Goal: Task Accomplishment & Management: Manage account settings

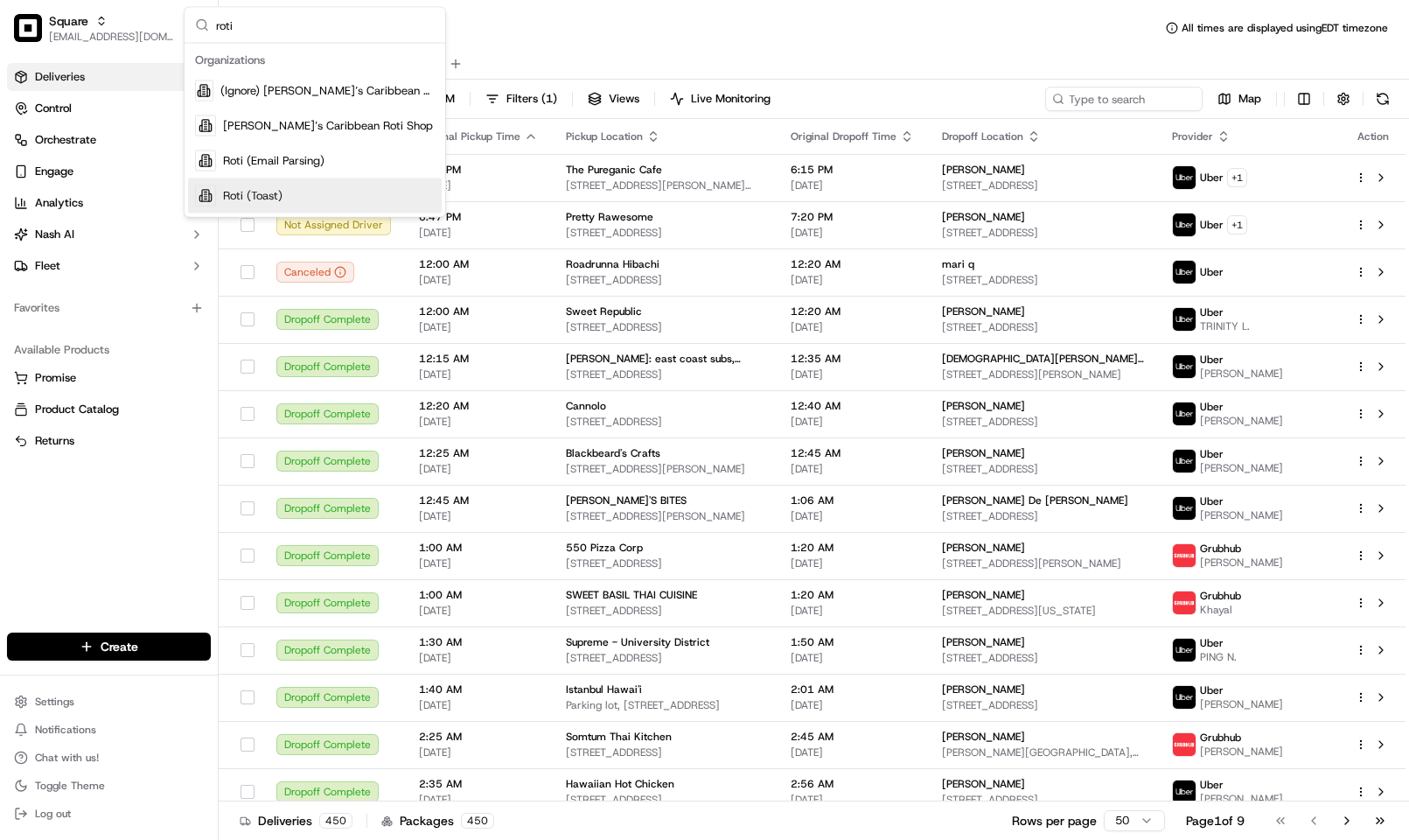
type input "roti"
click at [336, 186] on div "Roti (Toast)" at bounding box center [314, 197] width 254 height 35
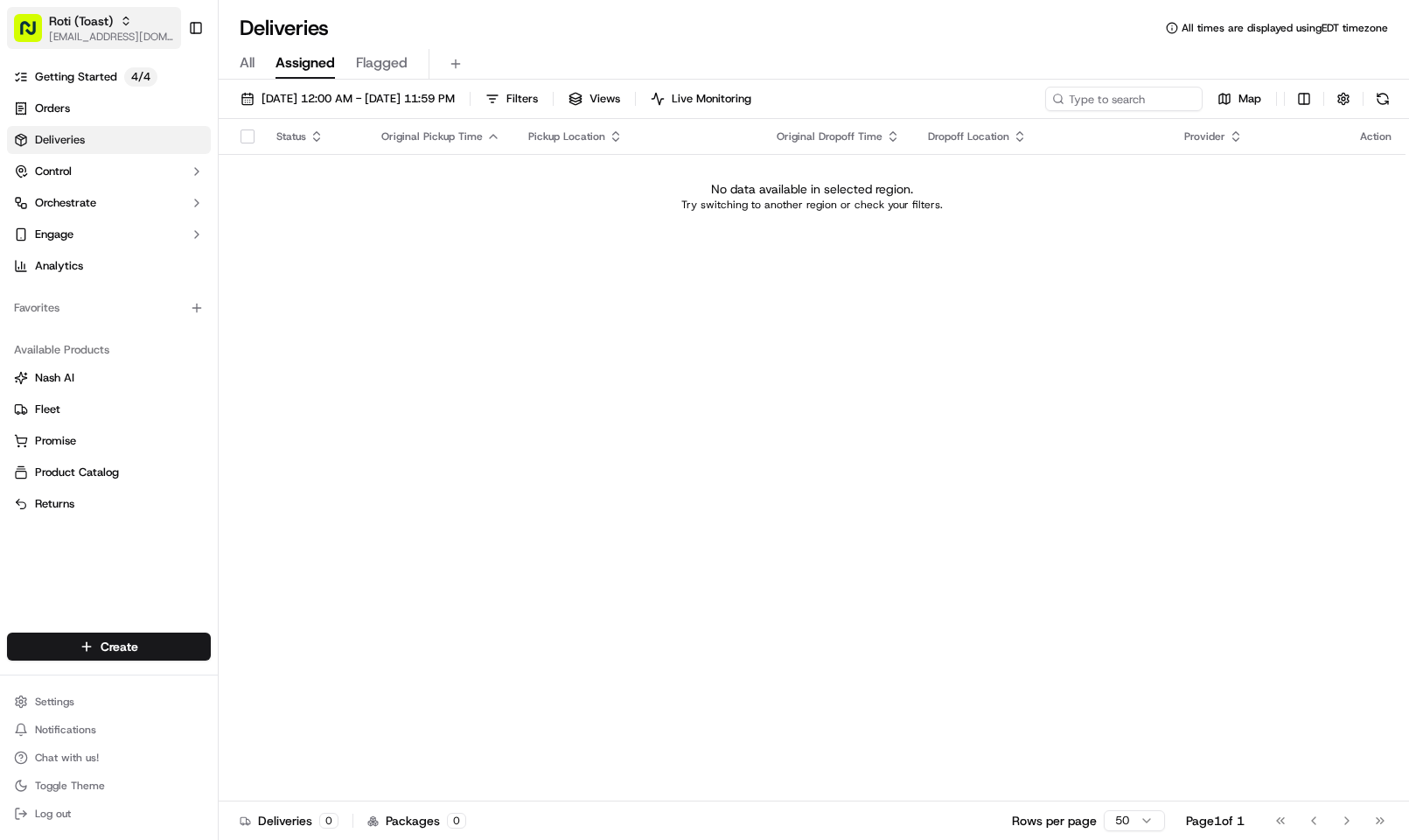
click at [44, 25] on button "Roti (Toast) kpensader@nashhelp.com" at bounding box center [94, 27] width 174 height 42
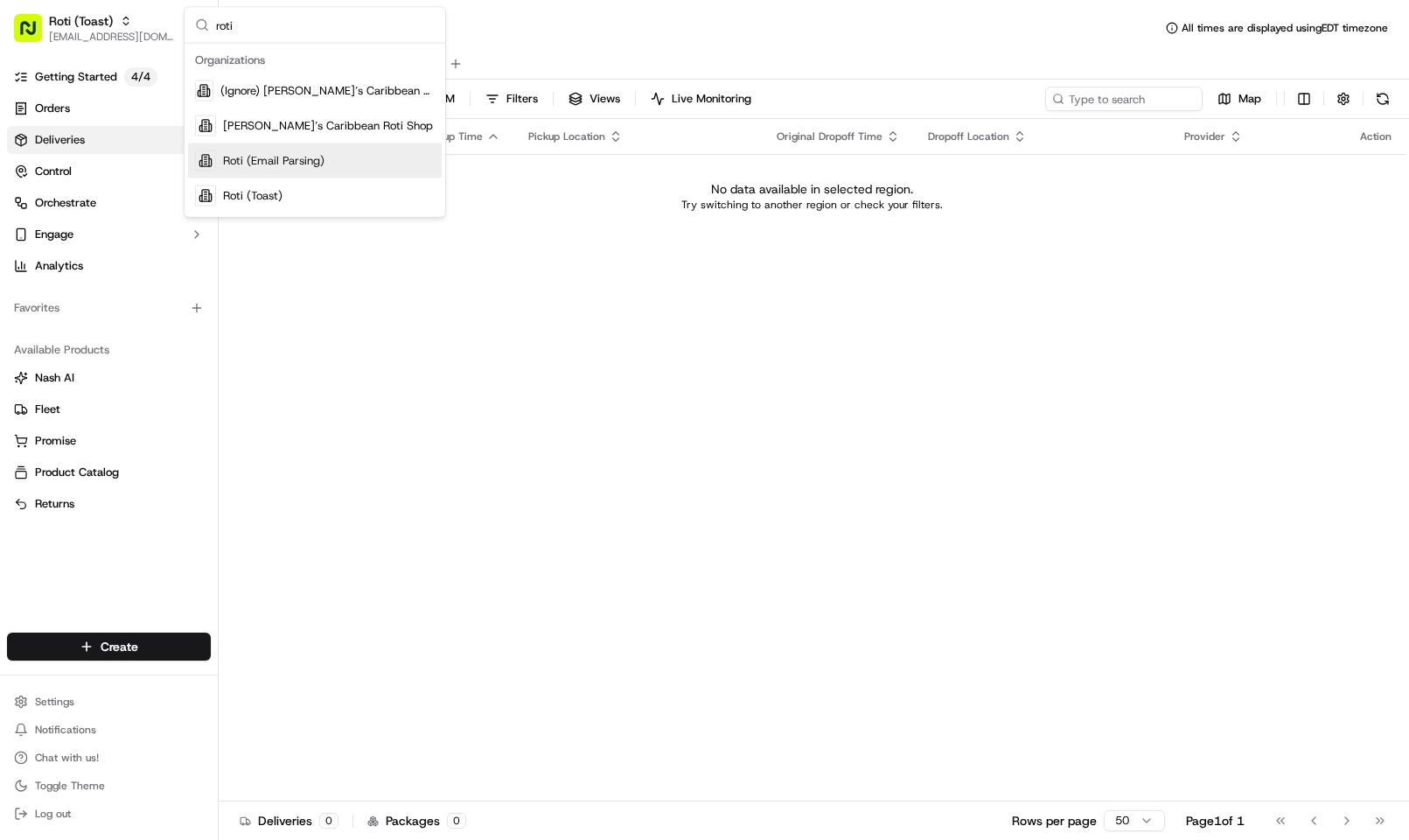
type input "roti"
click at [291, 156] on span "Roti (Email Parsing)" at bounding box center [273, 161] width 102 height 16
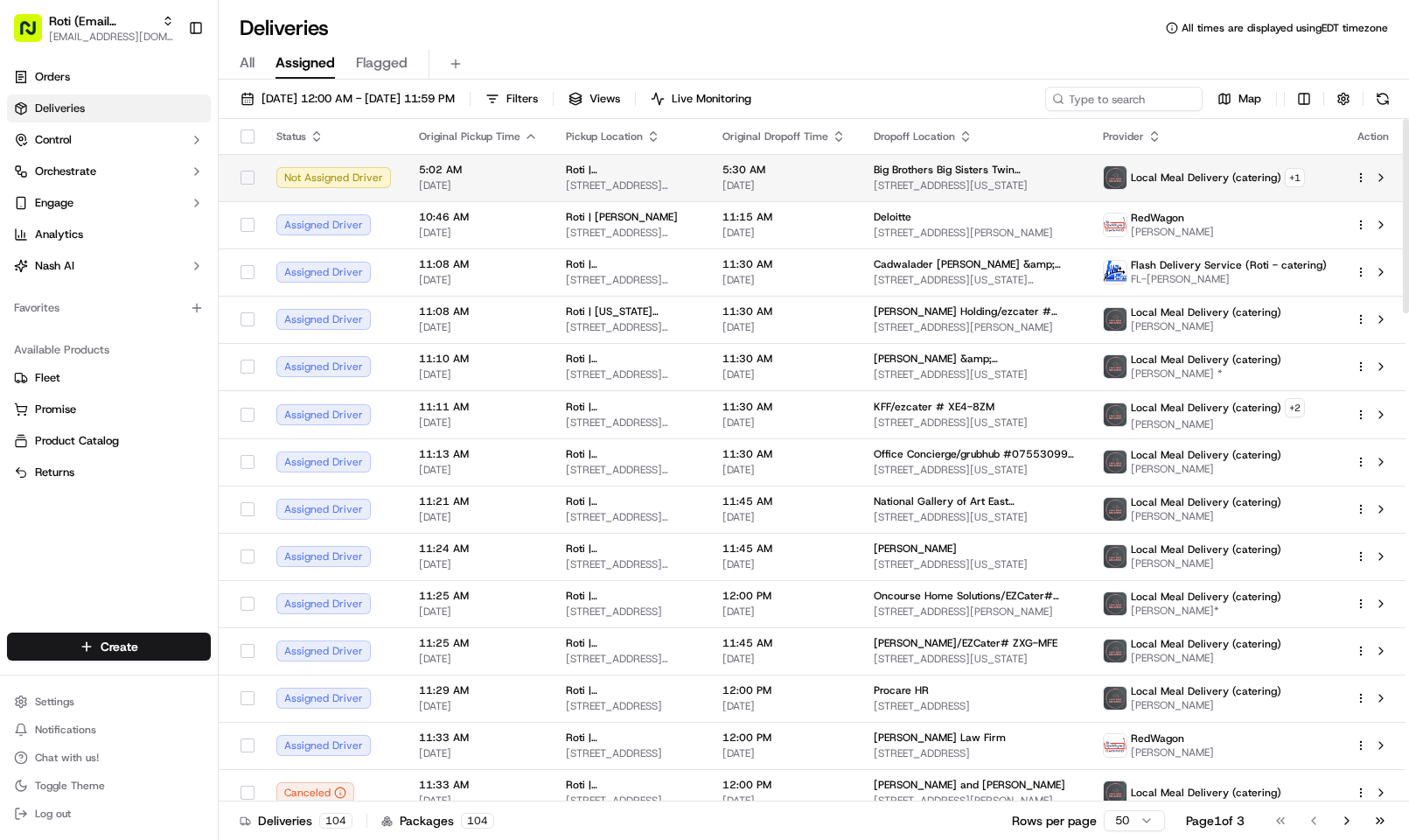
click at [921, 180] on span "3110 N Washington Ave, Minneapolis, MN 55411, USA" at bounding box center [974, 186] width 201 height 14
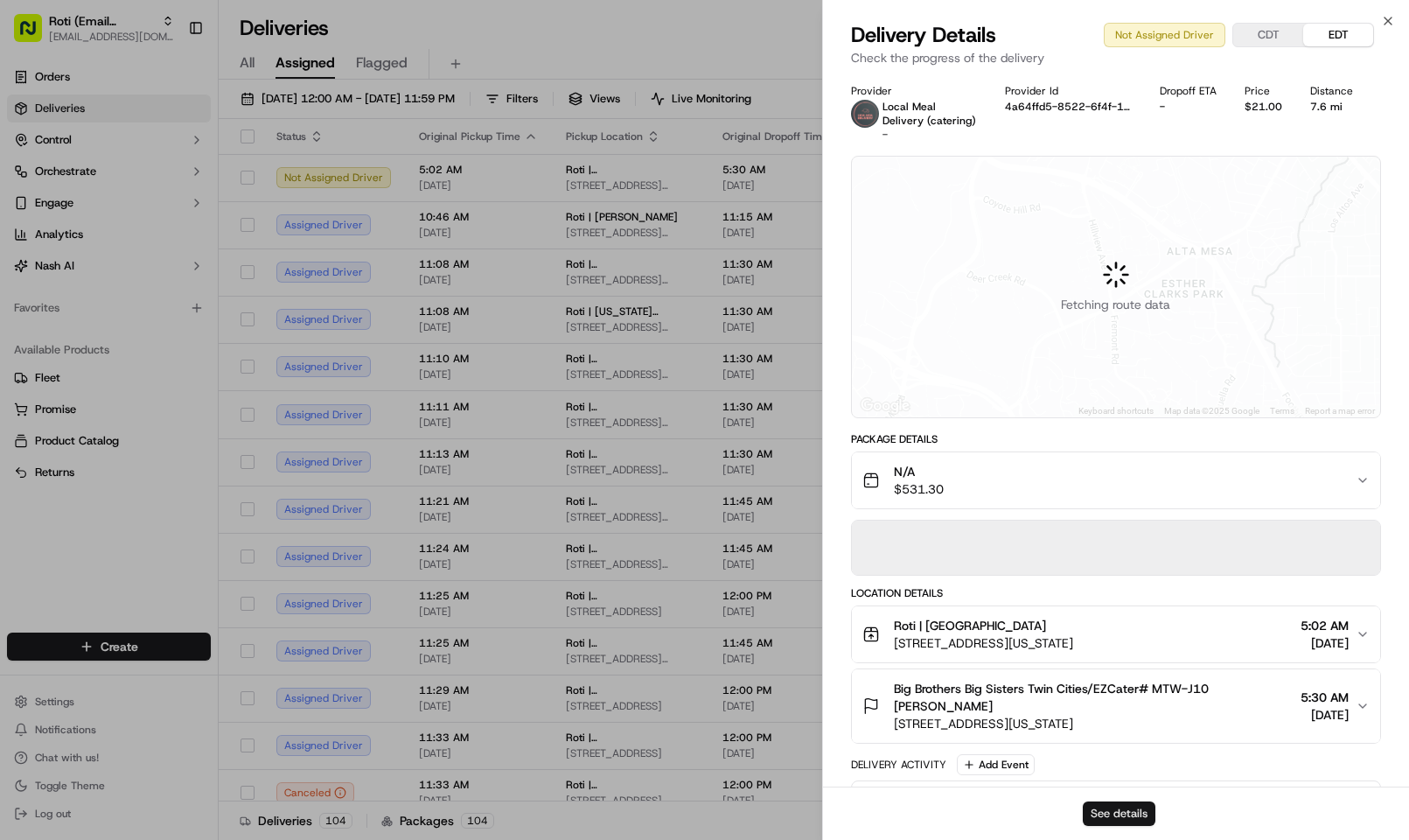
click at [1108, 813] on button "See details" at bounding box center [1119, 813] width 73 height 25
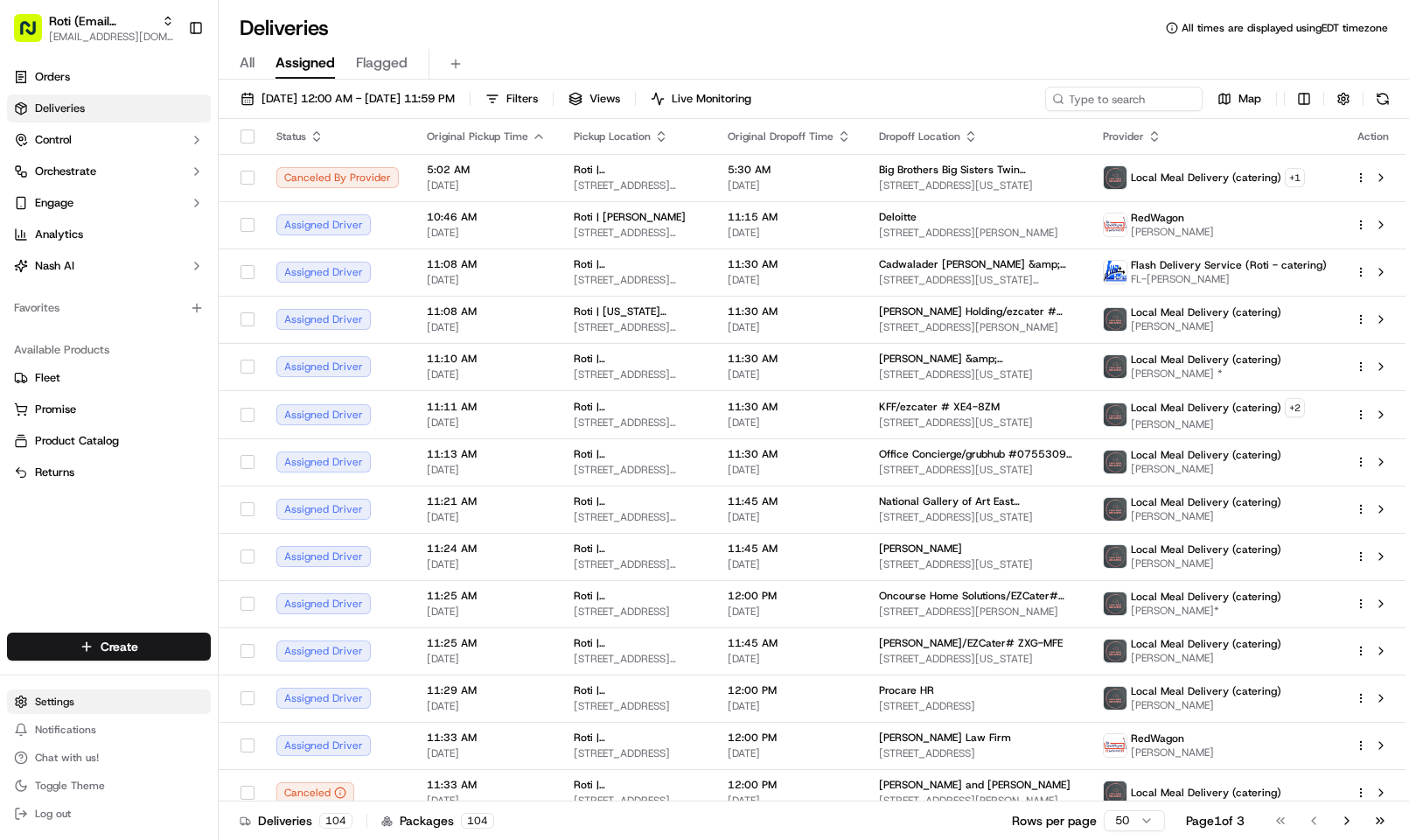
click at [105, 703] on html "Roti (Email Parsing) kpensader@nashhelp.com Toggle Sidebar Orders Deliveries Co…" at bounding box center [704, 420] width 1409 height 840
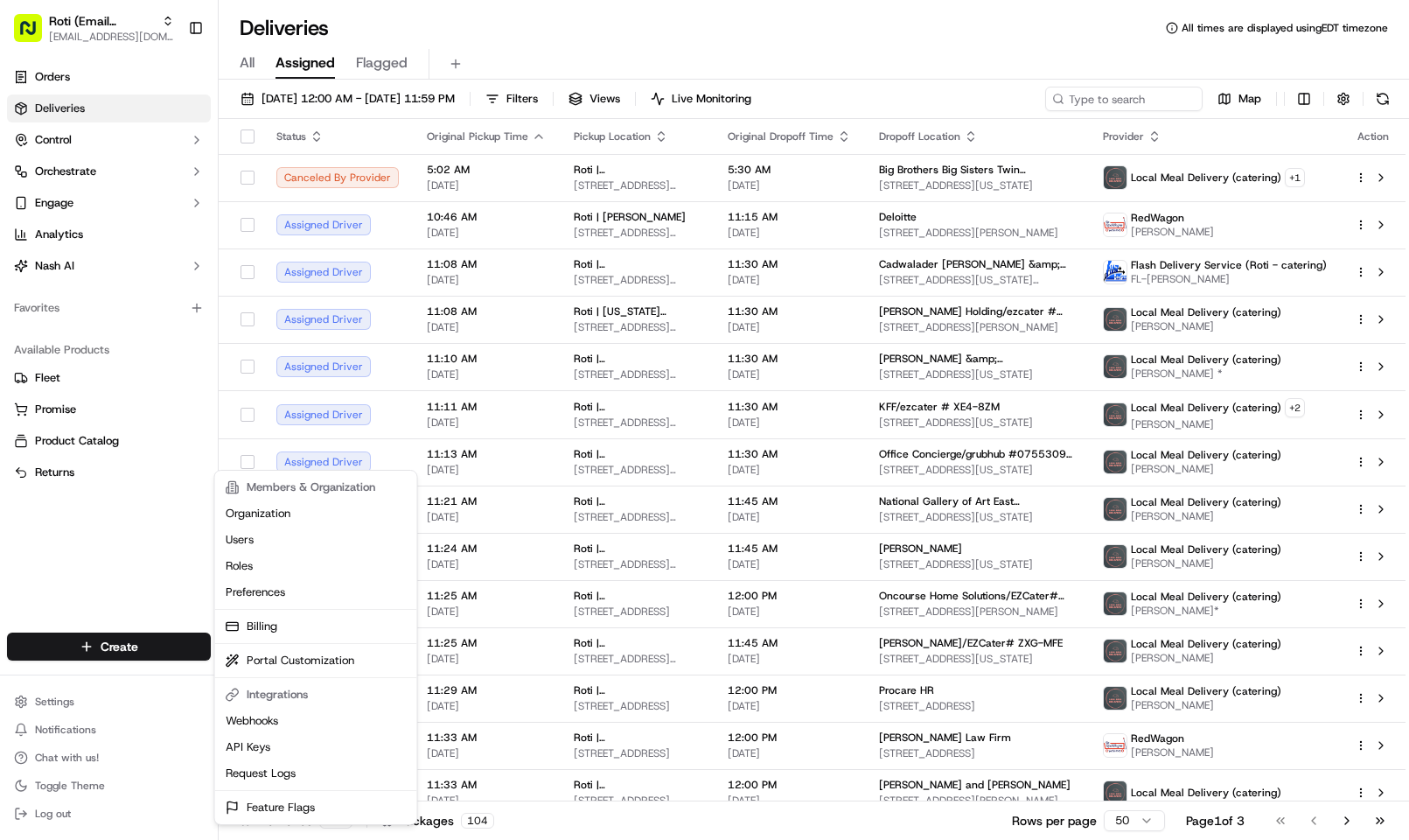
click at [92, 143] on html "Roti (Email Parsing) kpensader@nashhelp.com Toggle Sidebar Orders Deliveries Co…" at bounding box center [704, 420] width 1409 height 840
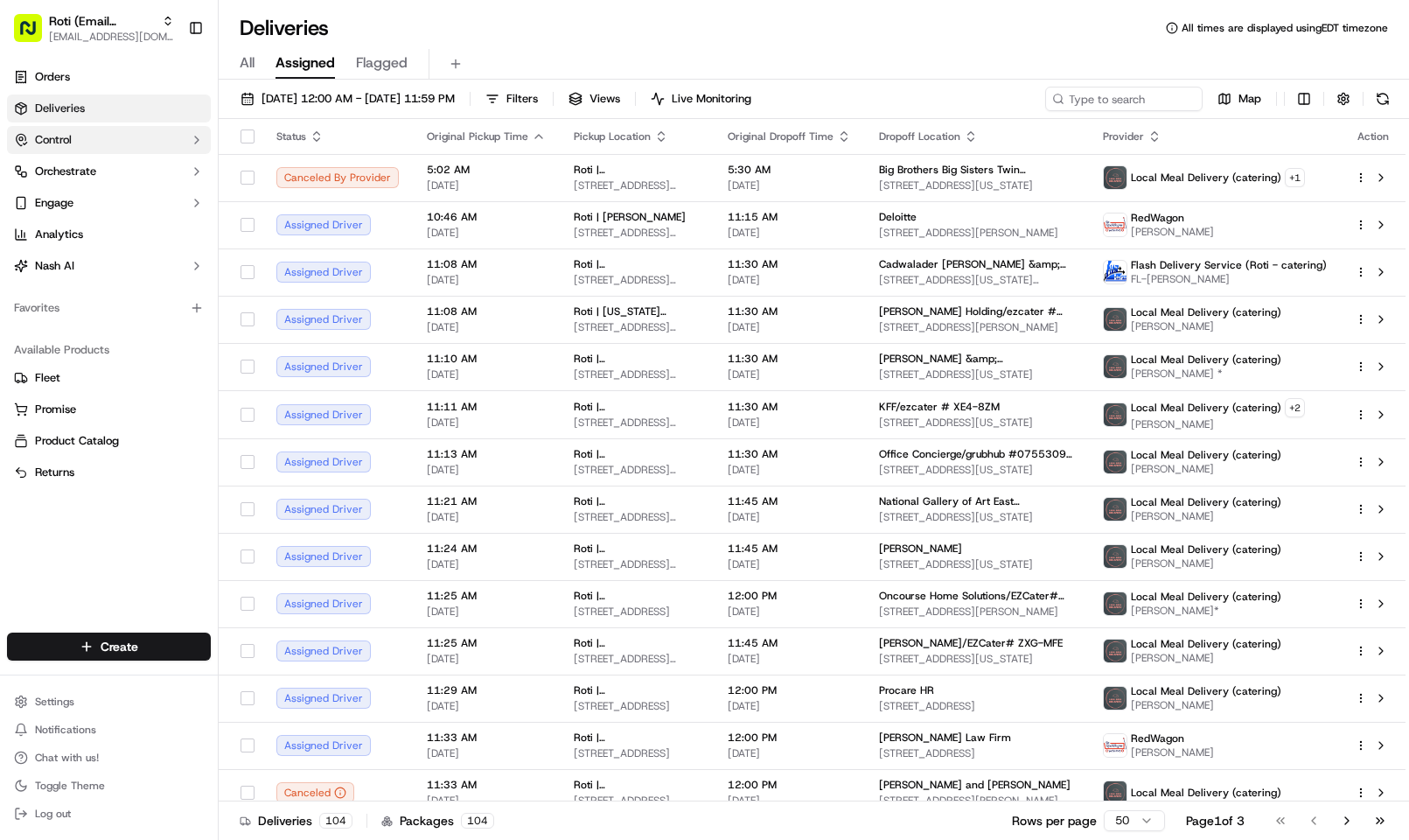
click at [136, 142] on button "Control" at bounding box center [109, 140] width 204 height 28
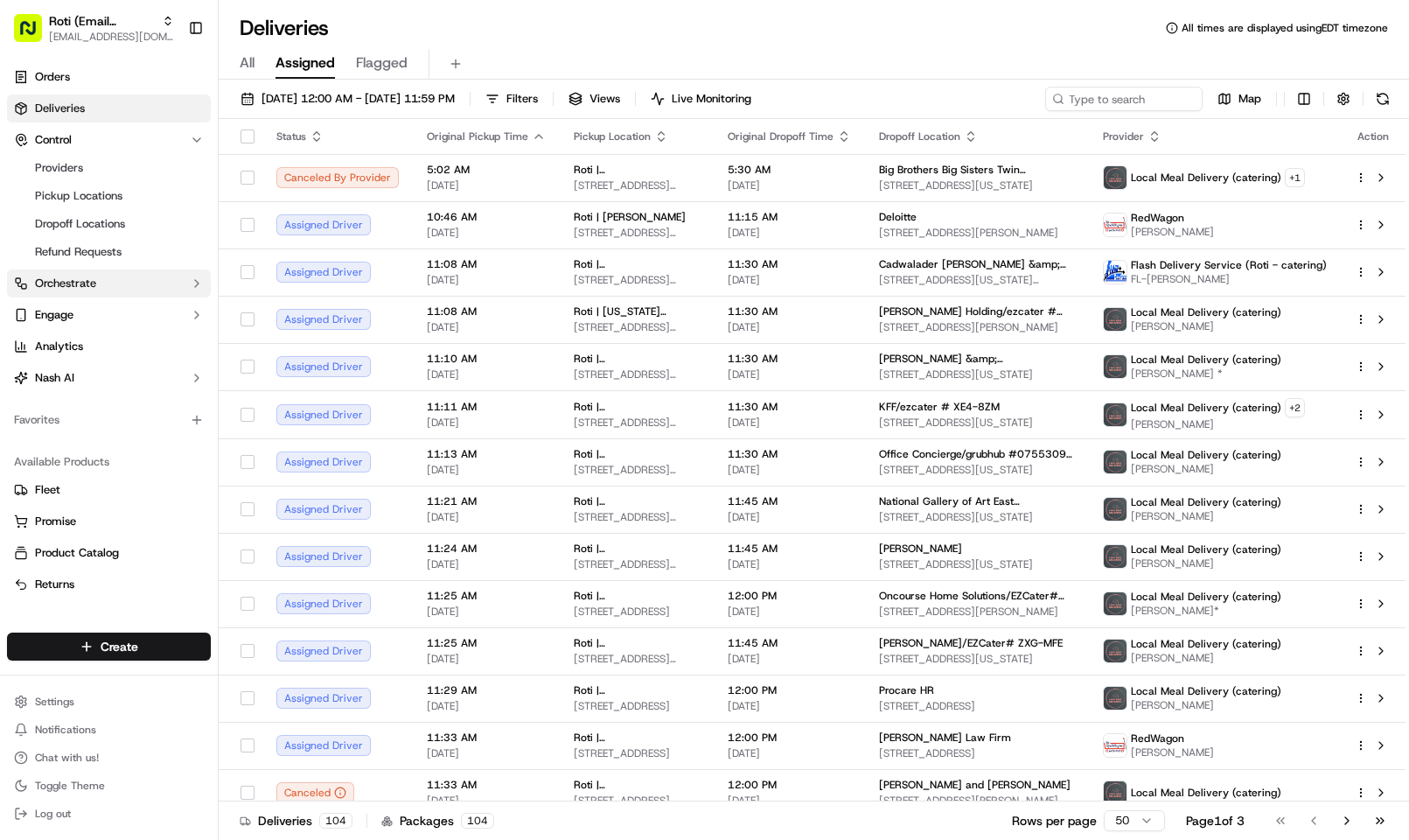
click at [127, 278] on button "Orchestrate" at bounding box center [109, 283] width 204 height 28
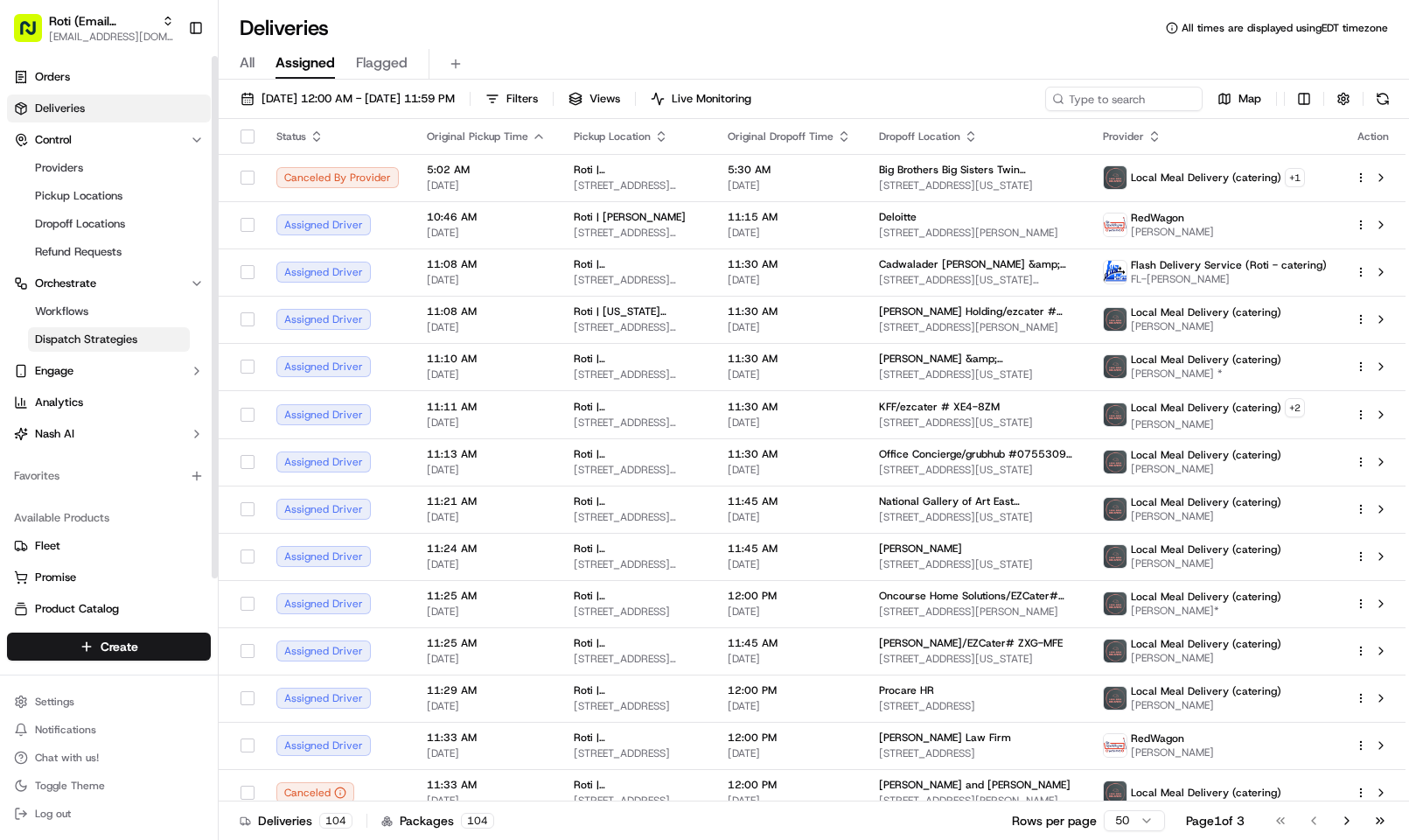
click at [128, 339] on span "Dispatch Strategies" at bounding box center [87, 339] width 103 height 16
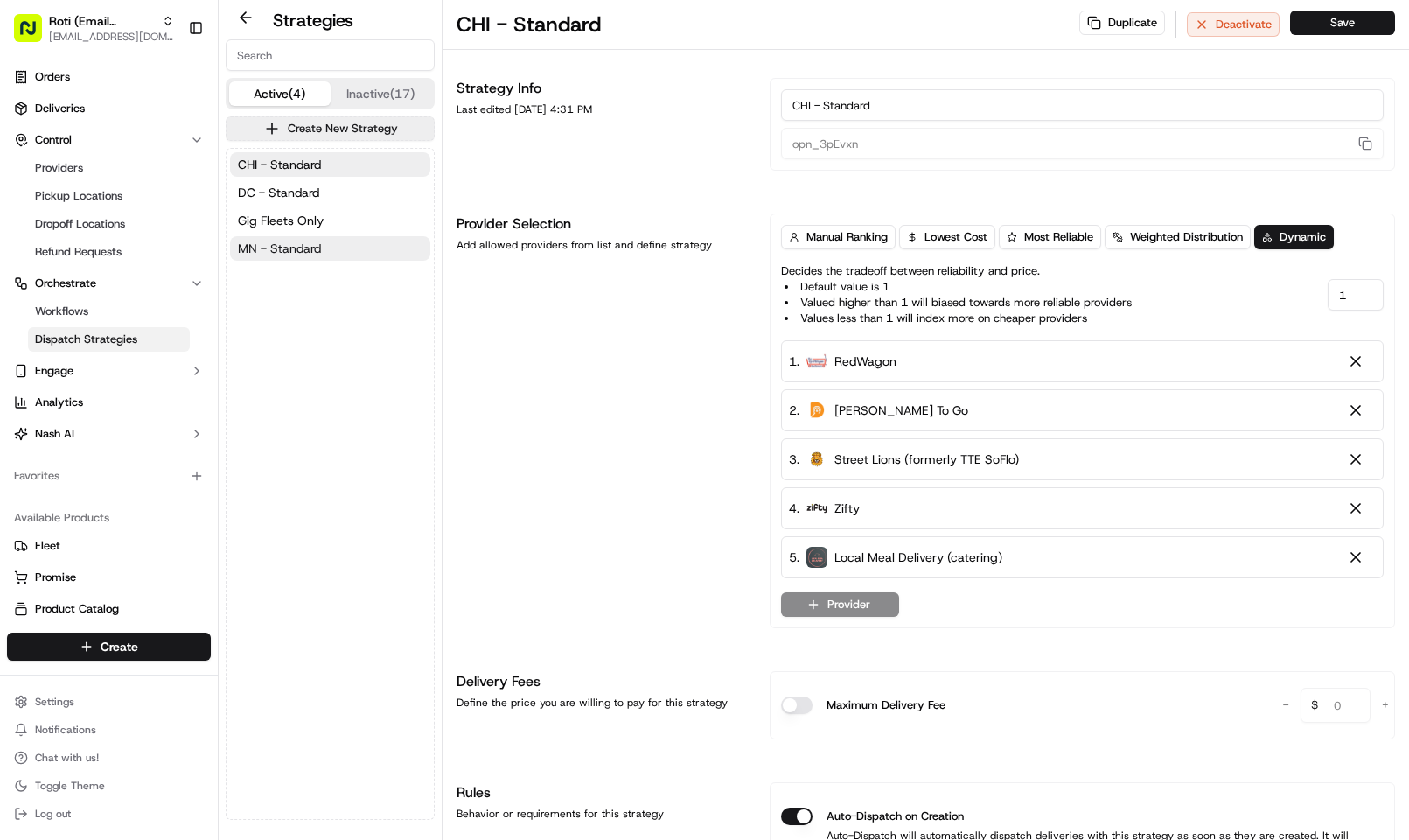
click at [334, 247] on button "MN - Standard" at bounding box center [330, 249] width 200 height 25
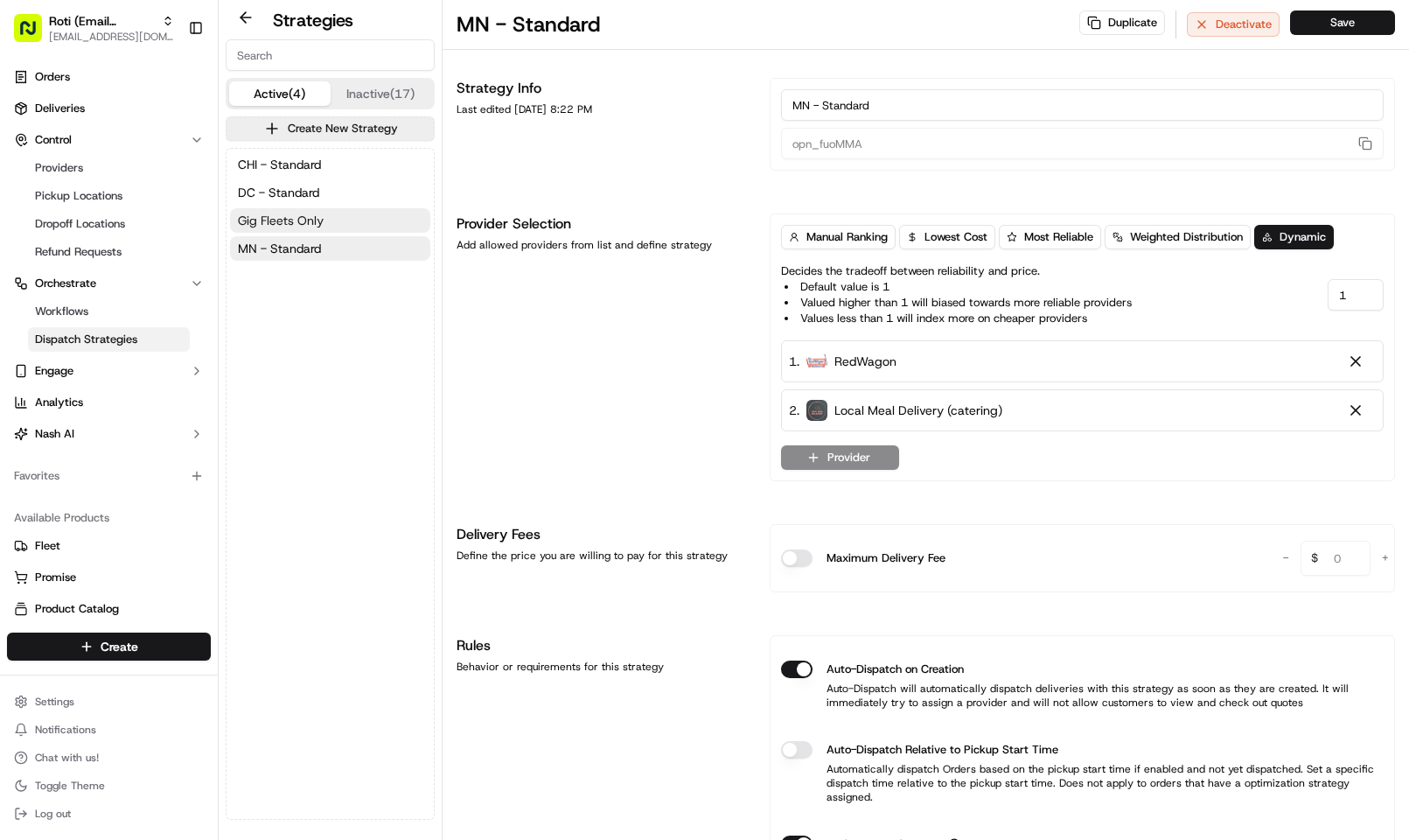
click at [307, 212] on span "Gig Fleets Only" at bounding box center [281, 220] width 86 height 18
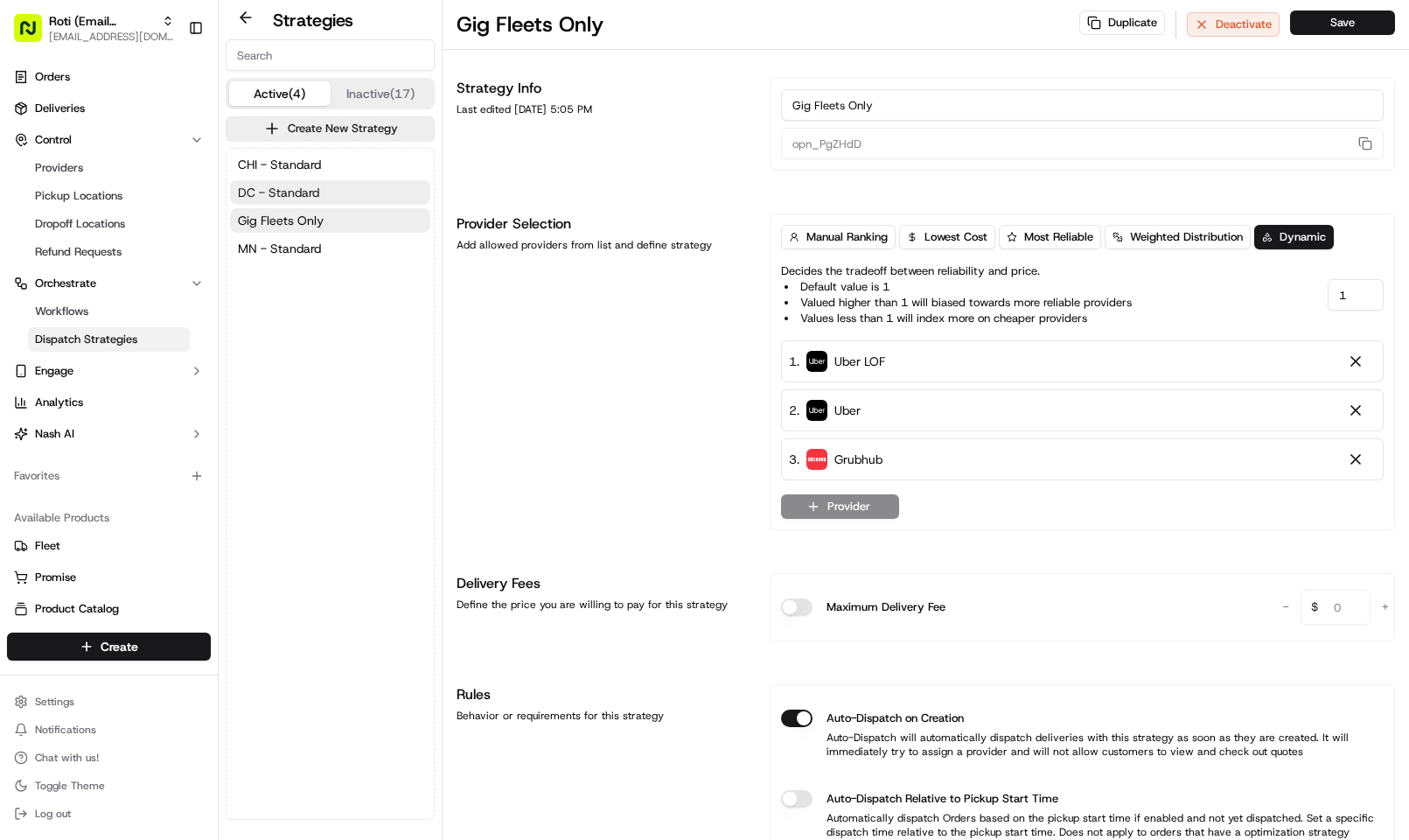
click at [313, 189] on span "DC - Standard" at bounding box center [279, 192] width 81 height 18
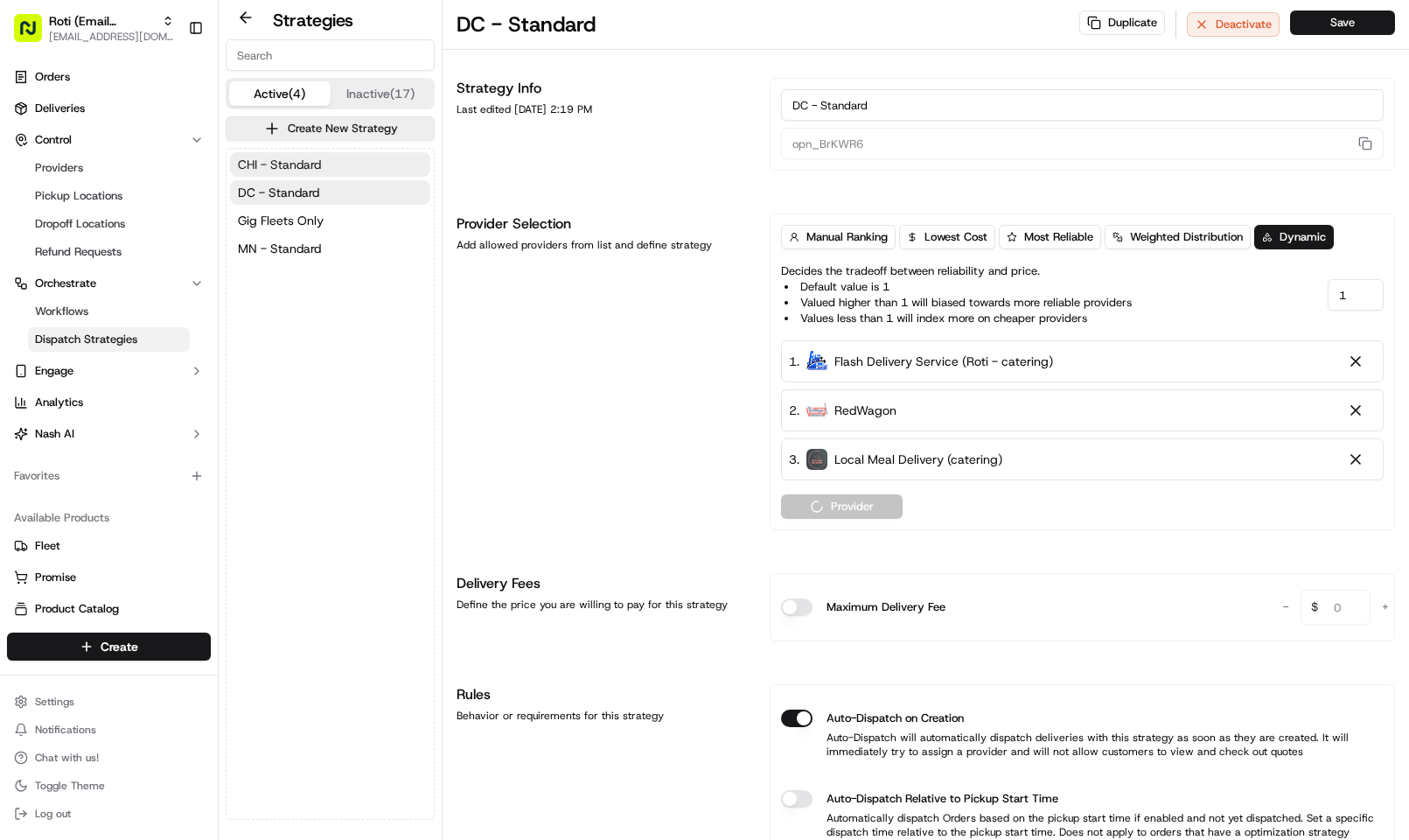
click at [316, 161] on span "CHI - Standard" at bounding box center [280, 165] width 83 height 18
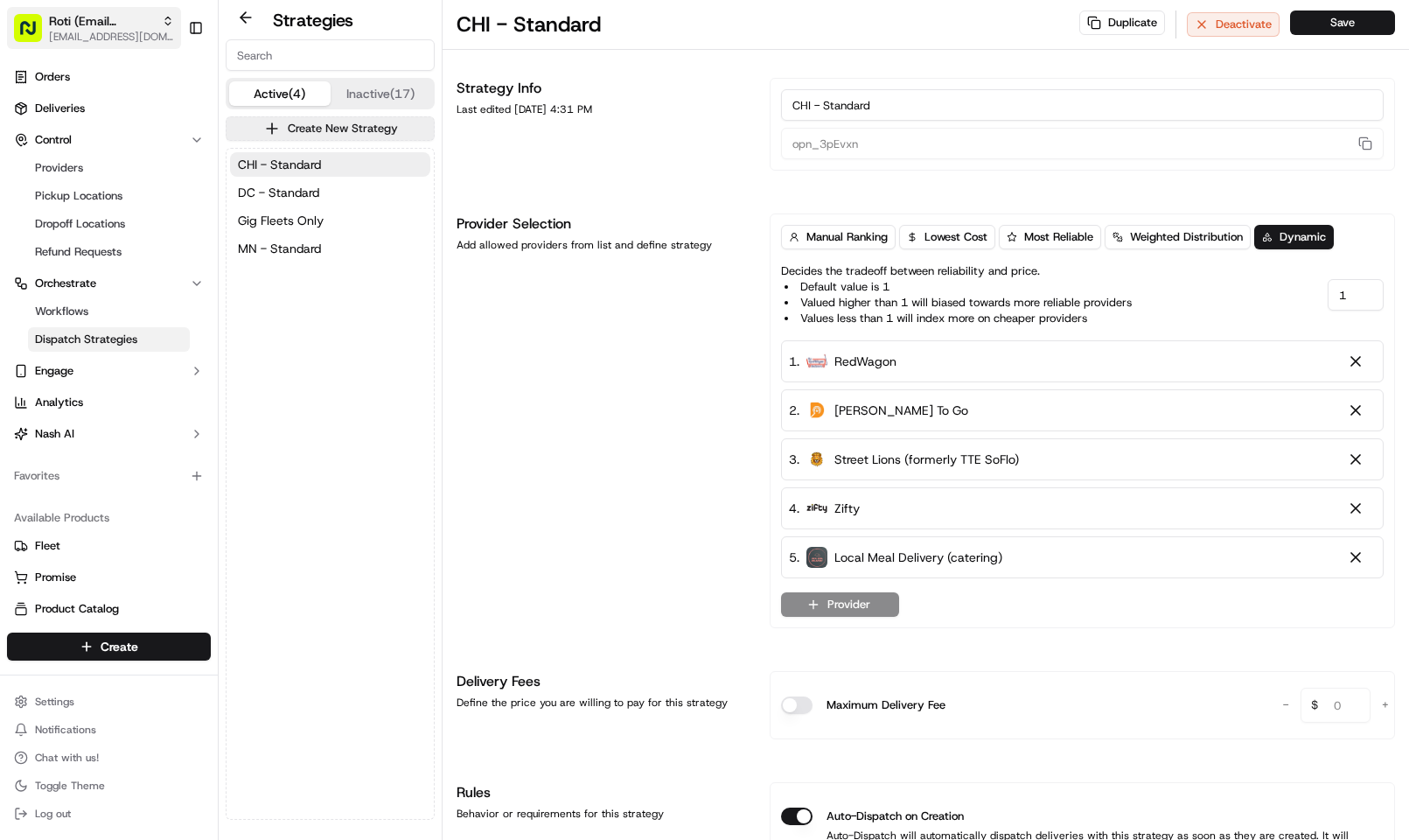
click at [42, 19] on button "Roti (Email Parsing) kpensader@nashhelp.com" at bounding box center [94, 27] width 174 height 42
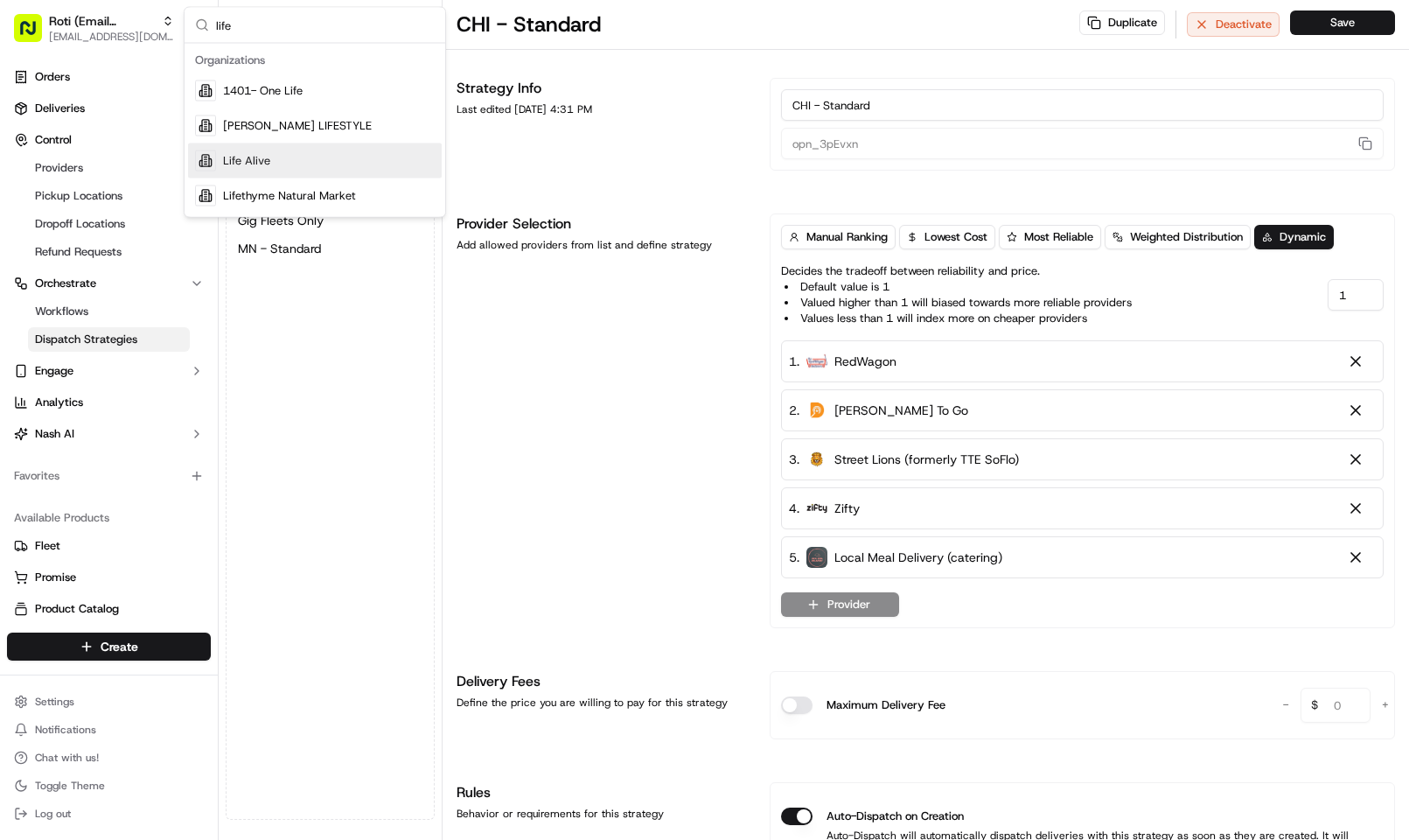
type input "life"
click at [292, 145] on div "Life Alive" at bounding box center [314, 161] width 254 height 35
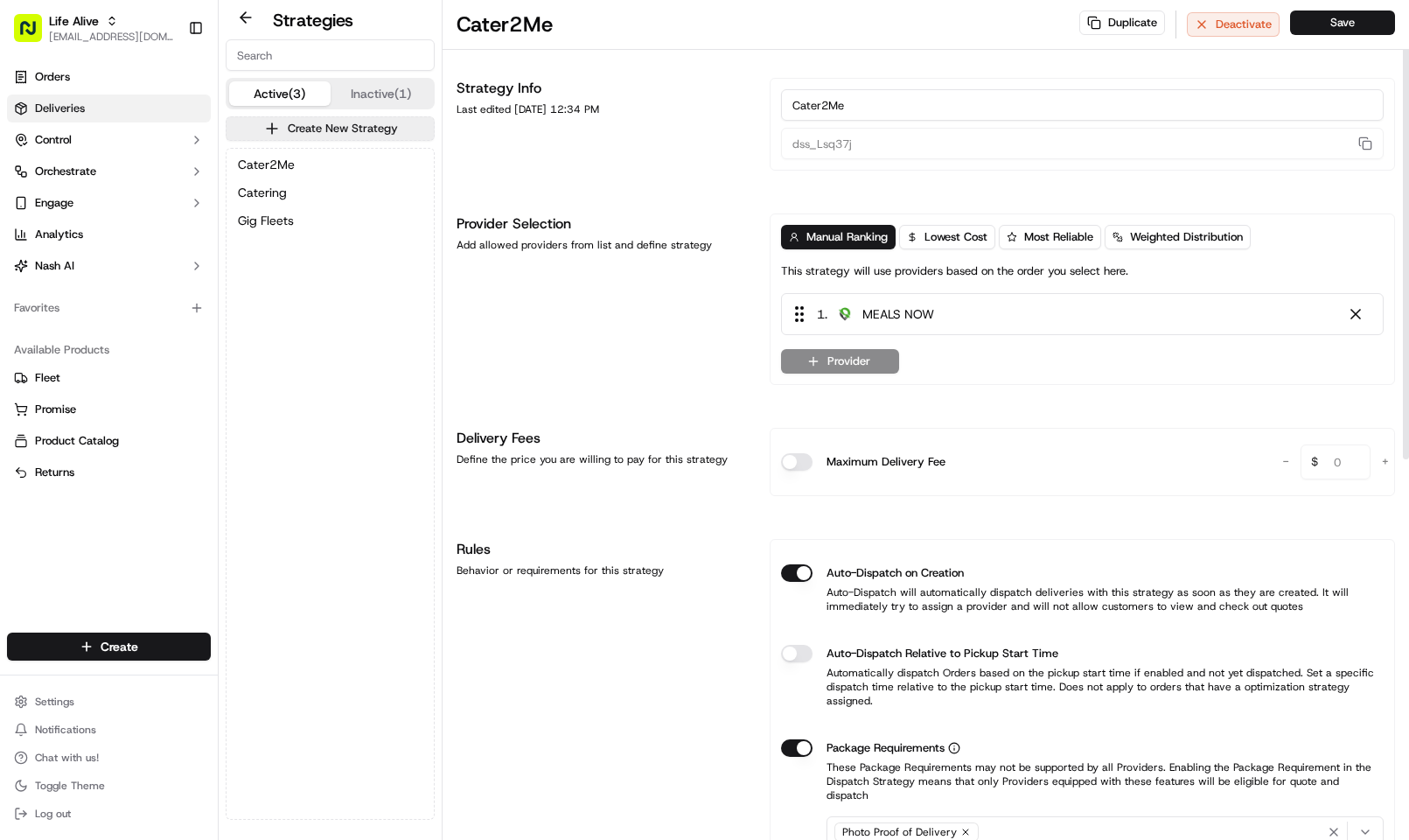
click at [39, 101] on span "Deliveries" at bounding box center [60, 109] width 50 height 16
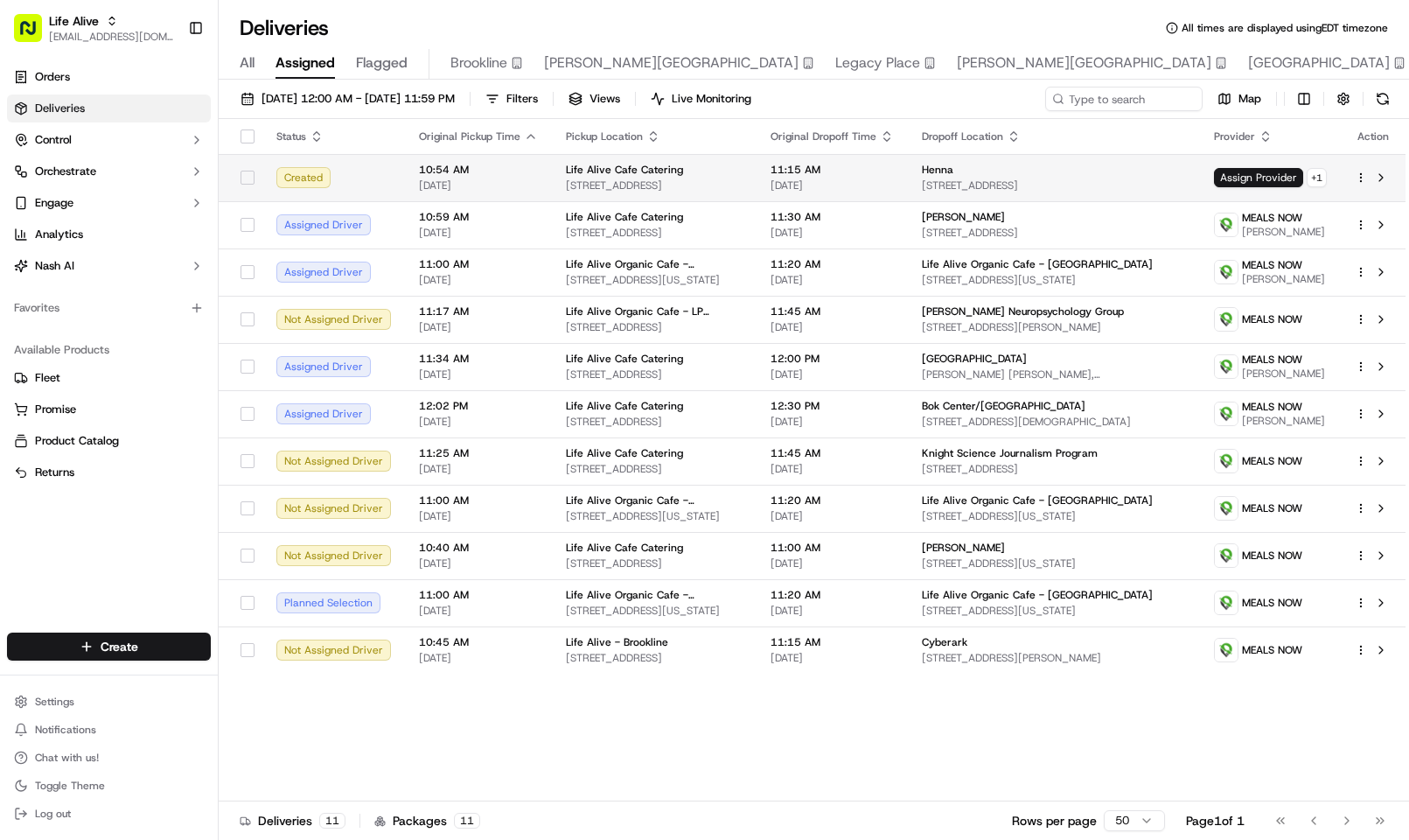
click at [667, 182] on span "415 Main St, Cambridge, MA 02142, USA" at bounding box center [654, 186] width 177 height 14
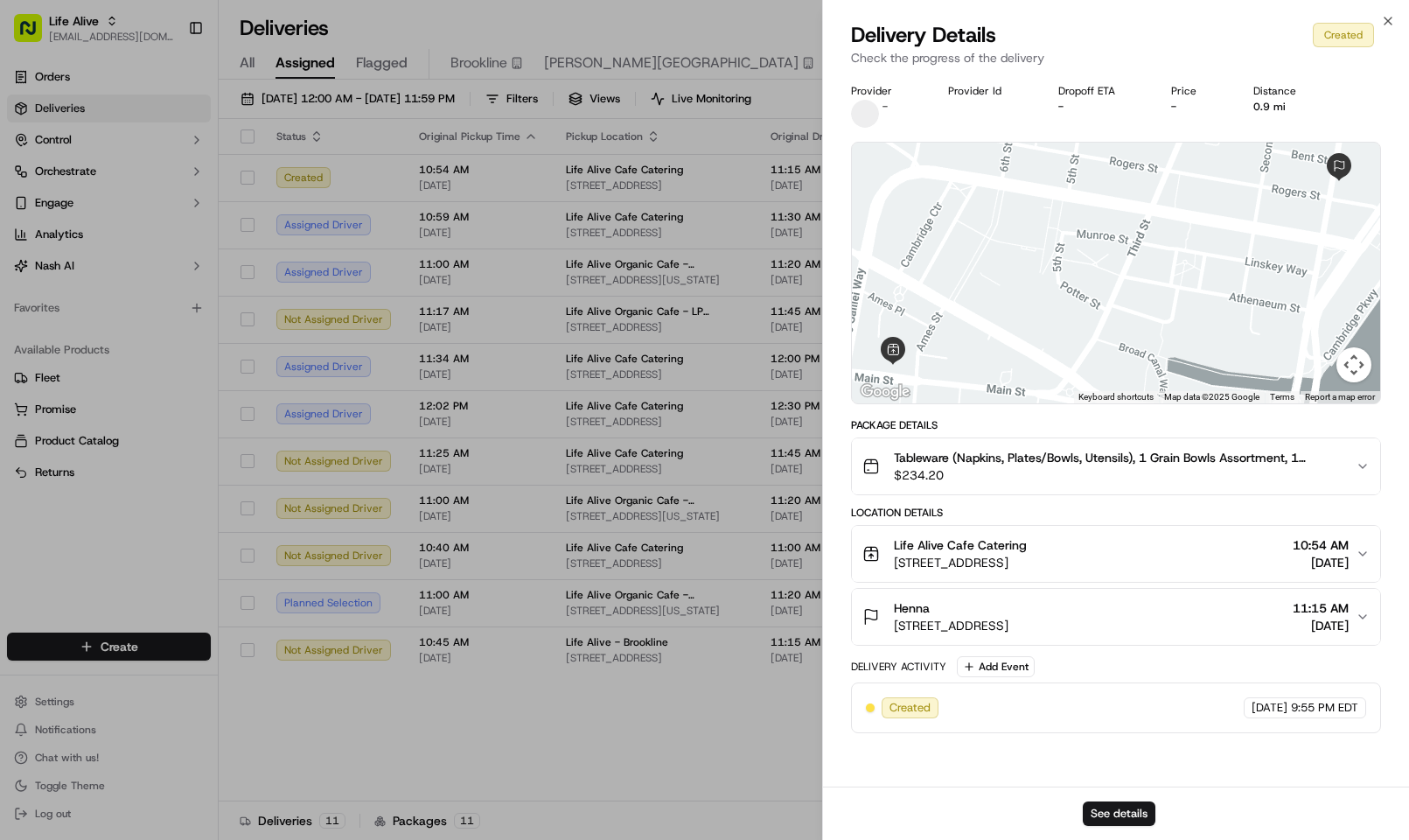
drag, startPoint x: 286, startPoint y: 761, endPoint x: 302, endPoint y: 741, distance: 25.6
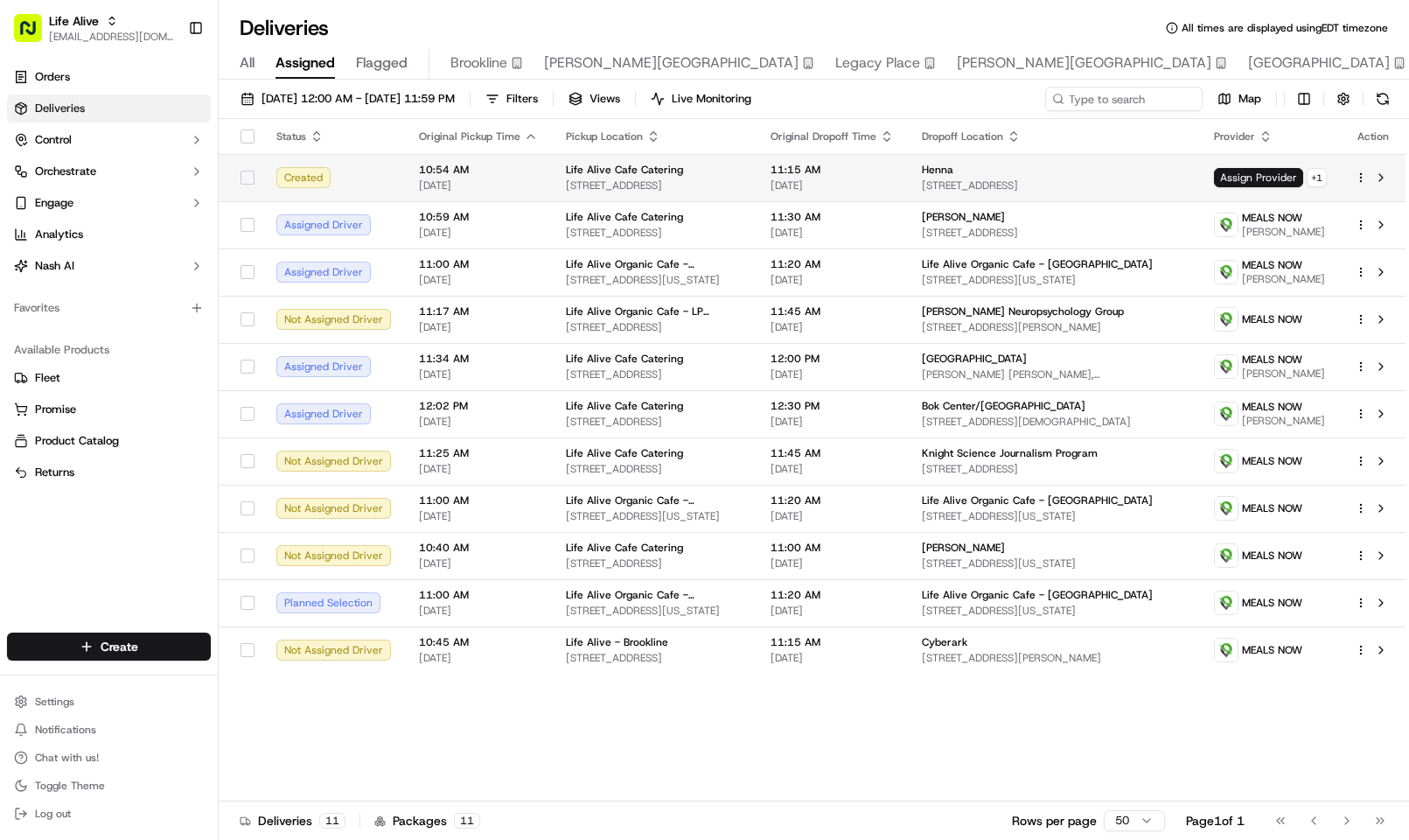
click at [963, 181] on span "140 First St 4th floor, Cambridge, MA 02141, USA" at bounding box center [1053, 186] width 264 height 14
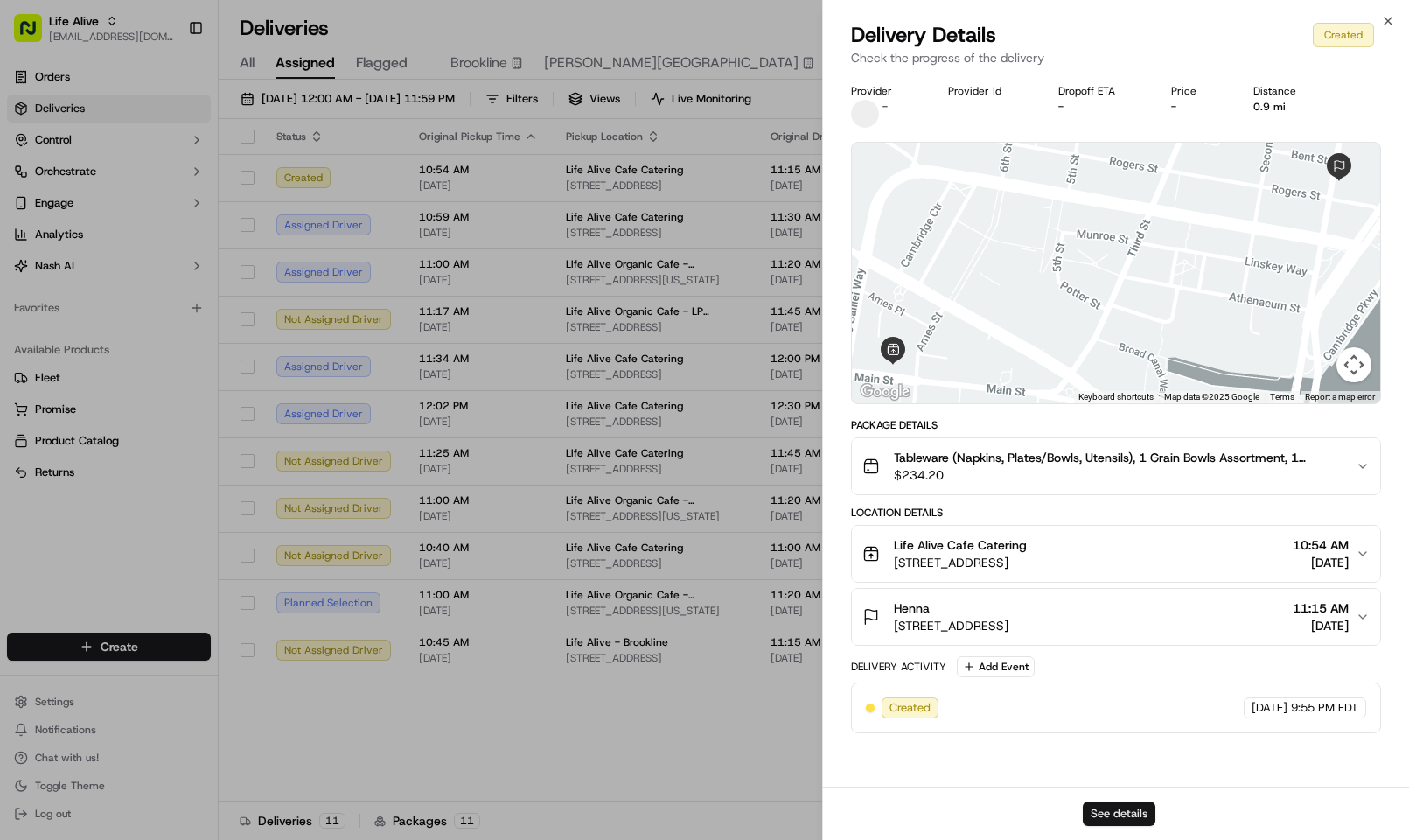
click at [1113, 806] on button "See details" at bounding box center [1119, 813] width 73 height 25
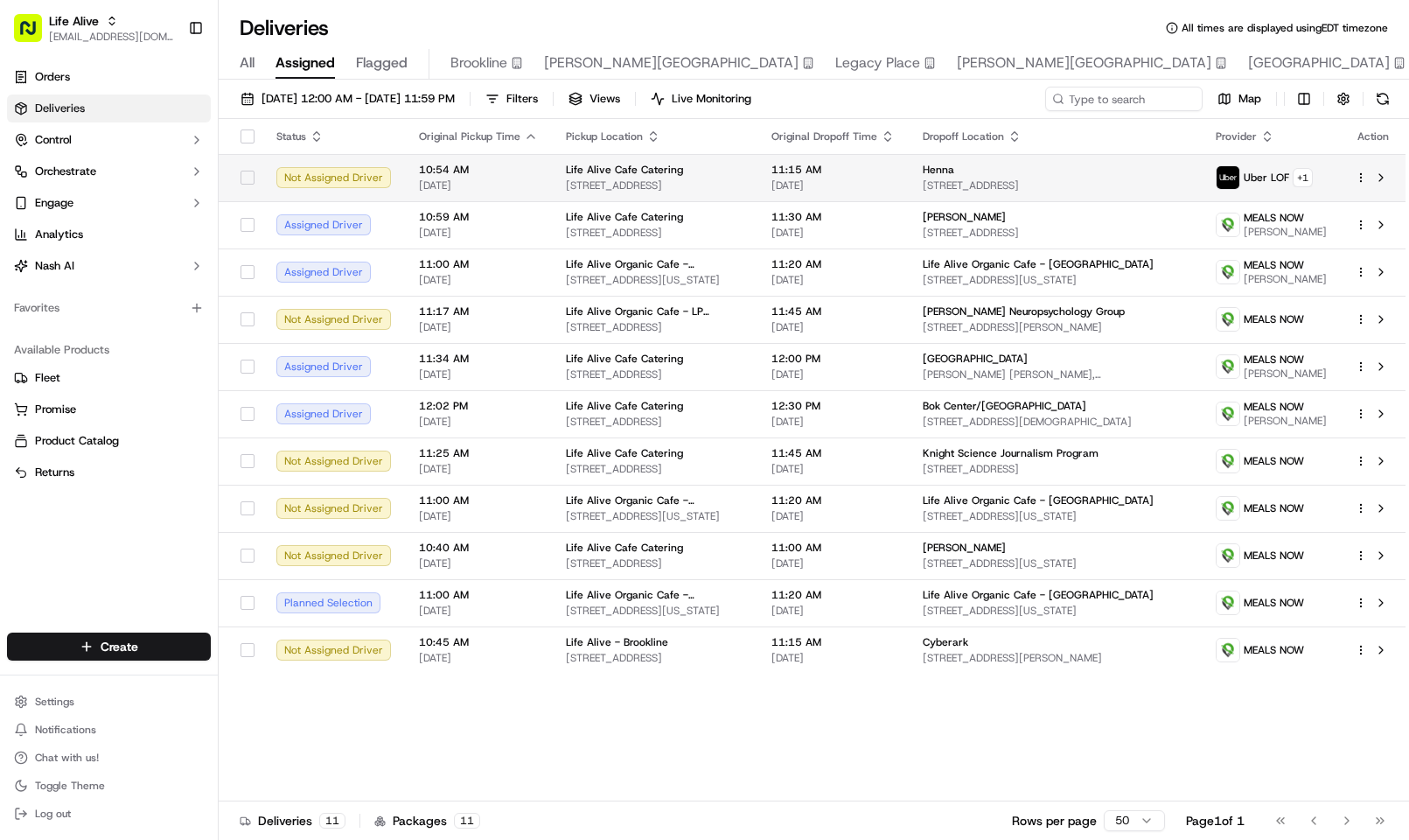
click at [709, 173] on div "Life Alive Cafe Catering" at bounding box center [654, 170] width 178 height 14
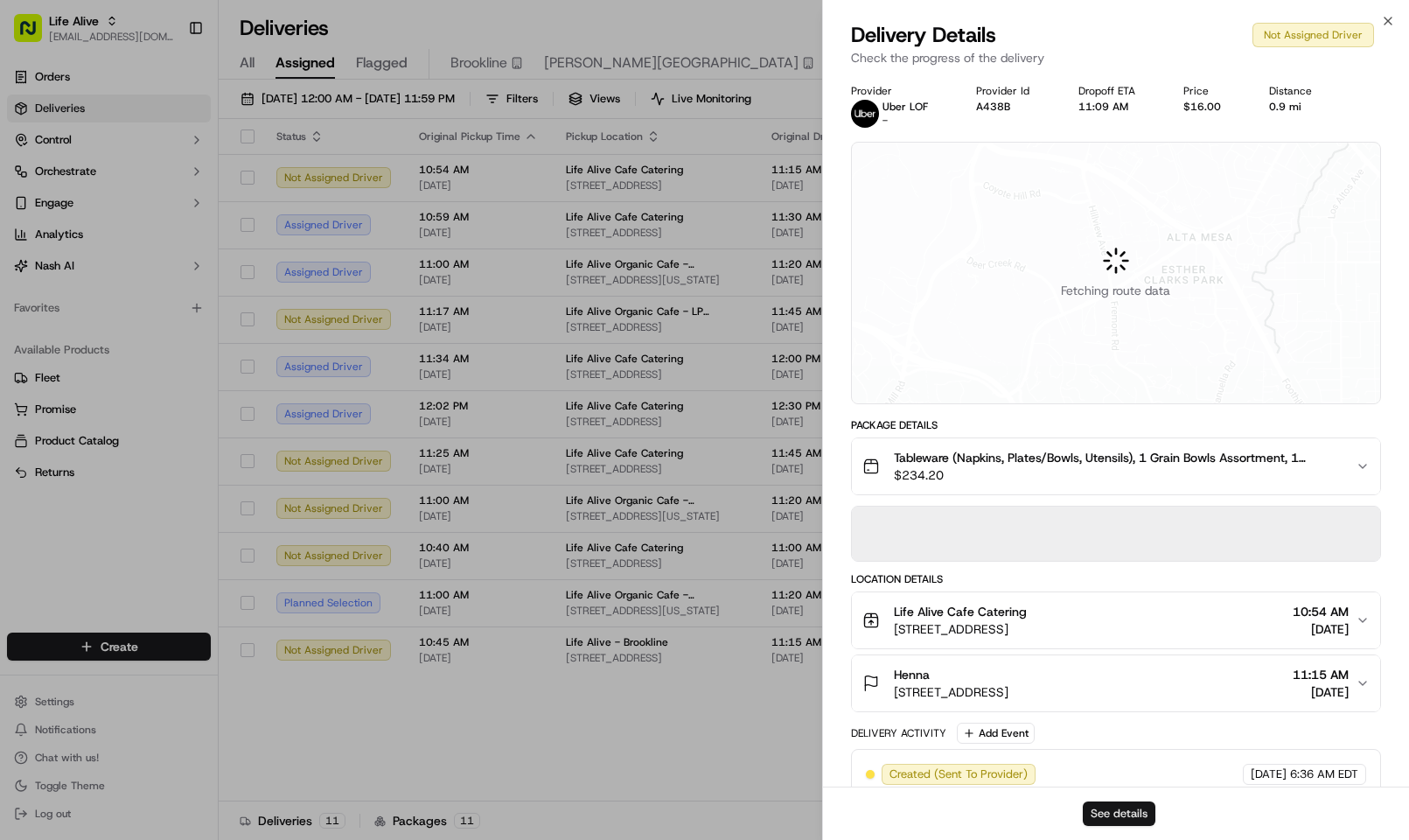
click at [1102, 824] on button "See details" at bounding box center [1119, 813] width 73 height 25
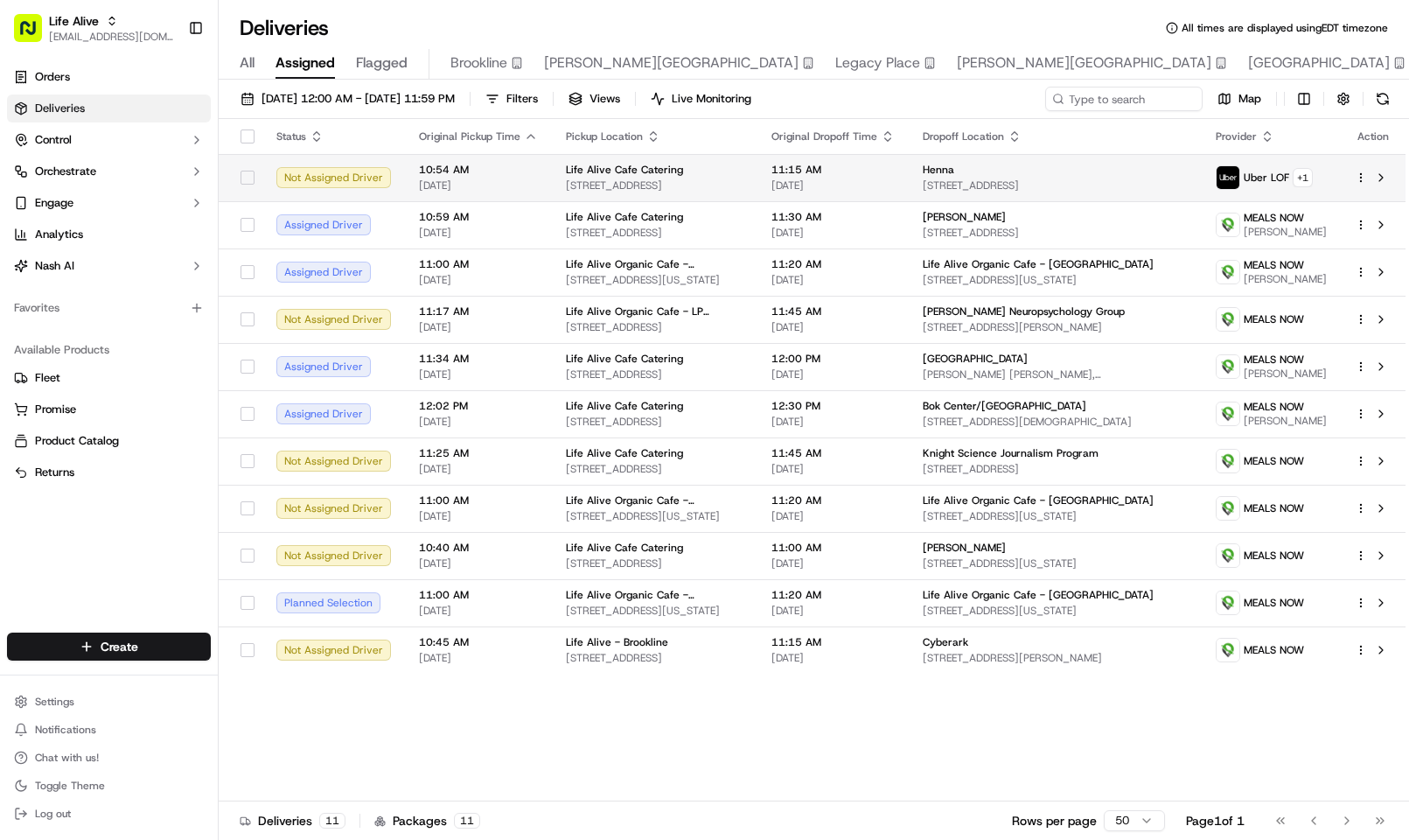
click at [646, 179] on span "415 Main St, Cambridge, MA 02142, USA" at bounding box center [654, 186] width 178 height 14
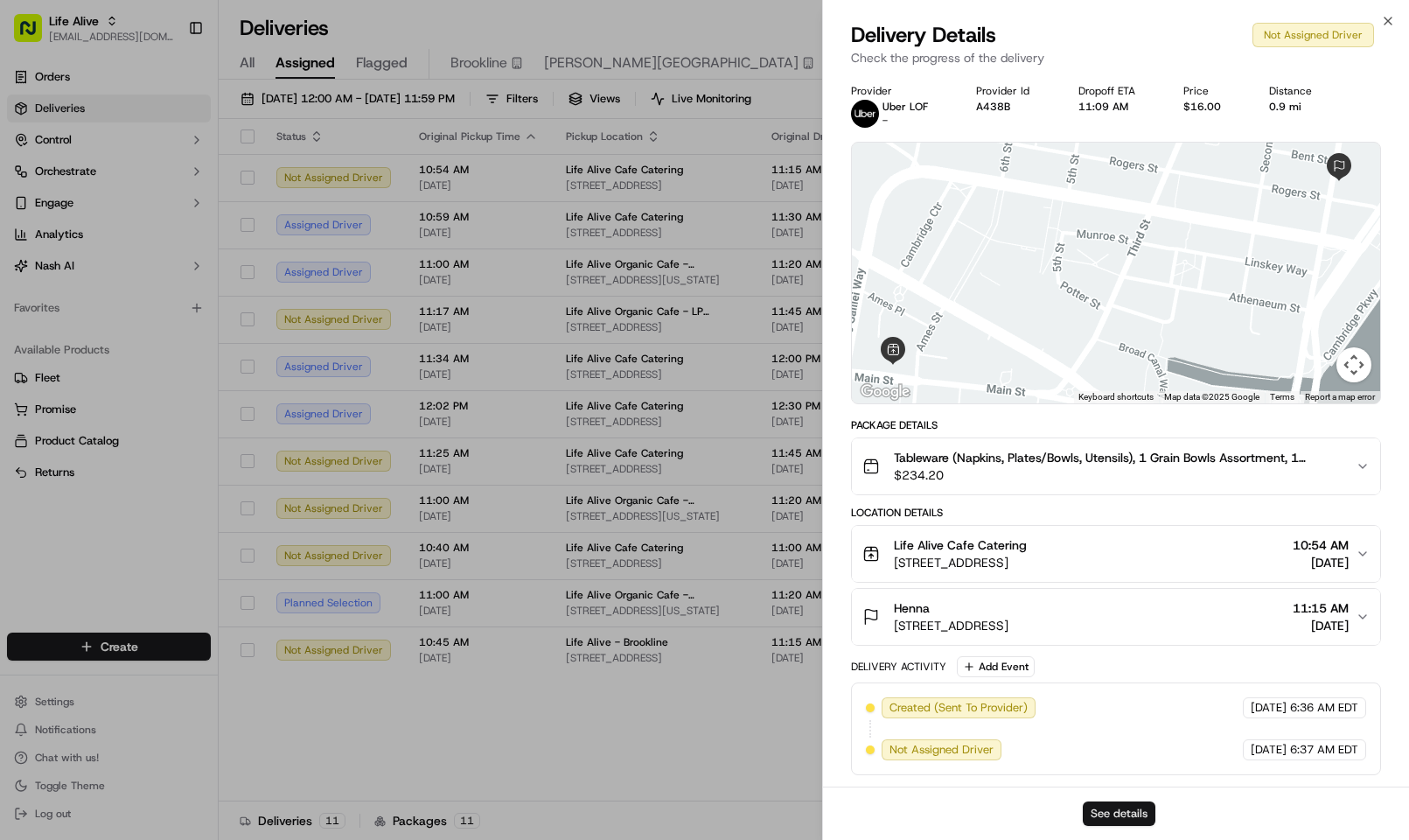
click at [1127, 801] on button "See details" at bounding box center [1119, 813] width 73 height 25
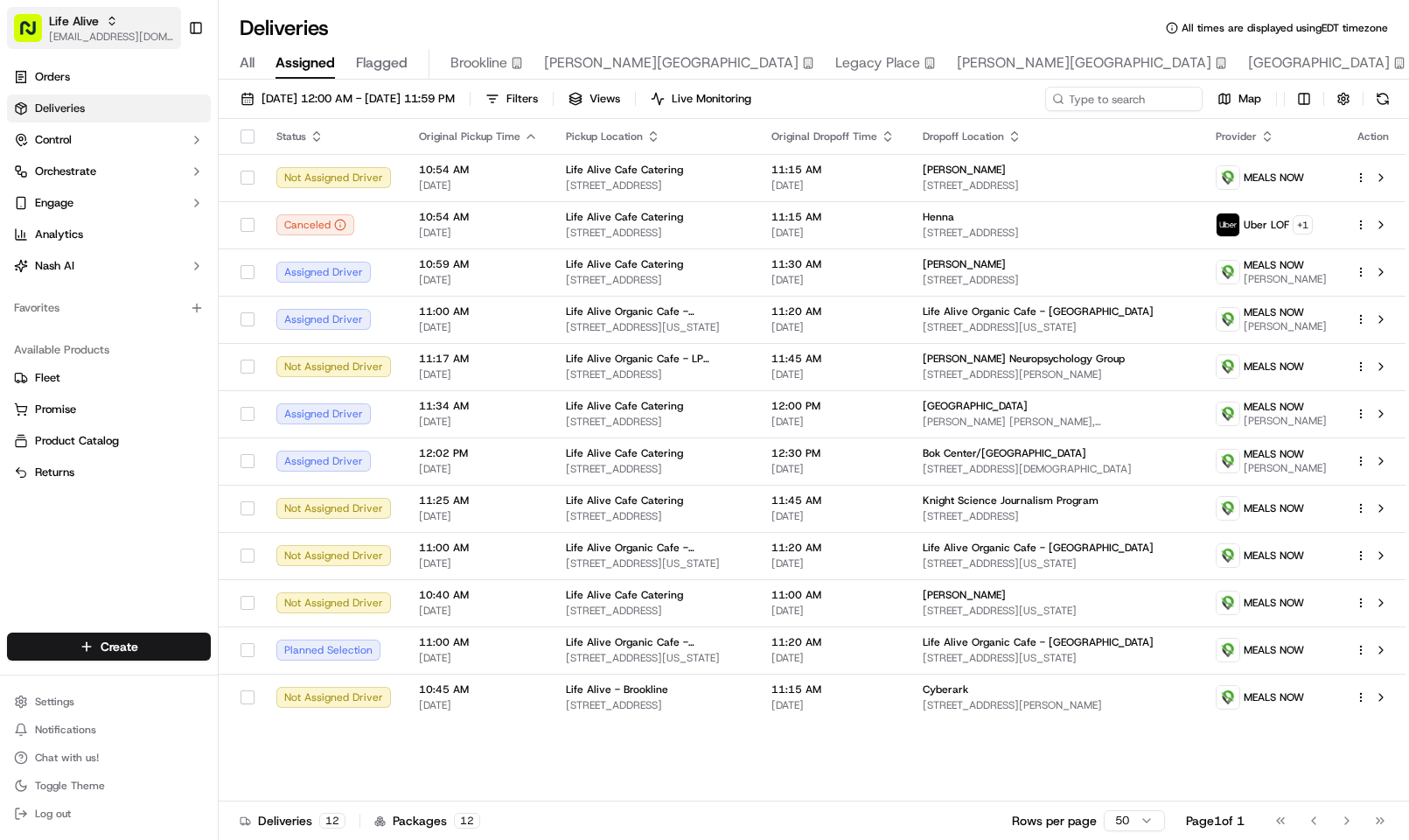
click at [49, 35] on span "[EMAIL_ADDRESS][DOMAIN_NAME]" at bounding box center [111, 37] width 125 height 14
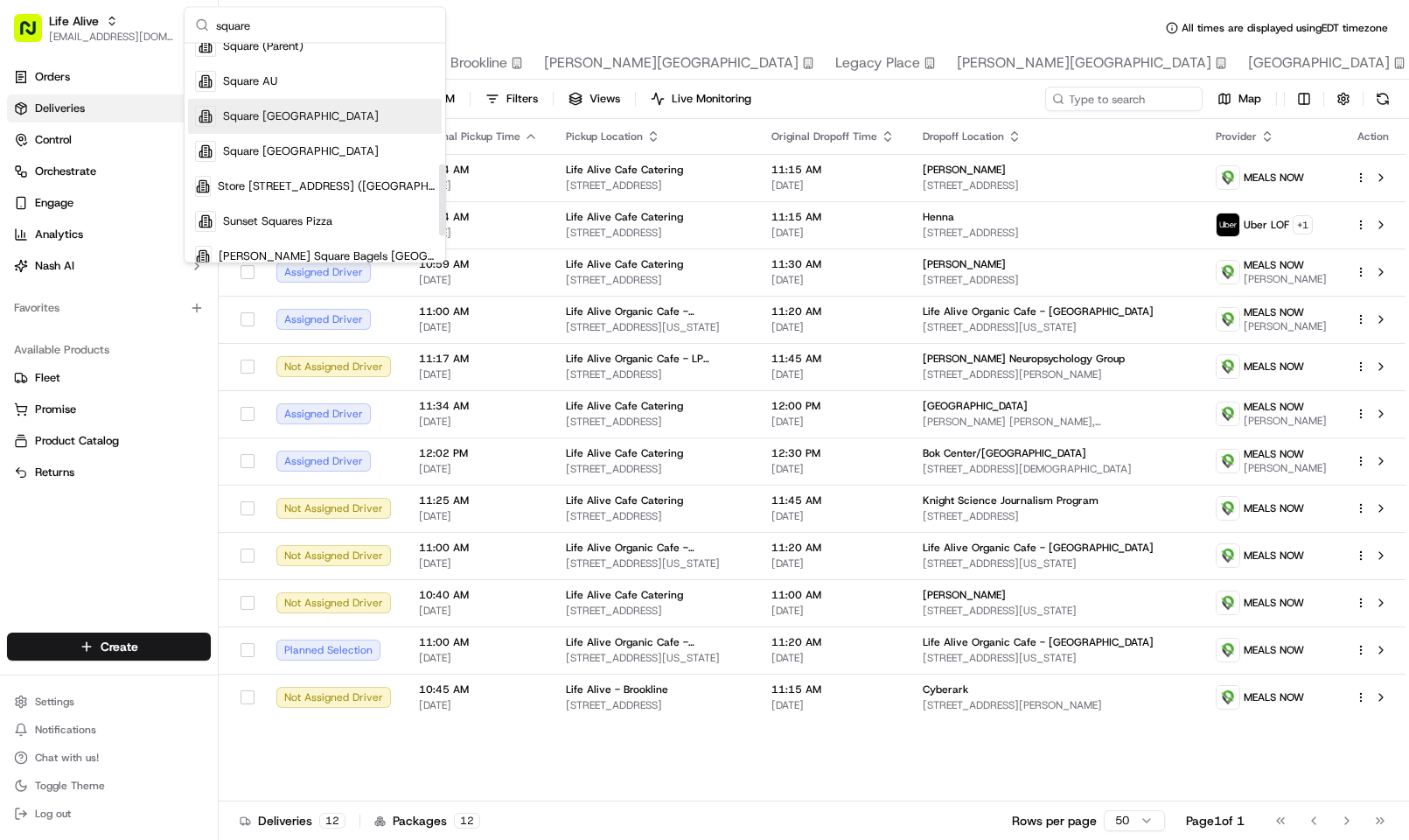
scroll to position [262, 0]
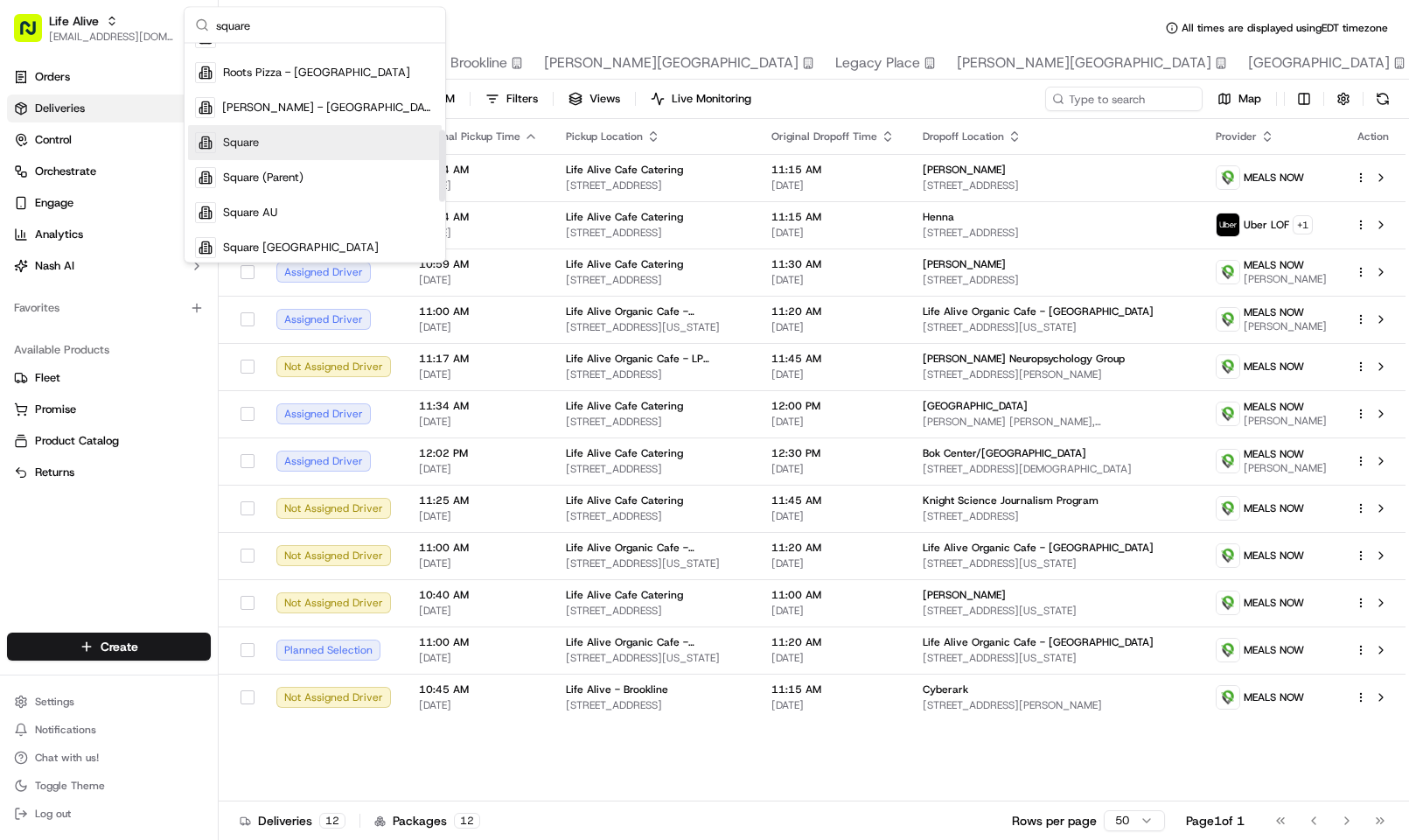
type input "square"
click at [304, 148] on div "Square" at bounding box center [314, 143] width 254 height 35
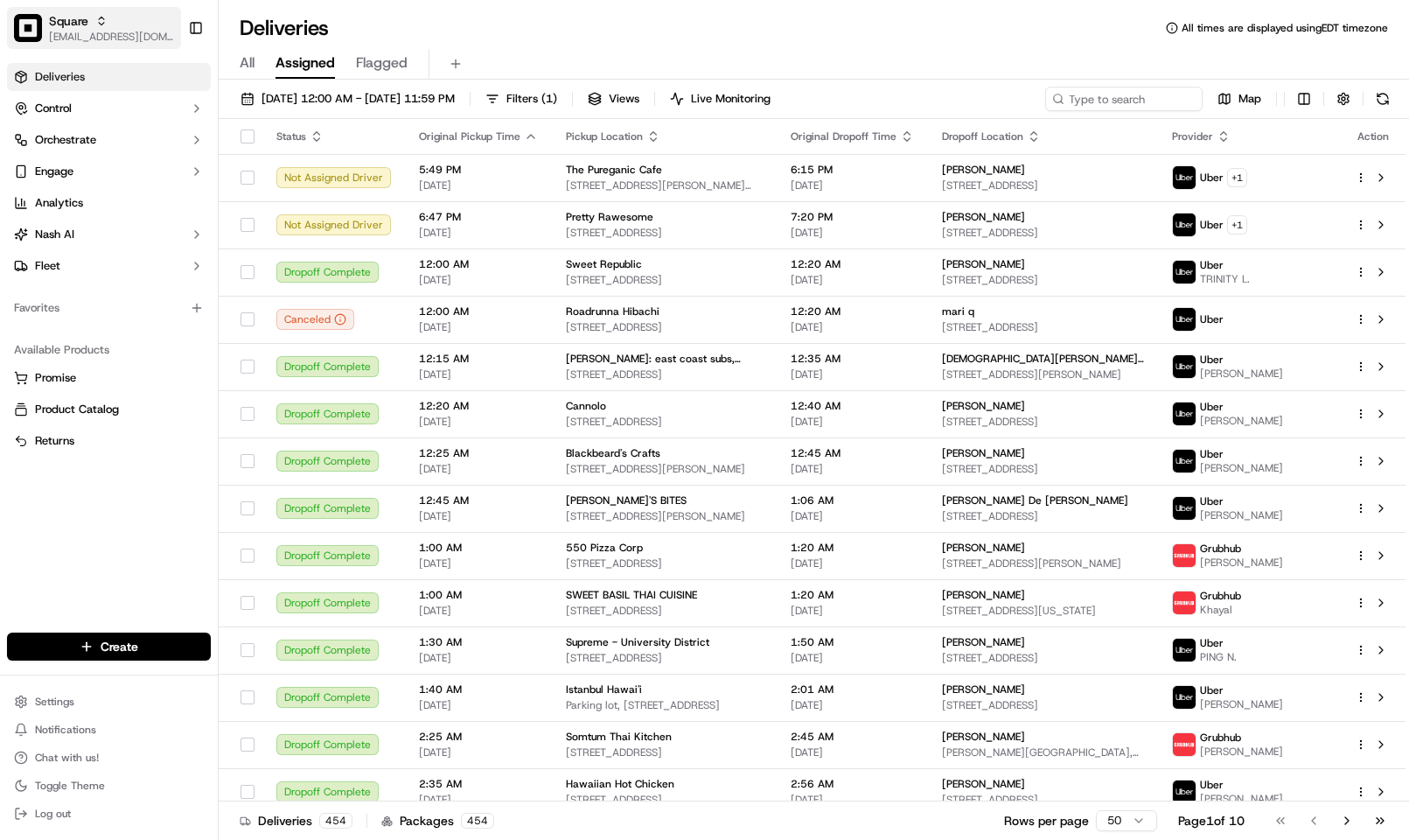
click at [84, 24] on span "Square" at bounding box center [68, 21] width 39 height 18
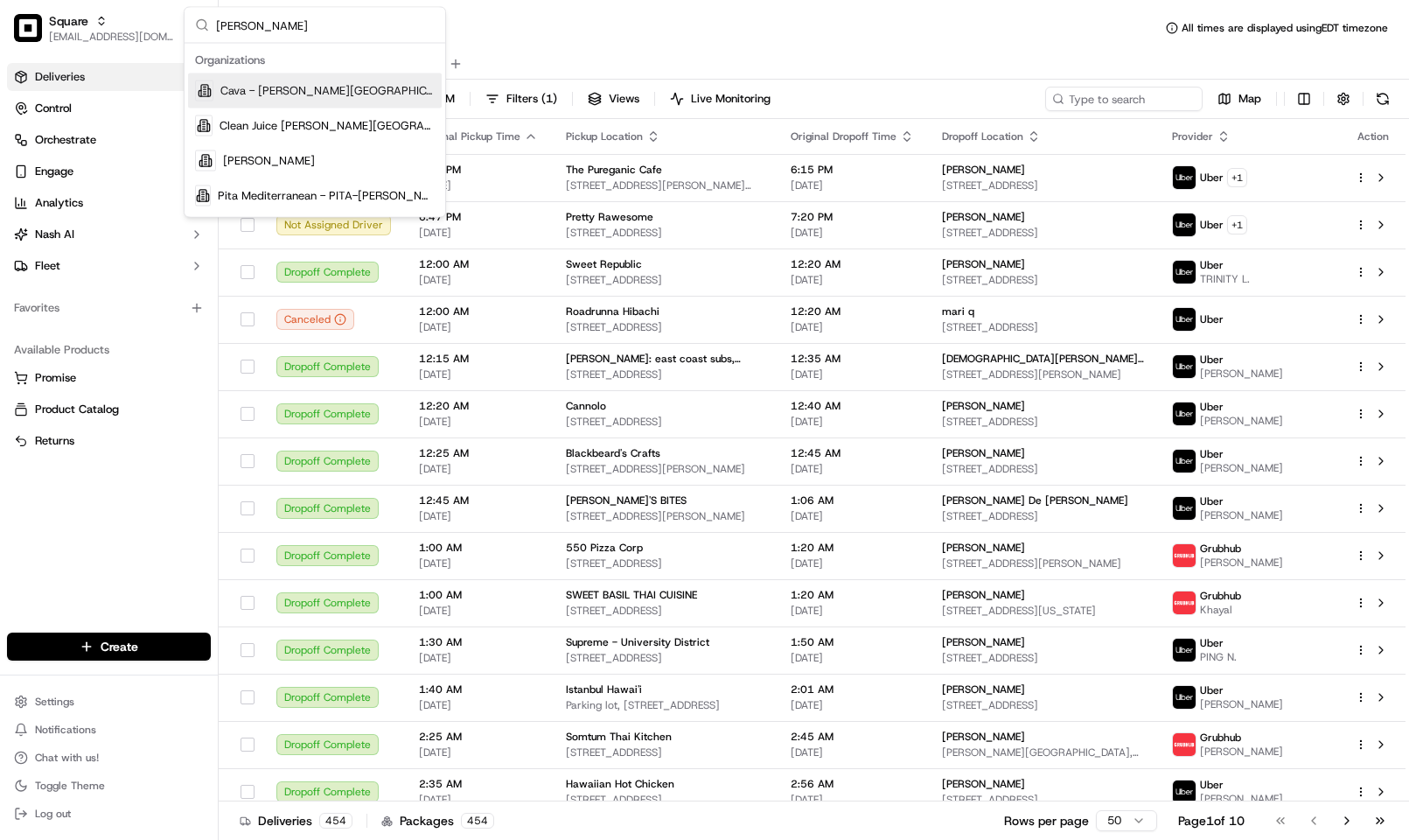
type input "sandy"
click at [346, 98] on div "Cava - Sandy Springs" at bounding box center [314, 91] width 254 height 35
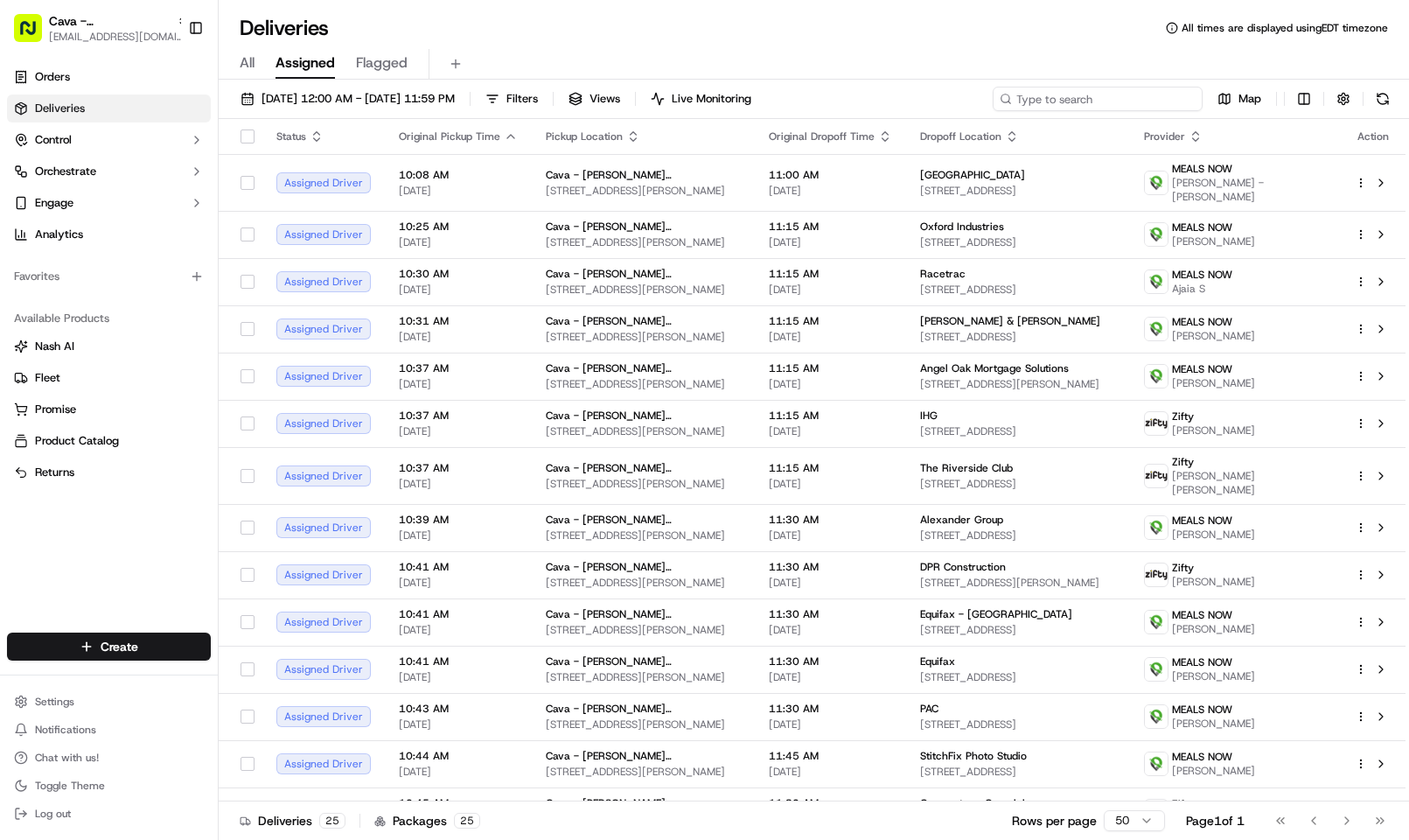
click at [1097, 108] on input at bounding box center [1097, 99] width 210 height 25
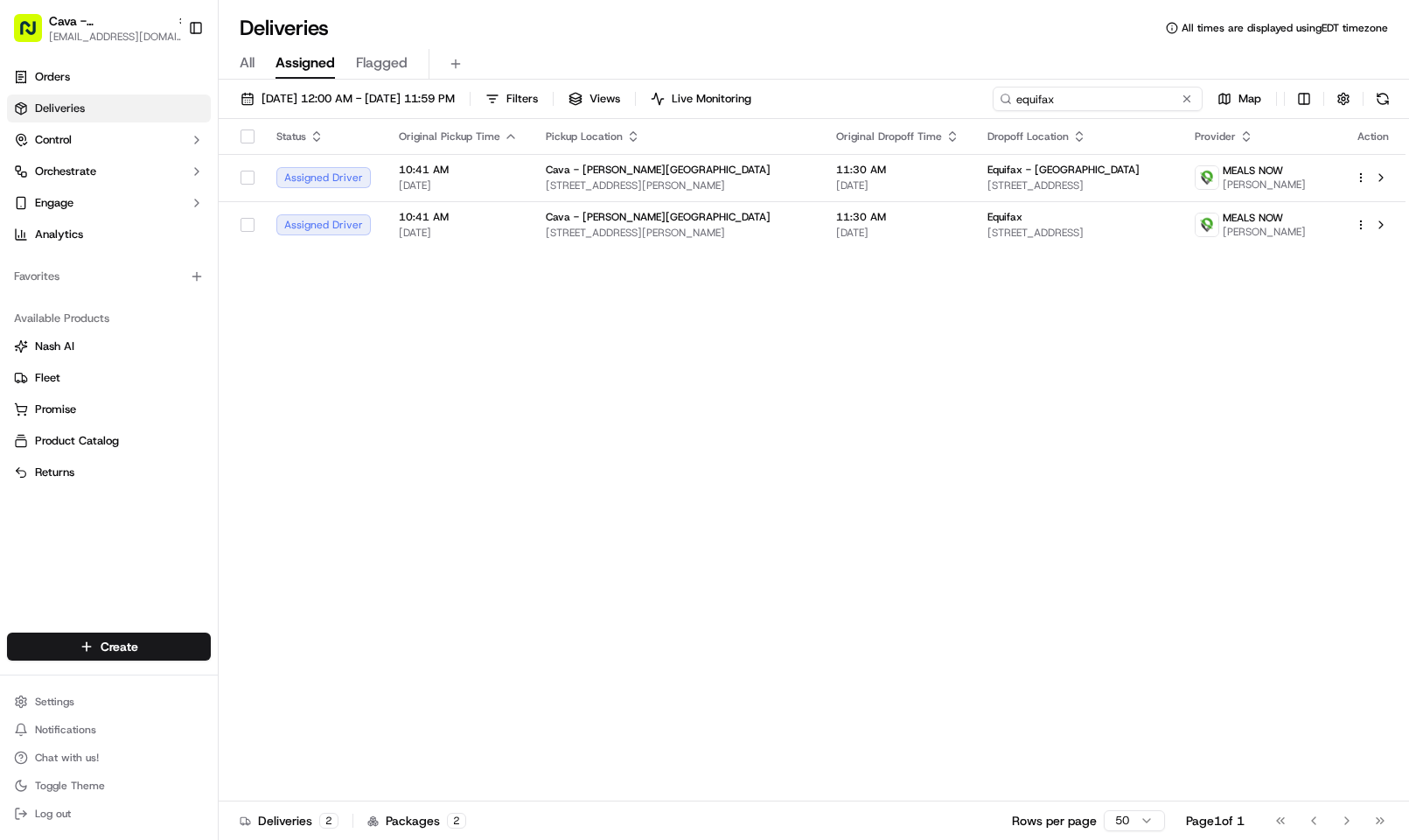
type input "equifax"
click at [714, 176] on div "Cava - Sandy Springs" at bounding box center [677, 170] width 262 height 14
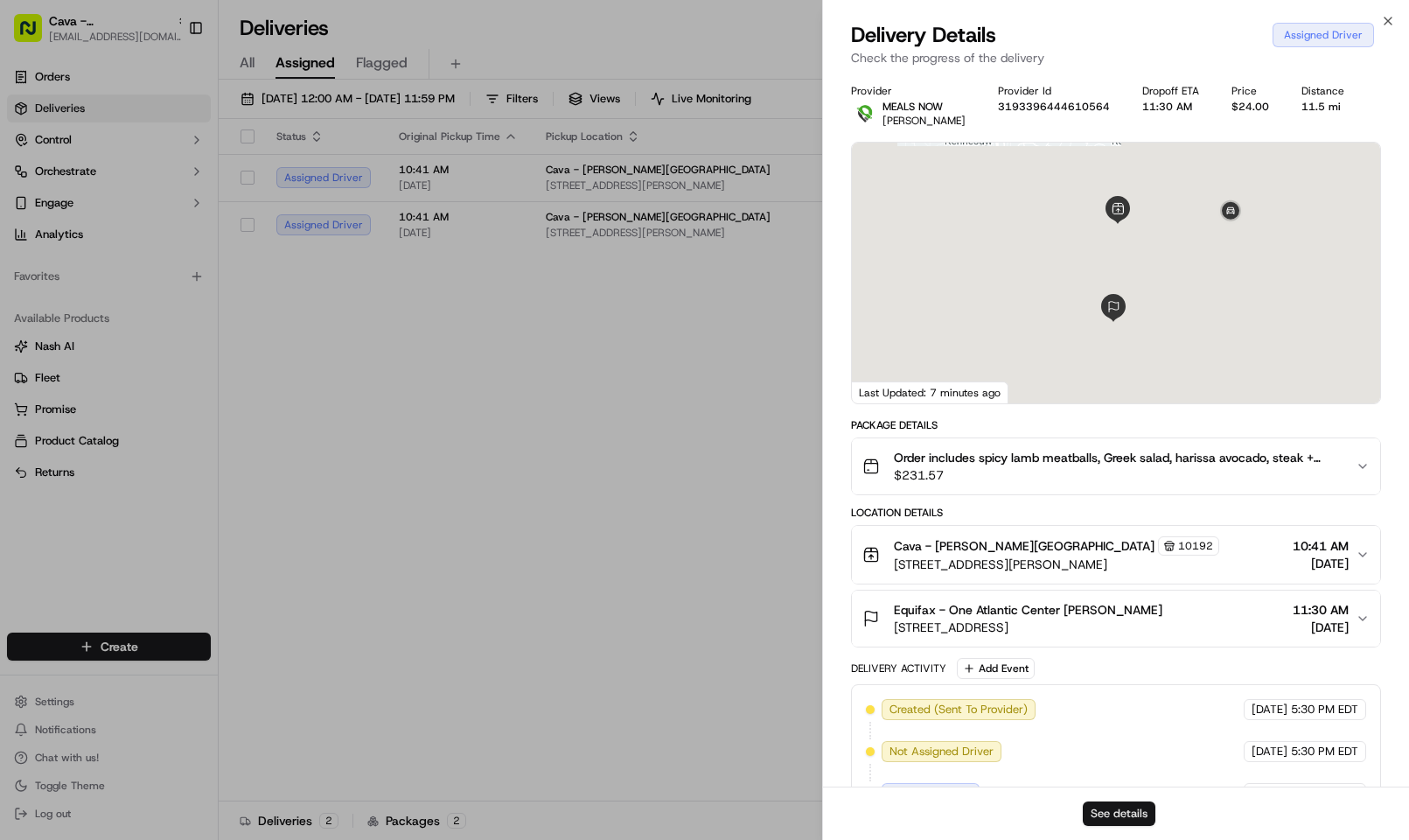
click at [1142, 811] on button "See details" at bounding box center [1119, 813] width 73 height 25
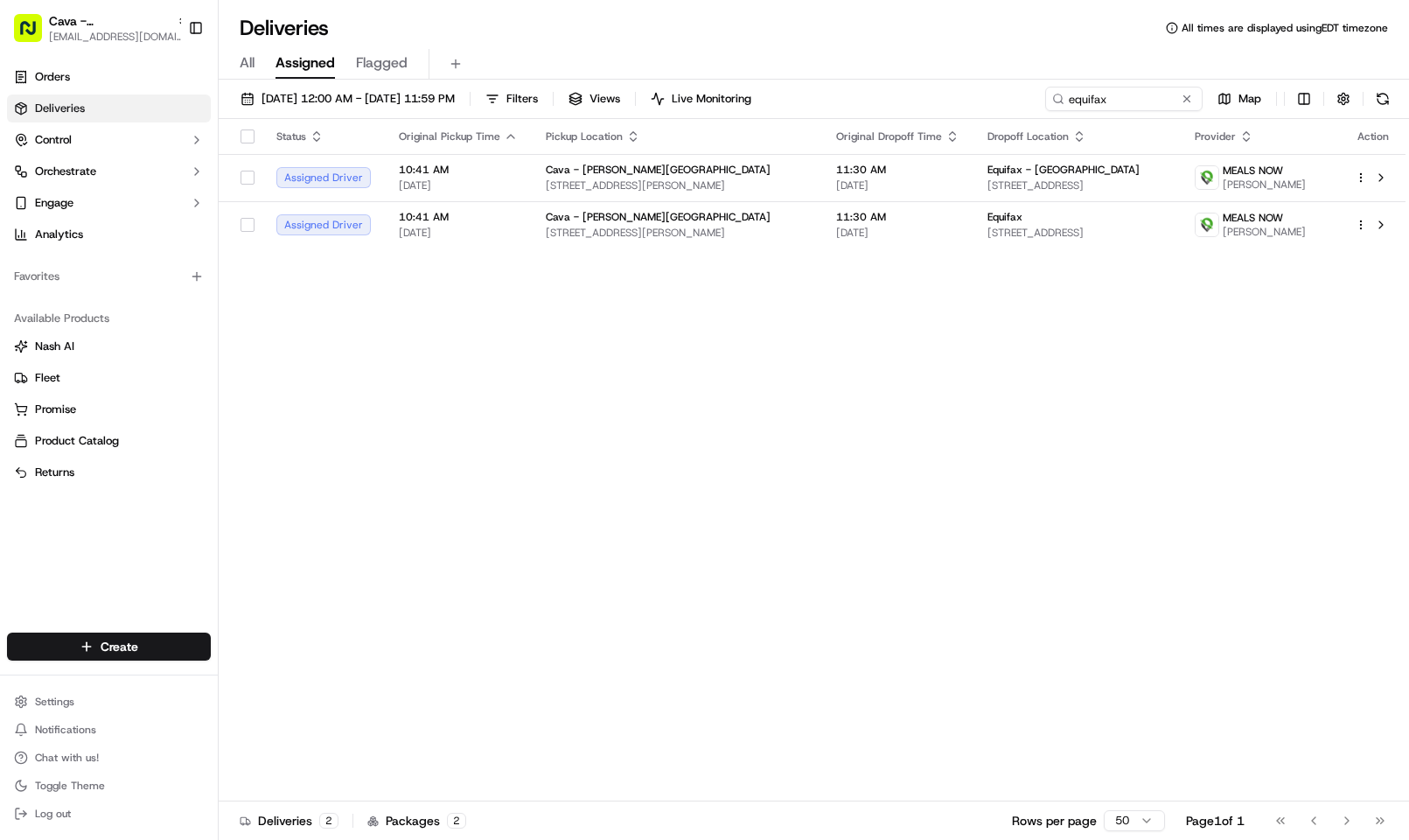
click at [295, 113] on div "09/18/2025 12:00 AM - 09/25/2025 11:59 PM Filters Views Live Monitoring equifax…" at bounding box center [813, 103] width 1190 height 33
click at [291, 106] on span "09/18/2025 12:00 AM - 09/25/2025 11:59 PM" at bounding box center [358, 99] width 193 height 16
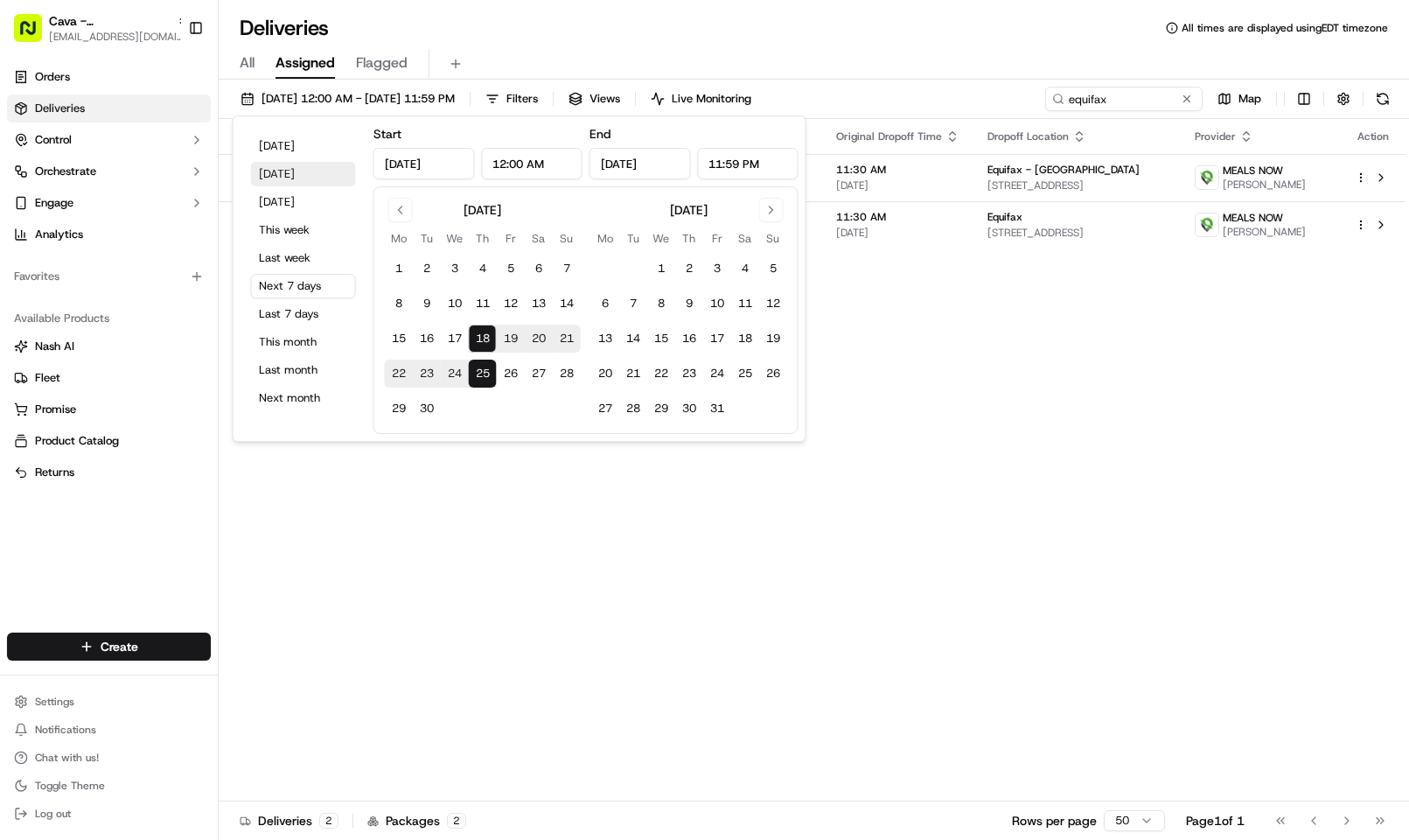
click at [319, 174] on button "Yesterday" at bounding box center [304, 174] width 105 height 25
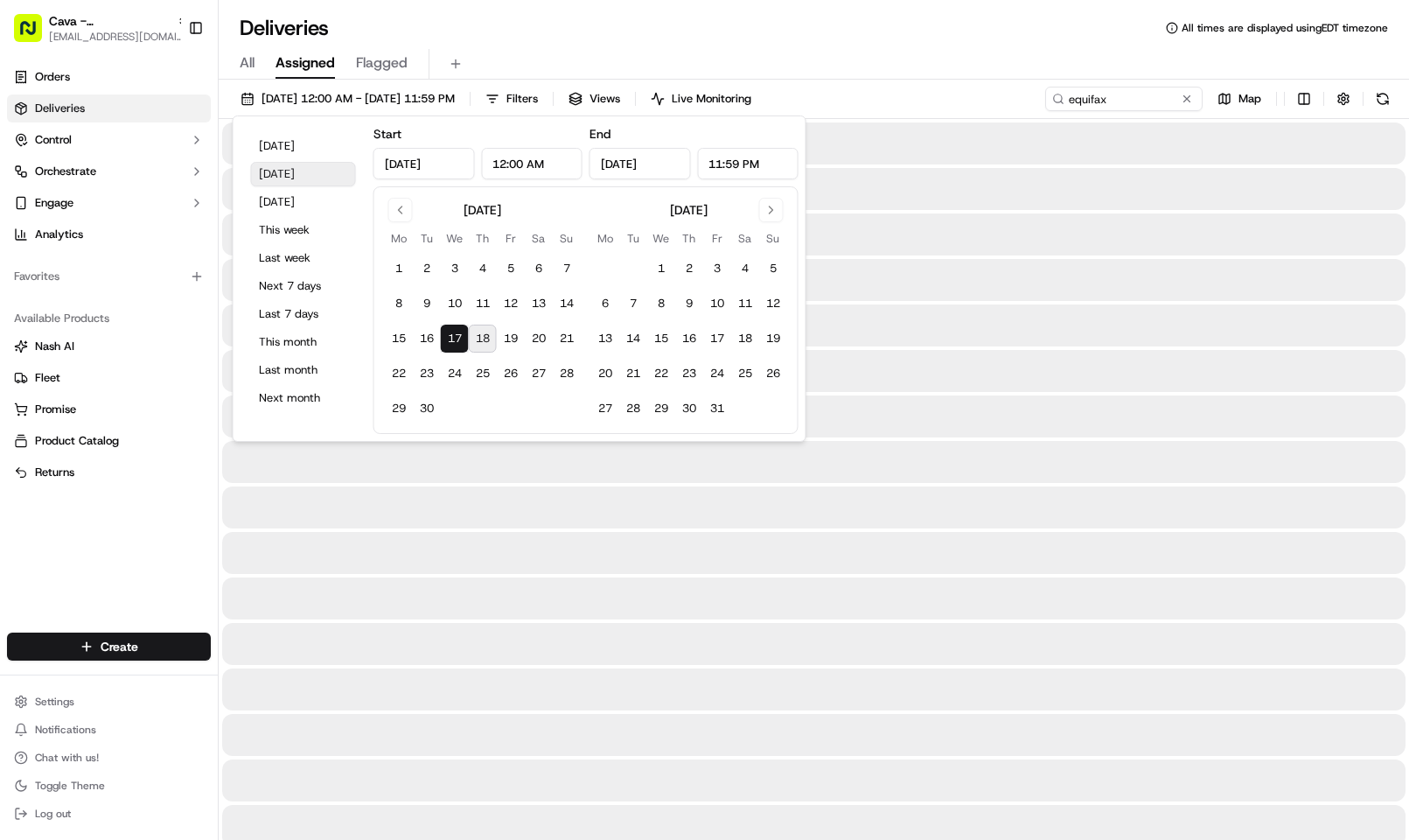
type input "Sep 17, 2025"
click at [926, 33] on div "Deliveries All times are displayed using EDT timezone" at bounding box center [813, 28] width 1190 height 28
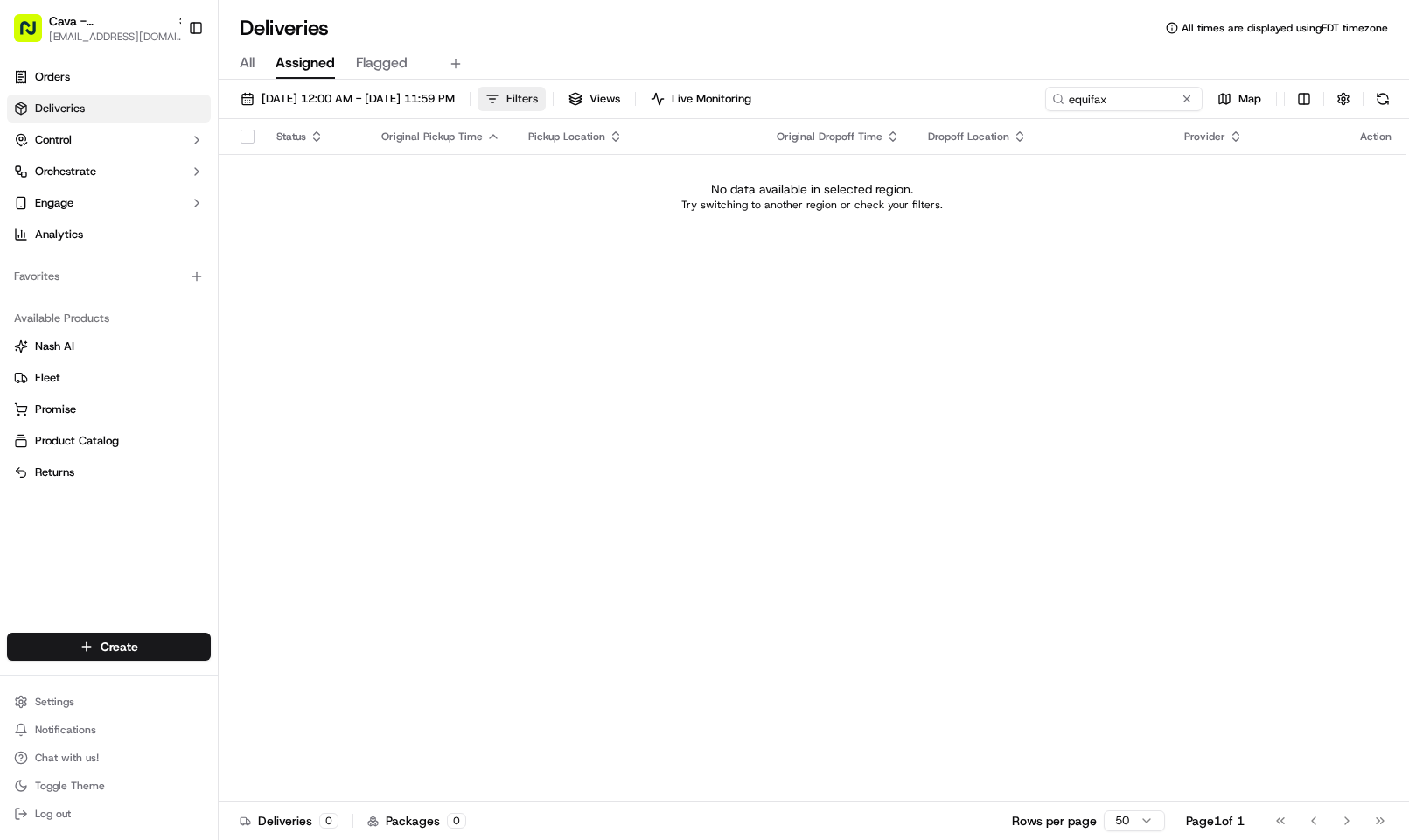
click at [538, 106] on span "Filters" at bounding box center [522, 99] width 32 height 16
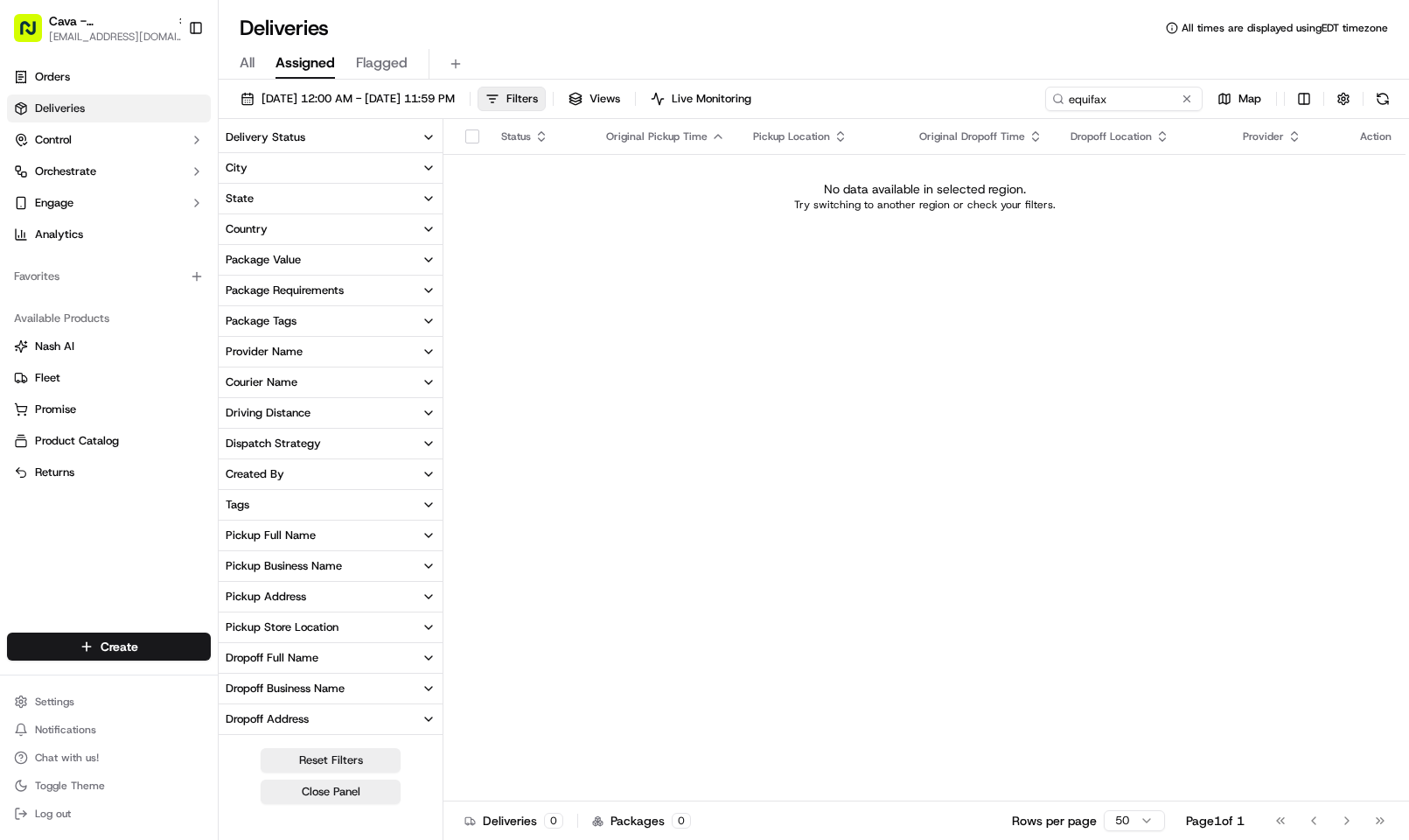
click at [640, 431] on div "Status Original Pickup Time Pickup Location Original Dropoff Time Dropoff Locat…" at bounding box center [924, 459] width 962 height 682
click at [350, 796] on button "Close Panel" at bounding box center [330, 791] width 140 height 25
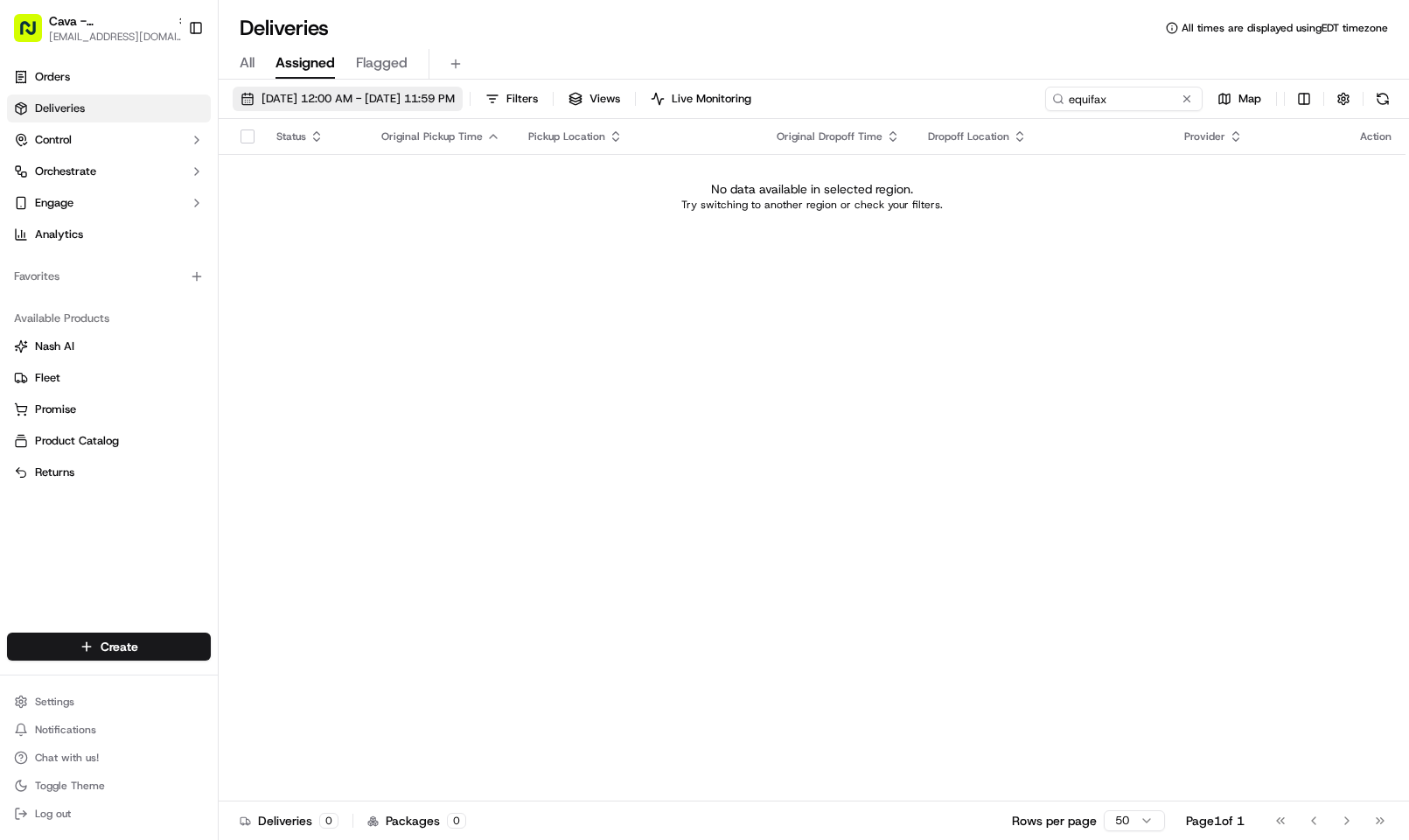
click at [395, 103] on span "09/17/2025 12:00 AM - 09/17/2025 11:59 PM" at bounding box center [358, 99] width 193 height 16
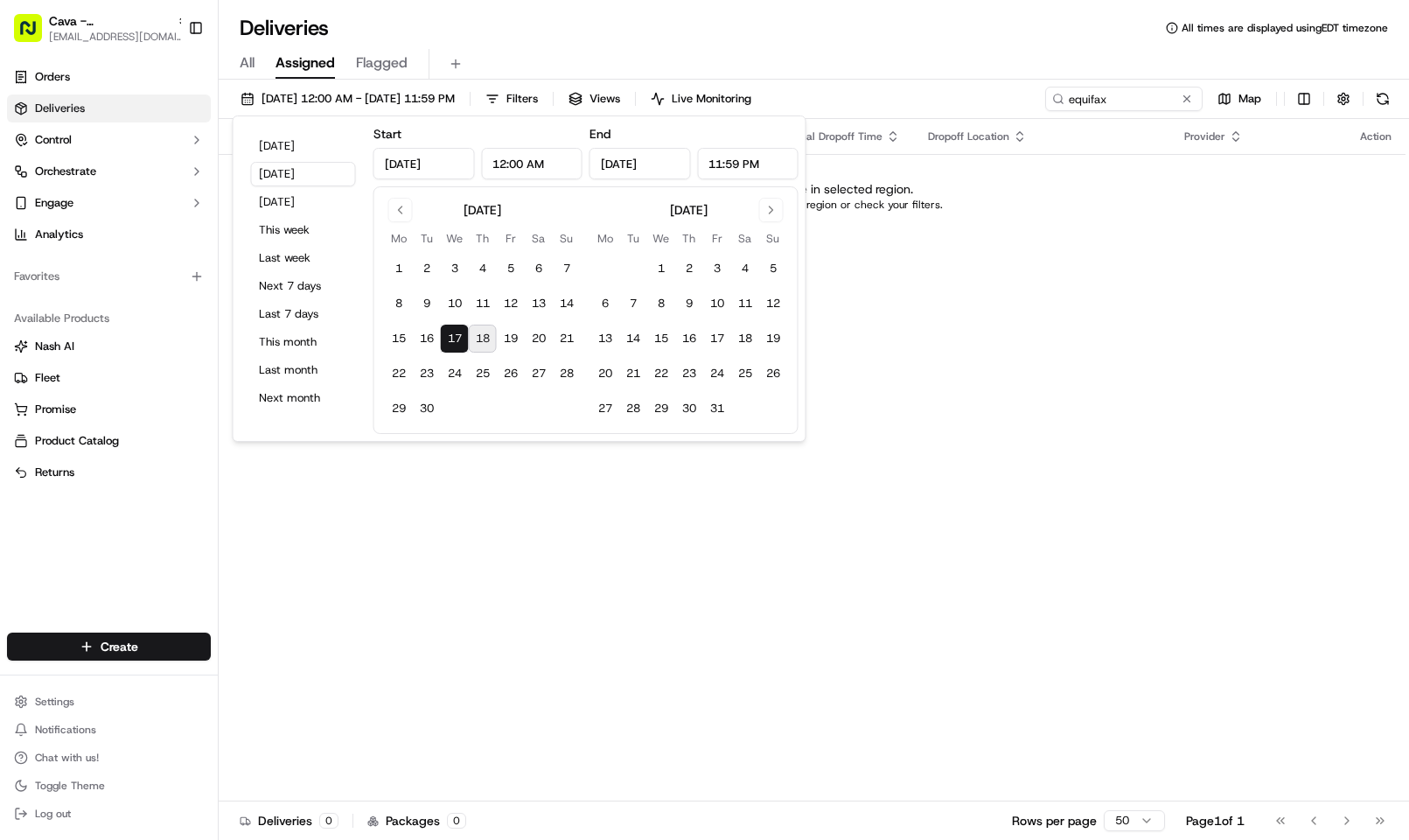
click at [379, 483] on div "Status Original Pickup Time Pickup Location Original Dropoff Time Dropoff Locat…" at bounding box center [812, 459] width 1187 height 682
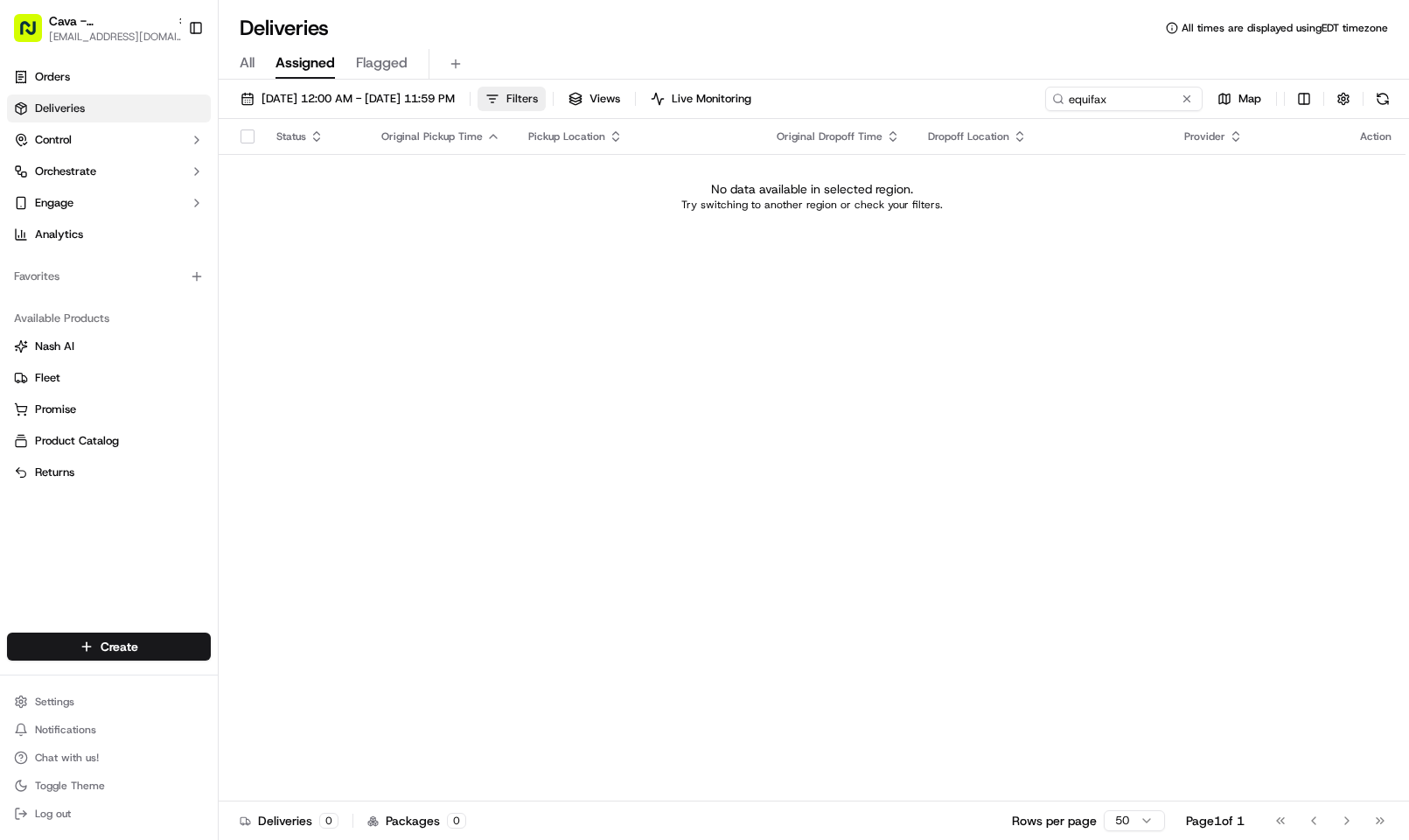
click at [546, 89] on button "Filters" at bounding box center [511, 99] width 68 height 25
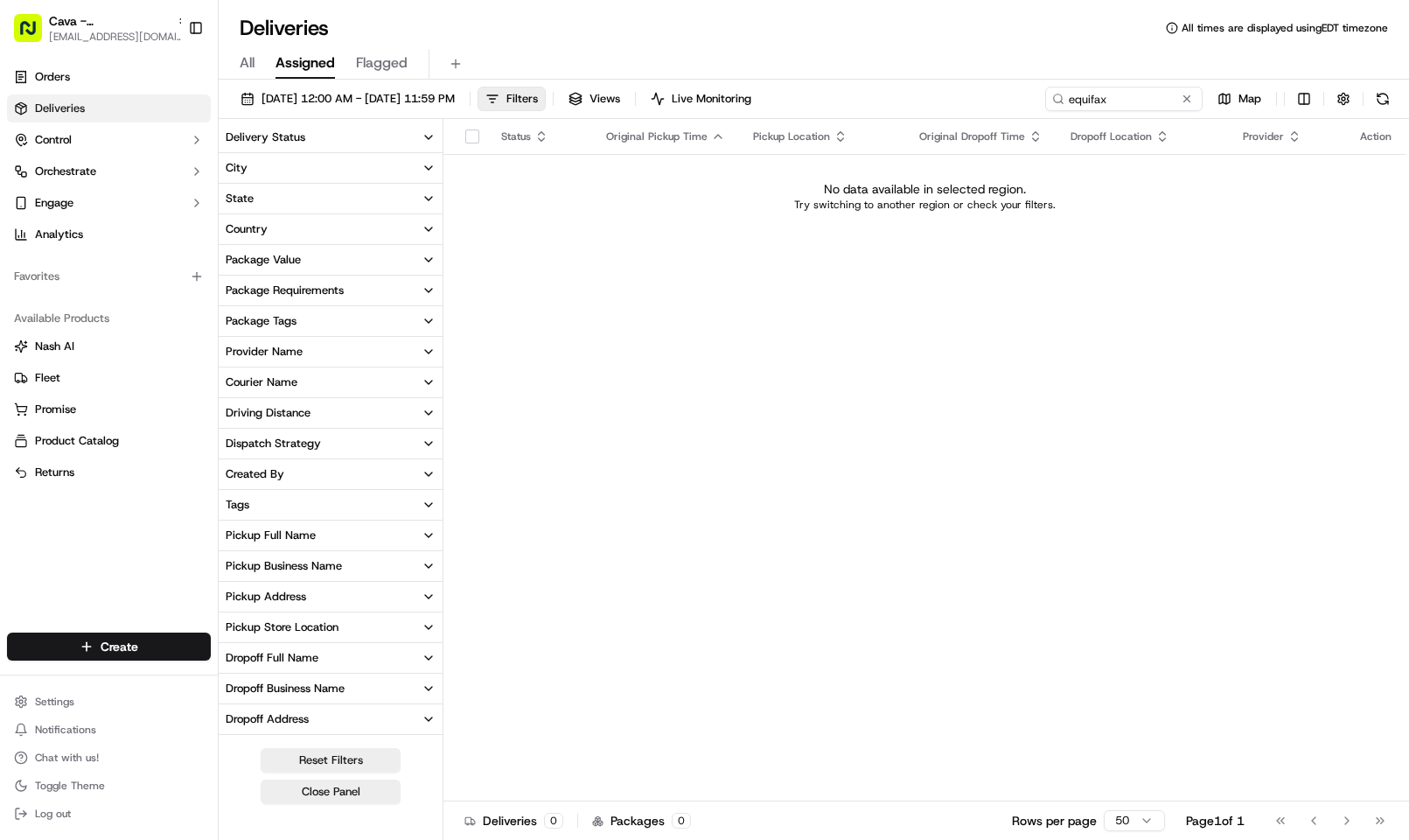
click at [591, 29] on div "Deliveries All times are displayed using EDT timezone" at bounding box center [813, 28] width 1190 height 28
click at [1179, 100] on button at bounding box center [1187, 99] width 18 height 18
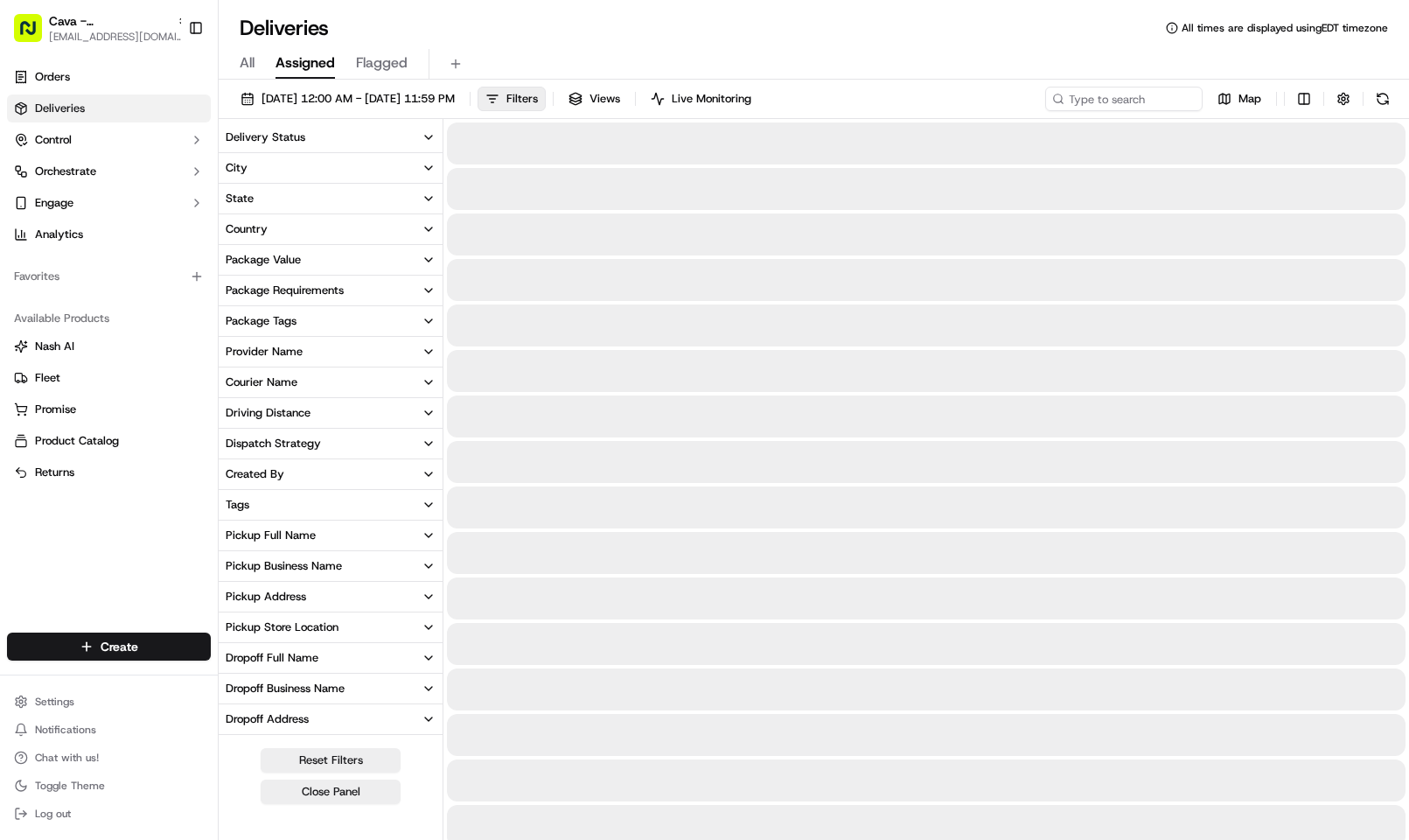
click at [604, 42] on div "All Assigned Flagged" at bounding box center [813, 60] width 1190 height 37
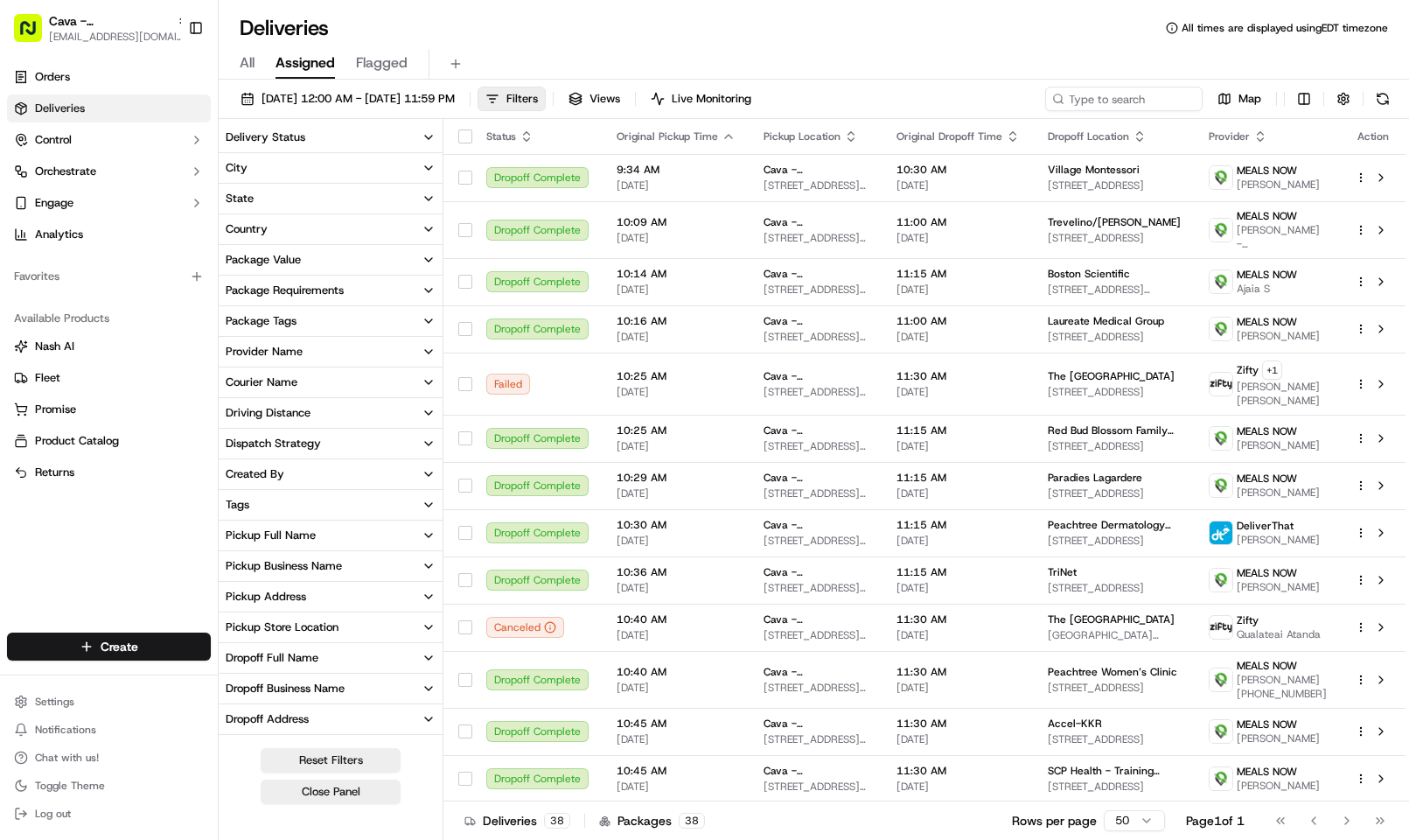
click at [354, 347] on button "Provider Name" at bounding box center [330, 351] width 224 height 30
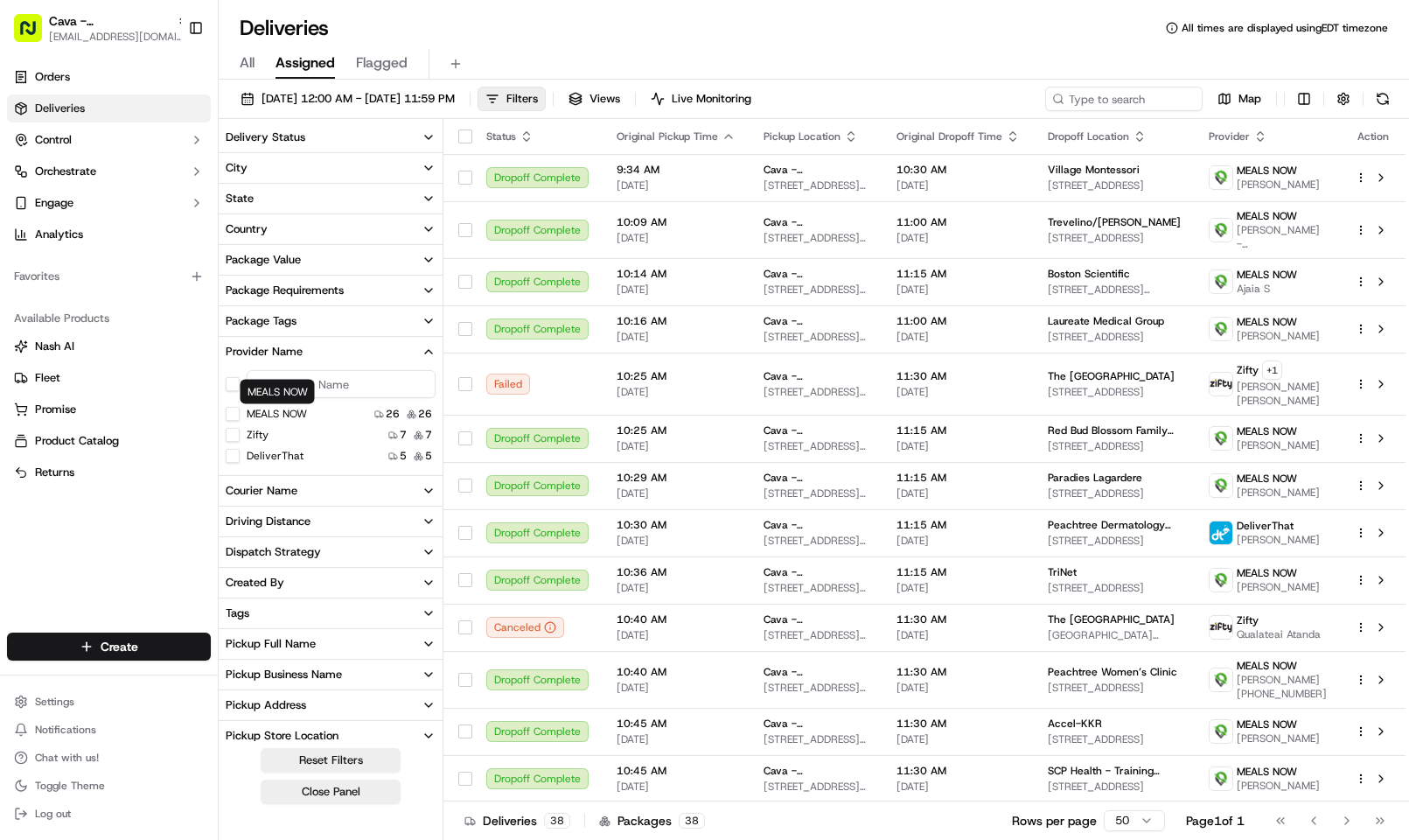
click at [236, 412] on NOW "MEALS NOW" at bounding box center [233, 413] width 14 height 14
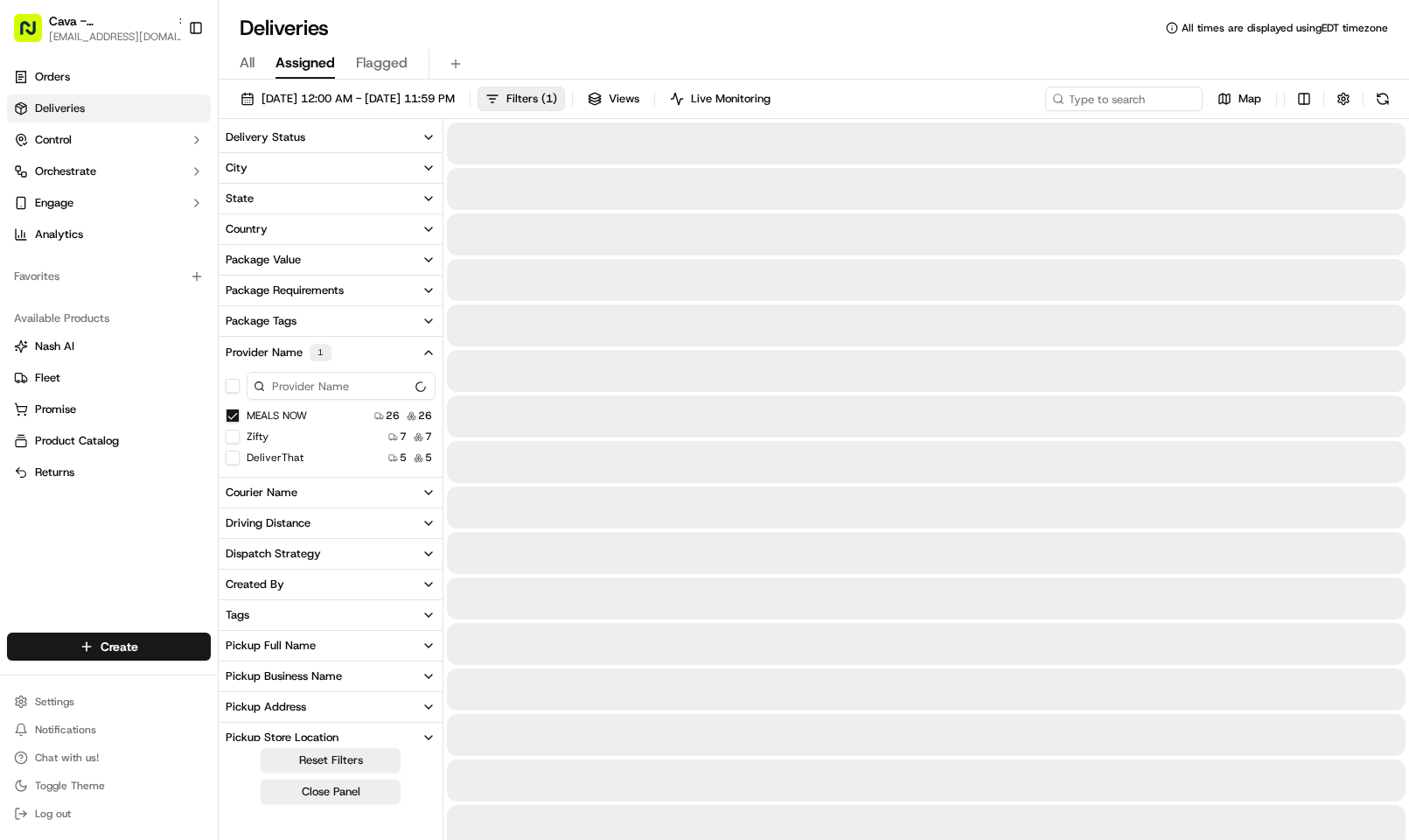
click at [856, 69] on div "All Assigned Flagged" at bounding box center [813, 64] width 1190 height 31
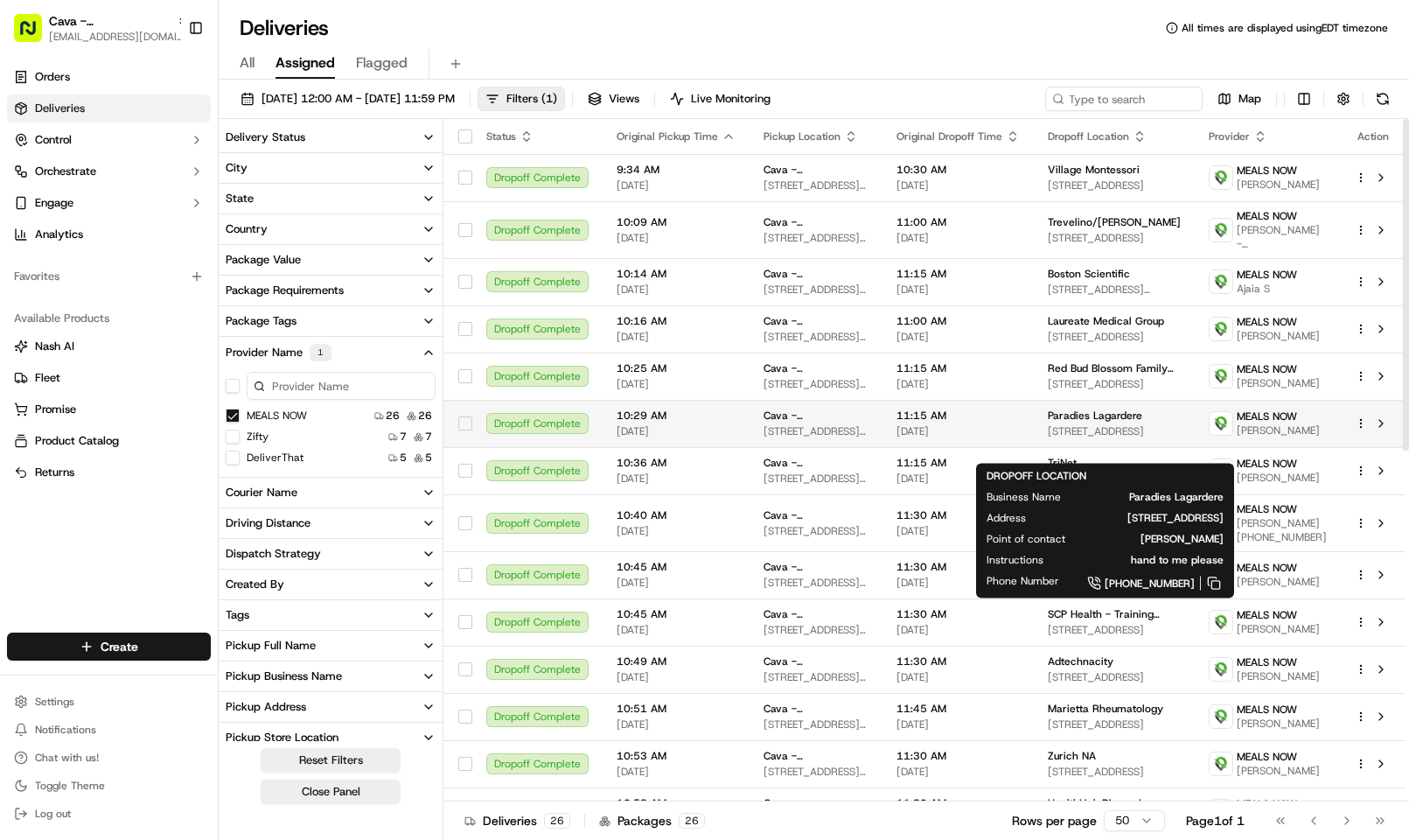
click at [1081, 438] on span "2849 Overlook Pkwy, Atlanta, GA 30339, USA" at bounding box center [1114, 431] width 133 height 14
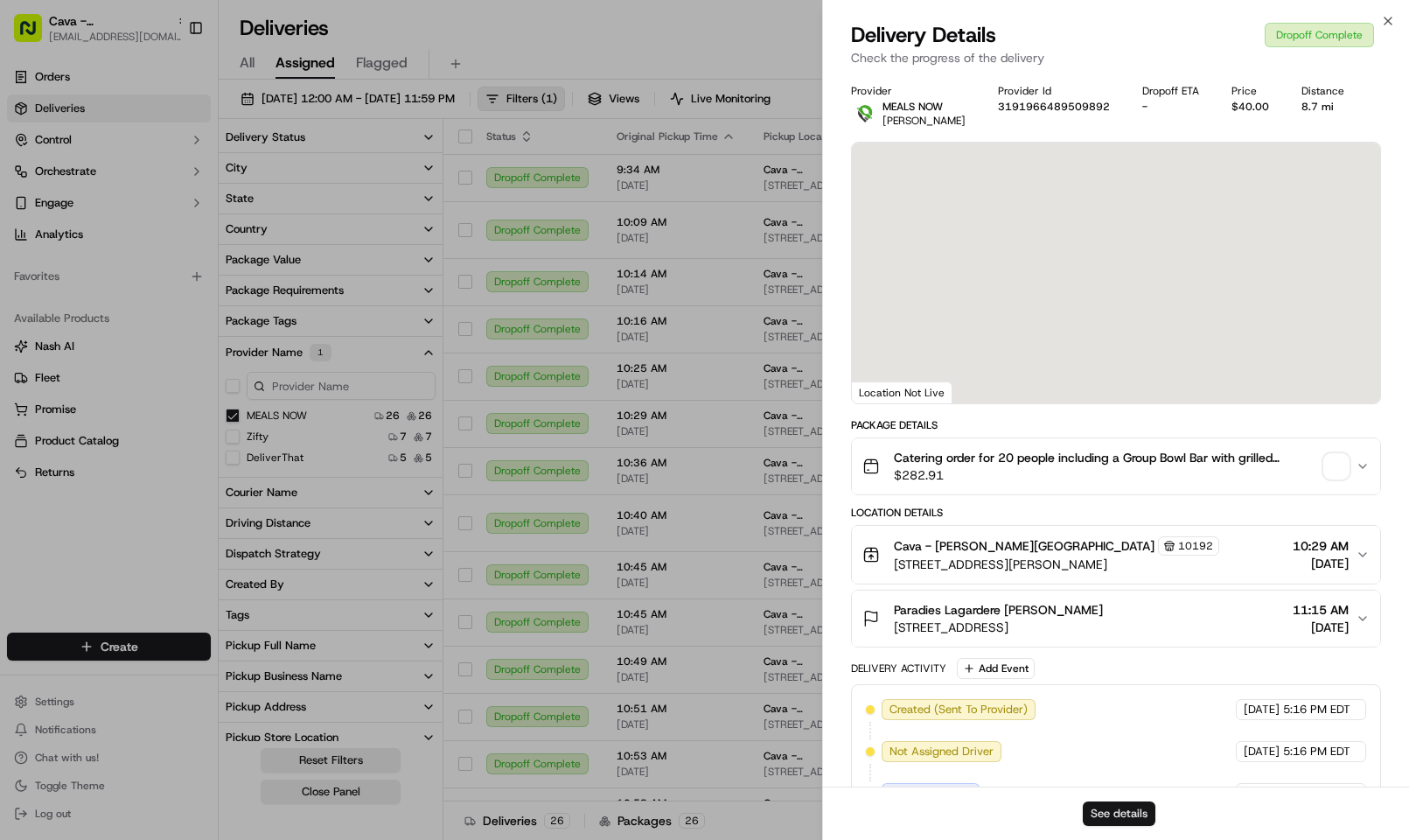
click at [1138, 817] on button "See details" at bounding box center [1119, 813] width 73 height 25
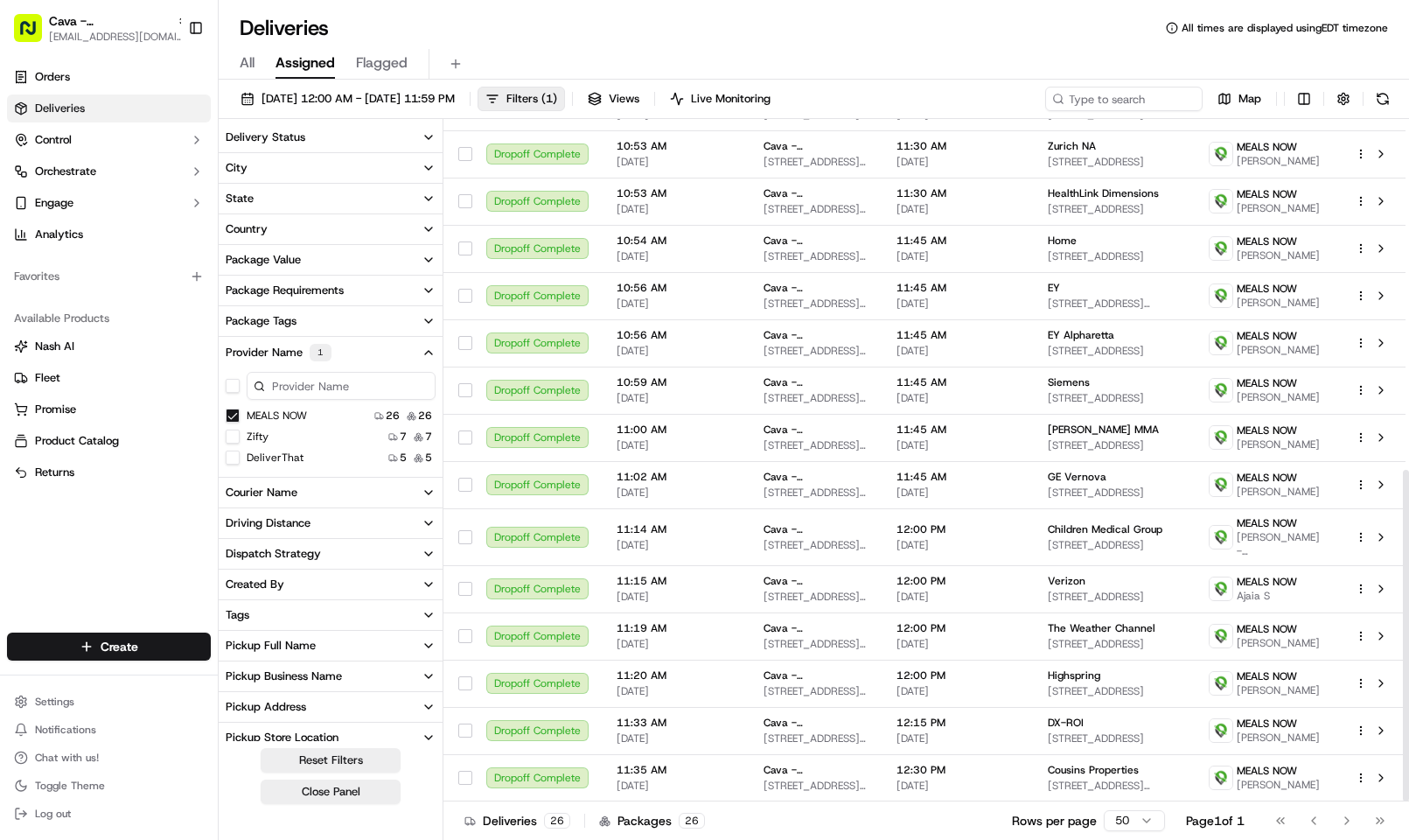
scroll to position [721, 0]
drag, startPoint x: 1406, startPoint y: 266, endPoint x: 1372, endPoint y: 624, distance: 359.6
click at [1403, 624] on div at bounding box center [1405, 636] width 6 height 331
click at [1018, 391] on span "09/17/2025" at bounding box center [958, 398] width 123 height 14
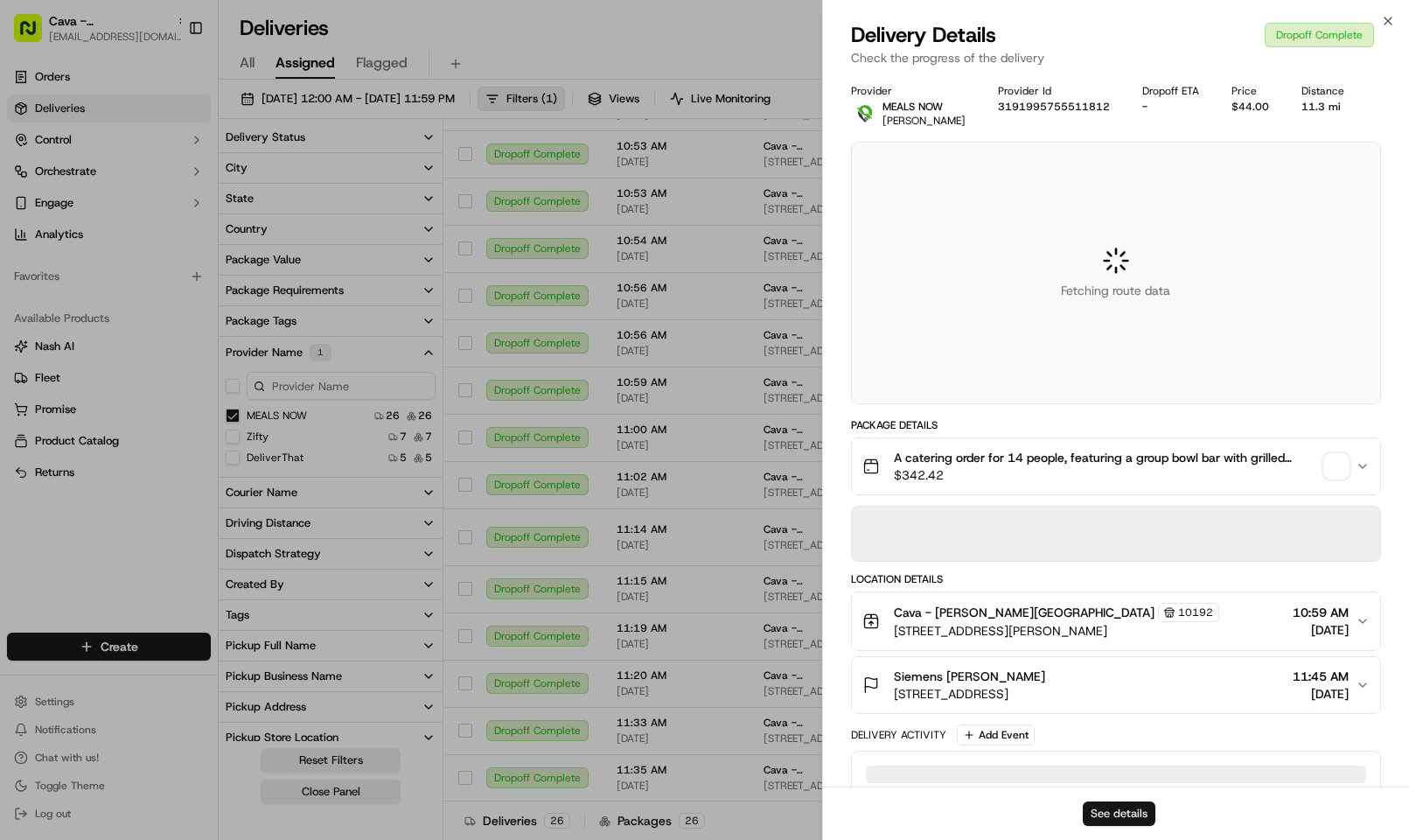
click at [1089, 808] on button "See details" at bounding box center [1119, 813] width 73 height 25
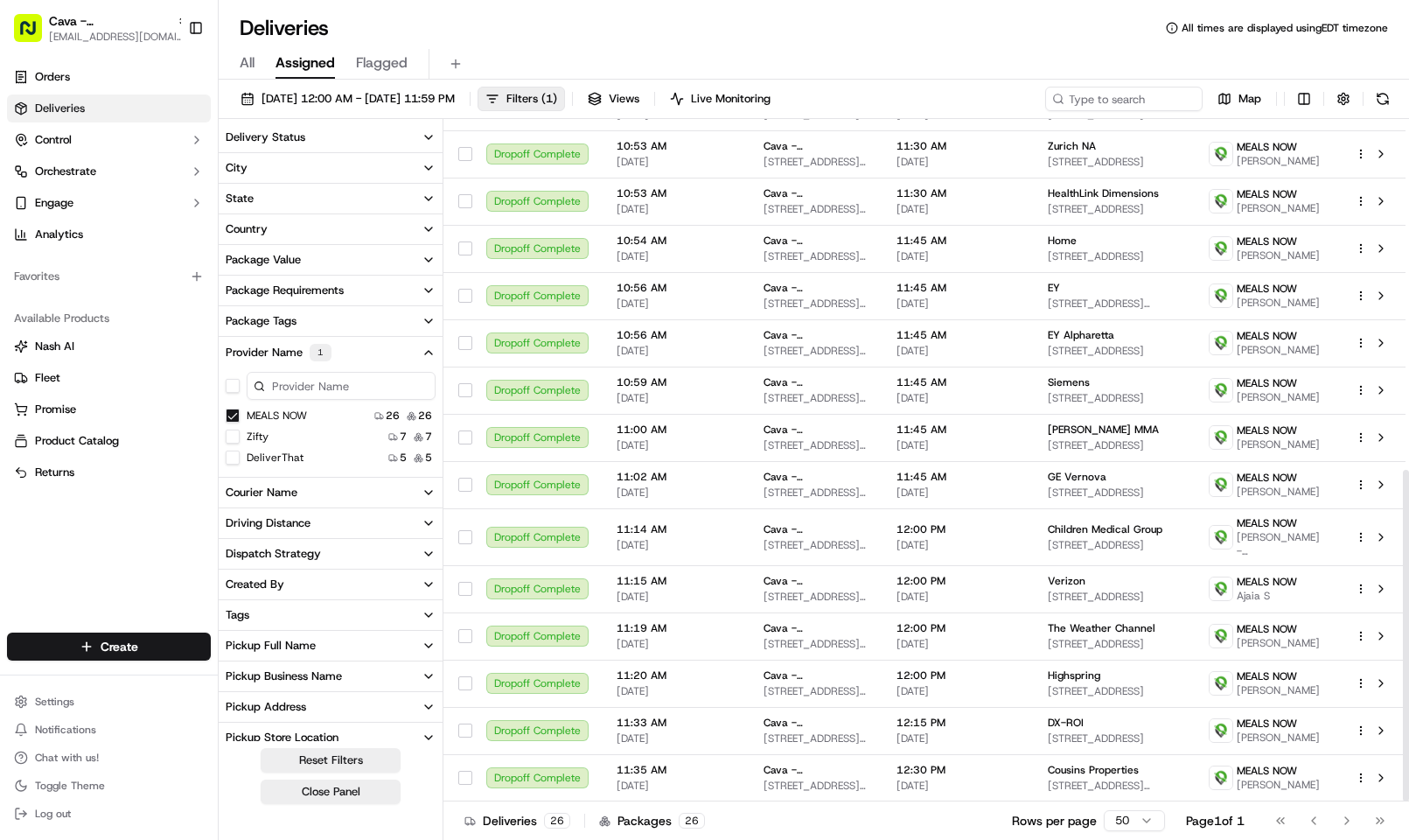
drag, startPoint x: 1404, startPoint y: 523, endPoint x: 1407, endPoint y: 559, distance: 36.1
click at [1407, 559] on div at bounding box center [1405, 636] width 6 height 331
drag, startPoint x: 1407, startPoint y: 544, endPoint x: 1393, endPoint y: 606, distance: 63.6
click at [1403, 606] on div at bounding box center [1405, 636] width 6 height 331
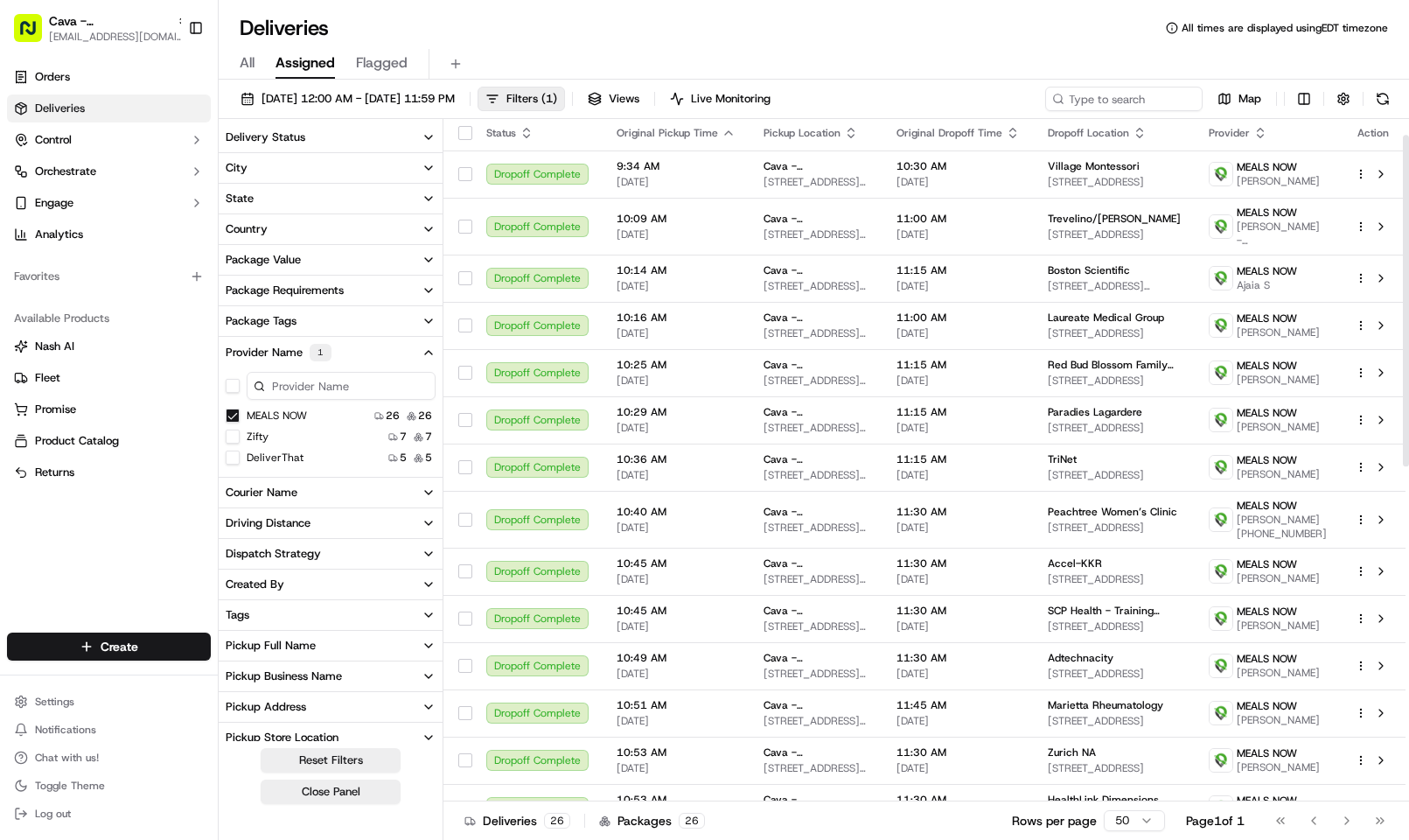
scroll to position [0, 0]
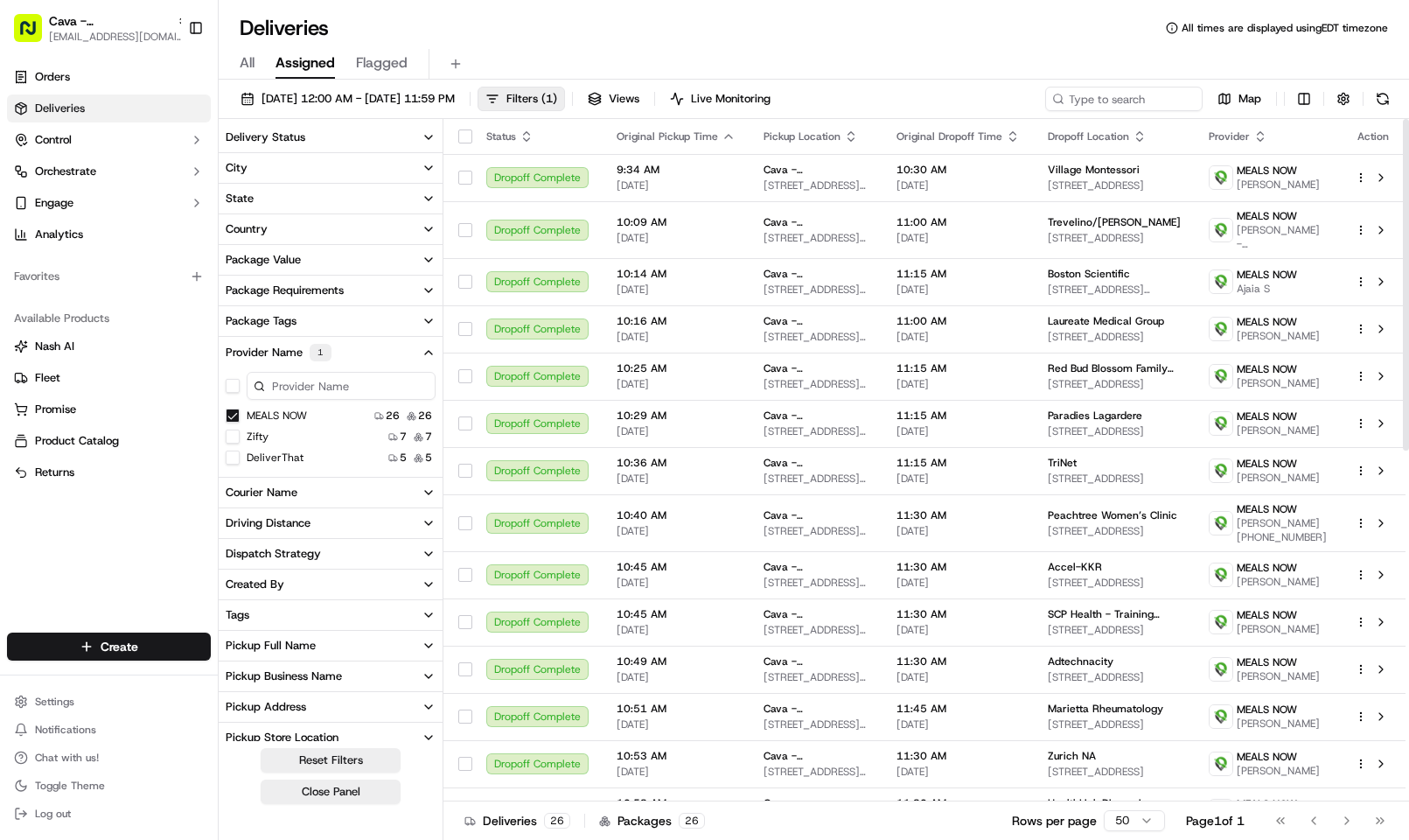
drag, startPoint x: 1405, startPoint y: 490, endPoint x: 1407, endPoint y: 124, distance: 366.0
click at [1407, 124] on div at bounding box center [1405, 284] width 6 height 331
click at [106, 129] on button "Control" at bounding box center [109, 140] width 204 height 28
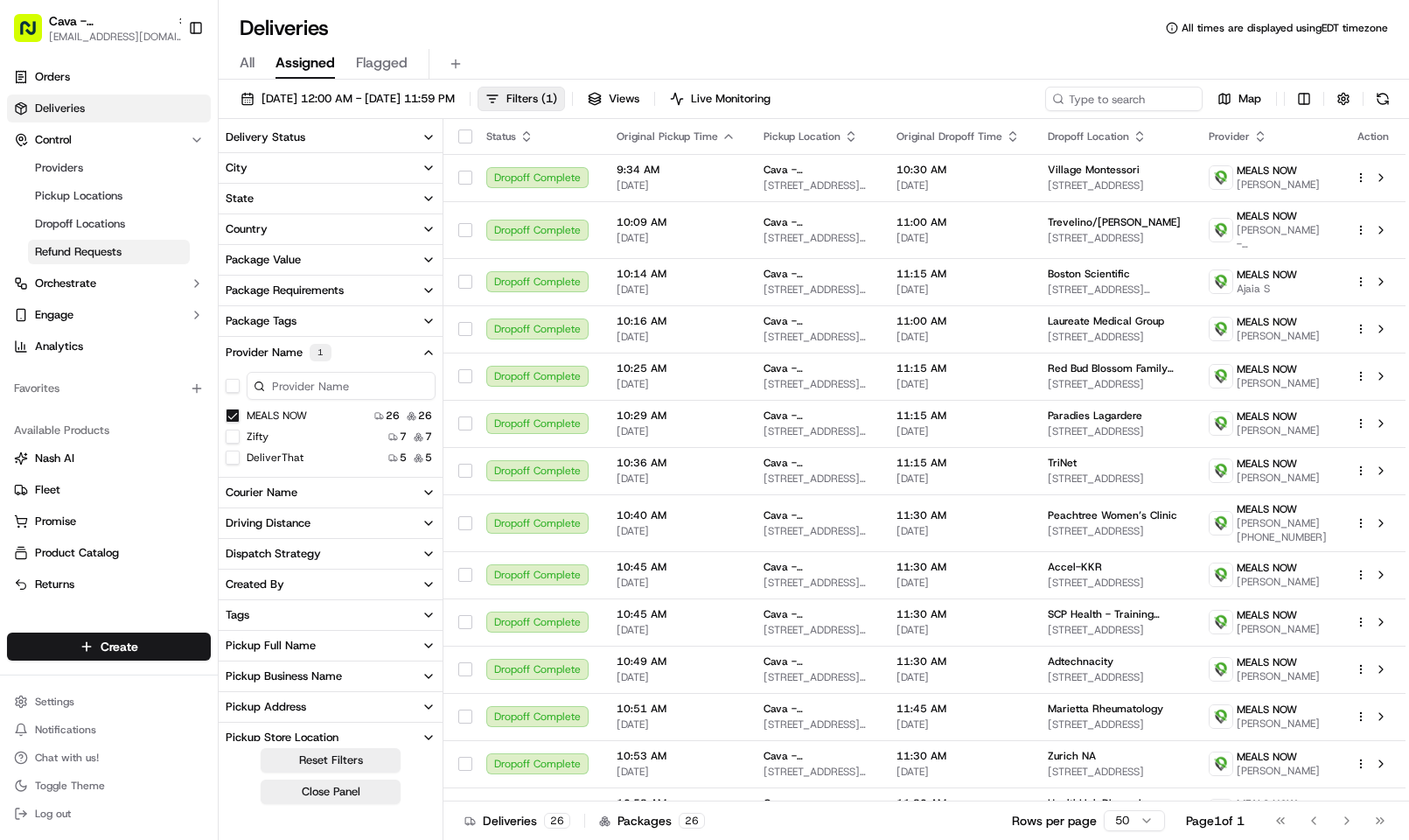
click at [92, 258] on span "Refund Requests" at bounding box center [79, 252] width 87 height 16
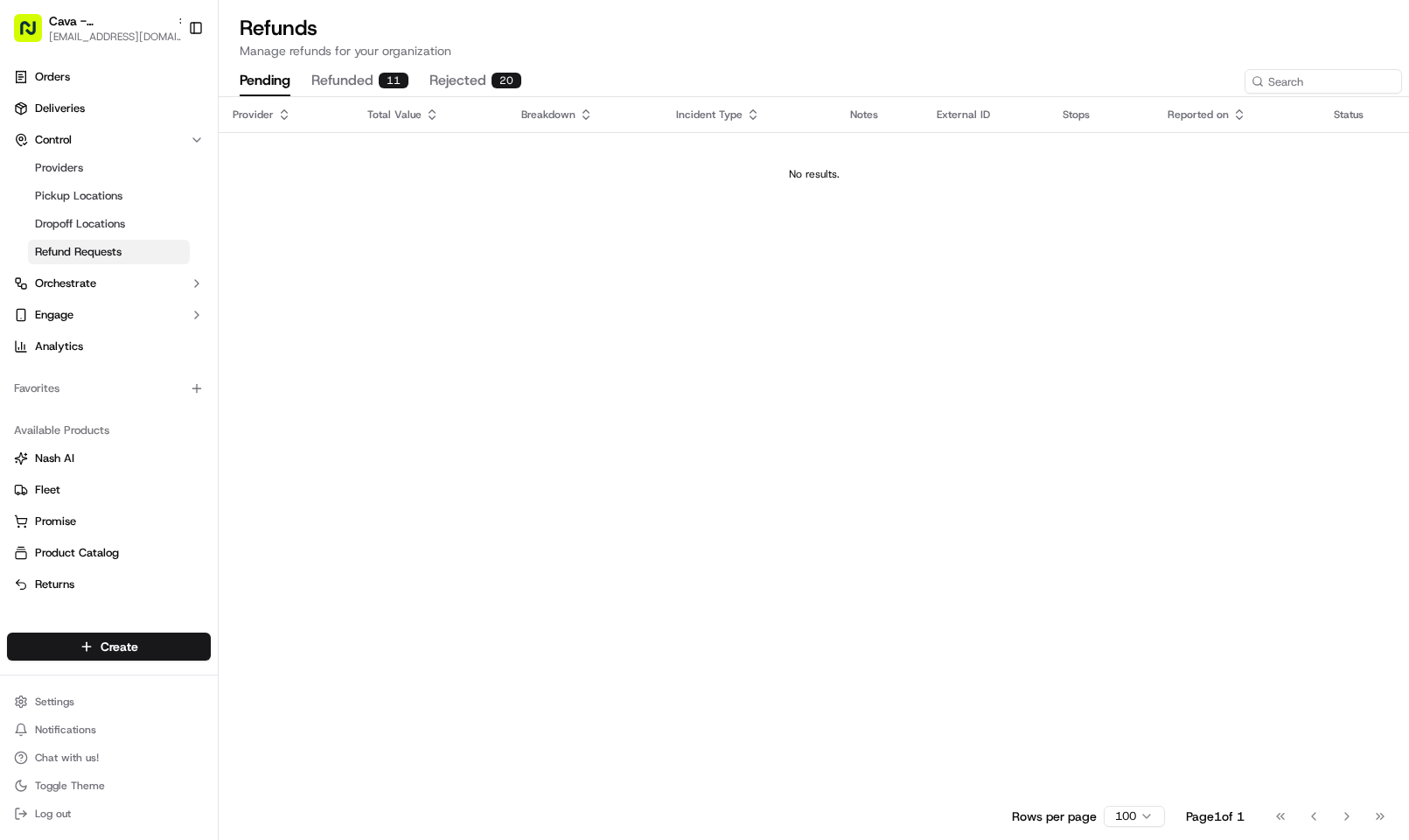
click at [347, 81] on button "refunded 11" at bounding box center [360, 81] width 97 height 30
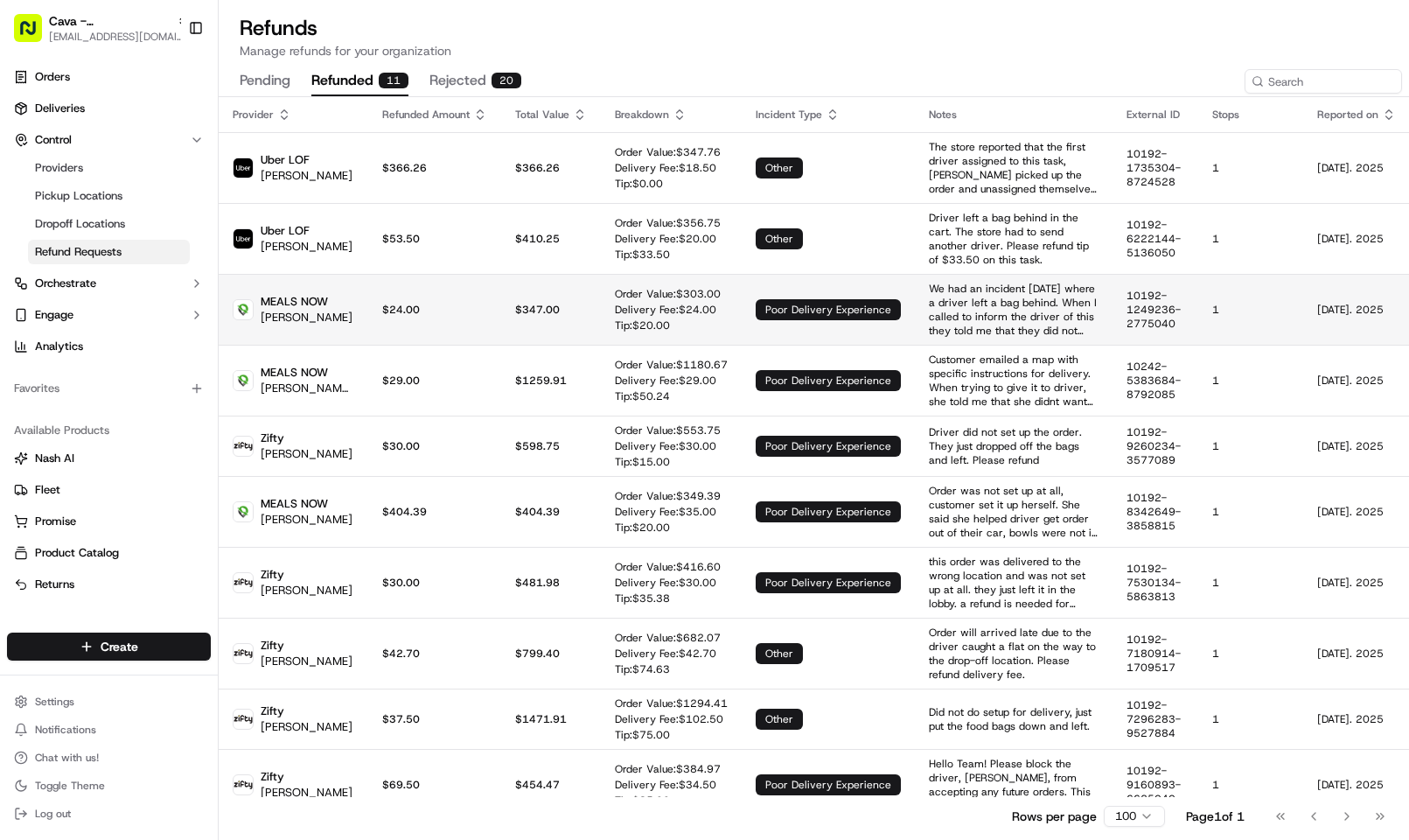
click at [501, 302] on td "$ 347.00" at bounding box center [551, 309] width 100 height 71
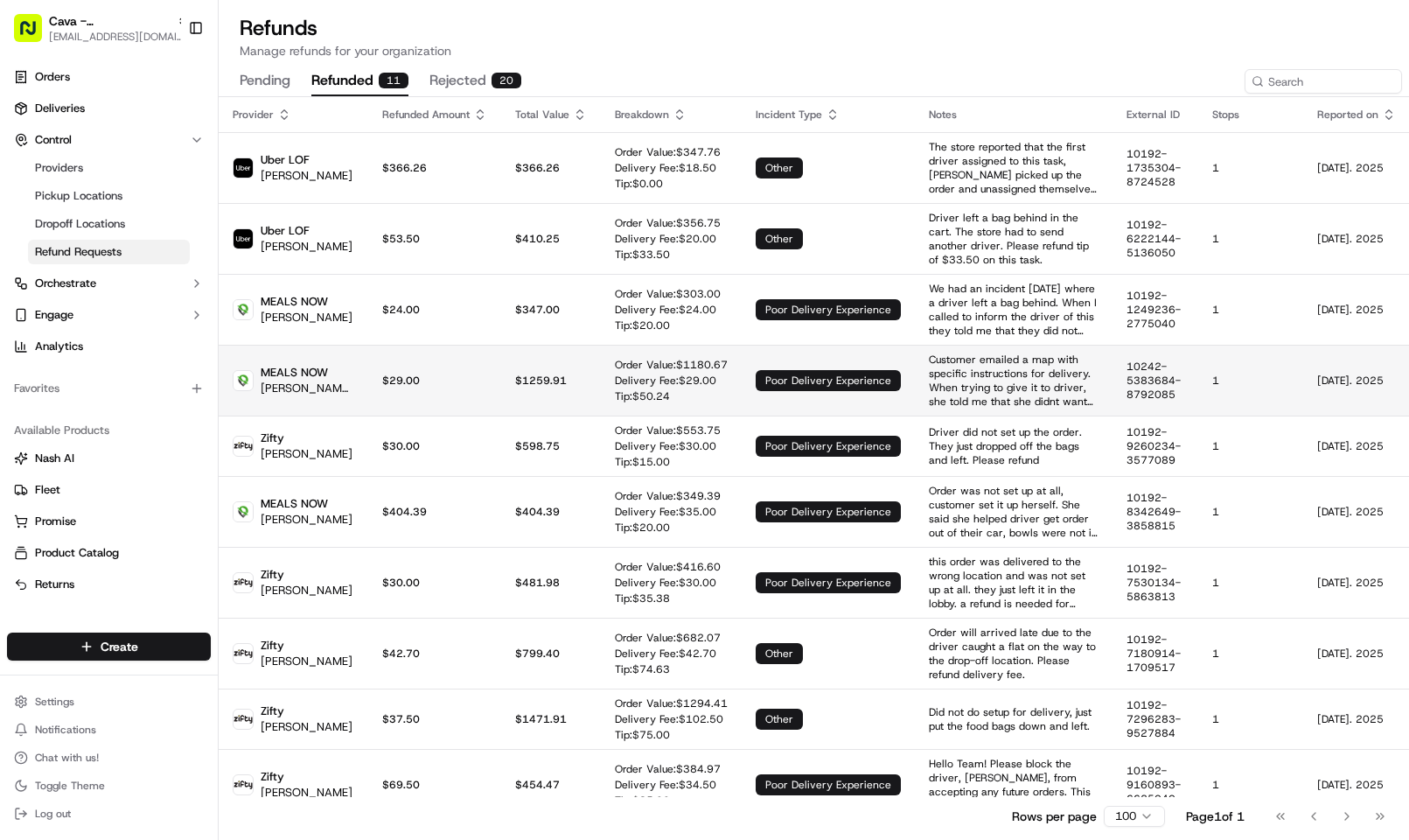
click at [515, 374] on p "$ 1259.91" at bounding box center [551, 381] width 72 height 14
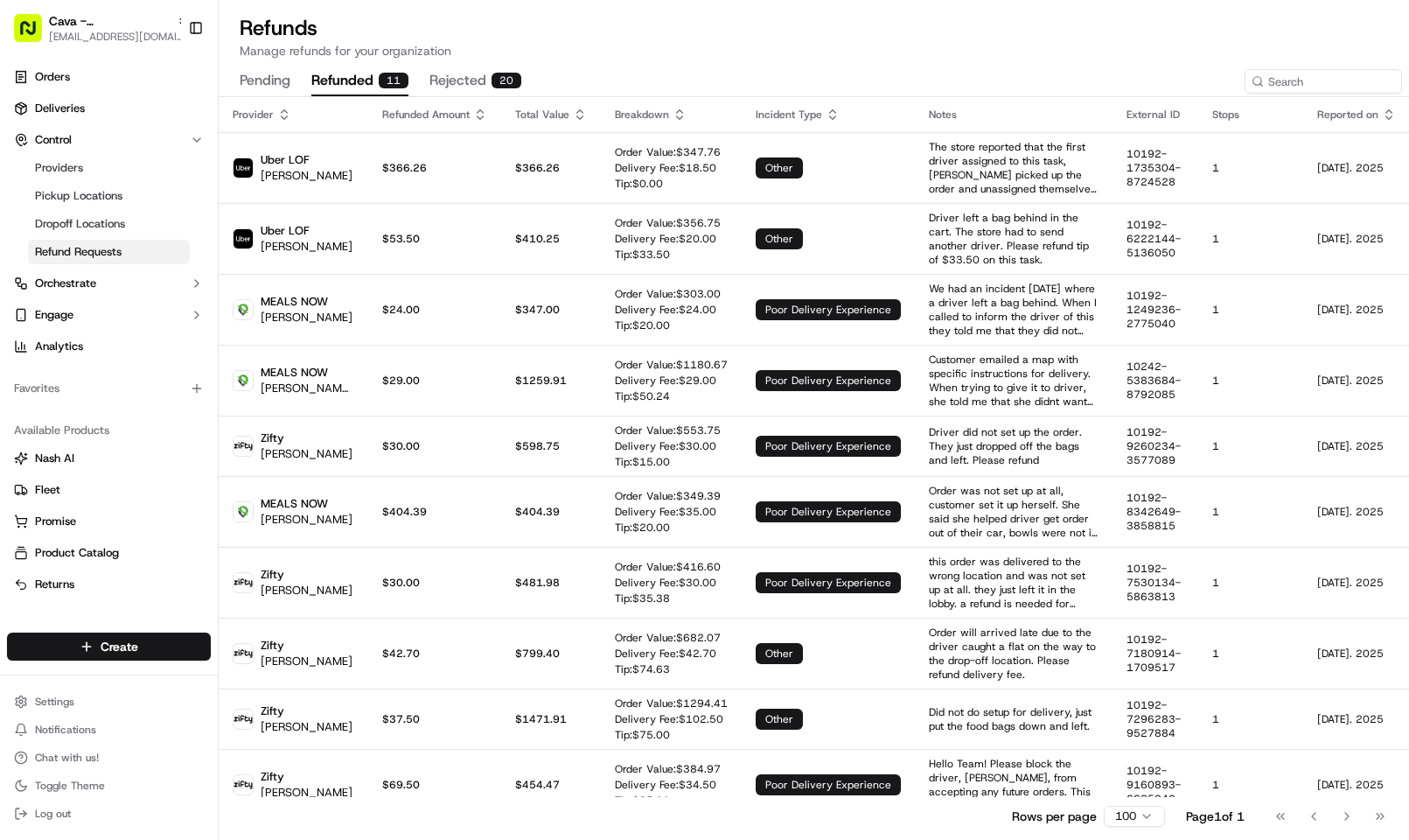
click at [477, 88] on button "rejected 20" at bounding box center [475, 81] width 92 height 30
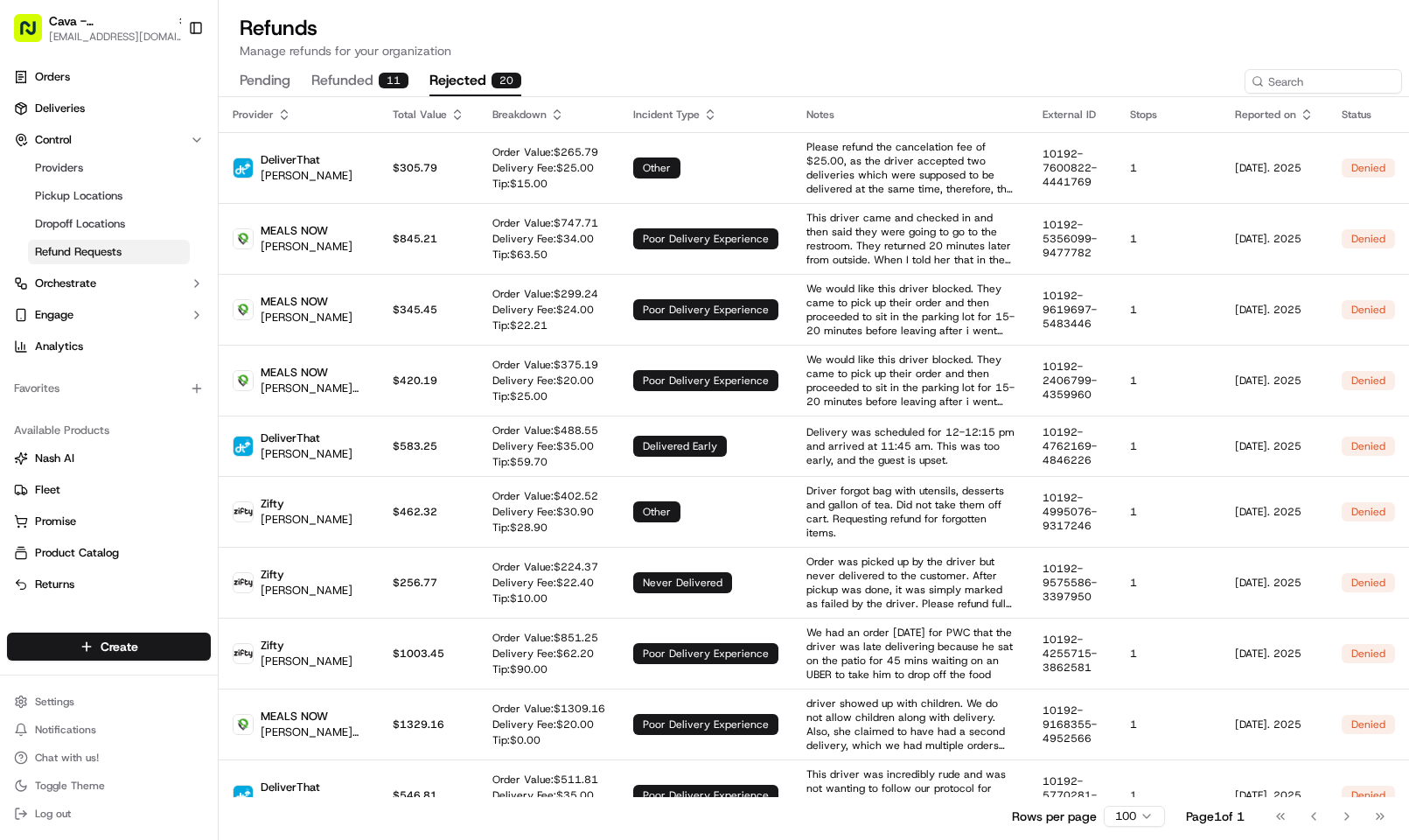
click at [267, 87] on button "pending" at bounding box center [265, 81] width 50 height 30
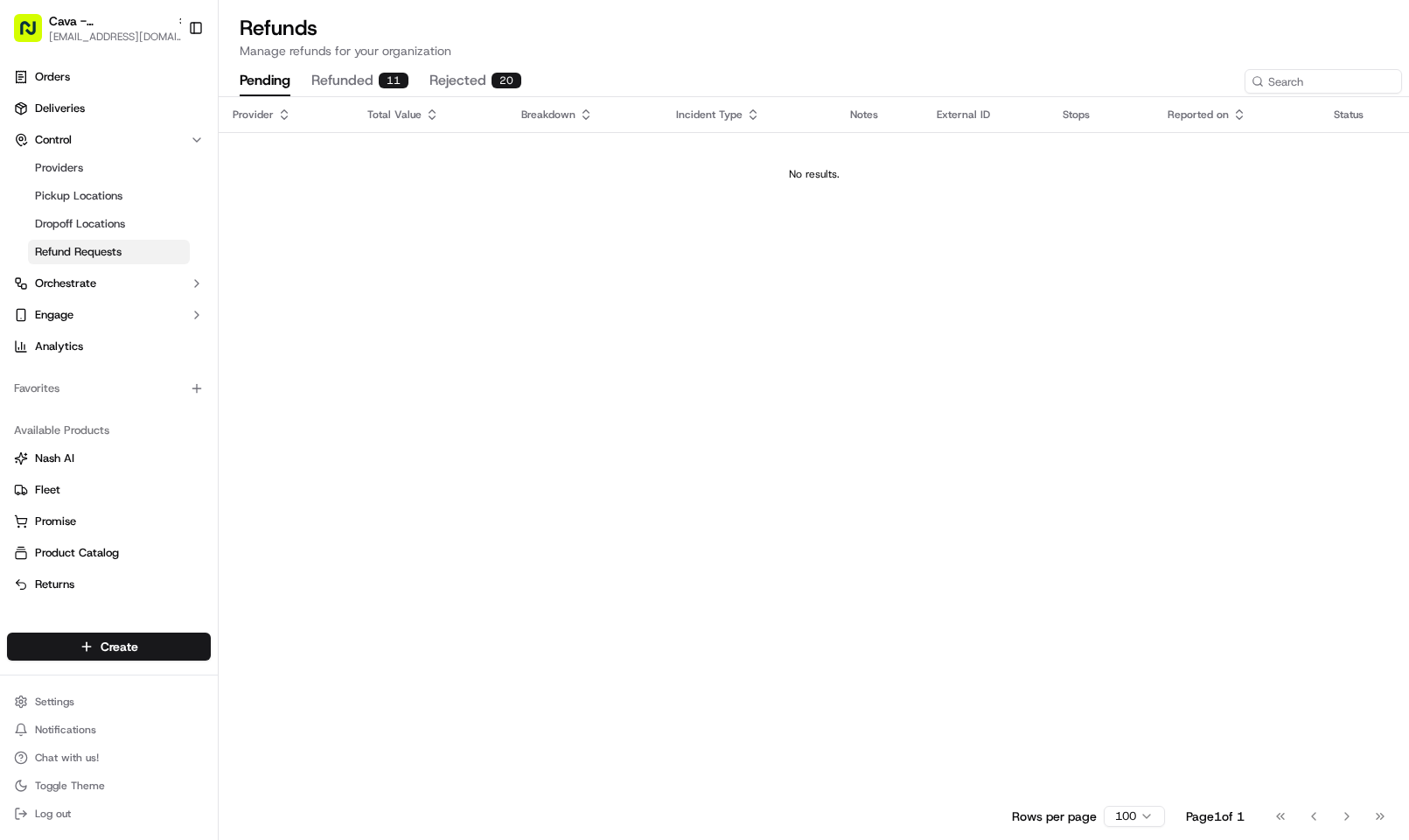
click at [352, 80] on button "refunded 11" at bounding box center [360, 81] width 97 height 30
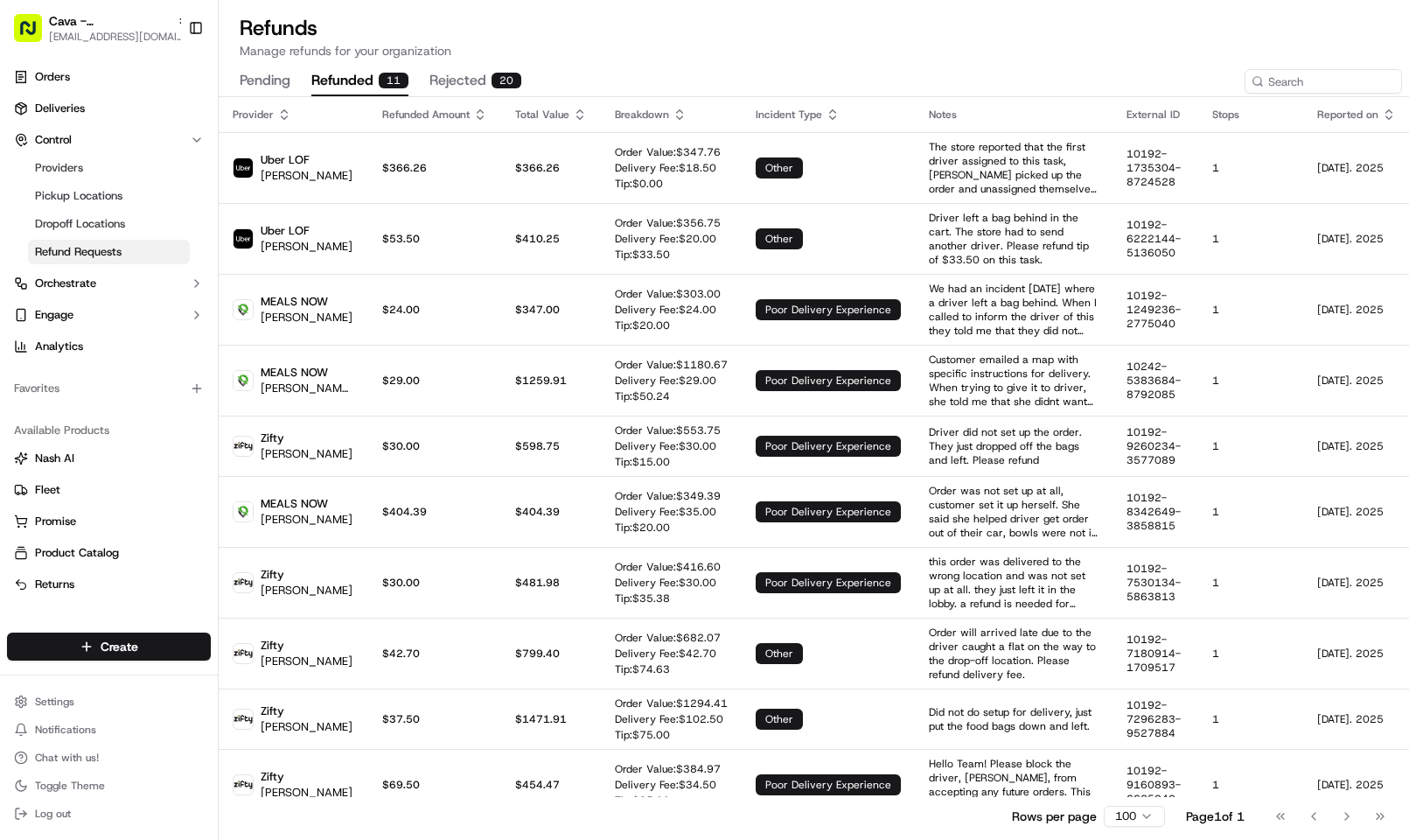
click at [478, 73] on button "rejected 20" at bounding box center [475, 81] width 92 height 30
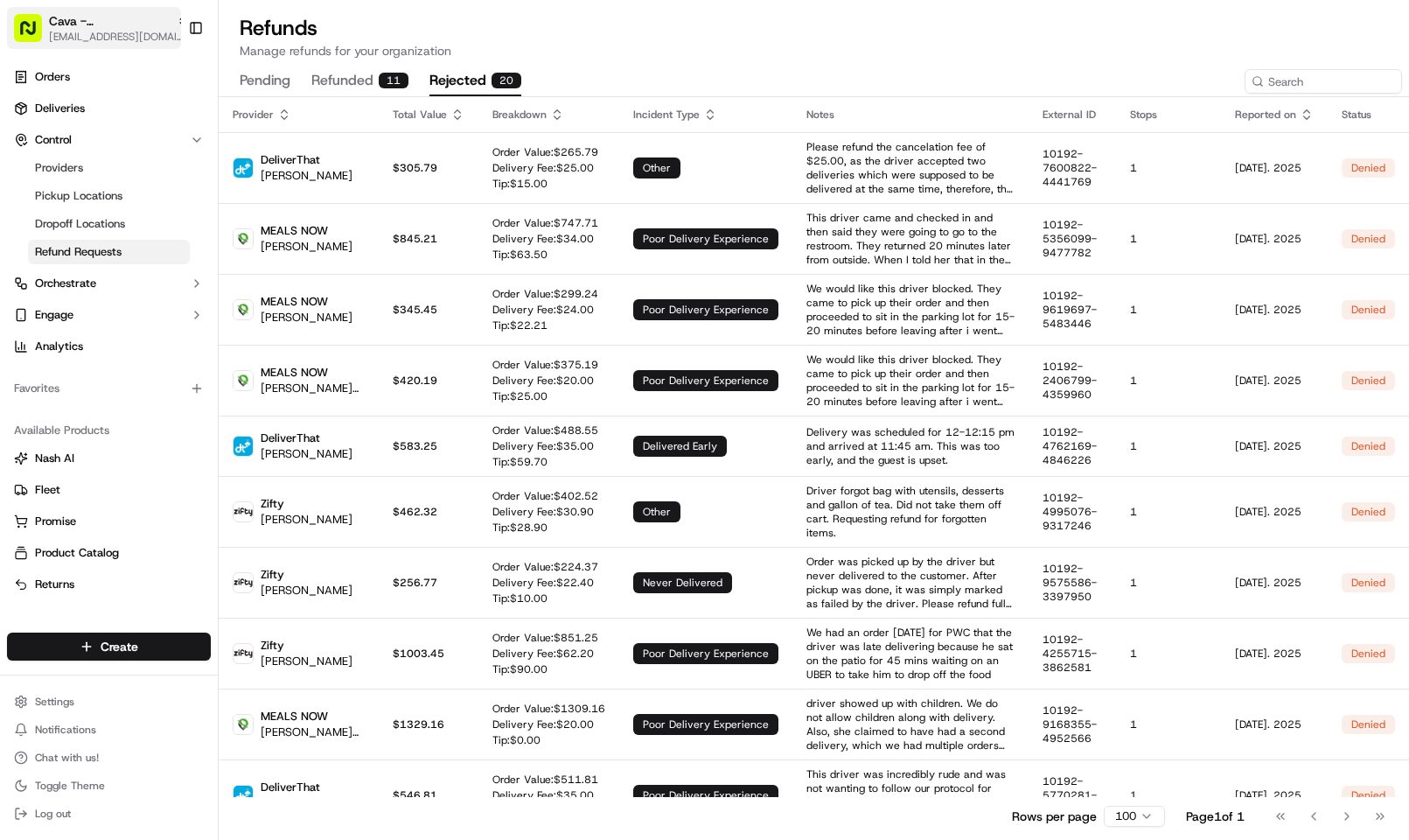
click at [69, 33] on span "[EMAIL_ADDRESS][DOMAIN_NAME]" at bounding box center [119, 37] width 140 height 14
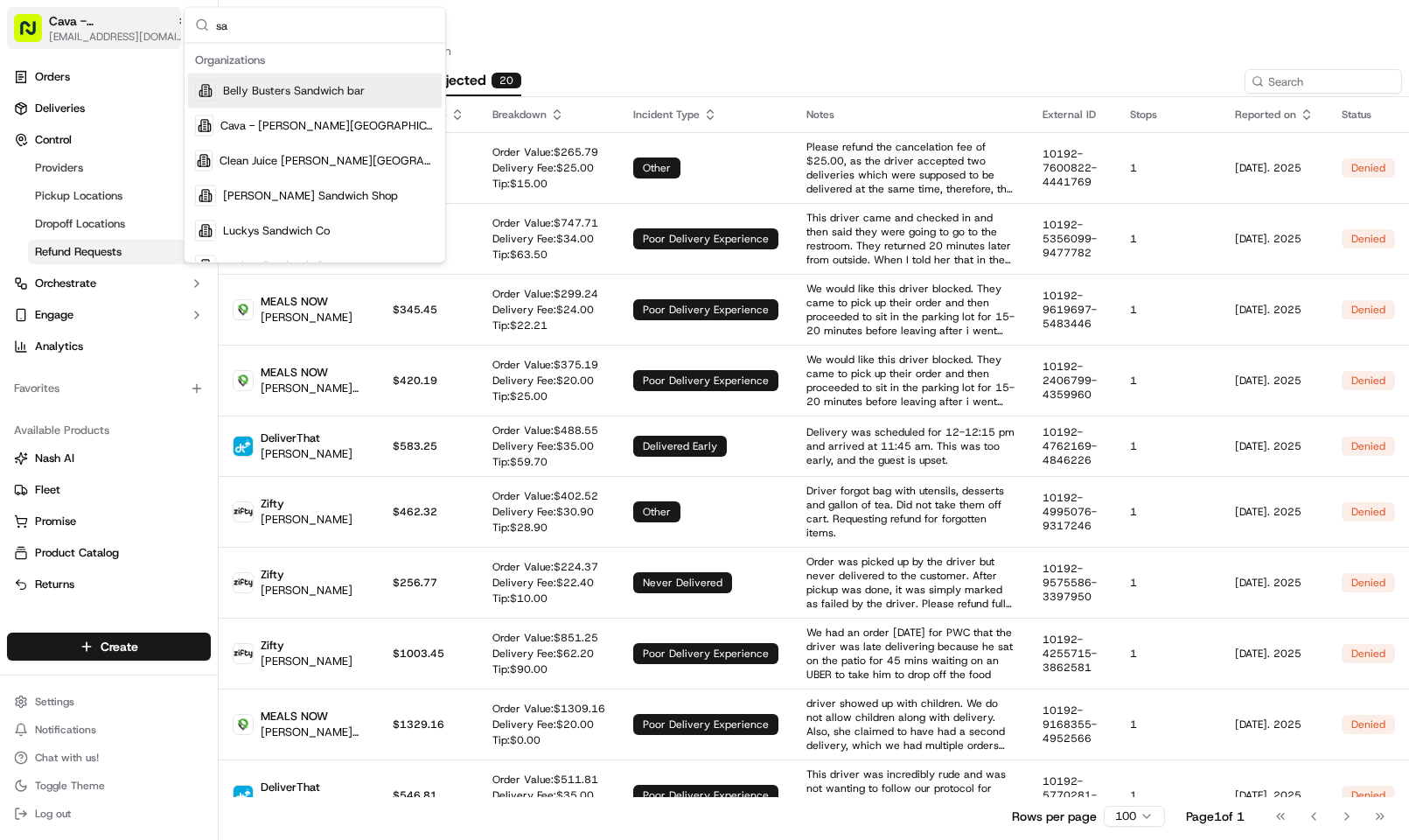
type input "s"
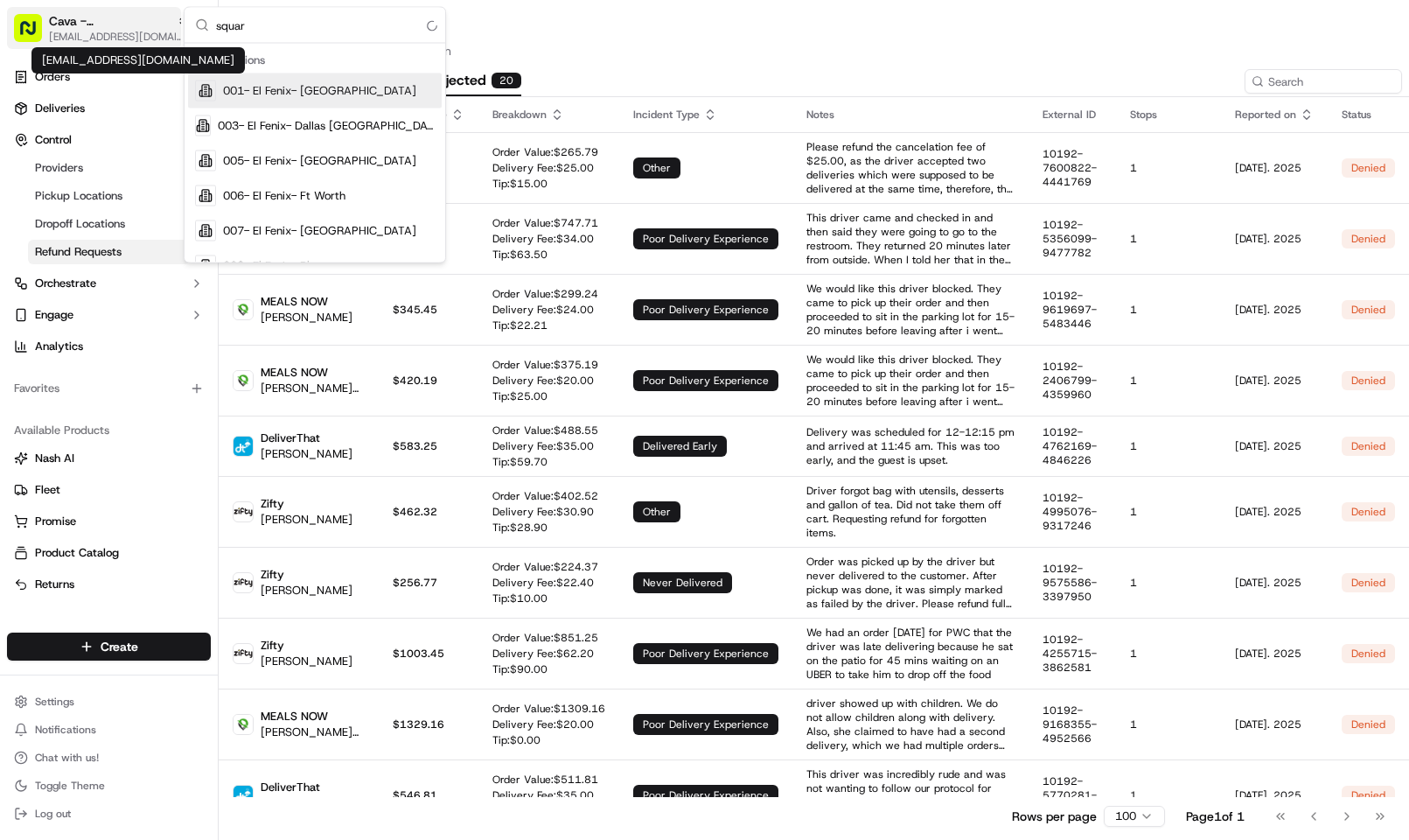
type input "square"
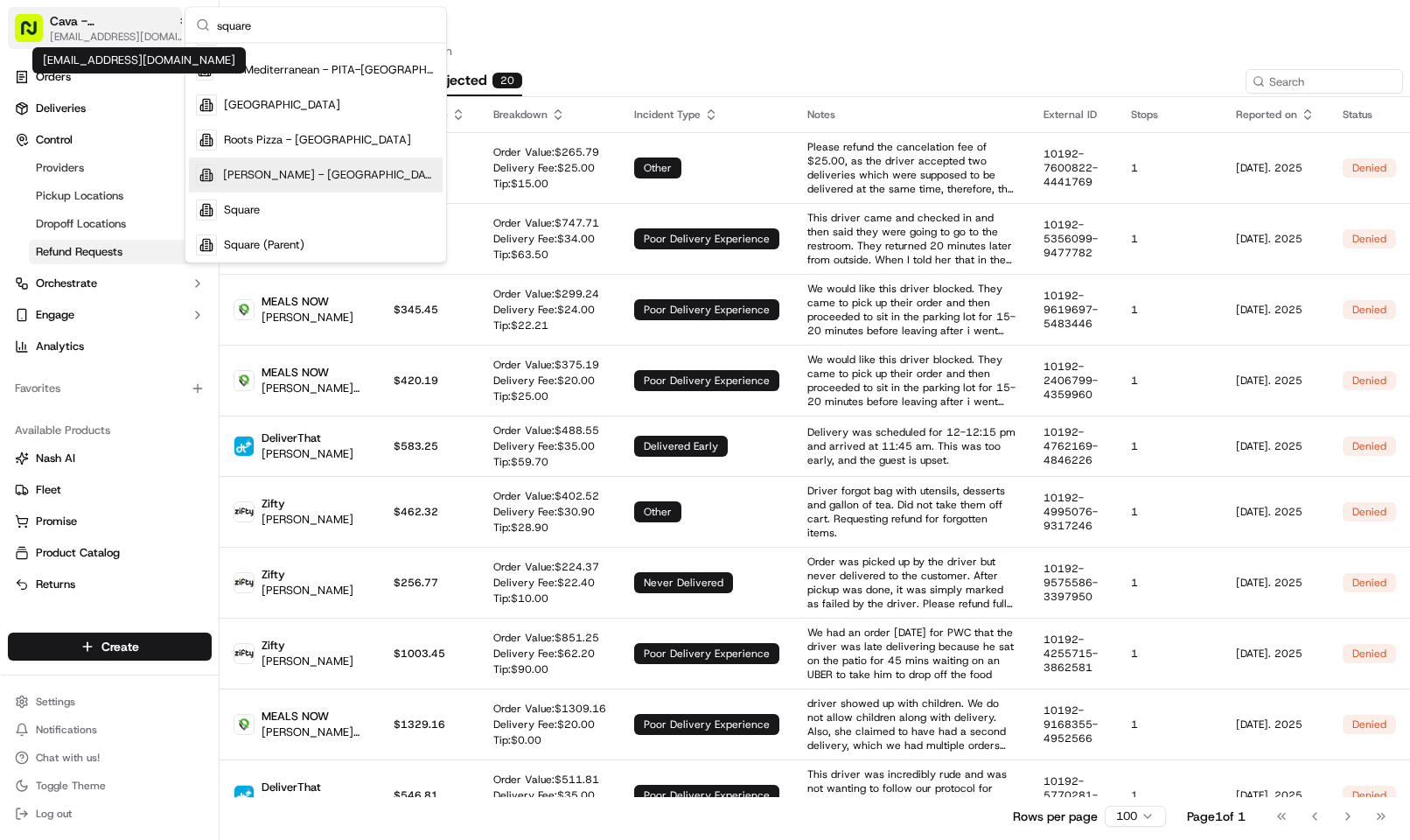
scroll to position [231, 0]
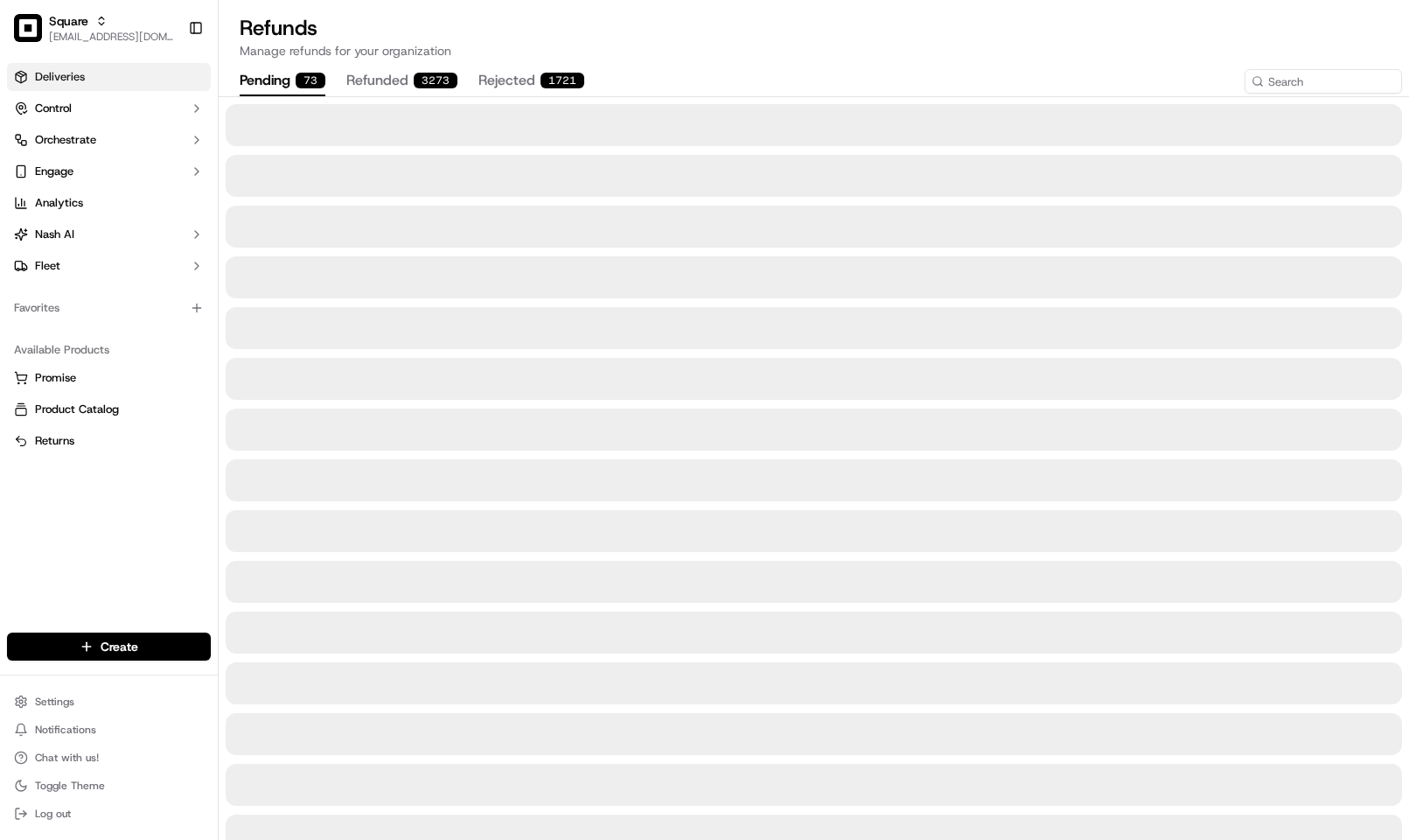
click at [145, 81] on link "Deliveries" at bounding box center [109, 77] width 204 height 28
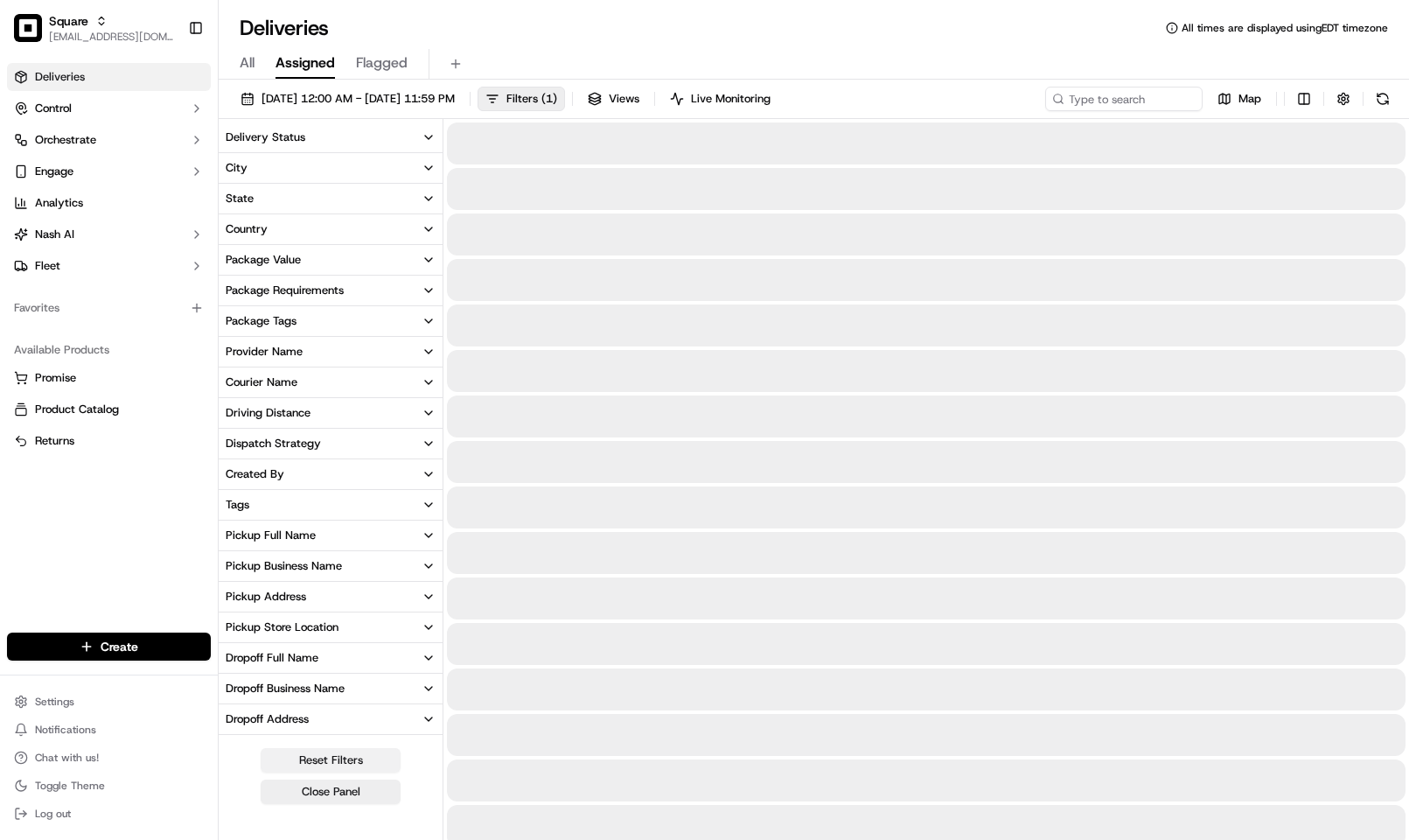
click at [355, 767] on button "Reset Filters" at bounding box center [330, 760] width 140 height 25
click at [1026, 14] on div "Deliveries All times are displayed using EDT timezone" at bounding box center [813, 28] width 1190 height 28
click at [352, 798] on button "Close Panel" at bounding box center [330, 791] width 140 height 25
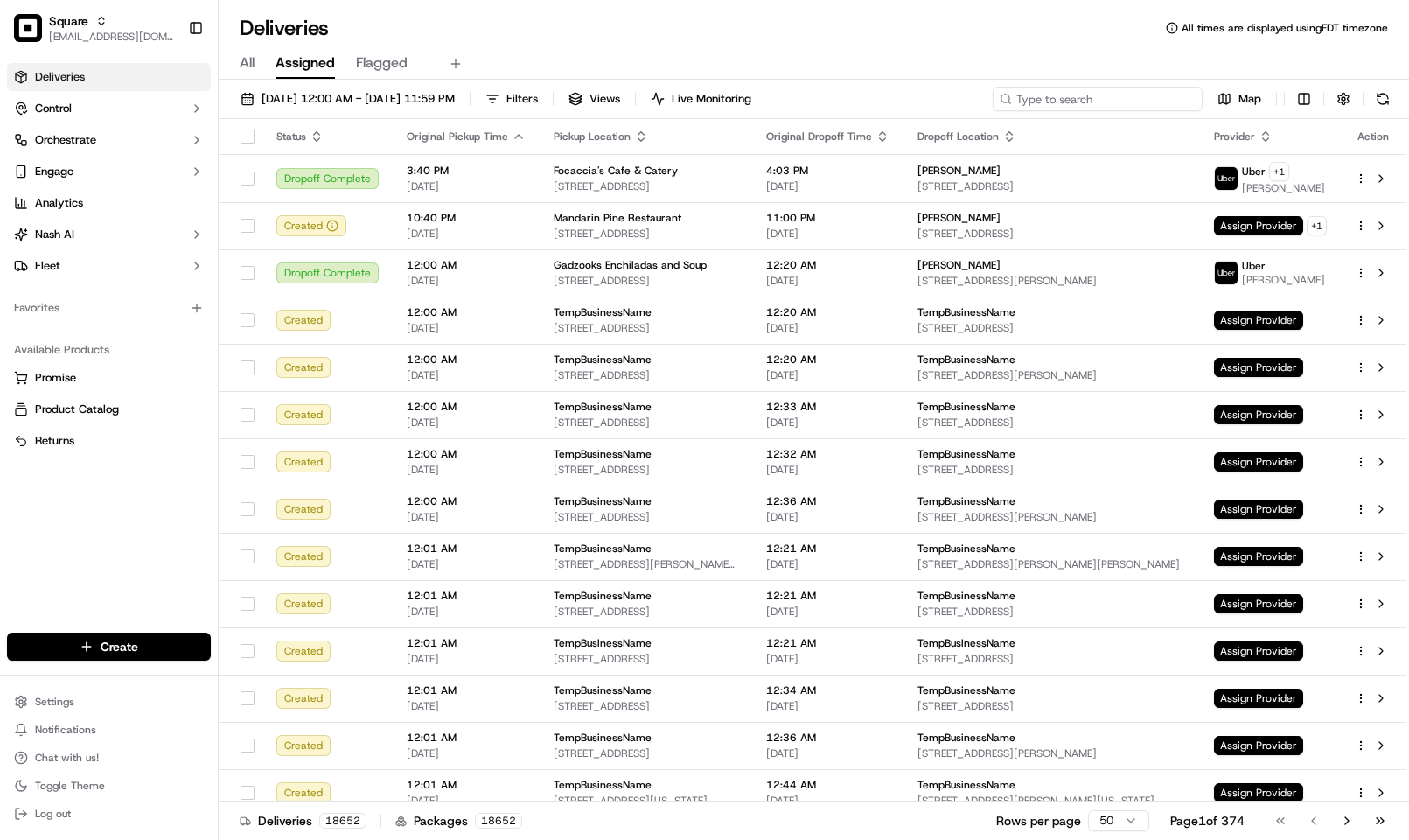
click at [1121, 97] on input at bounding box center [1097, 99] width 210 height 25
click at [80, 27] on span "Square" at bounding box center [68, 21] width 39 height 18
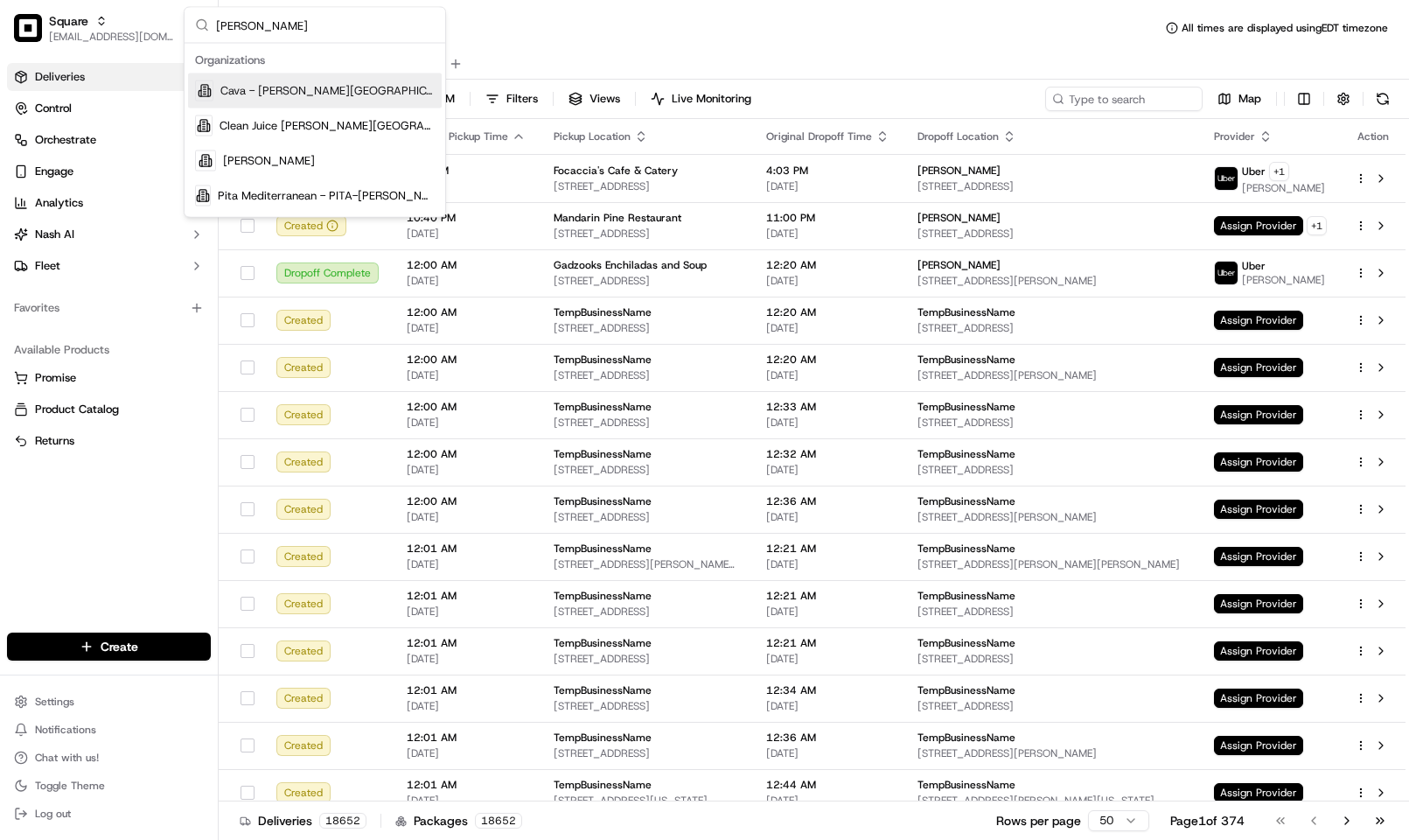
type input "sandy"
click at [336, 81] on div "Cava - Sandy Springs" at bounding box center [314, 91] width 254 height 35
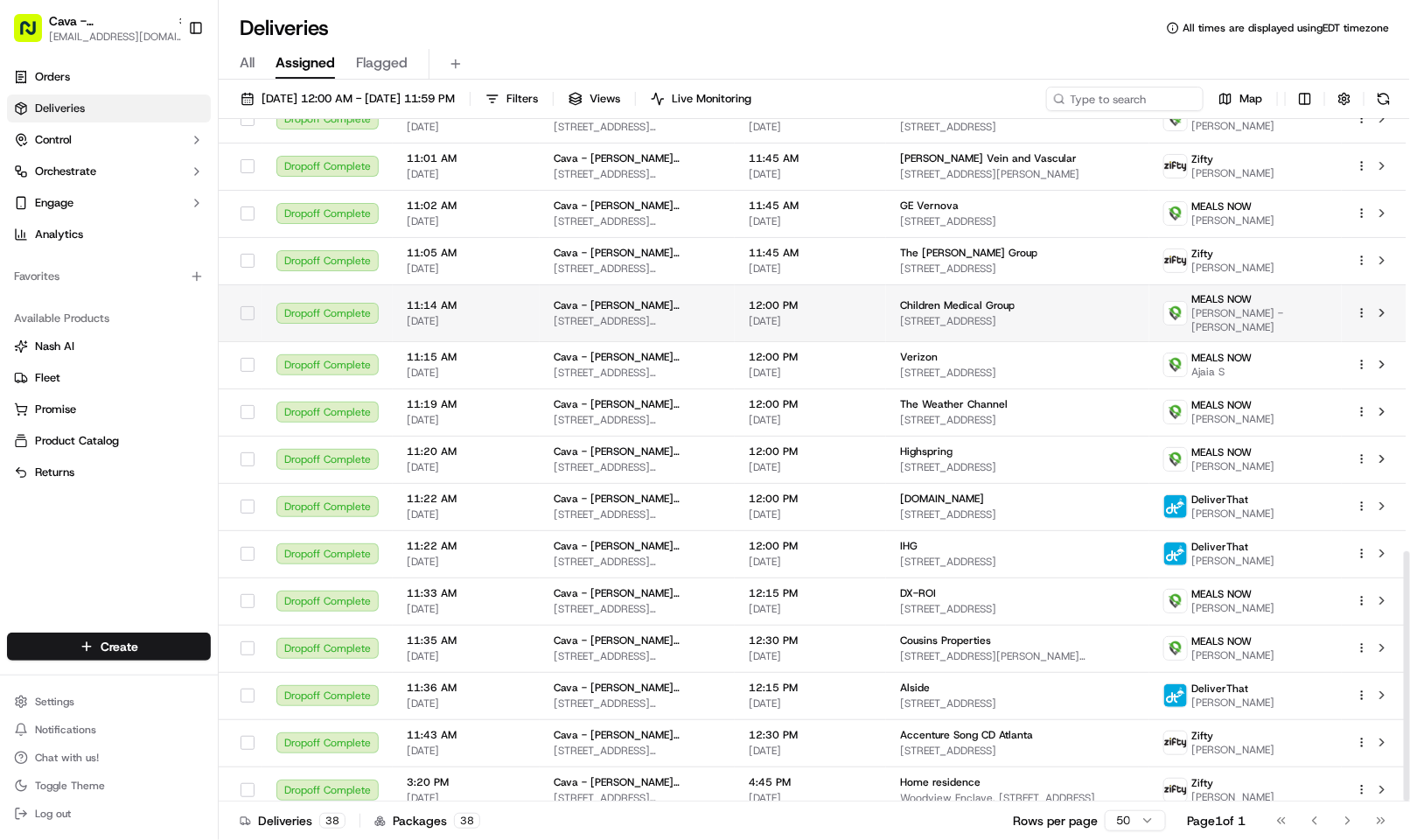
scroll to position [1050, 0]
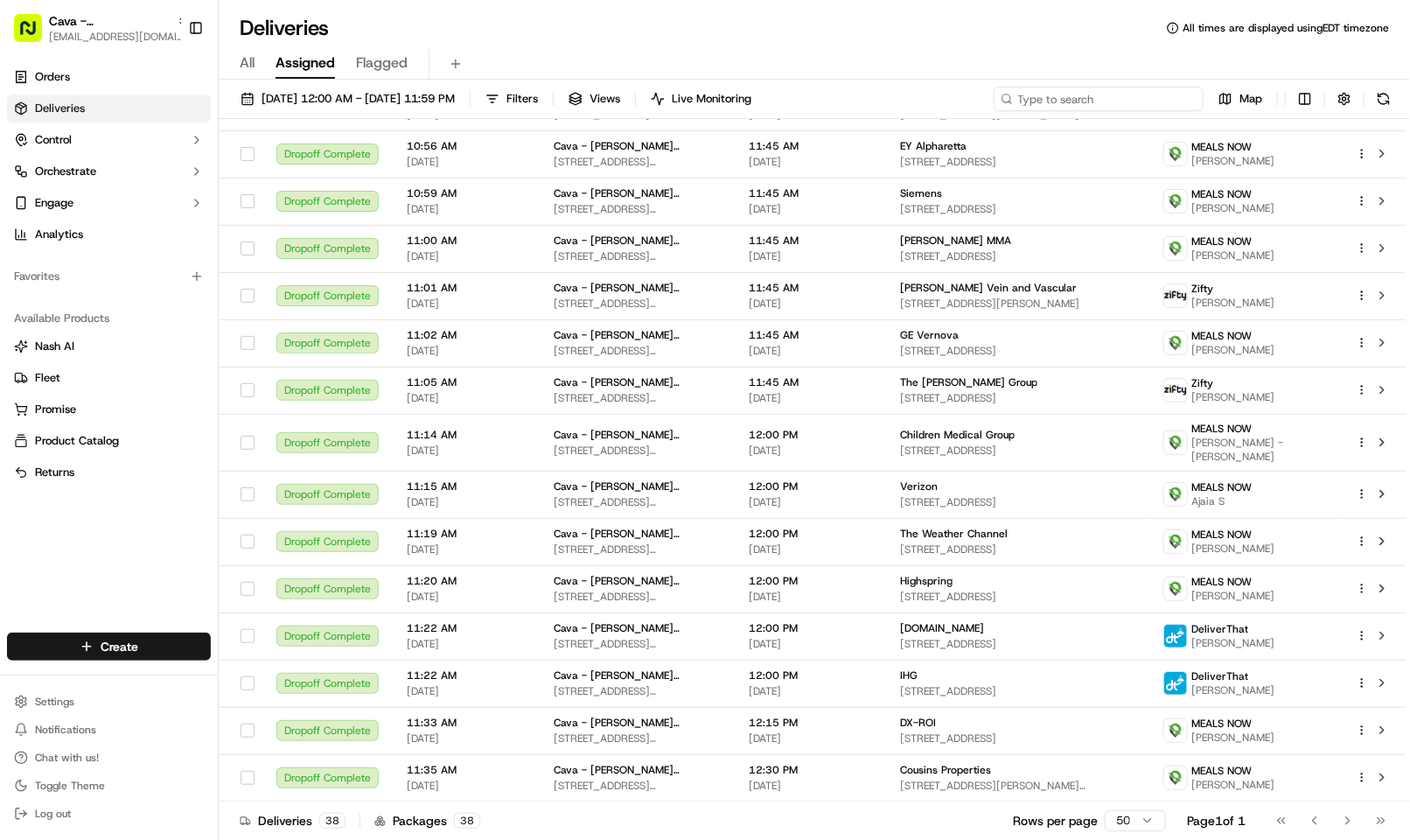
click at [1094, 95] on input at bounding box center [1098, 99] width 210 height 25
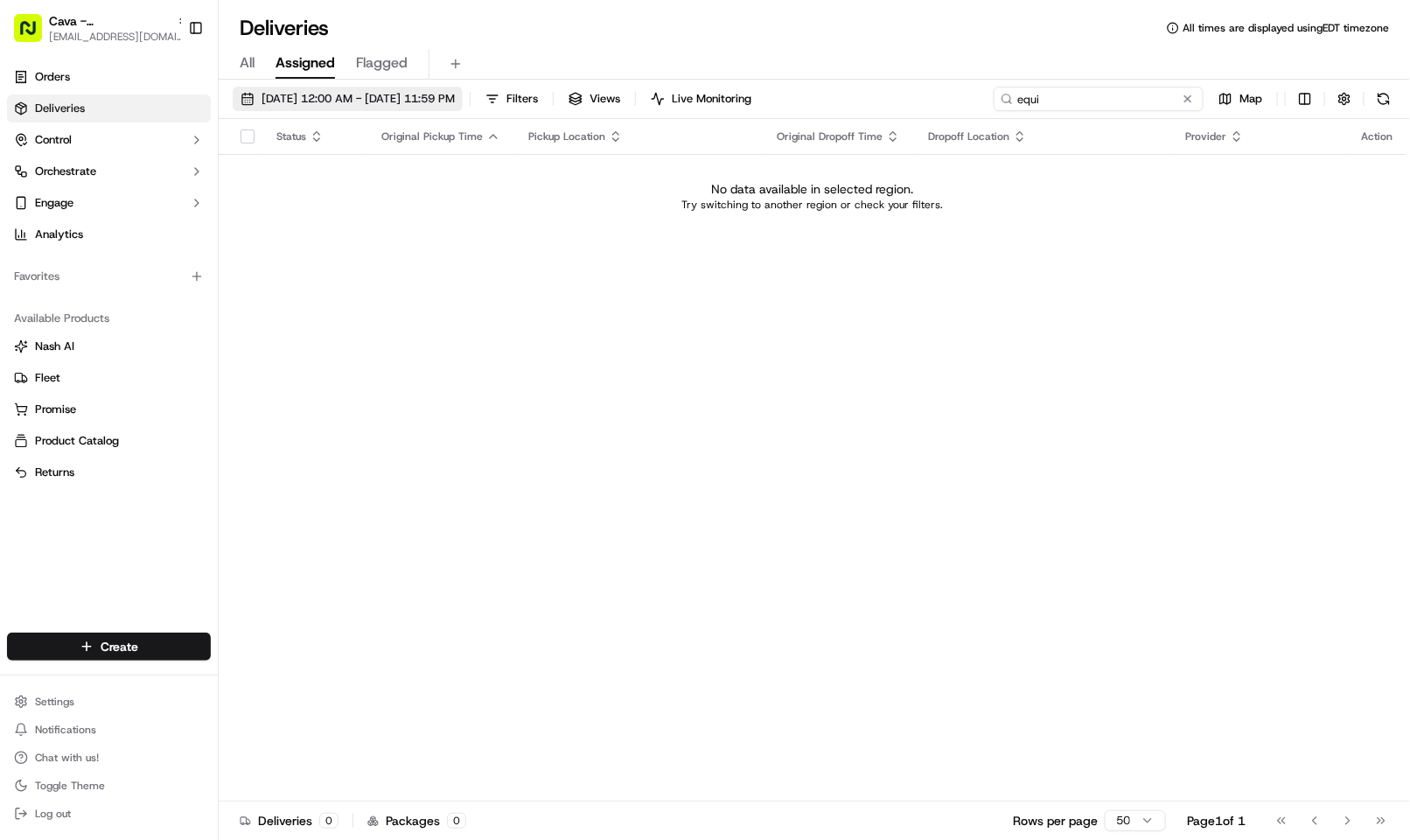
type input "equi"
click at [331, 106] on span "09/17/2025 12:00 AM - 09/17/2025 11:59 PM" at bounding box center [358, 99] width 193 height 16
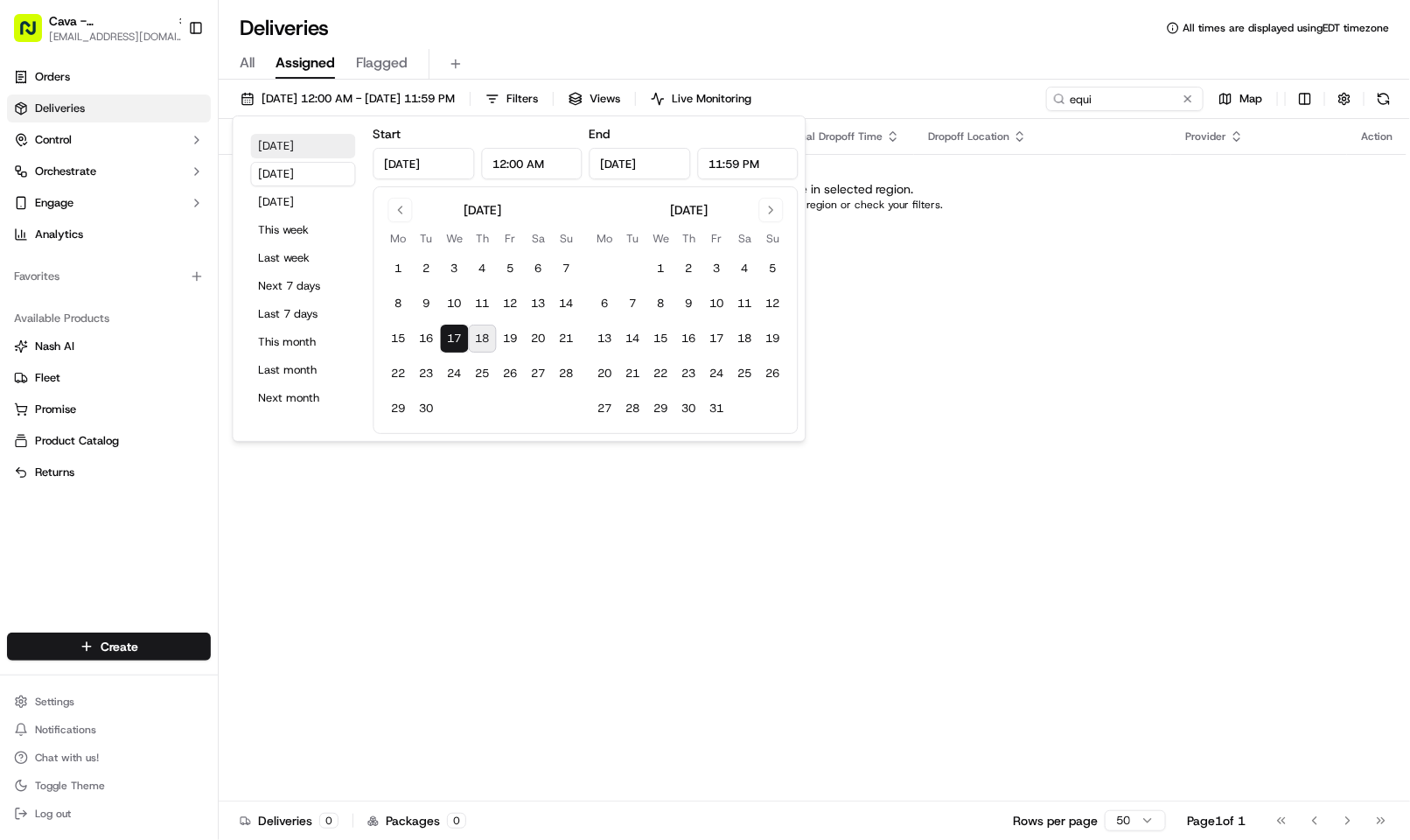
click at [302, 145] on button "Today" at bounding box center [304, 146] width 105 height 25
type input "Sep 18, 2025"
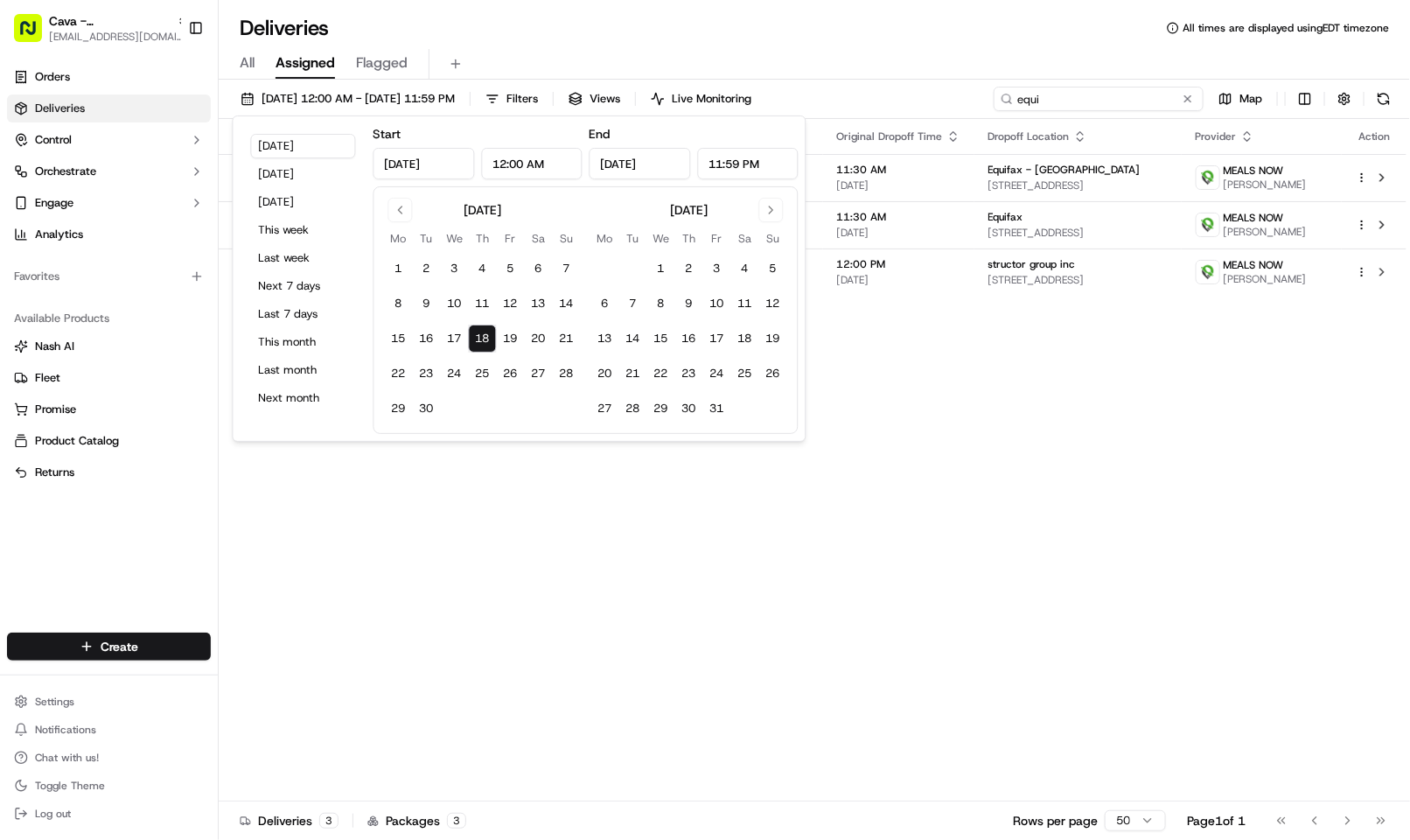
click at [1118, 103] on input "equi" at bounding box center [1098, 99] width 210 height 25
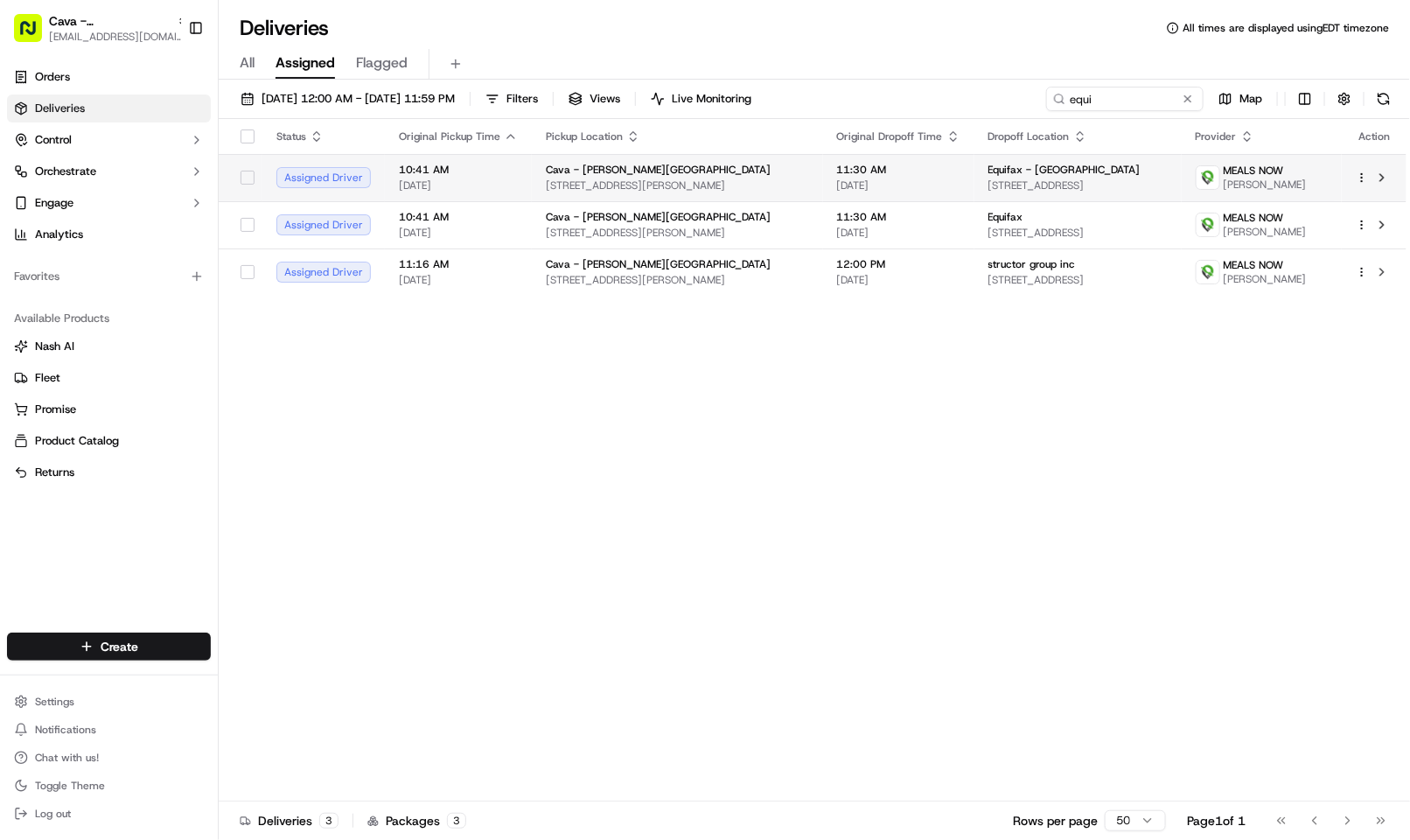
click at [911, 191] on td "11:30 AM 09/18/2025" at bounding box center [898, 177] width 151 height 47
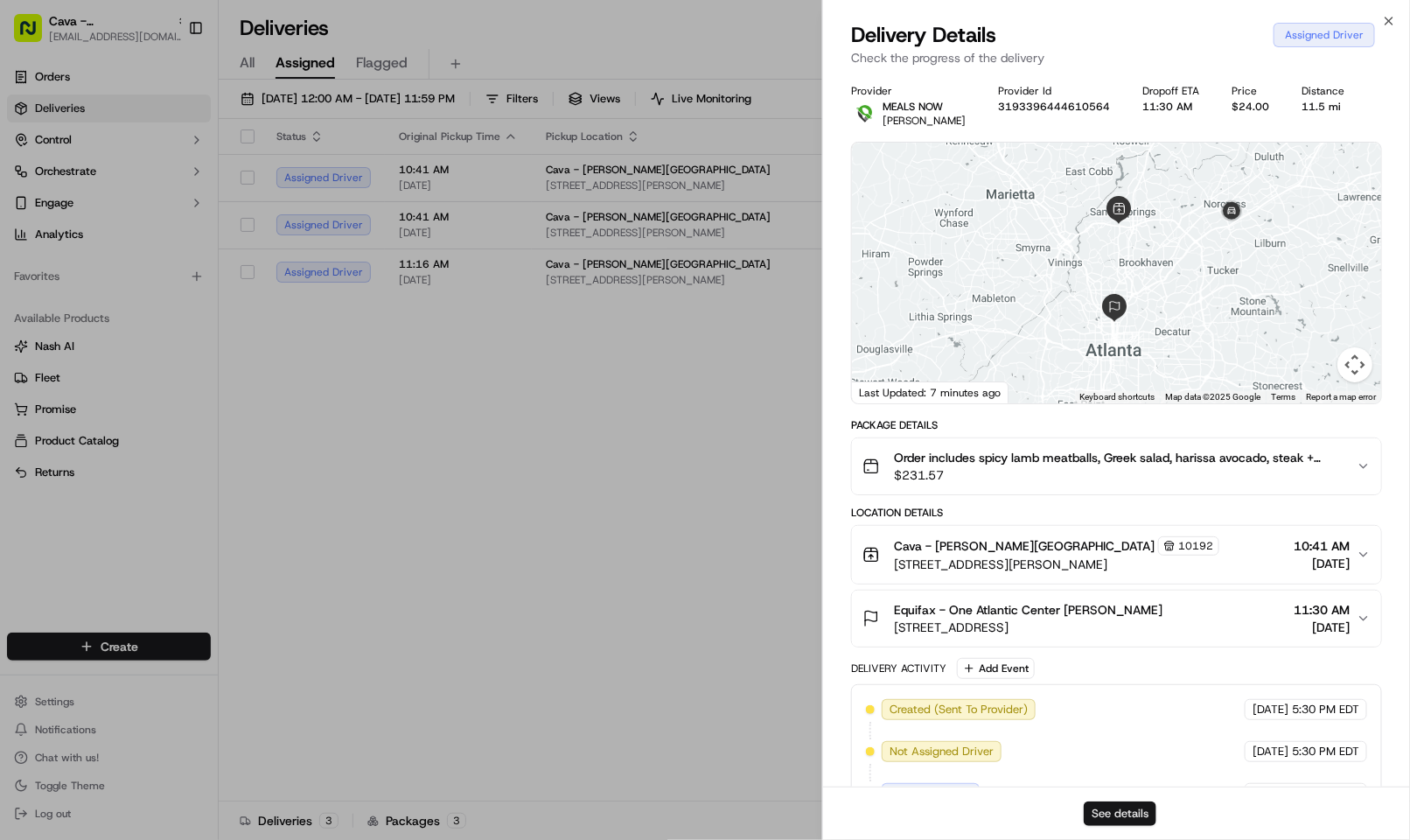
click at [1131, 805] on button "See details" at bounding box center [1120, 813] width 73 height 25
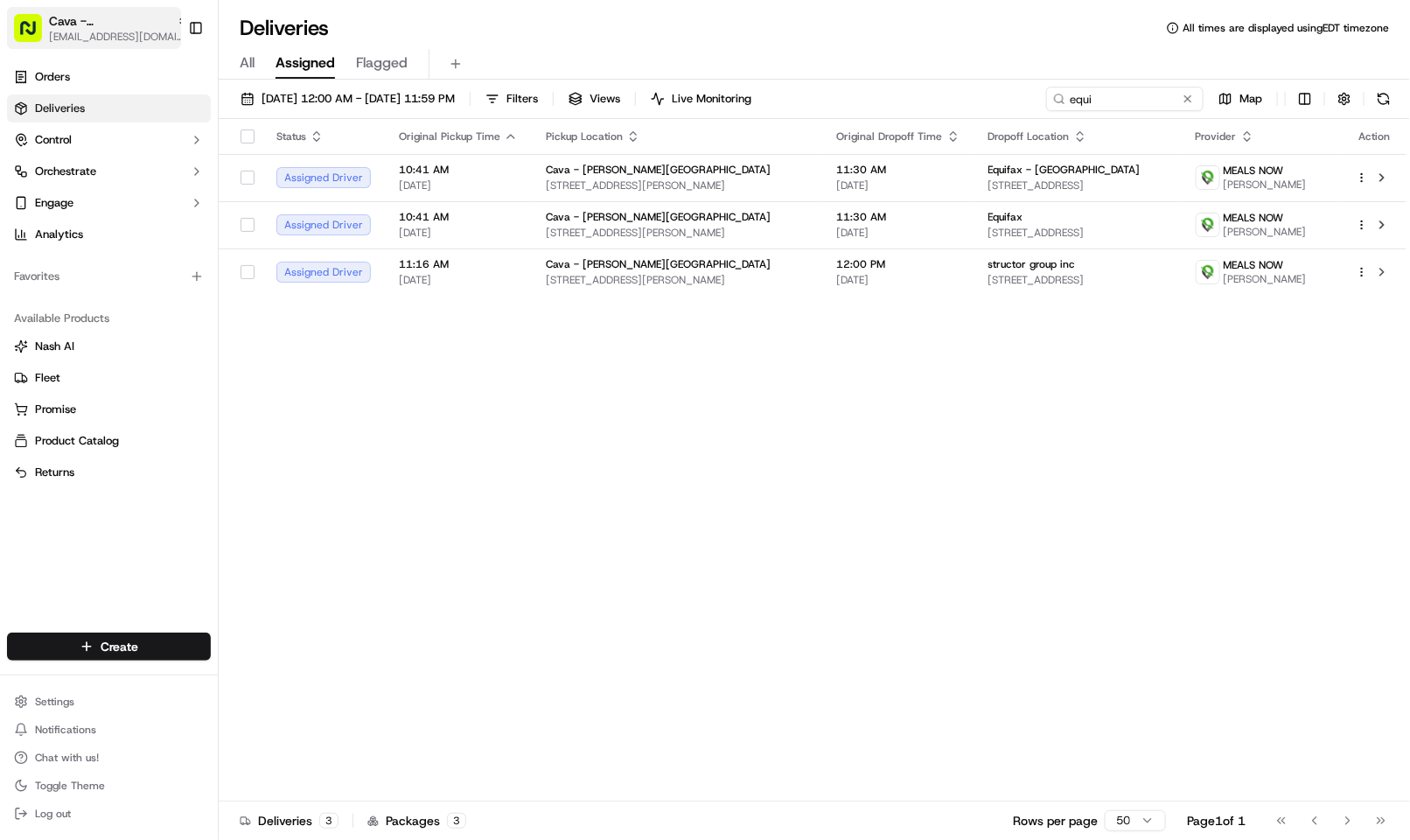
click at [89, 21] on span "Cava - Sandy Springs" at bounding box center [109, 21] width 120 height 18
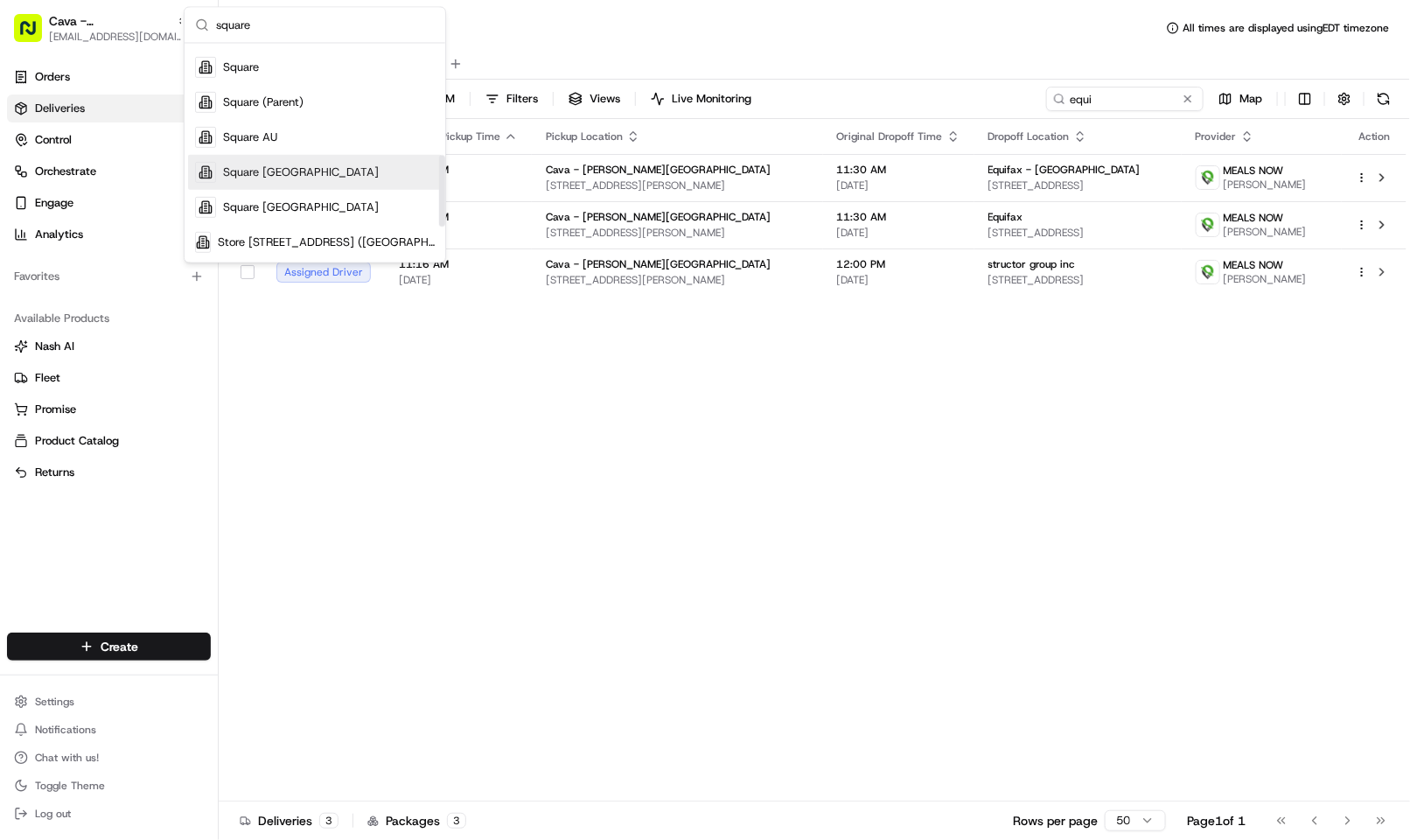
scroll to position [313, 0]
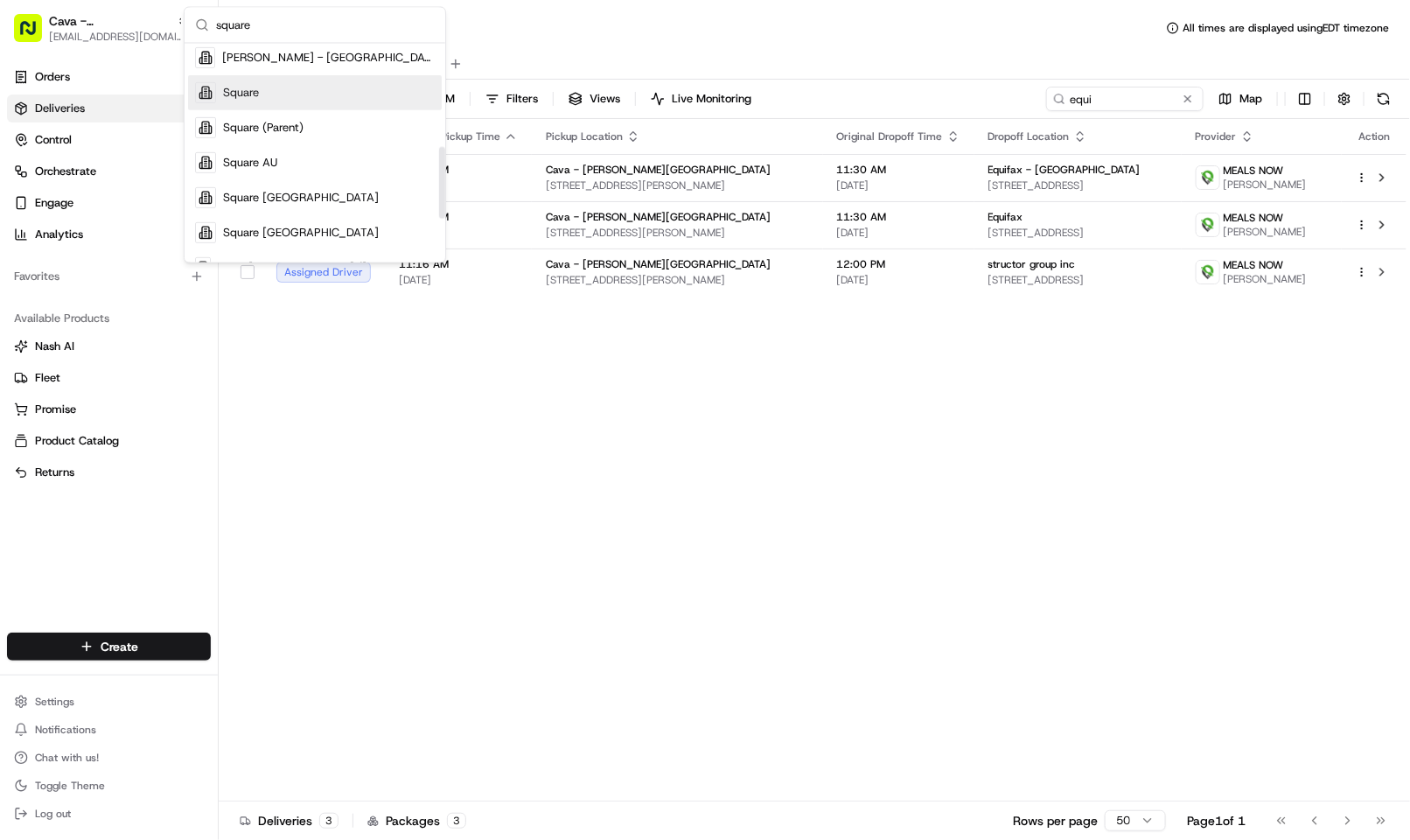
type input "square"
click at [289, 104] on div "Square" at bounding box center [314, 93] width 254 height 35
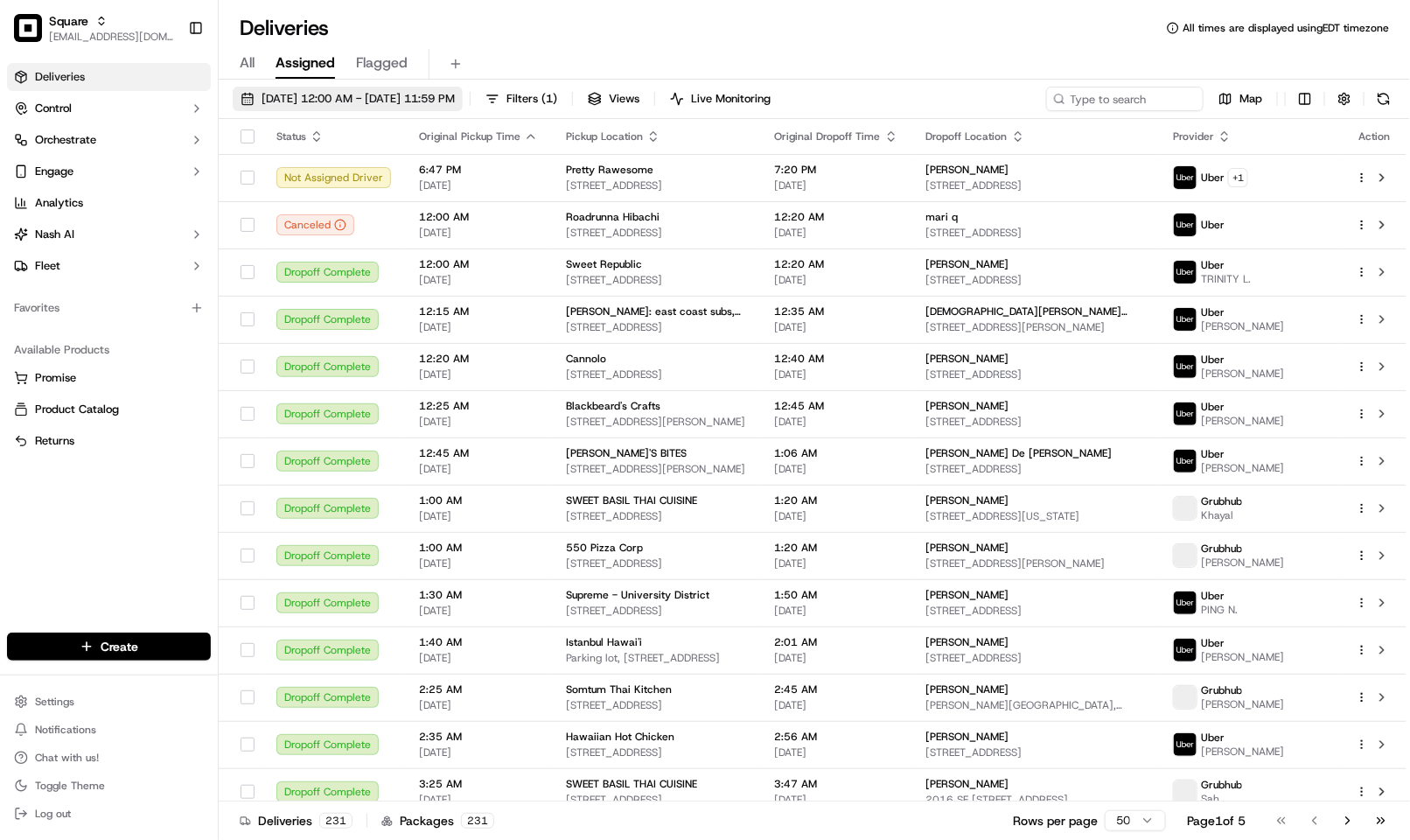
click at [386, 92] on span "09/18/2025 12:00 AM - 09/18/2025 11:59 PM" at bounding box center [358, 99] width 193 height 16
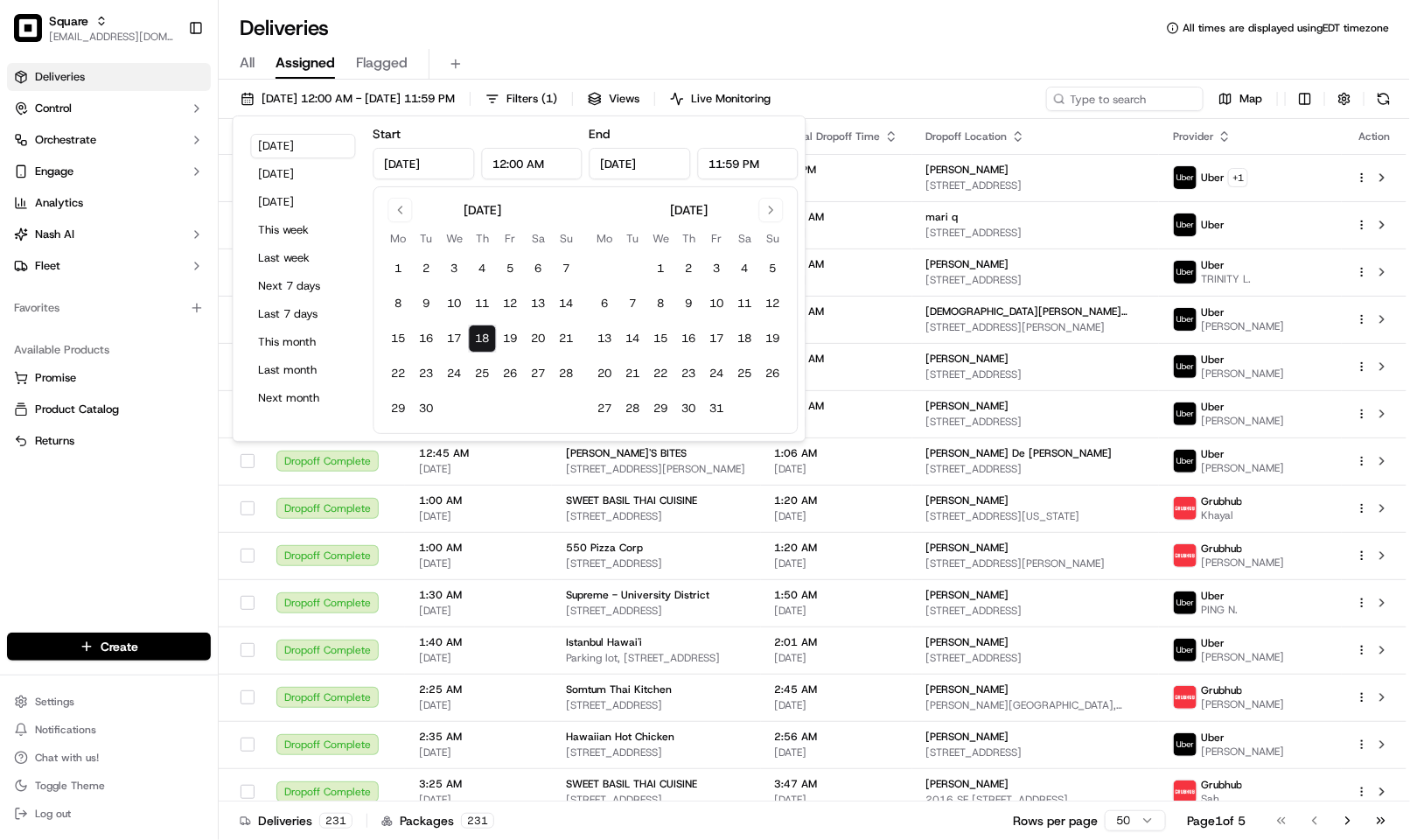
click at [627, 49] on div "All Assigned Flagged" at bounding box center [814, 64] width 1191 height 31
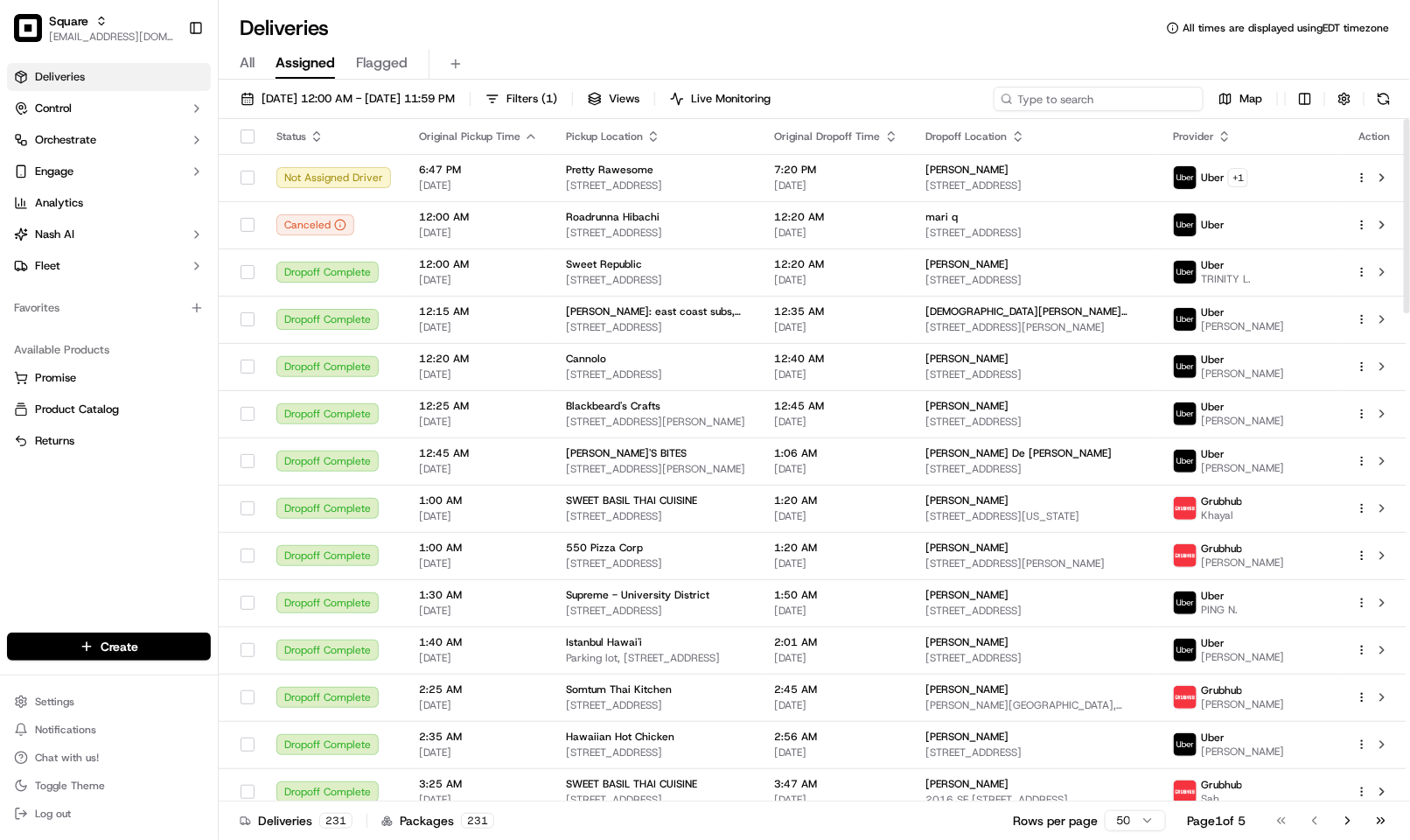
click at [1099, 98] on input at bounding box center [1098, 99] width 210 height 25
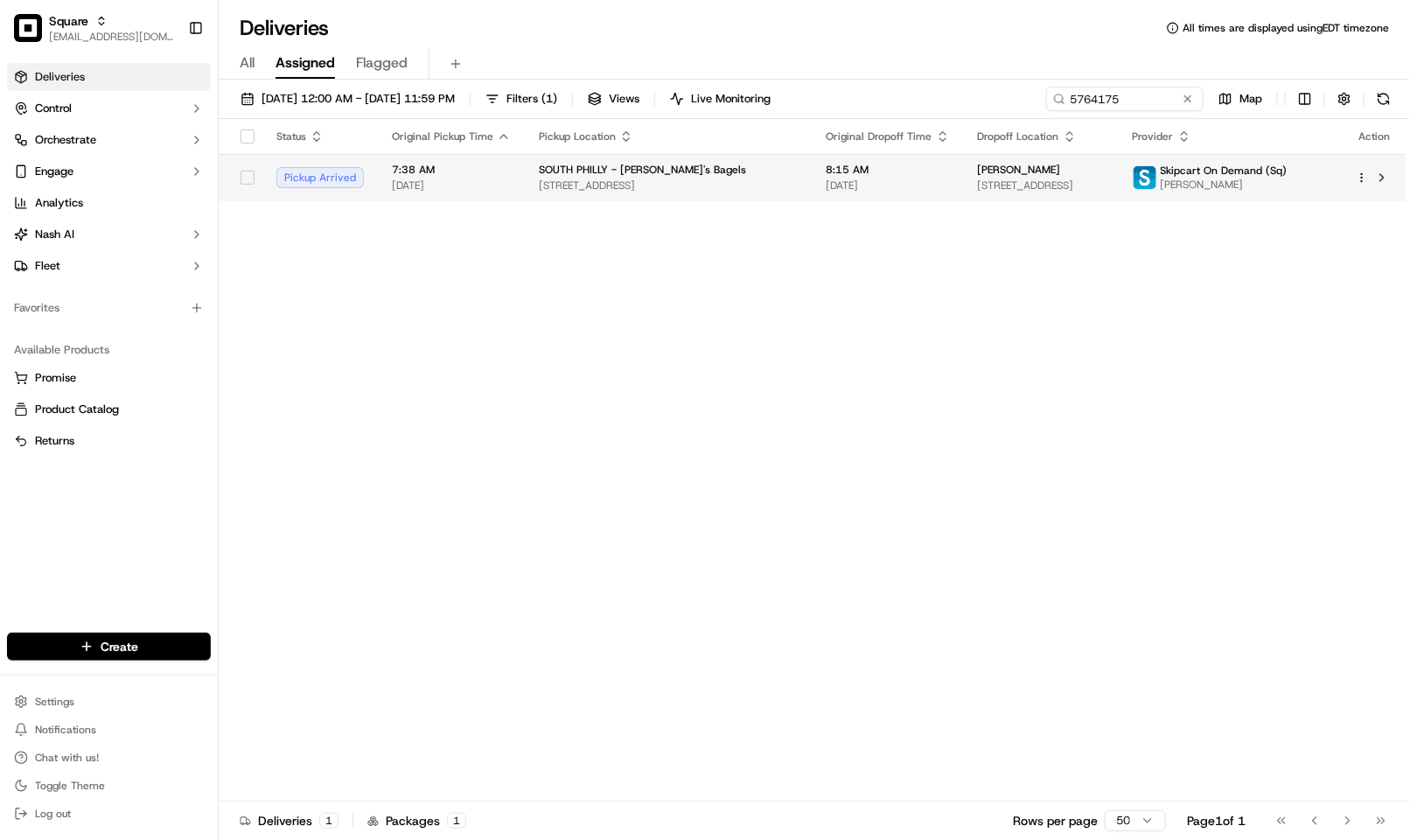
click at [875, 179] on span "[DATE]" at bounding box center [888, 186] width 123 height 14
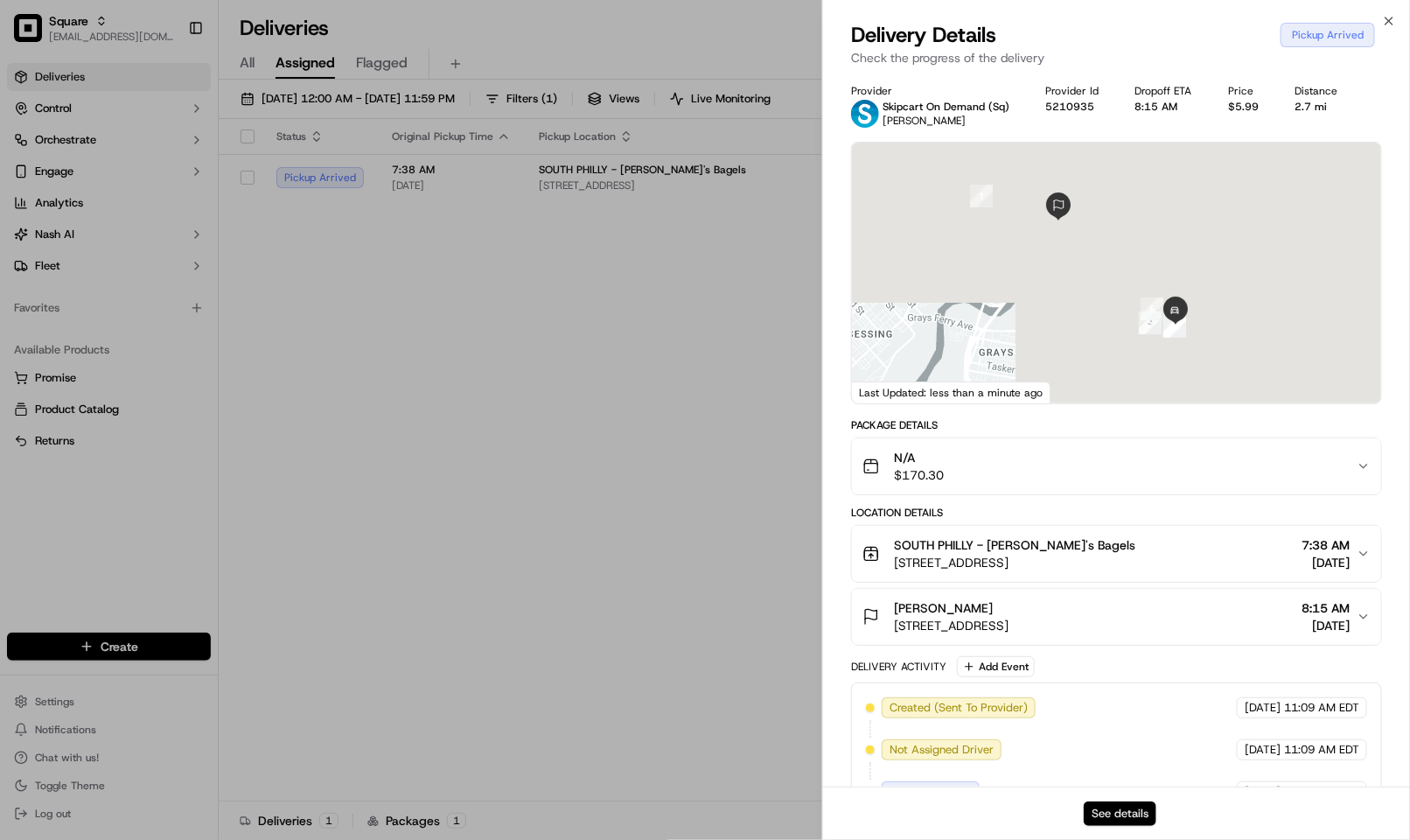
click at [1131, 819] on button "See details" at bounding box center [1120, 813] width 73 height 25
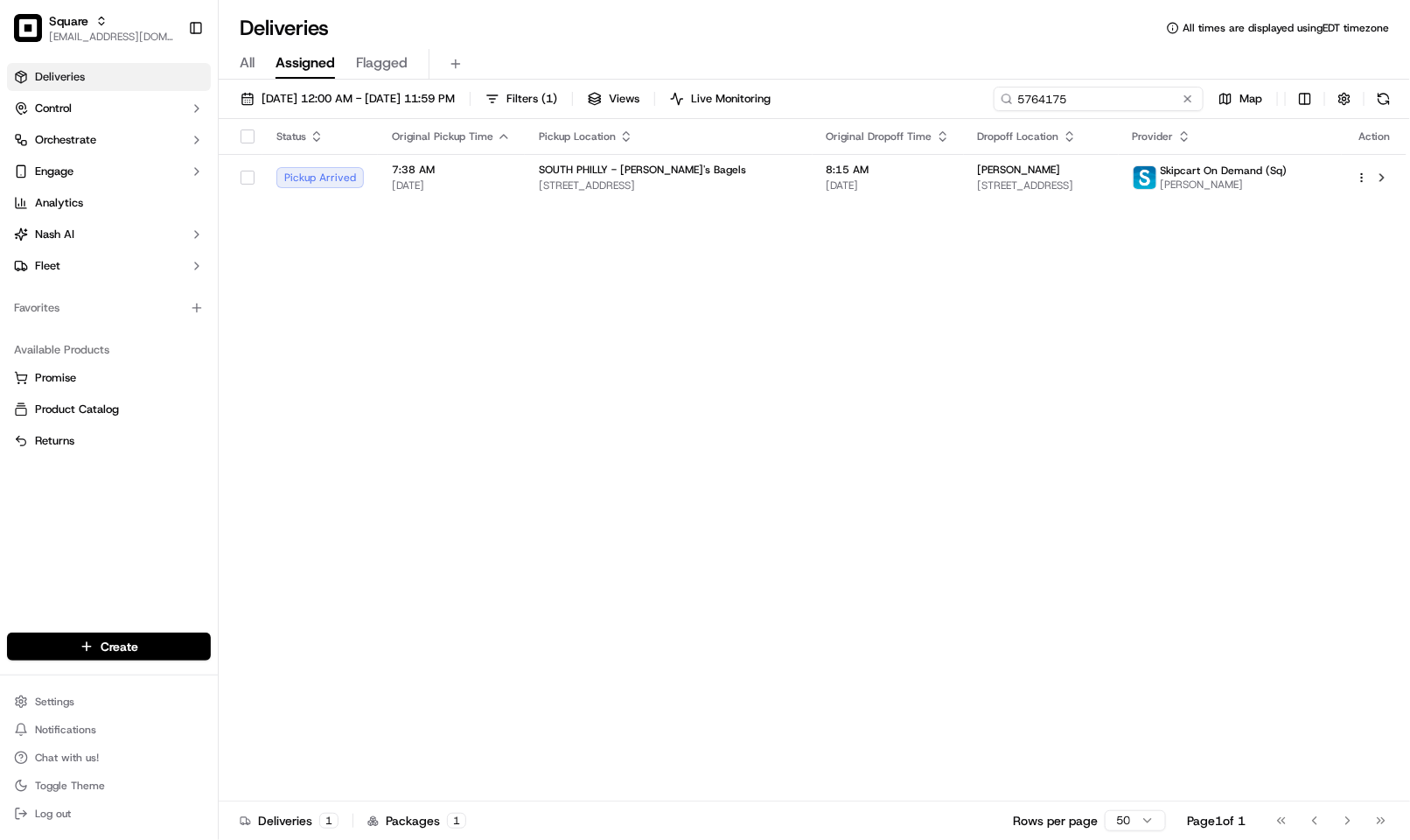
click at [1115, 105] on input "5764175" at bounding box center [1098, 99] width 210 height 25
click at [556, 491] on div "Status Original Pickup Time Pickup Location Original Dropoff Time Dropoff Locat…" at bounding box center [813, 459] width 1188 height 682
click at [270, 103] on span "09/18/2025 12:00 AM - 09/18/2025 11:59 PM" at bounding box center [358, 99] width 193 height 16
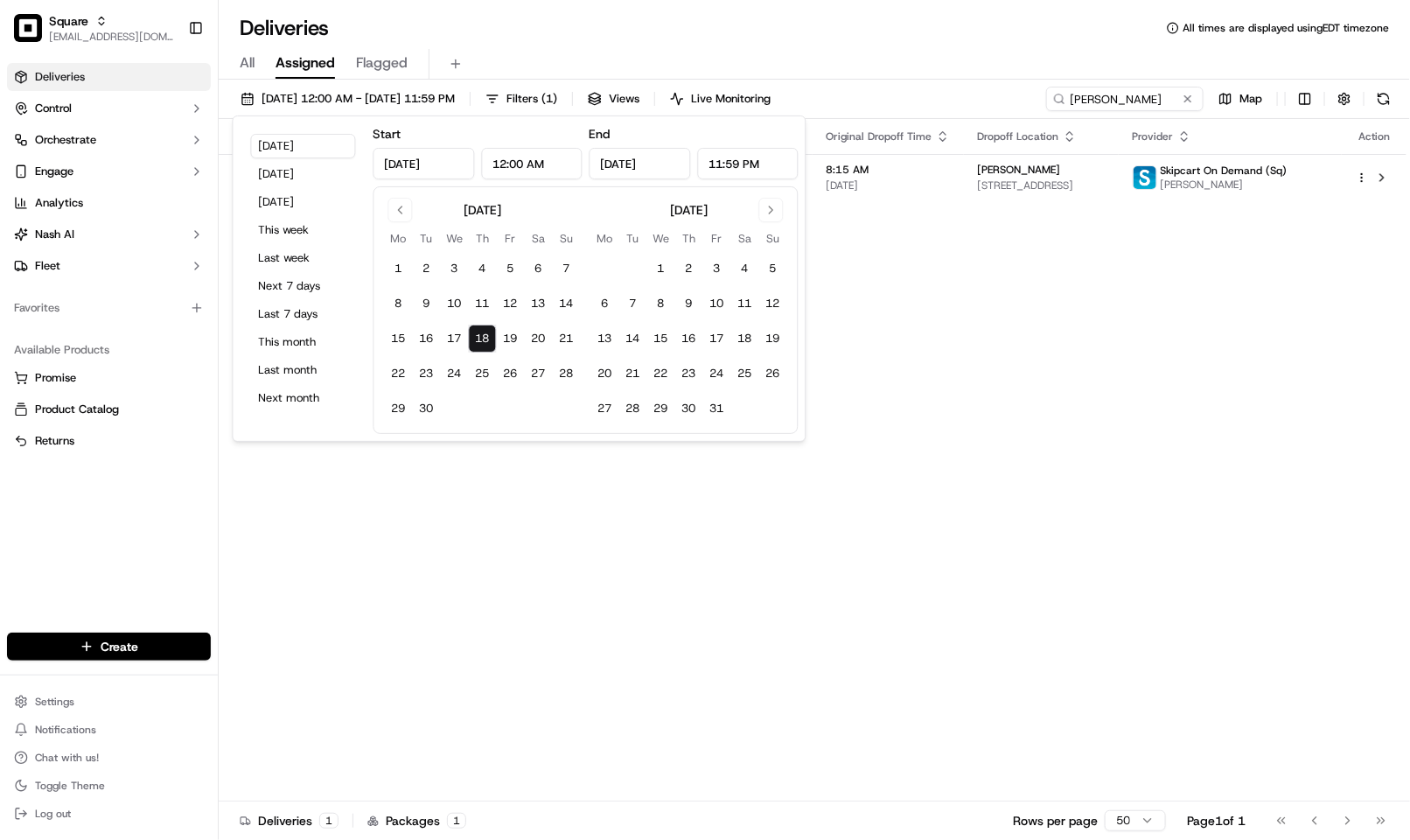
click at [832, 470] on div "Status Original Pickup Time Pickup Location Original Dropoff Time Dropoff Locat…" at bounding box center [813, 459] width 1188 height 682
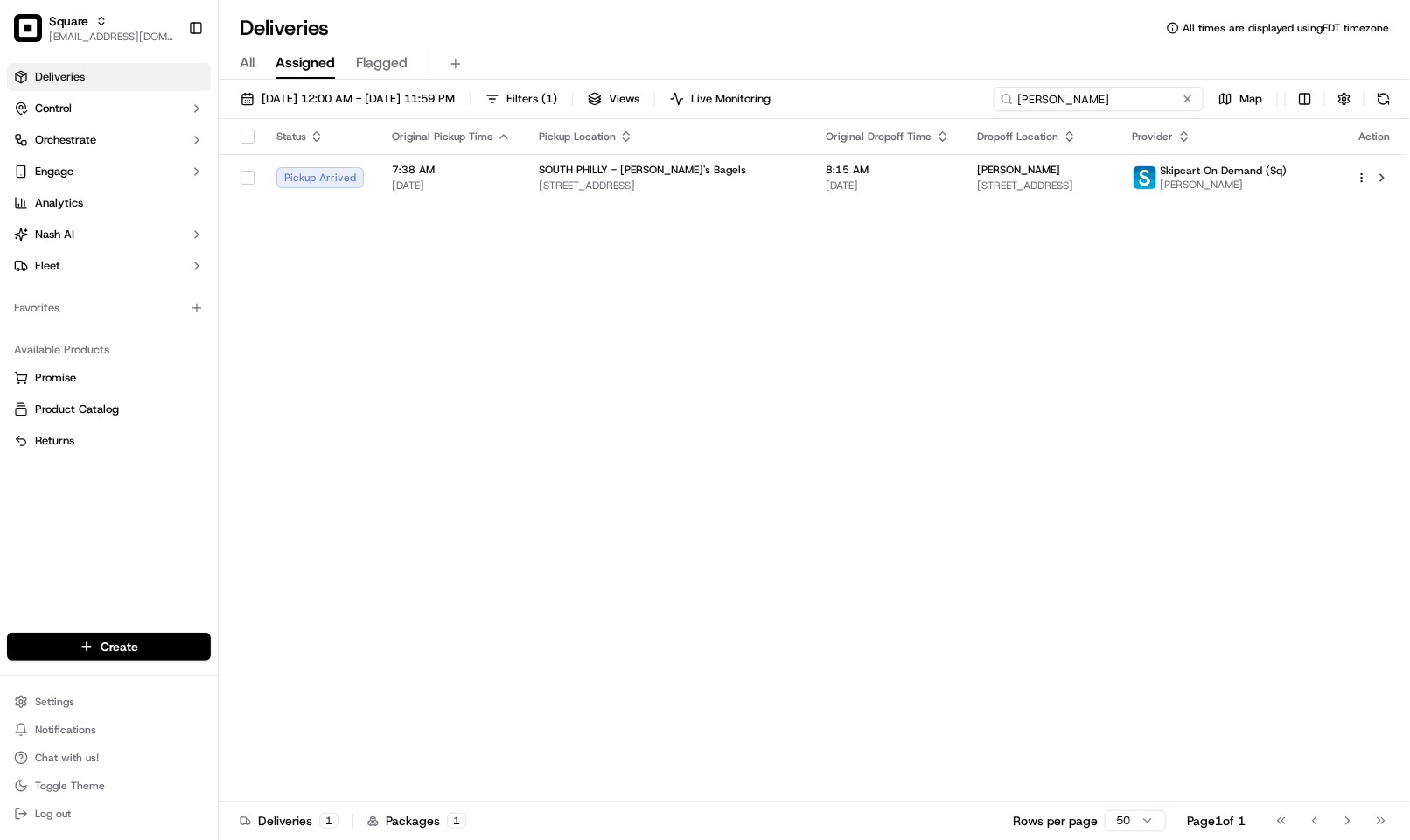
click at [1136, 96] on input "kent chen" at bounding box center [1098, 99] width 210 height 25
type input "kent"
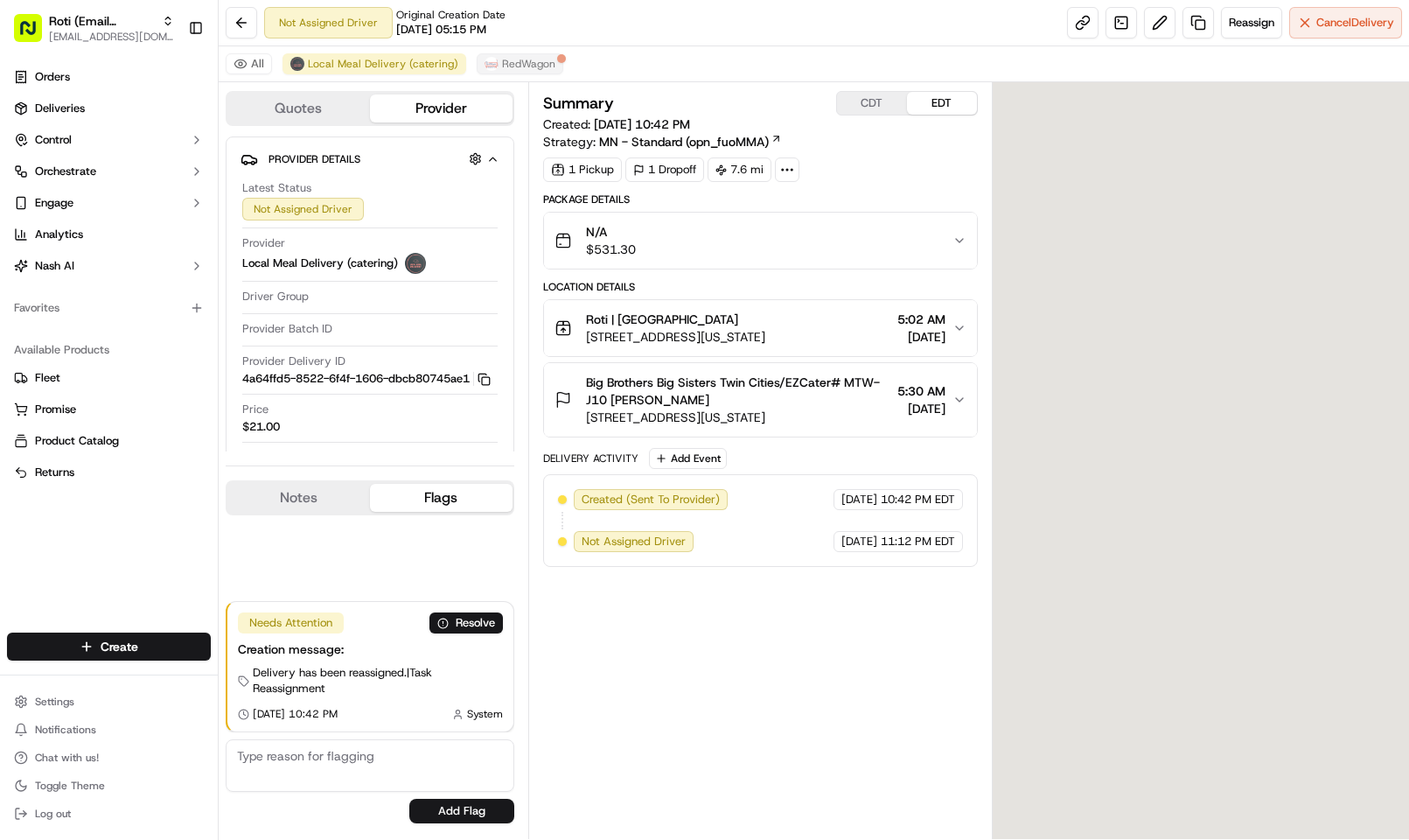
scroll to position [11, 0]
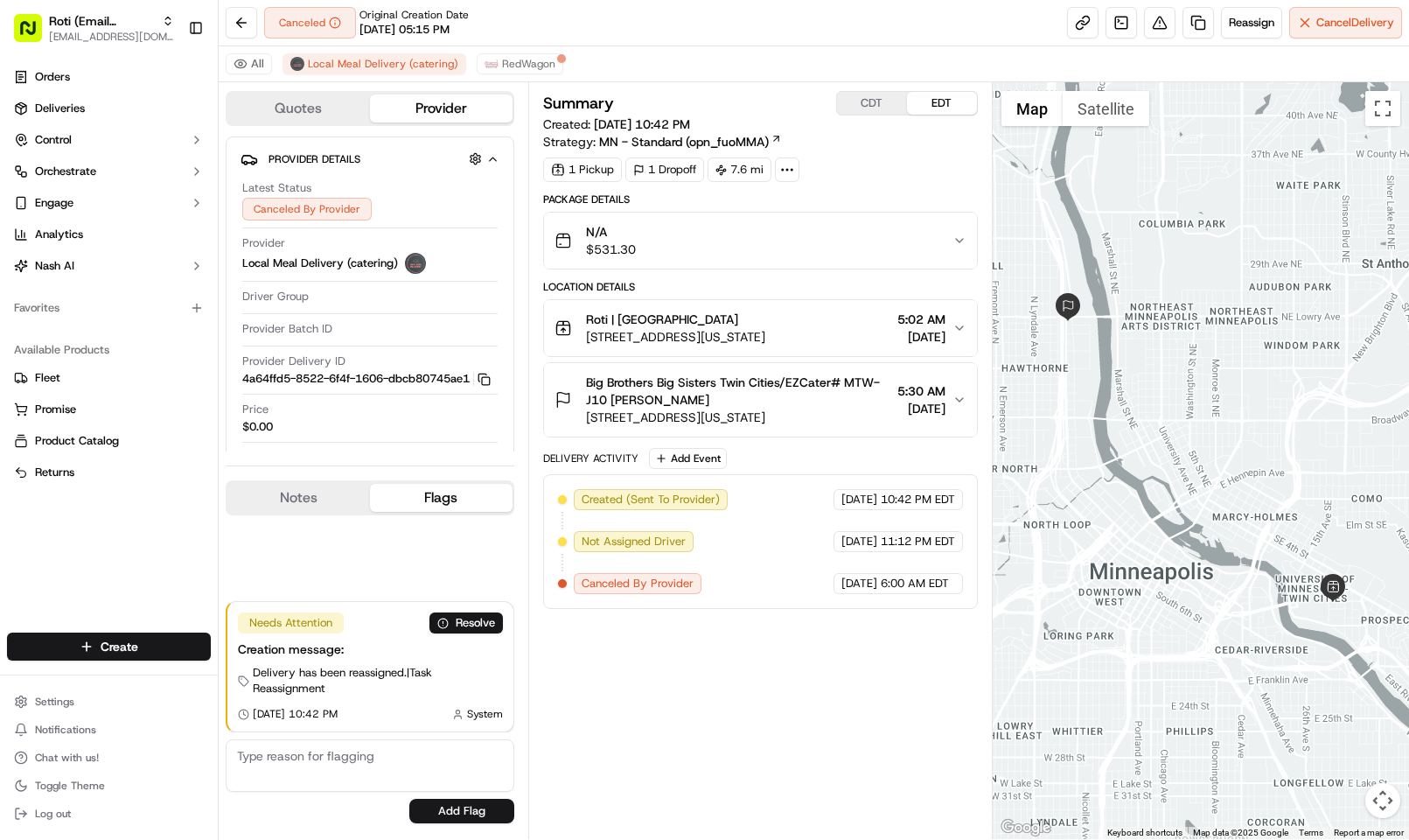
click at [275, 105] on button "Quotes" at bounding box center [298, 109] width 142 height 28
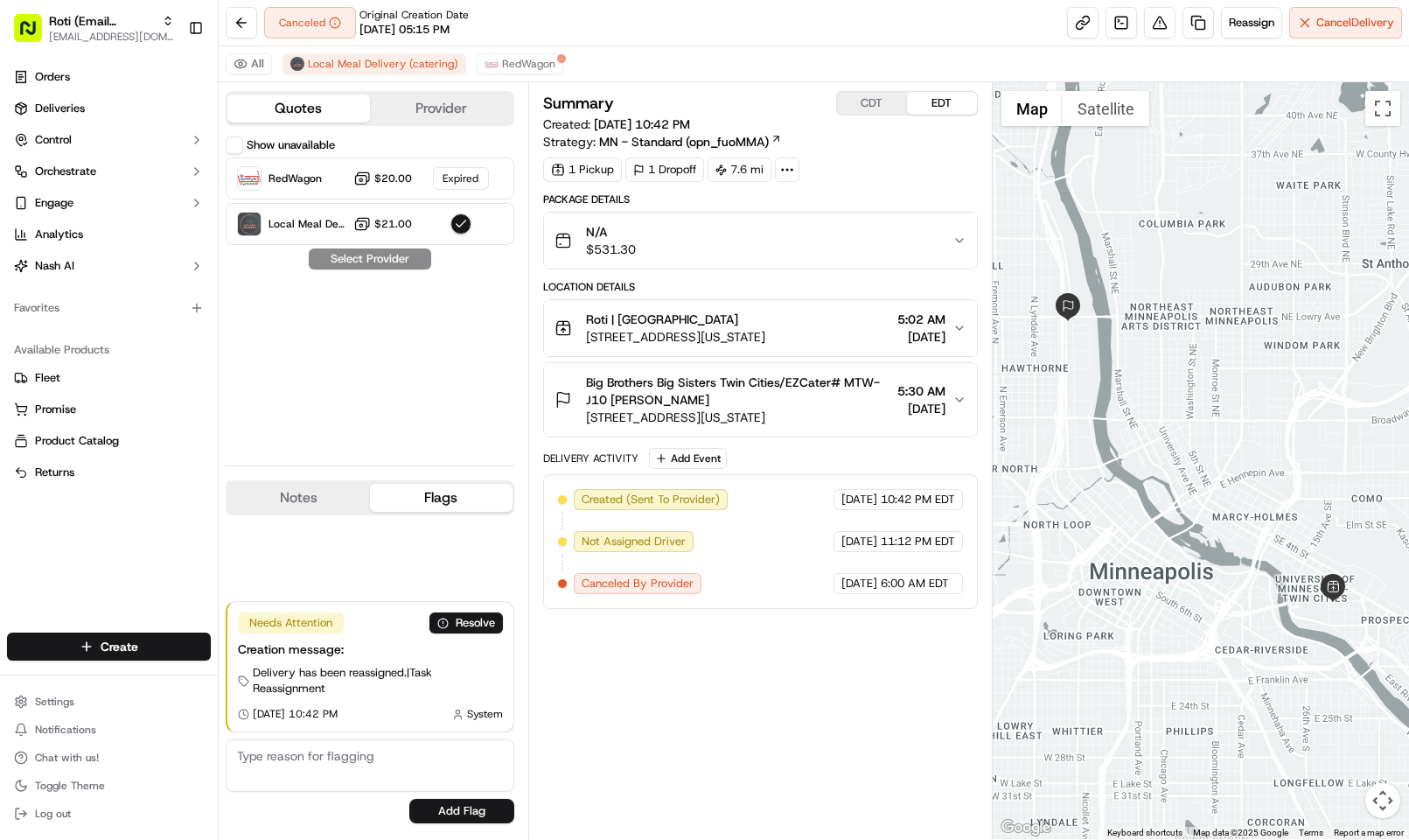
click at [243, 143] on button "Show unavailable" at bounding box center [235, 145] width 18 height 18
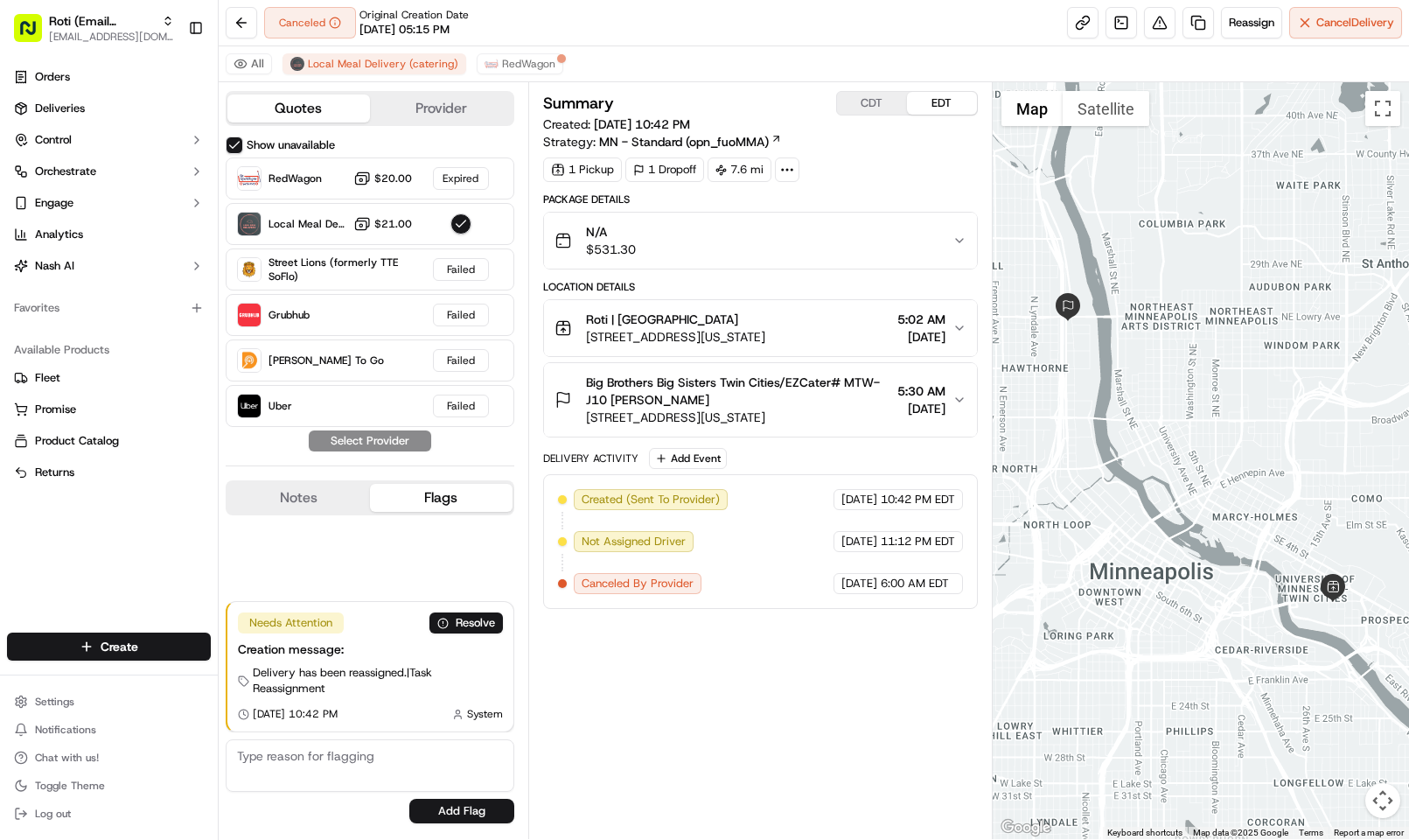
click at [243, 143] on button "Show unavailable" at bounding box center [235, 145] width 18 height 18
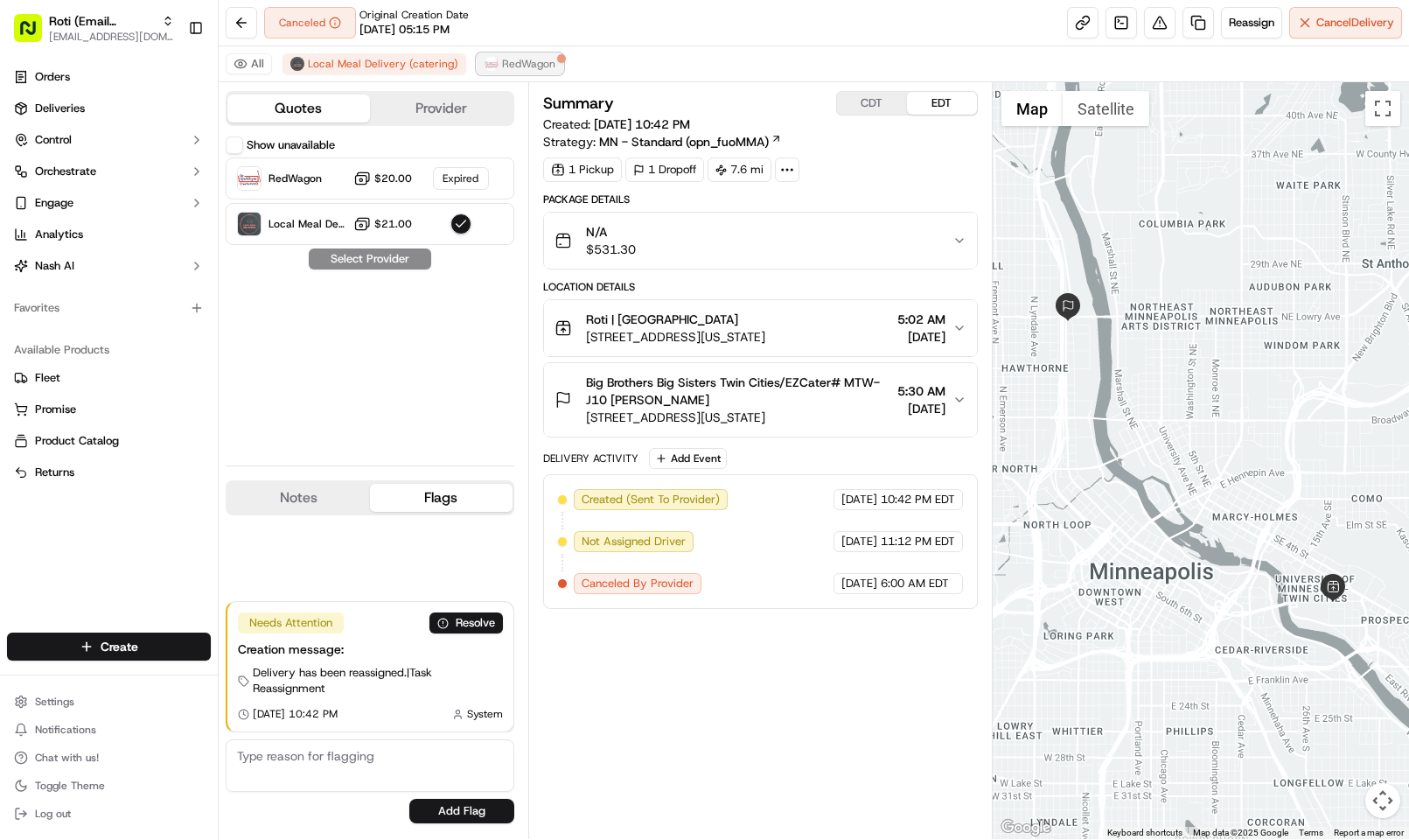
click at [520, 53] on button "RedWagon" at bounding box center [520, 64] width 87 height 21
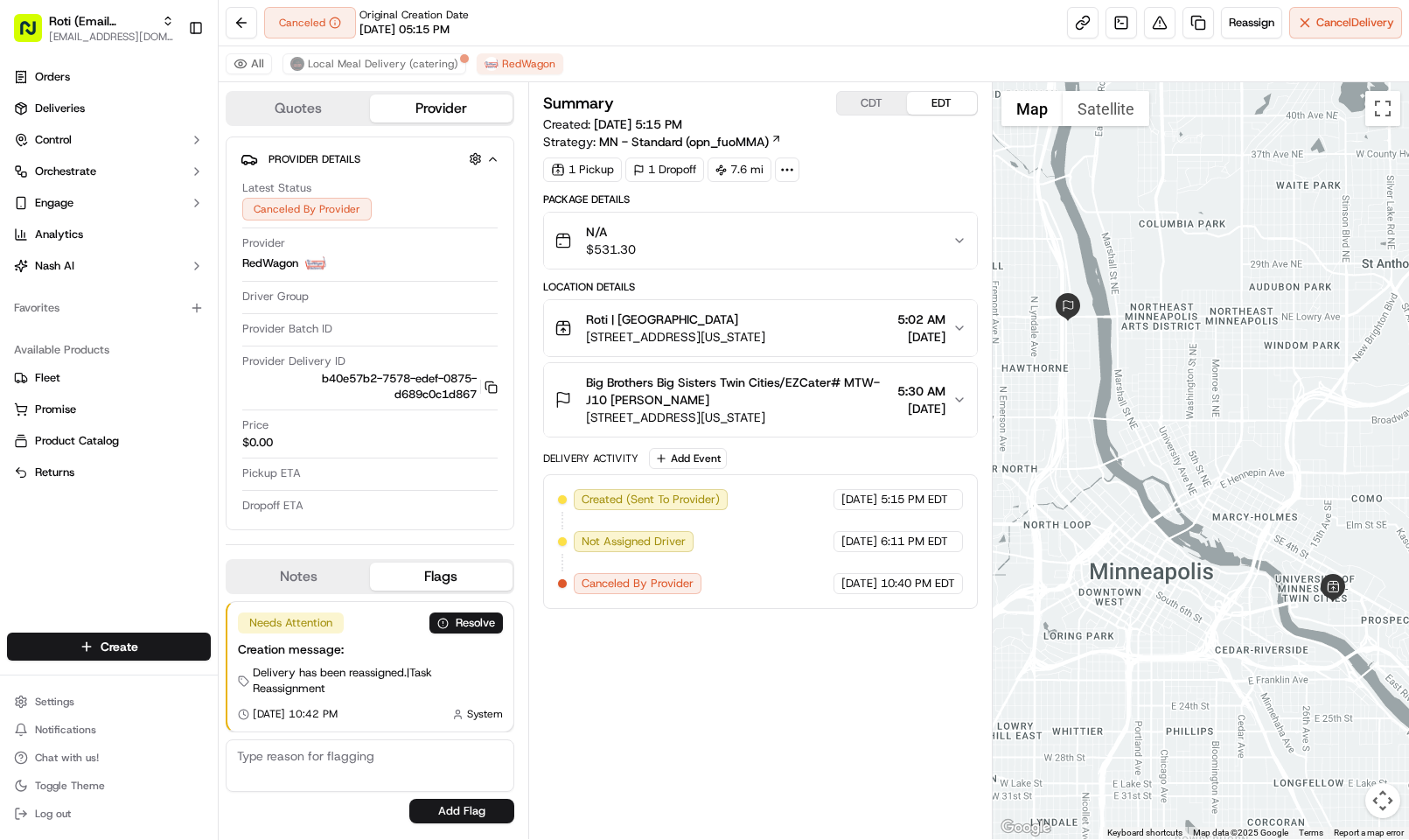
click at [333, 116] on button "Quotes" at bounding box center [298, 109] width 142 height 28
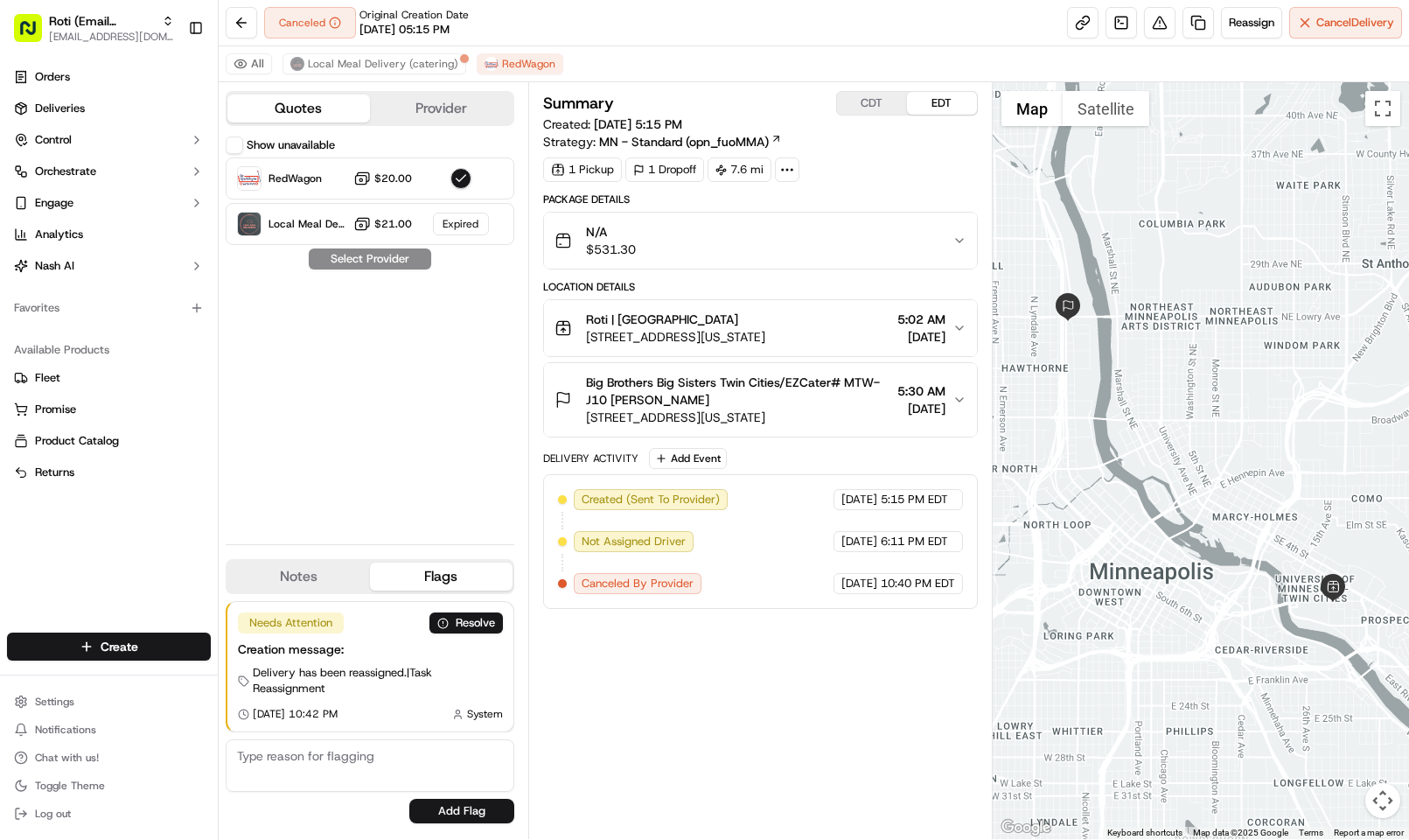
click at [407, 467] on div "Show unavailable RedWagon $20.00 Local Meal Delivery (catering) $21.00 Expired …" at bounding box center [370, 333] width 289 height 394
click at [69, 549] on div "Orders Deliveries Control Orchestrate Engage Analytics Nash AI Favorites Availa…" at bounding box center [109, 336] width 218 height 562
click at [347, 69] on span "Local Meal Delivery (catering)" at bounding box center [383, 64] width 150 height 14
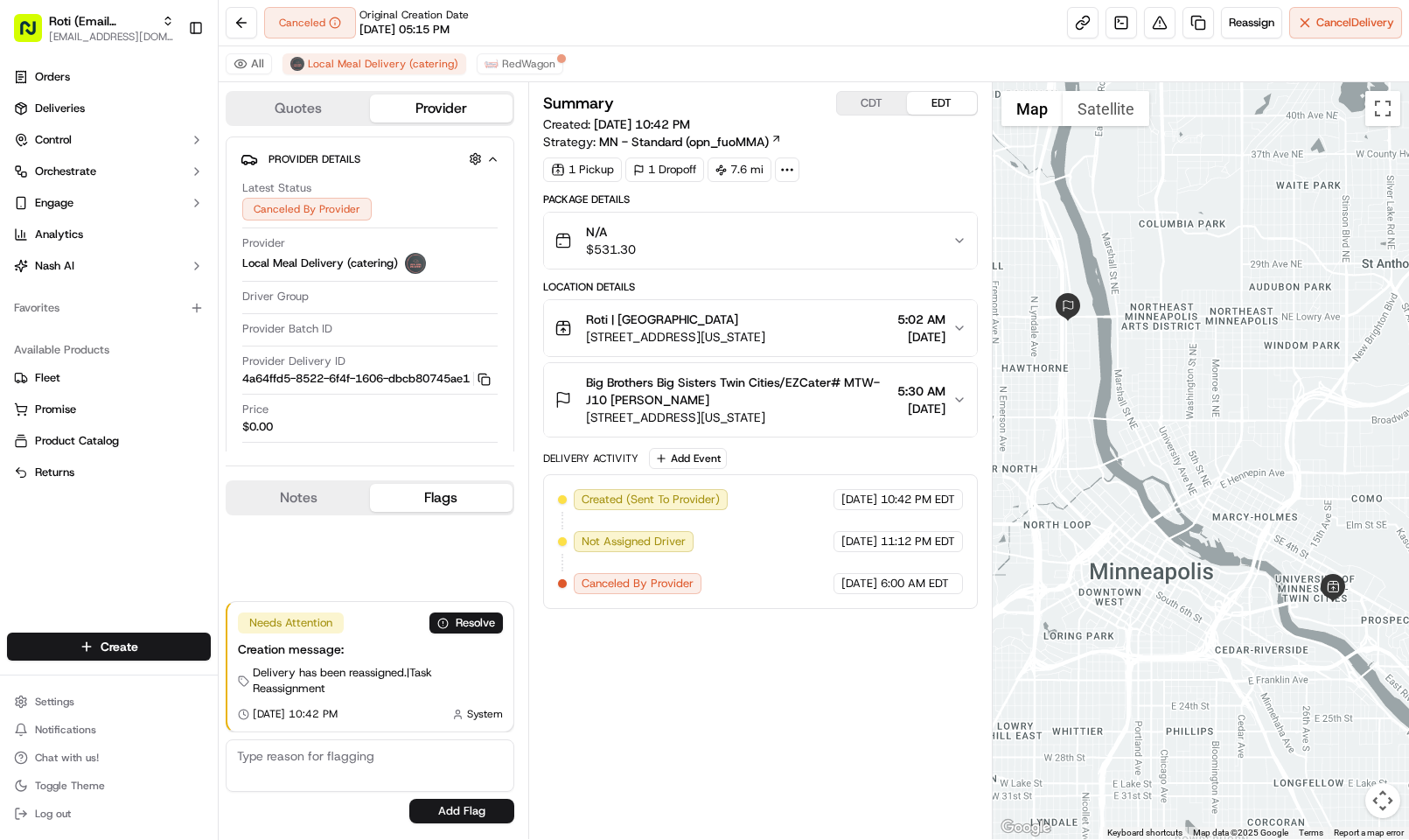
click at [120, 547] on div "Orders Deliveries Control Orchestrate Engage Analytics Nash AI Favorites Availa…" at bounding box center [109, 336] width 218 height 562
click at [302, 103] on button "Quotes" at bounding box center [298, 109] width 142 height 28
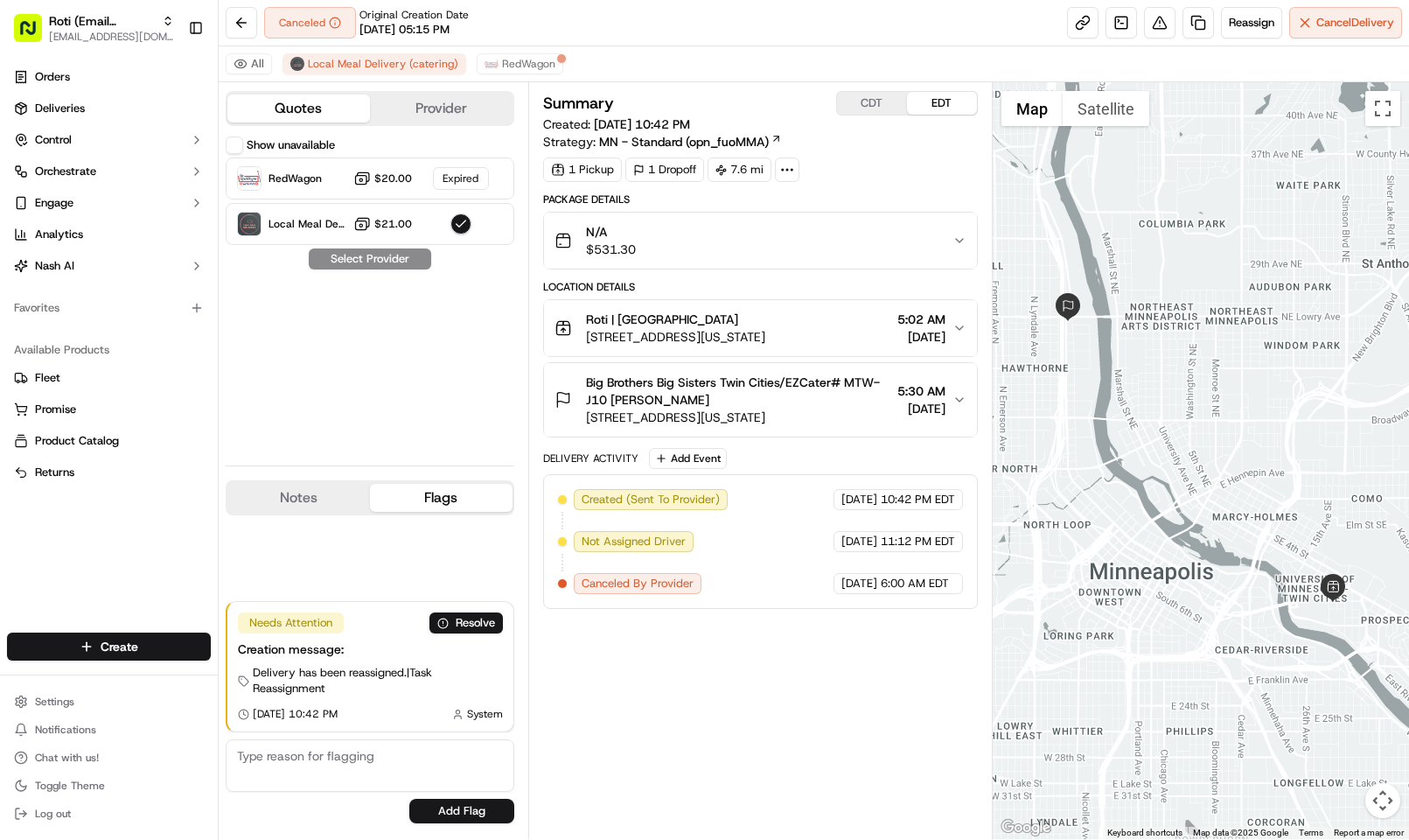
click at [243, 150] on button "Show unavailable" at bounding box center [235, 145] width 18 height 18
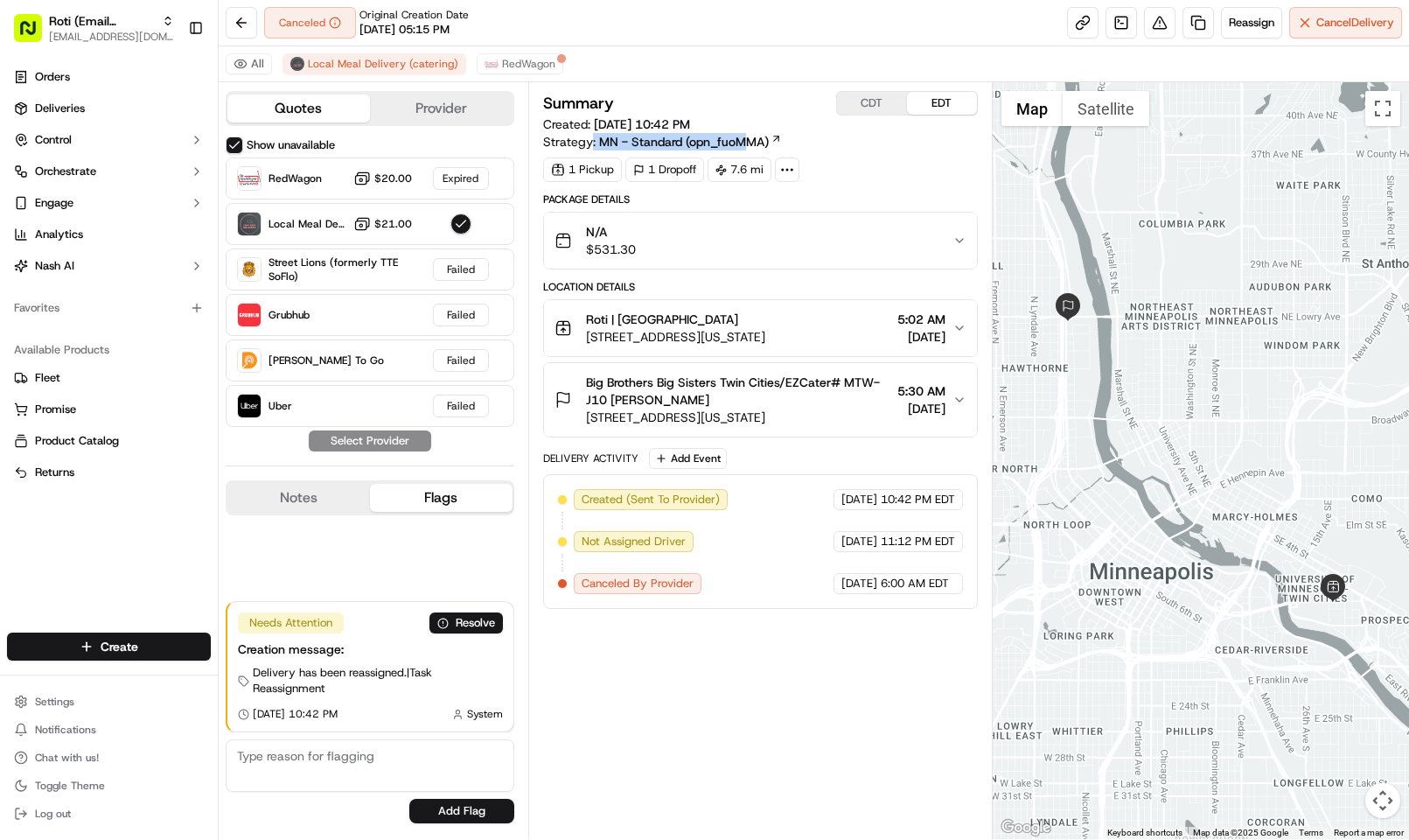
drag, startPoint x: 590, startPoint y: 140, endPoint x: 743, endPoint y: 134, distance: 153.1
click at [743, 134] on div "Strategy: MN - Standard (opn_fuoMMA)" at bounding box center [663, 142] width 239 height 18
click at [666, 140] on span "MN - Standard (opn_fuoMMA)" at bounding box center [684, 142] width 170 height 18
click at [690, 88] on div "Summary CDT EDT Created: 09/17/2025 10:42 PM Strategy: MN - Standard (opn_fuoMM…" at bounding box center [760, 460] width 465 height 757
drag, startPoint x: 543, startPoint y: 144, endPoint x: 769, endPoint y: 140, distance: 226.0
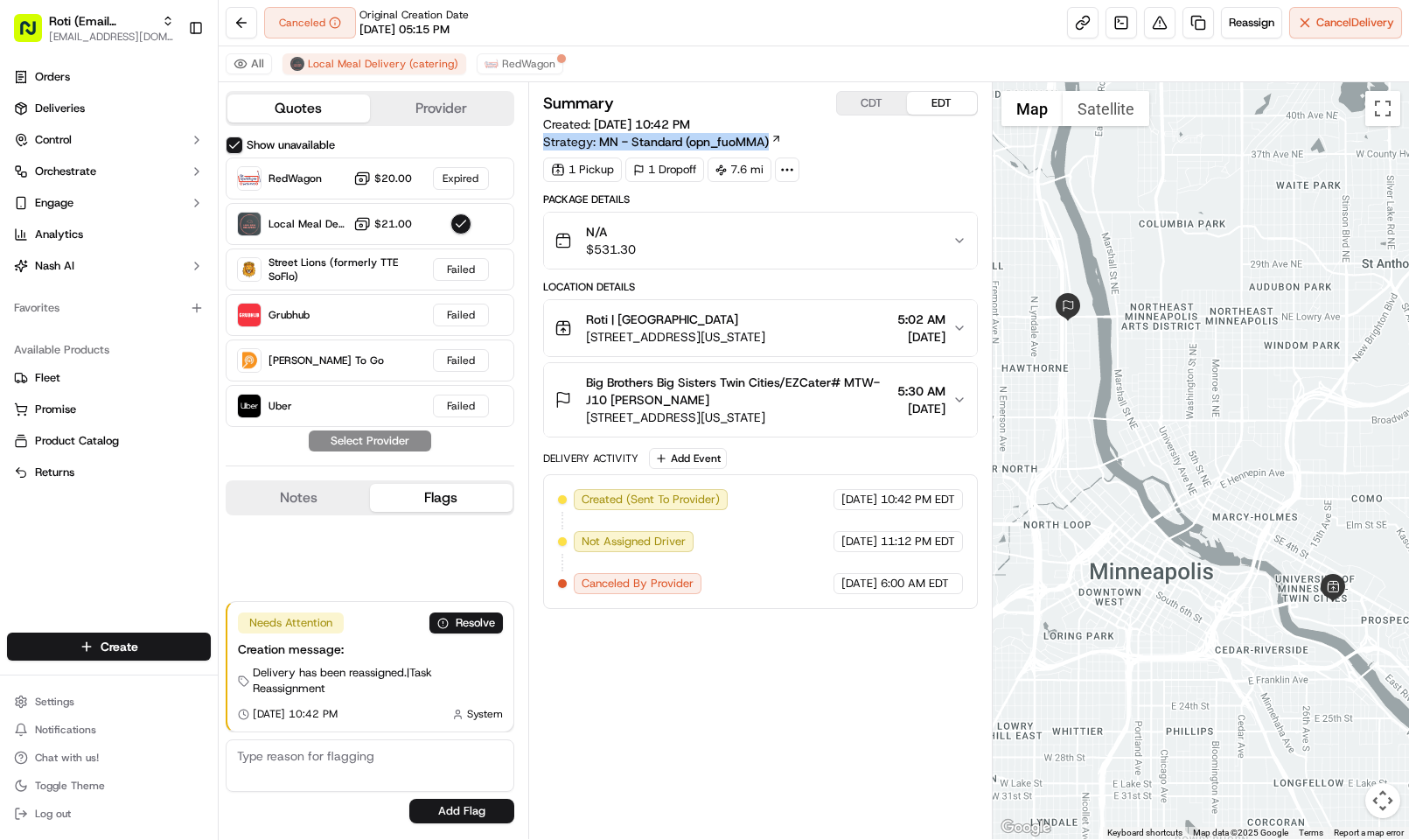
click at [769, 140] on div "Strategy: MN - Standard (opn_fuoMMA)" at bounding box center [663, 142] width 239 height 18
copy div "Strategy: MN - Standard (opn_fuoMMA)"
click at [179, 557] on div "Orders Deliveries Control Orchestrate Engage Analytics Nash AI Favorites Availa…" at bounding box center [109, 336] width 218 height 562
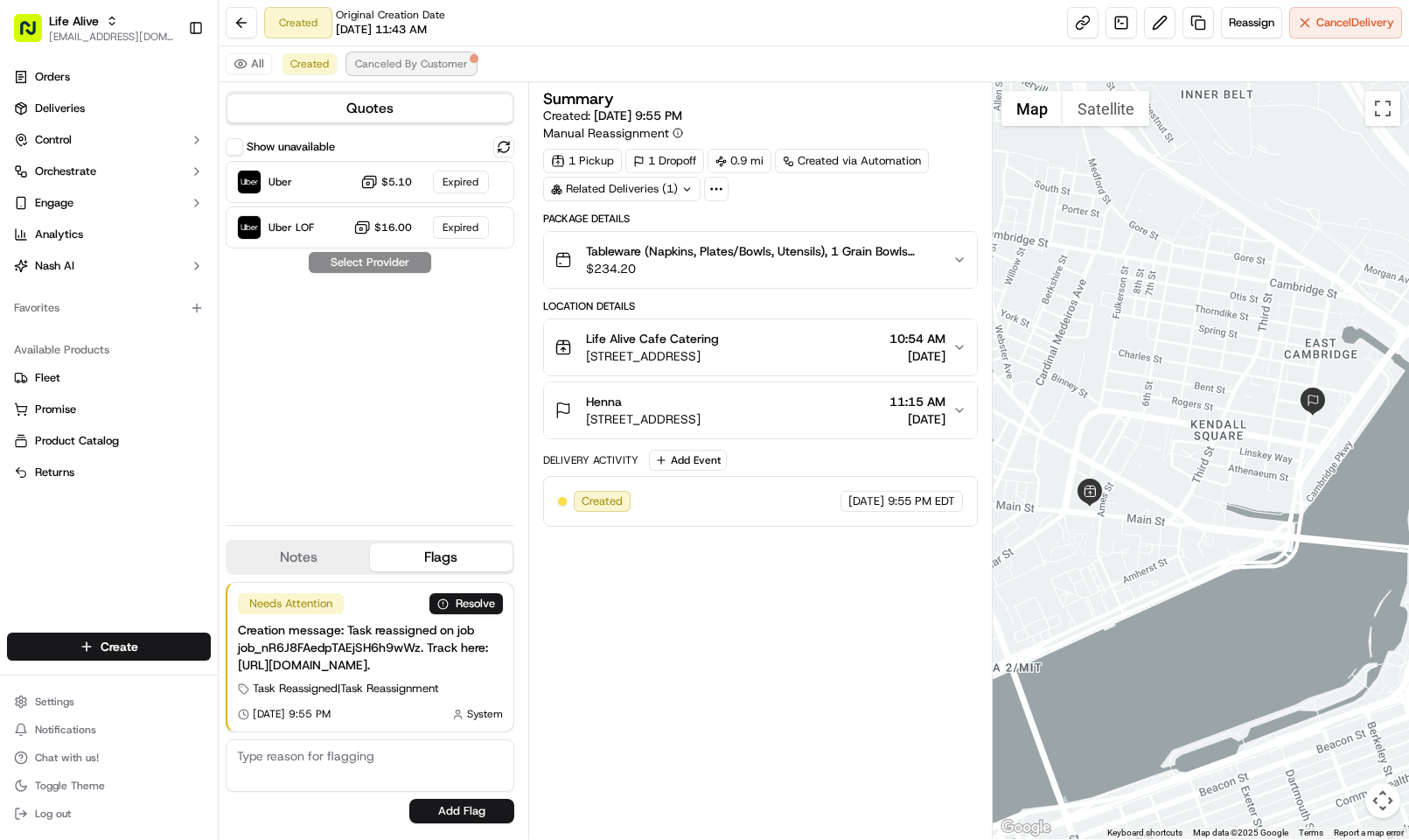
click at [389, 66] on span "Canceled By Customer" at bounding box center [411, 64] width 112 height 14
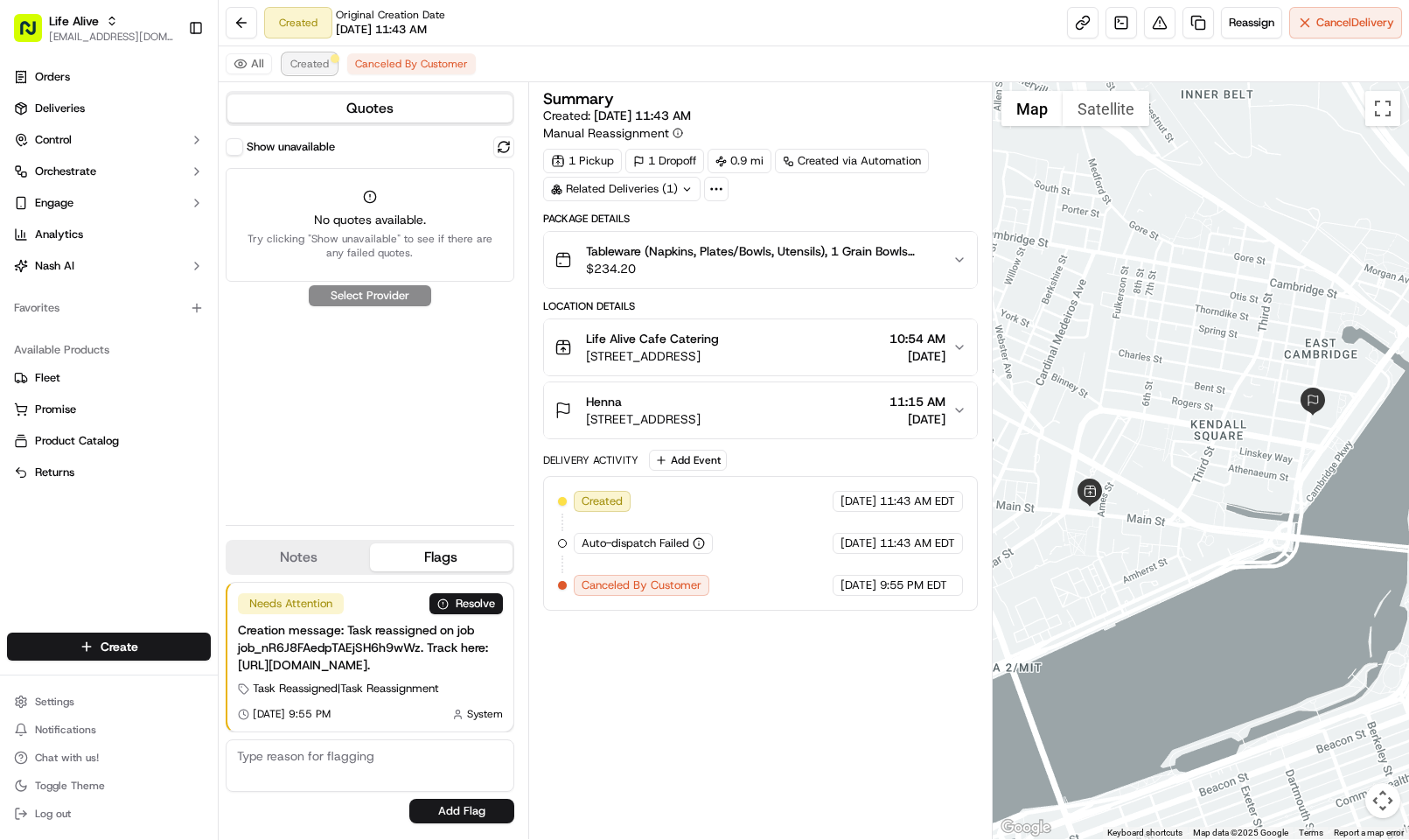
click at [292, 60] on span "Created" at bounding box center [309, 64] width 38 height 14
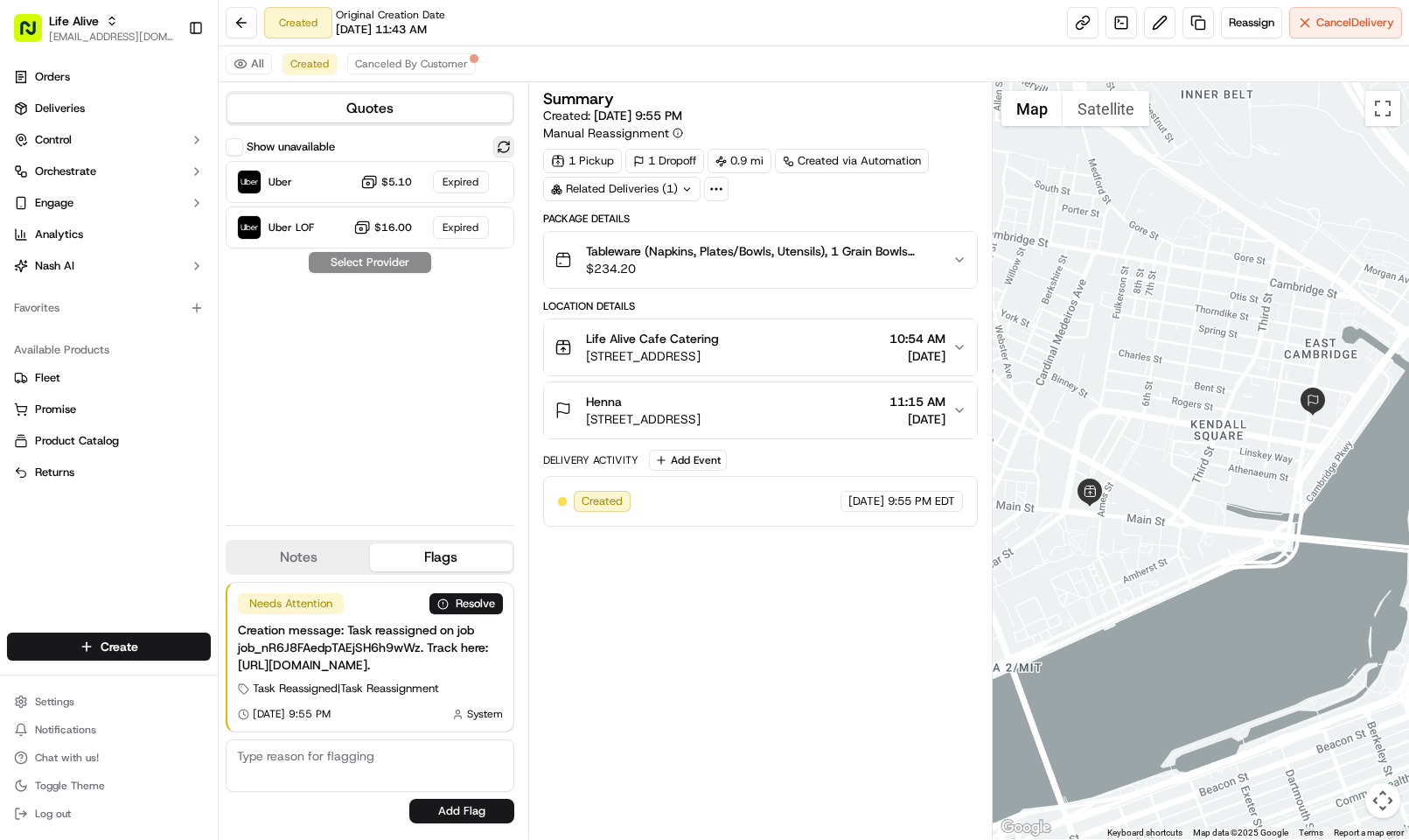
click at [498, 150] on button at bounding box center [504, 147] width 21 height 21
click at [244, 144] on div "Show unavailable" at bounding box center [281, 147] width 110 height 18
click at [242, 144] on button "Show unavailable" at bounding box center [235, 147] width 18 height 18
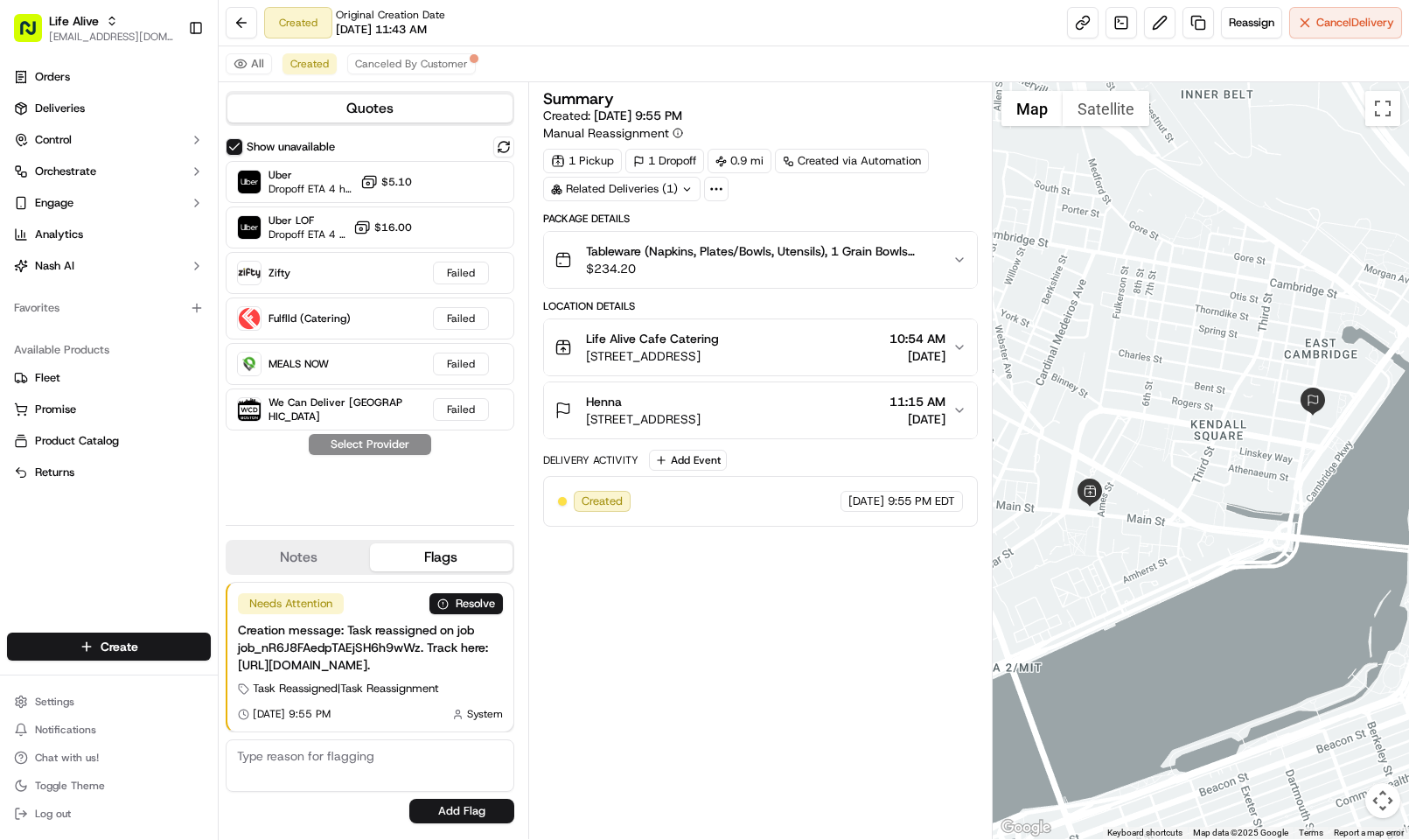
click at [785, 265] on span "$234.20" at bounding box center [762, 268] width 352 height 18
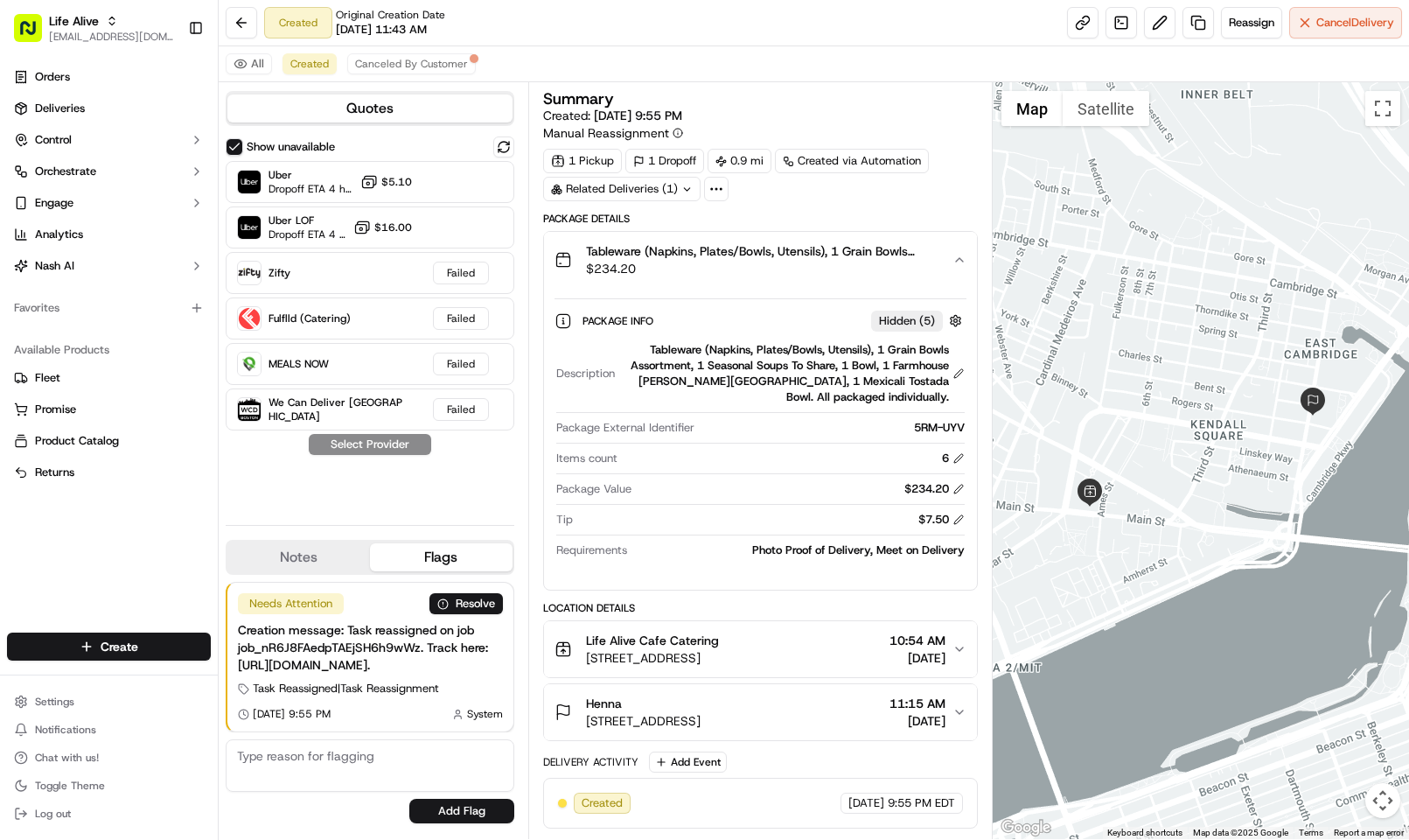
click at [785, 265] on span "$234.20" at bounding box center [762, 268] width 352 height 18
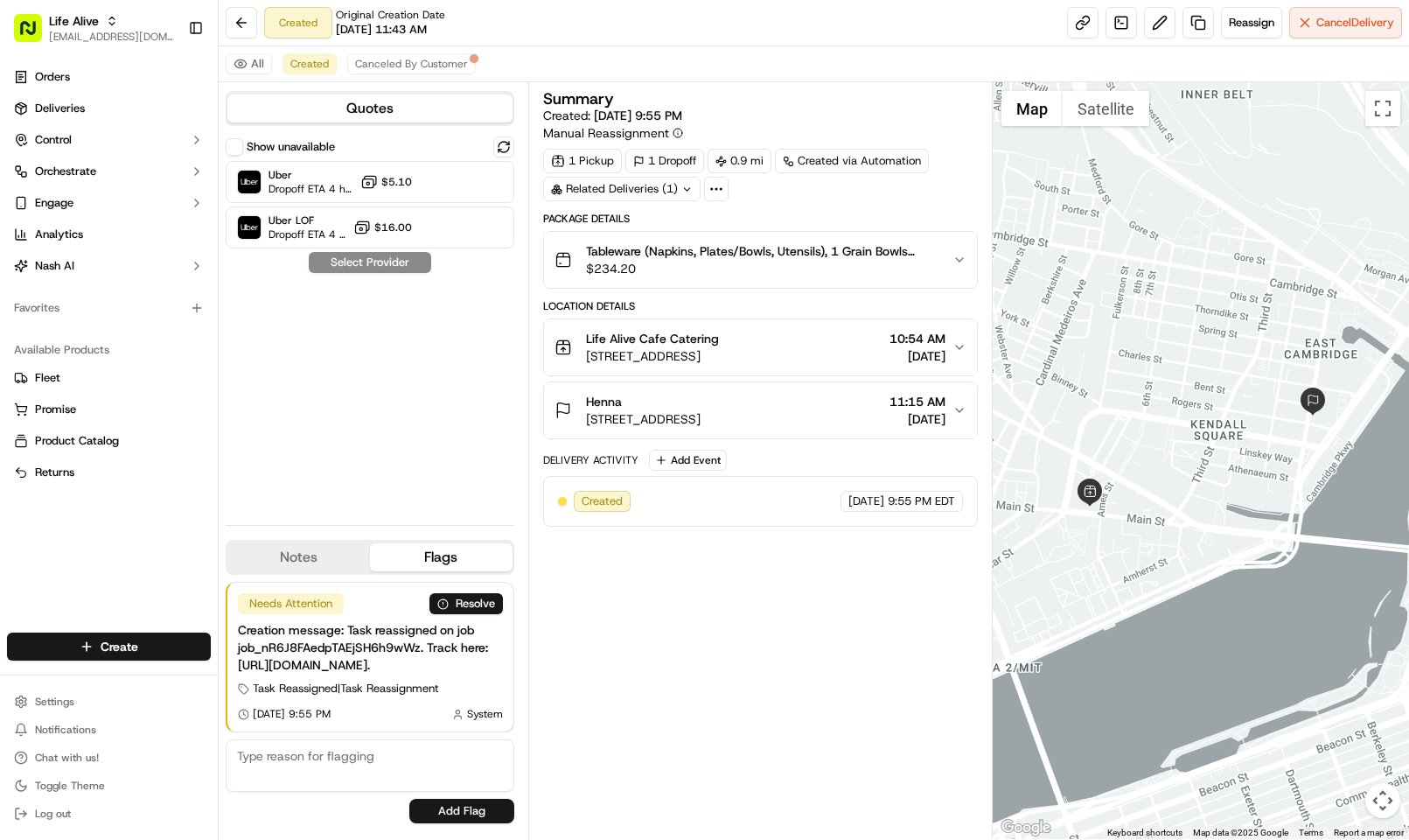
click at [759, 276] on span "$234.20" at bounding box center [762, 268] width 352 height 18
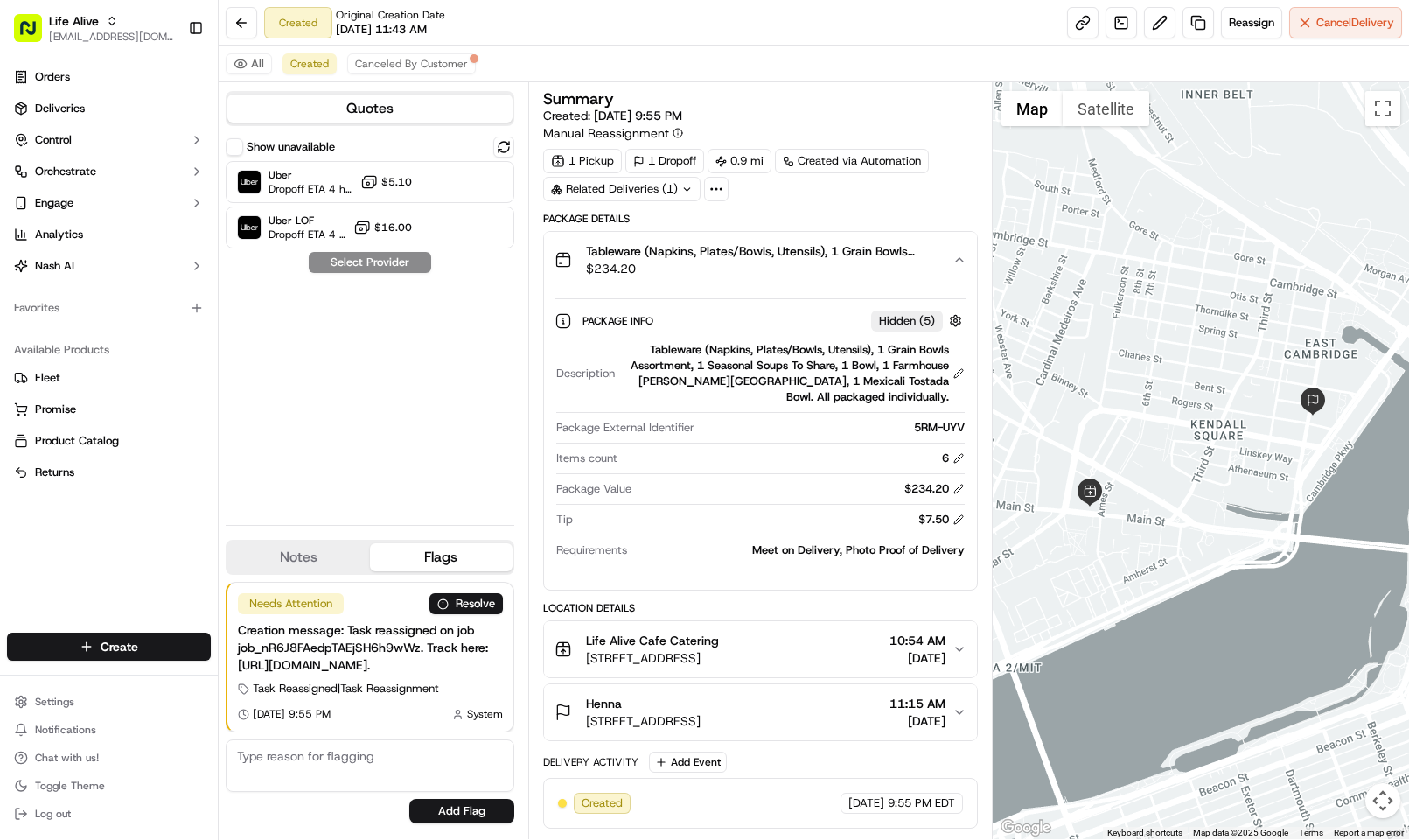
click at [759, 276] on span "$234.20" at bounding box center [762, 268] width 352 height 18
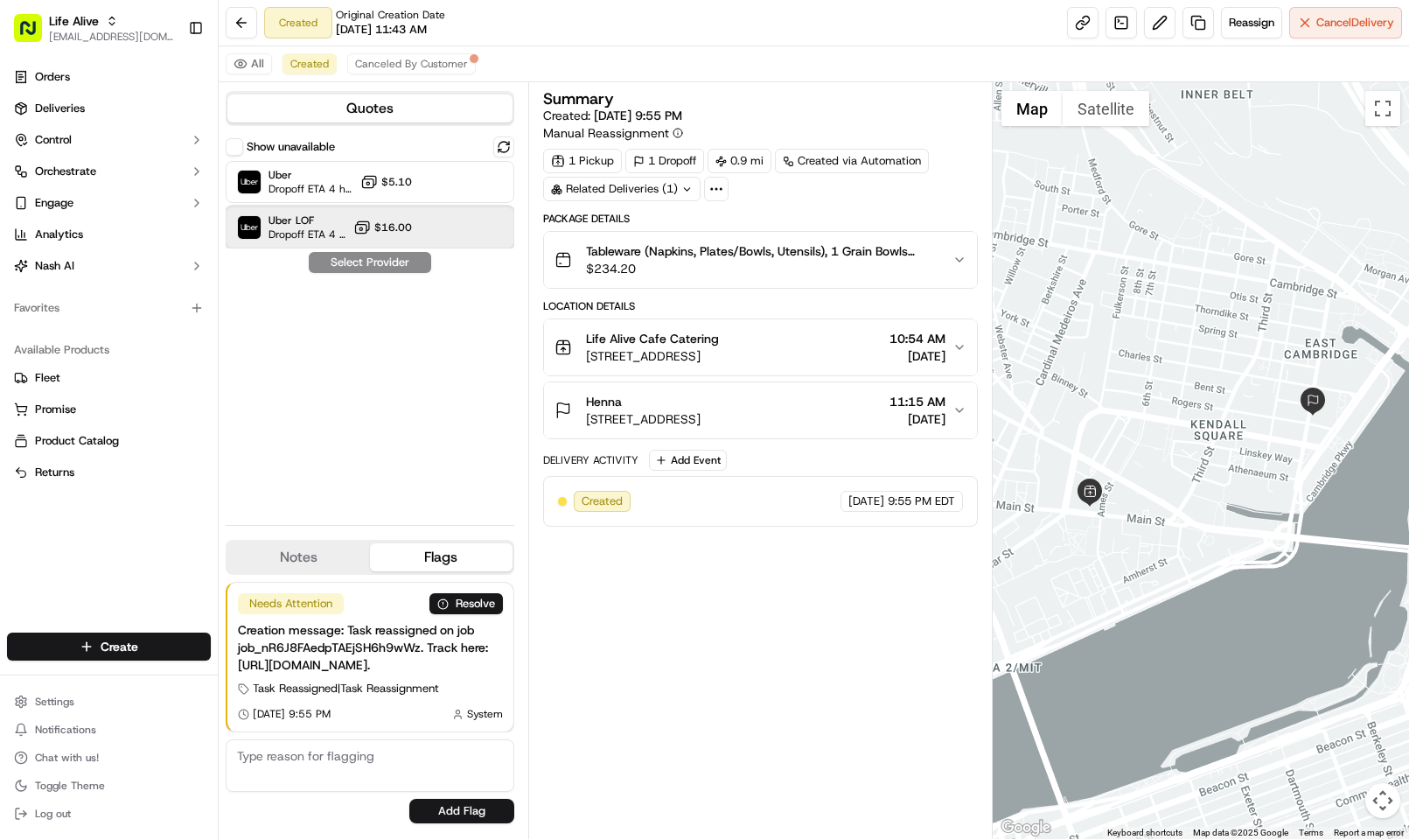
click at [321, 231] on span "Dropoff ETA 4 hours" at bounding box center [307, 235] width 78 height 14
click at [350, 266] on button "Assign Provider" at bounding box center [370, 263] width 124 height 21
click at [381, 68] on span "Canceled By Customer" at bounding box center [411, 64] width 112 height 14
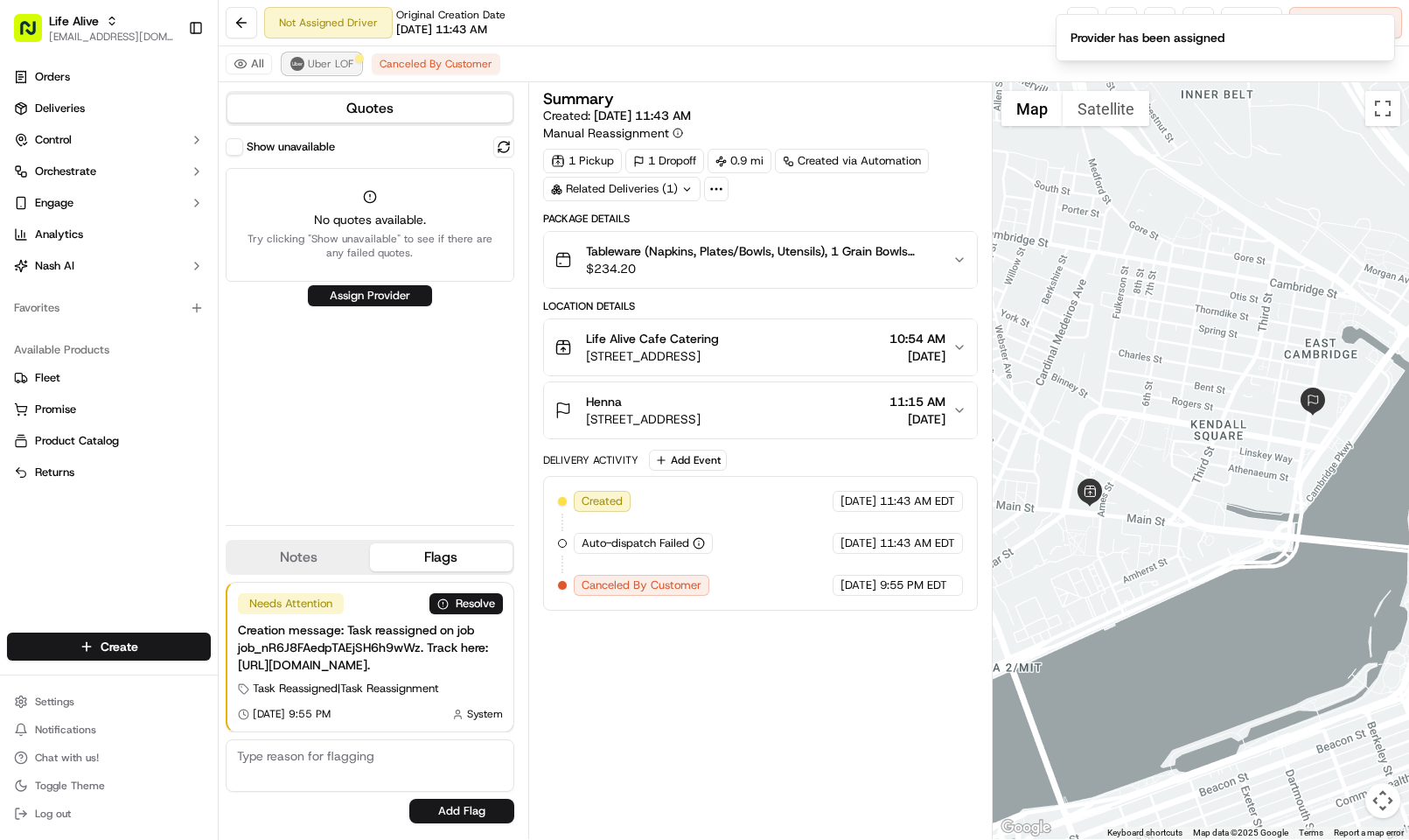
click at [304, 66] on img at bounding box center [297, 64] width 14 height 14
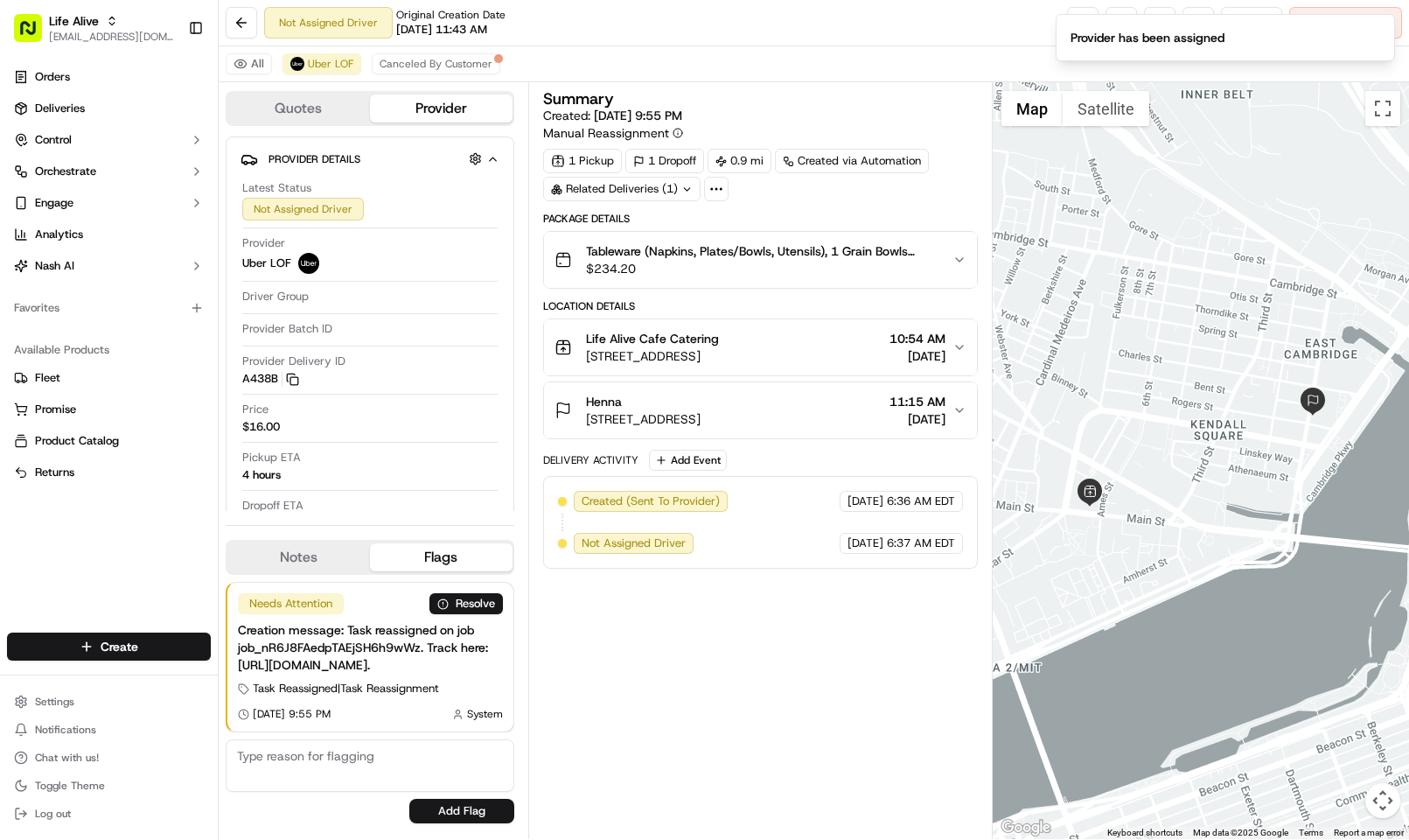
click at [648, 30] on div "Not Assigned Driver Original Creation Date 09/17/2025 11:43 AM Reassign Cancel …" at bounding box center [813, 23] width 1190 height 46
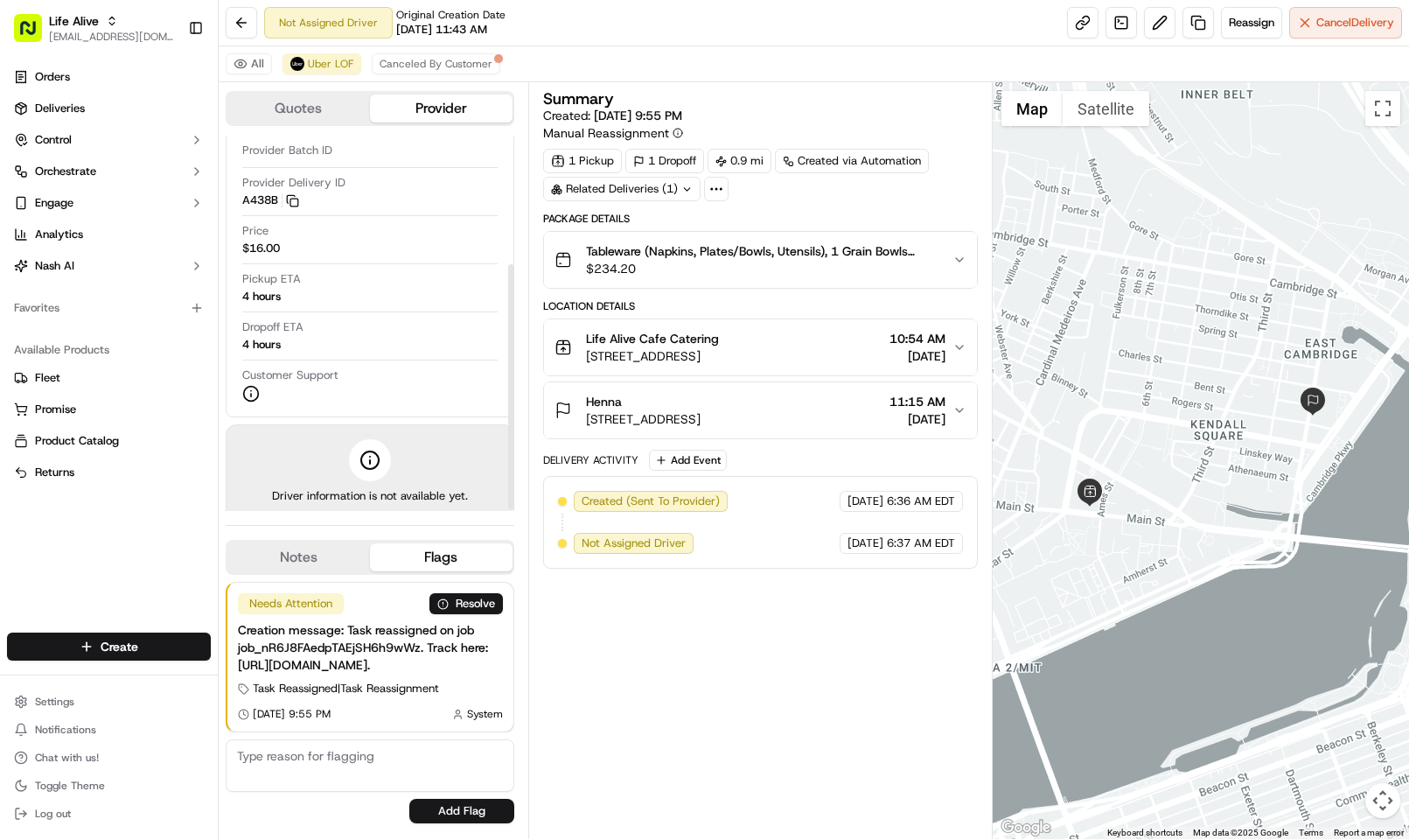
scroll to position [194, 0]
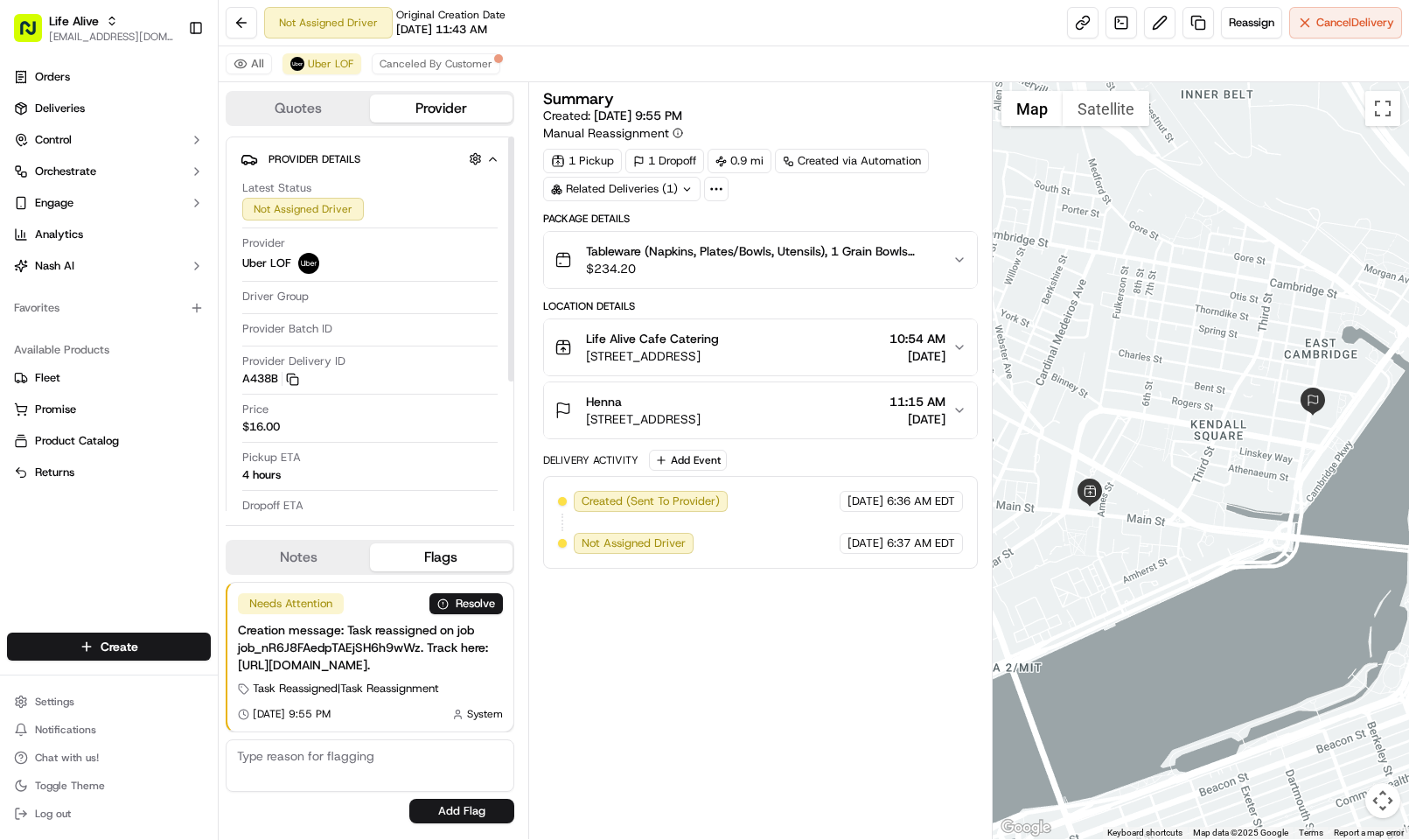
click at [717, 277] on span "$234.20" at bounding box center [762, 268] width 352 height 18
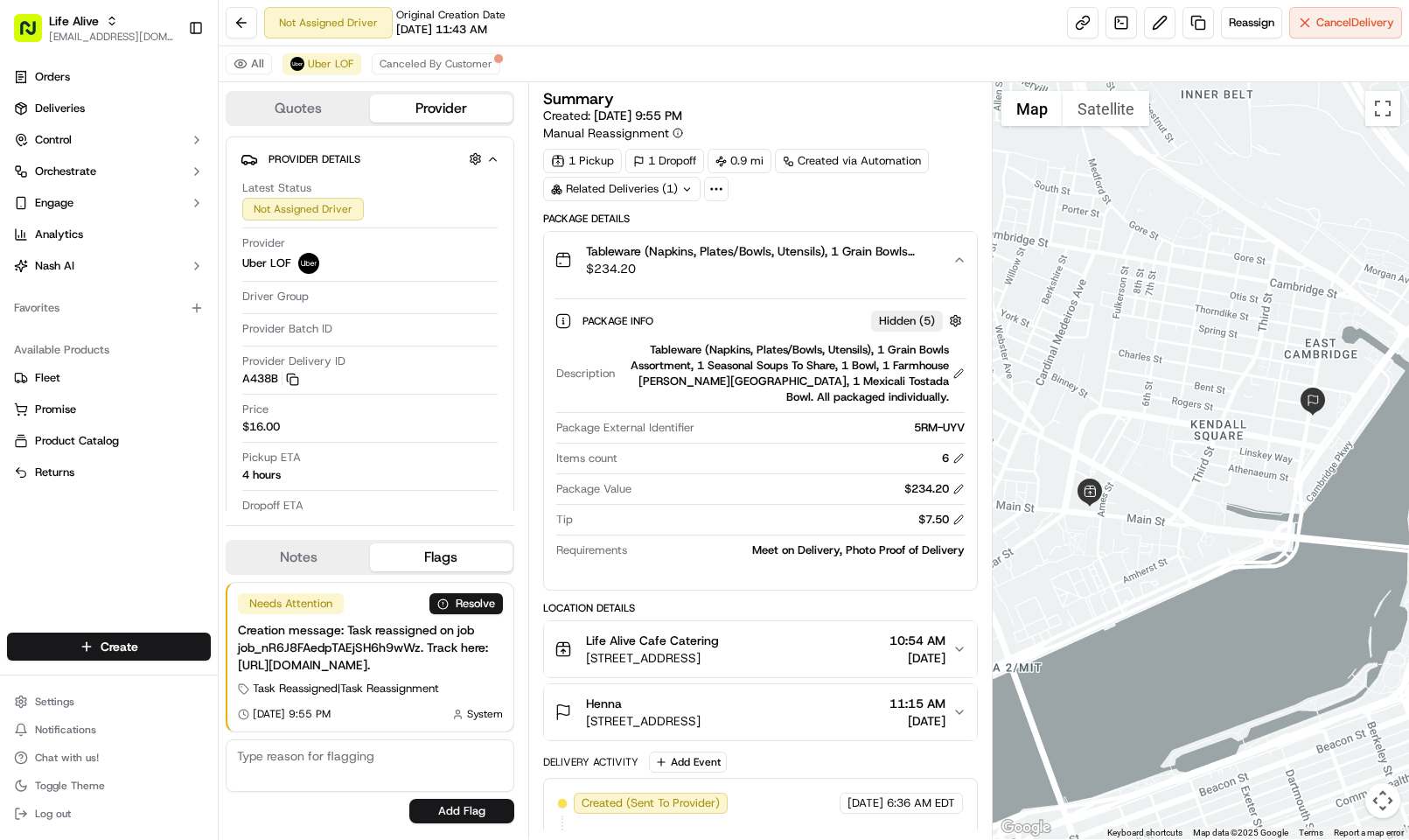
click at [275, 111] on button "Quotes" at bounding box center [298, 109] width 142 height 28
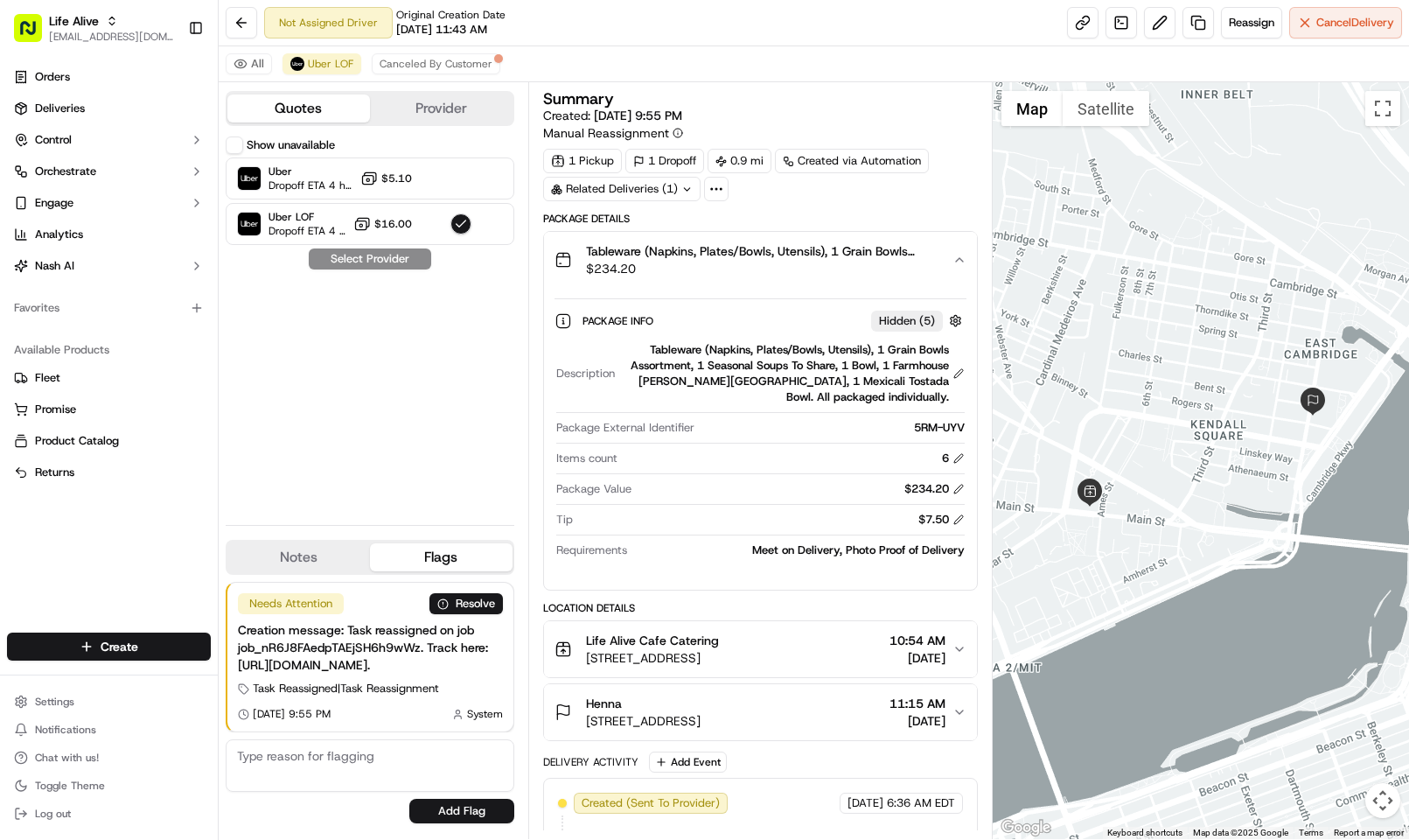
click at [242, 142] on button "Show unavailable" at bounding box center [235, 145] width 18 height 18
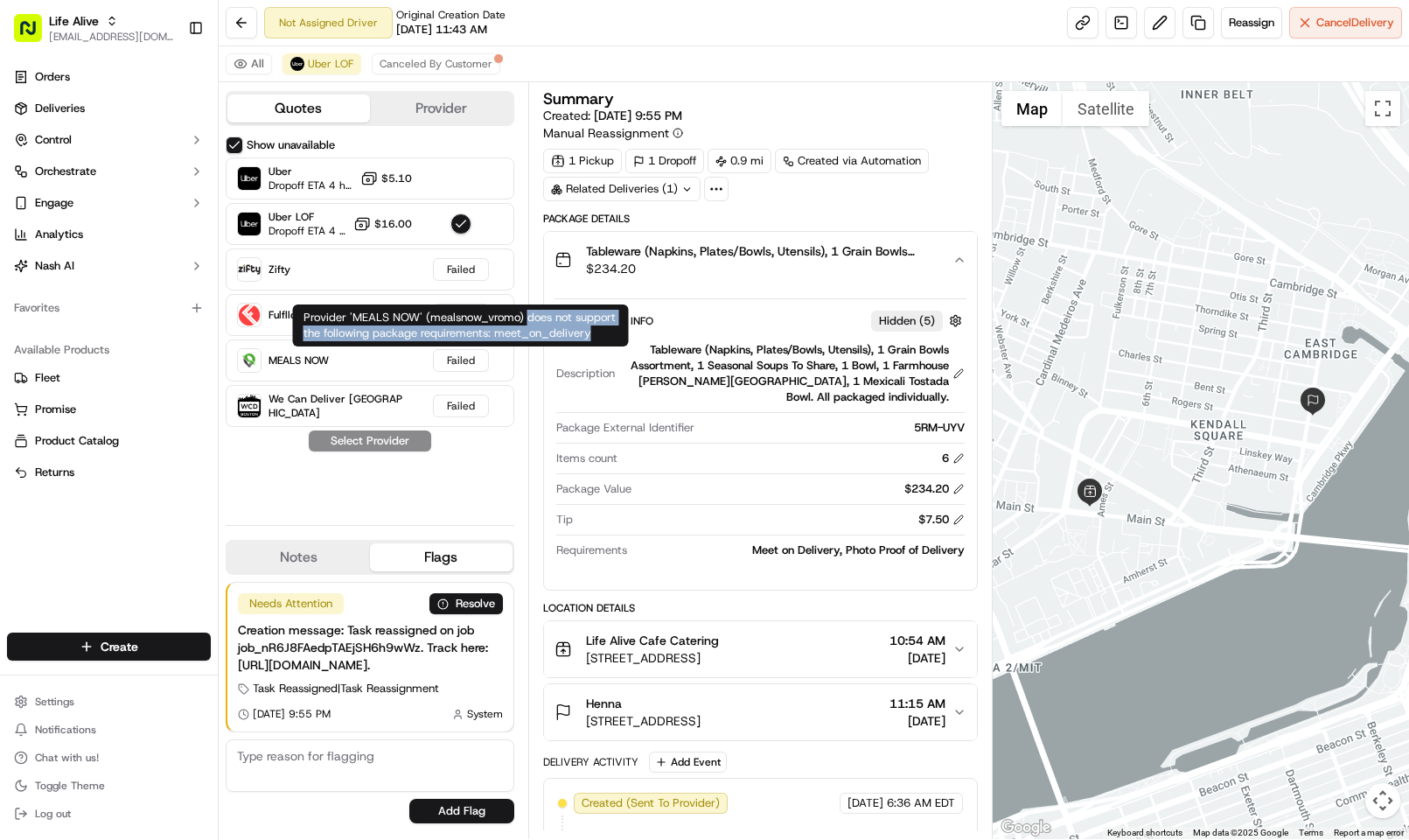
drag, startPoint x: 528, startPoint y: 320, endPoint x: 598, endPoint y: 338, distance: 72.3
click at [598, 336] on div "Provider 'MEALS NOW' (mealsnow_vromo) does not support the following package re…" at bounding box center [460, 325] width 335 height 42
copy div "does not support the following package requirements: meet_on_delivery"
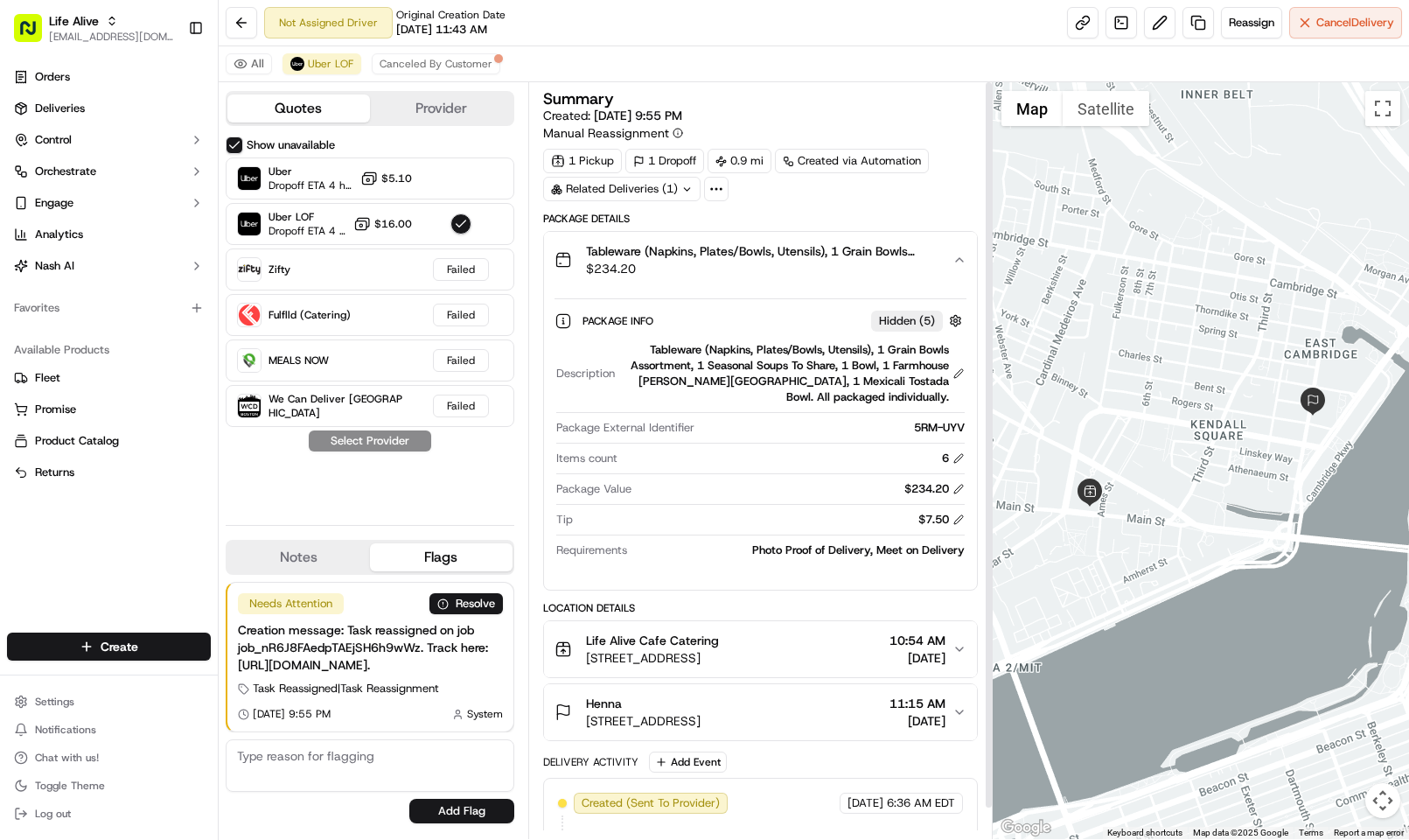
click at [700, 713] on span "140 First St 4th floor, Cambridge, MA 02141, USA" at bounding box center [643, 721] width 114 height 18
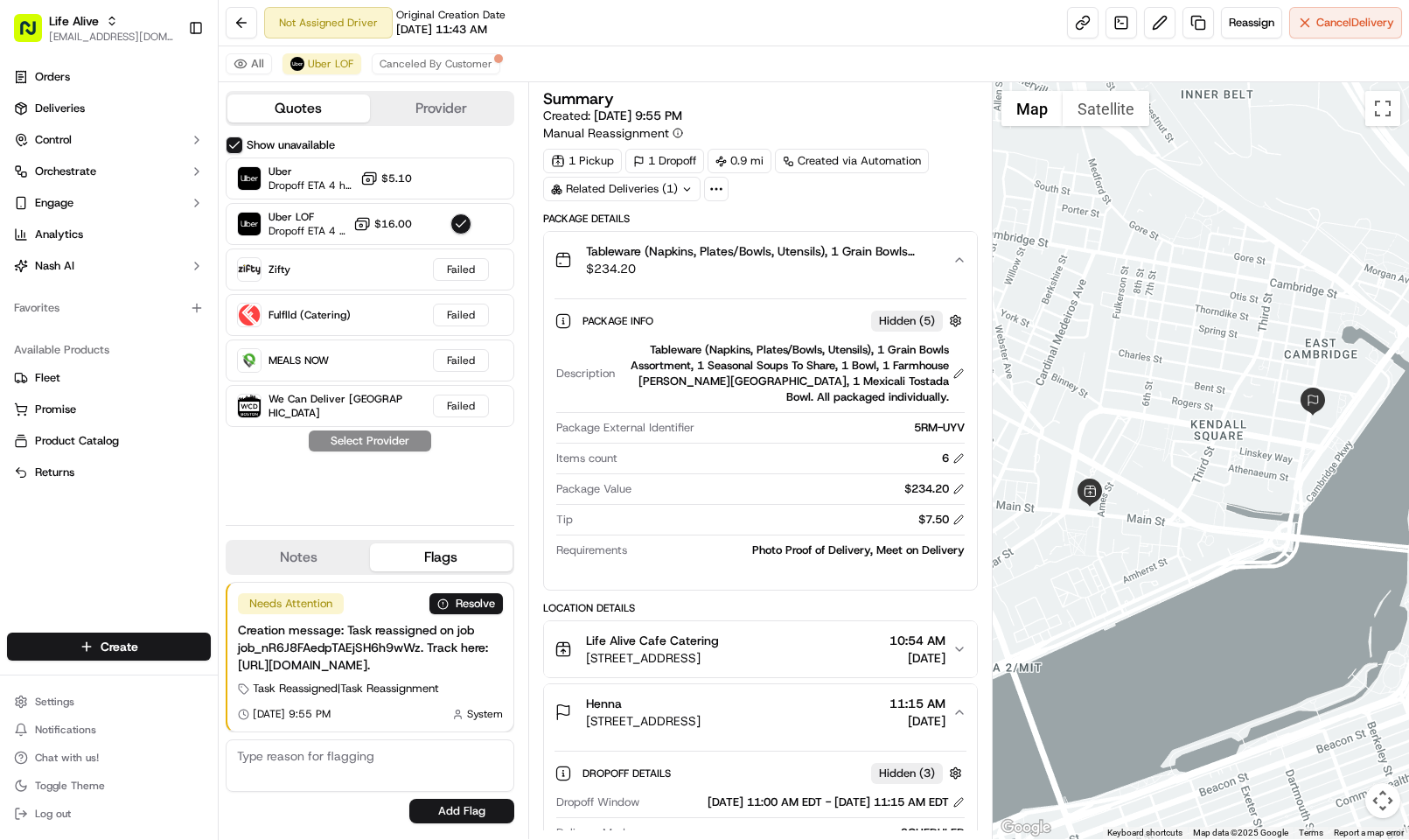
scroll to position [177, 0]
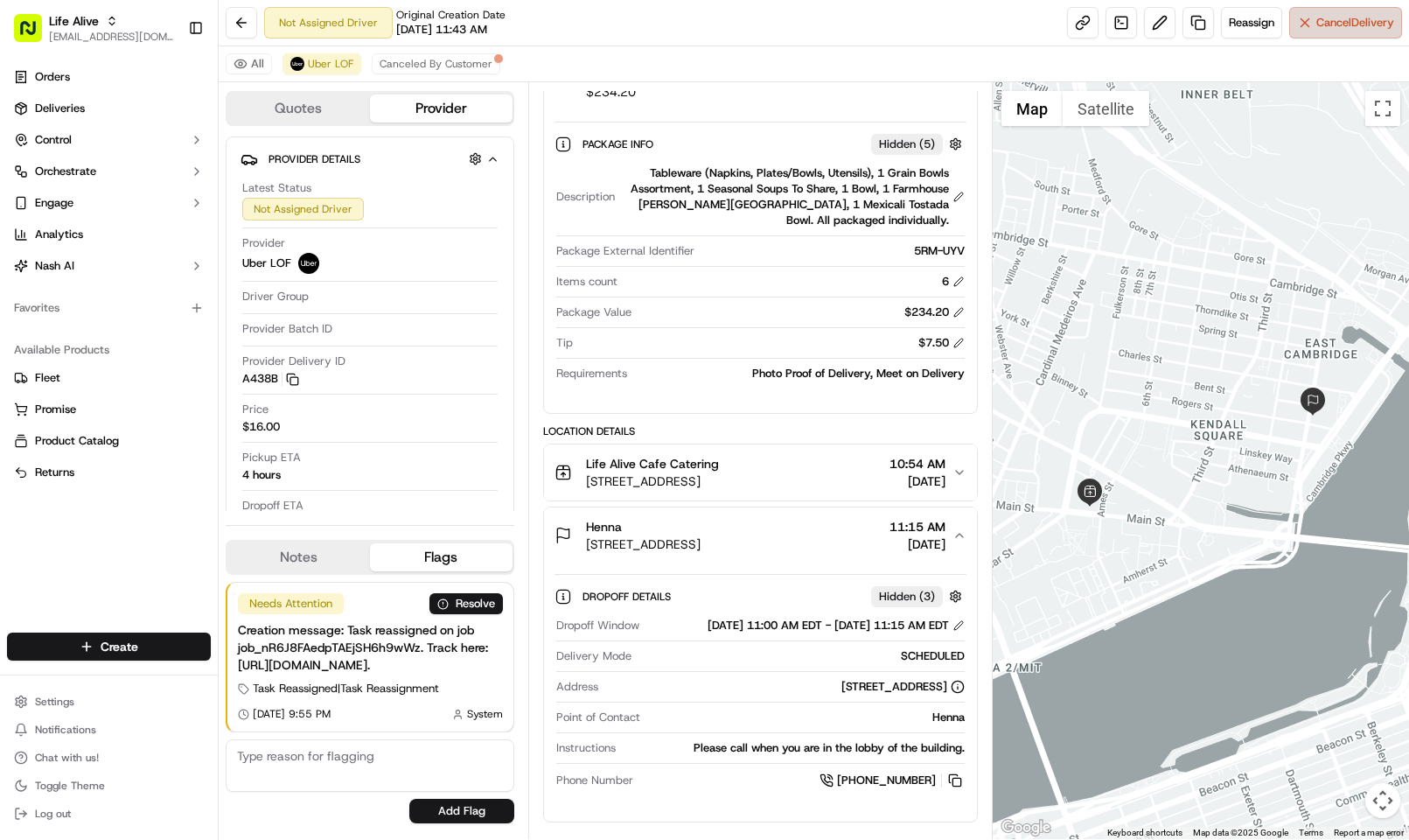
click at [1305, 32] on button "Cancel Delivery" at bounding box center [1344, 23] width 112 height 32
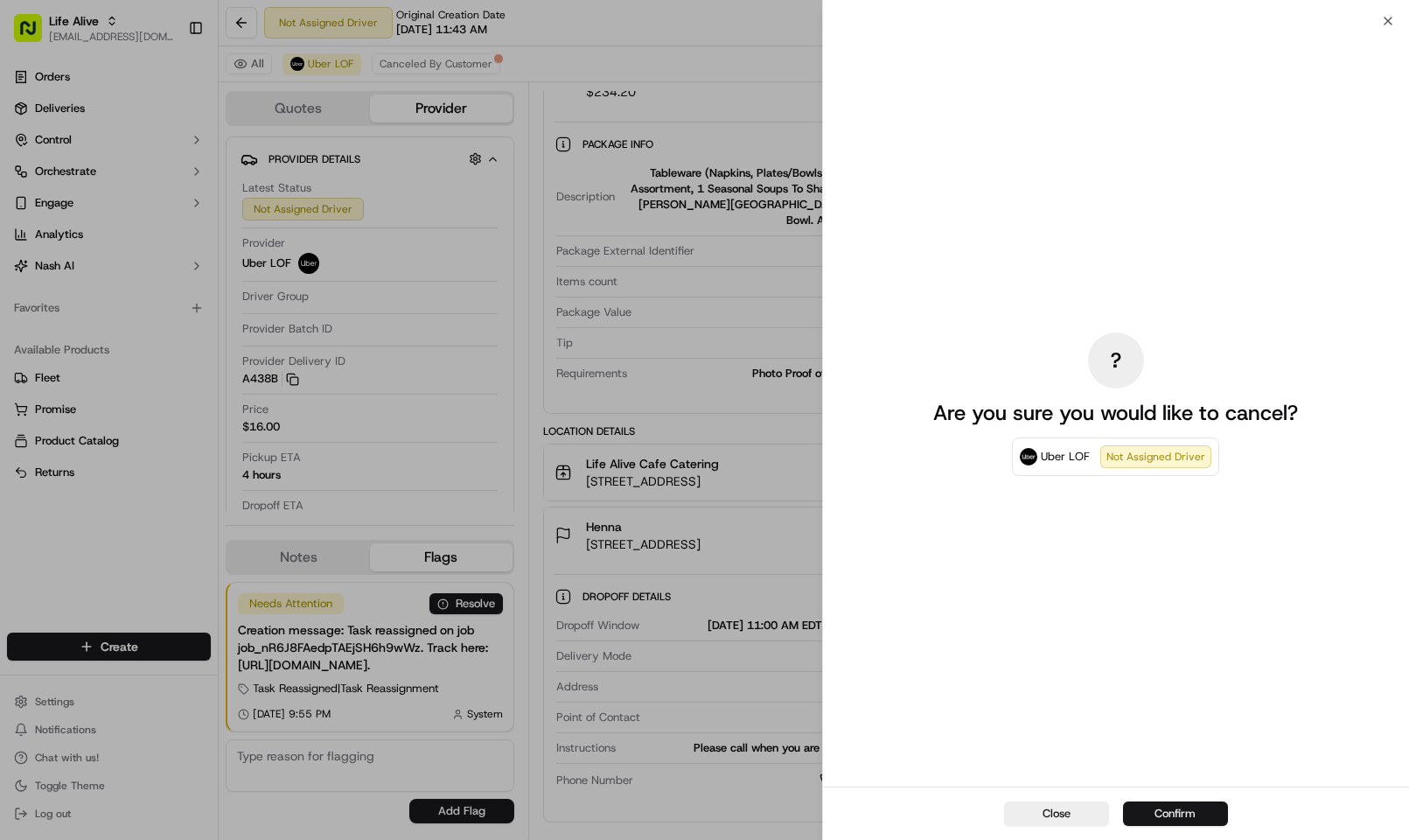
click at [1192, 809] on button "Confirm" at bounding box center [1175, 813] width 105 height 25
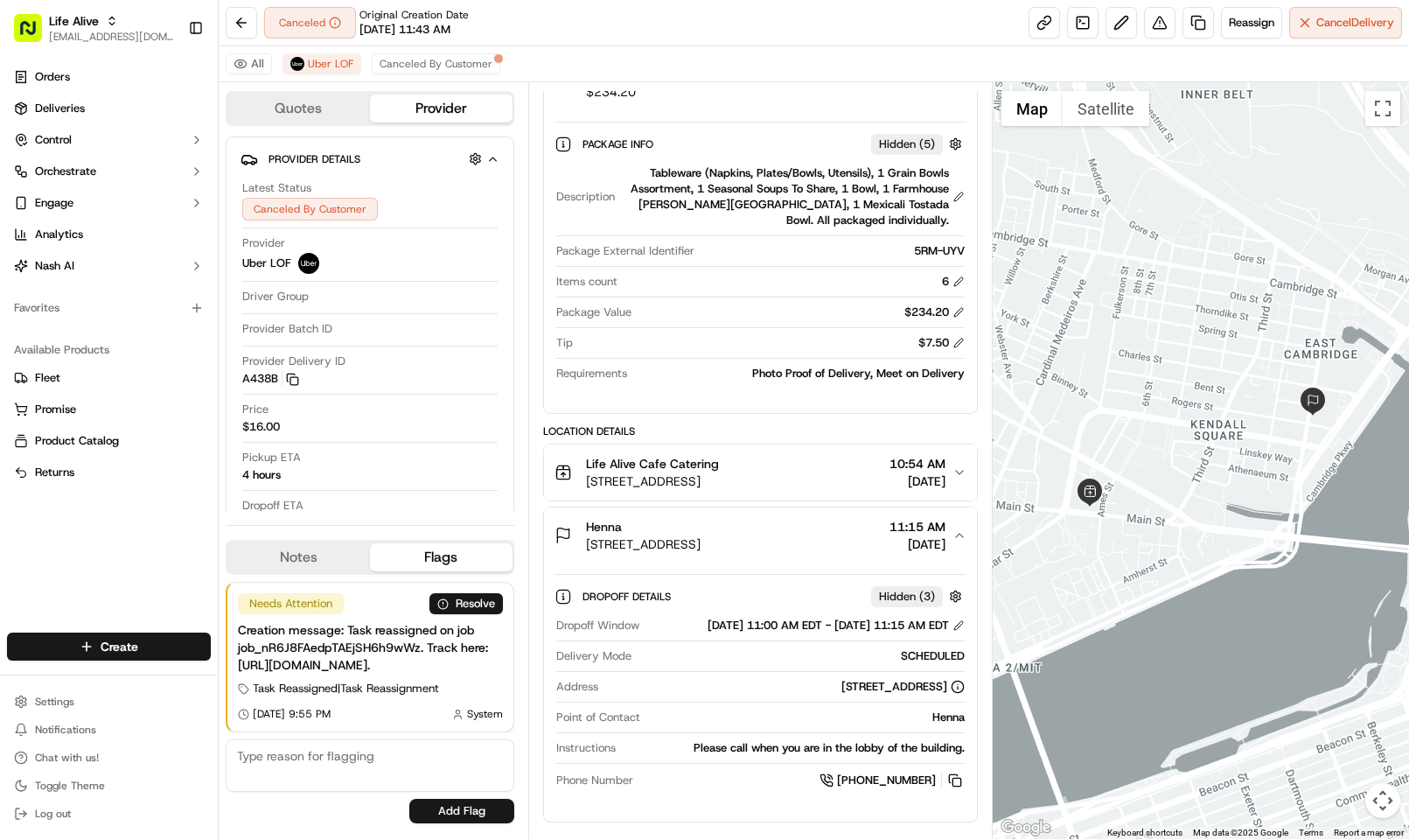
click at [924, 48] on div "All Uber LOF Canceled By Customer" at bounding box center [813, 64] width 1190 height 36
click at [1197, 16] on link at bounding box center [1198, 23] width 32 height 32
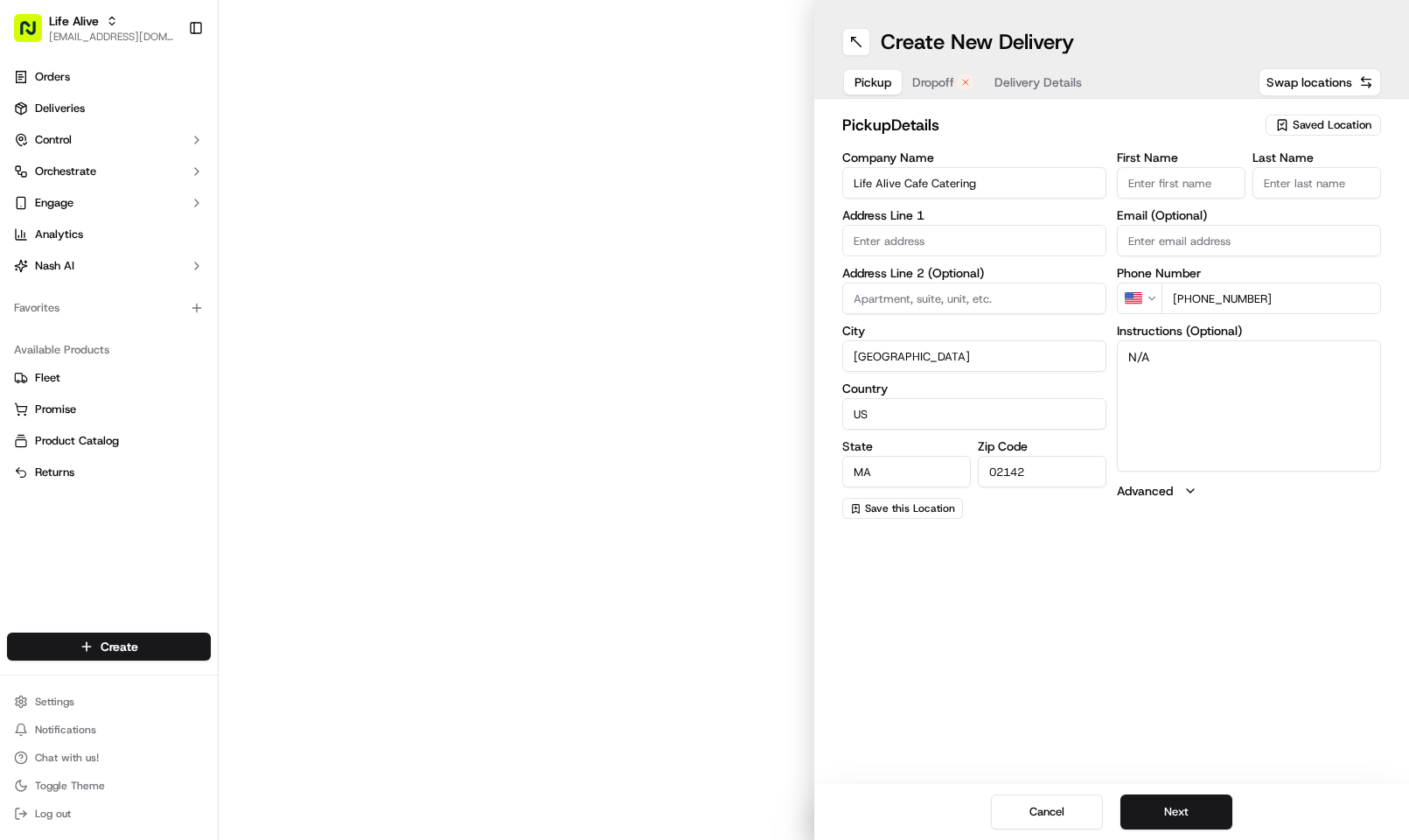
type input "415 Main St"
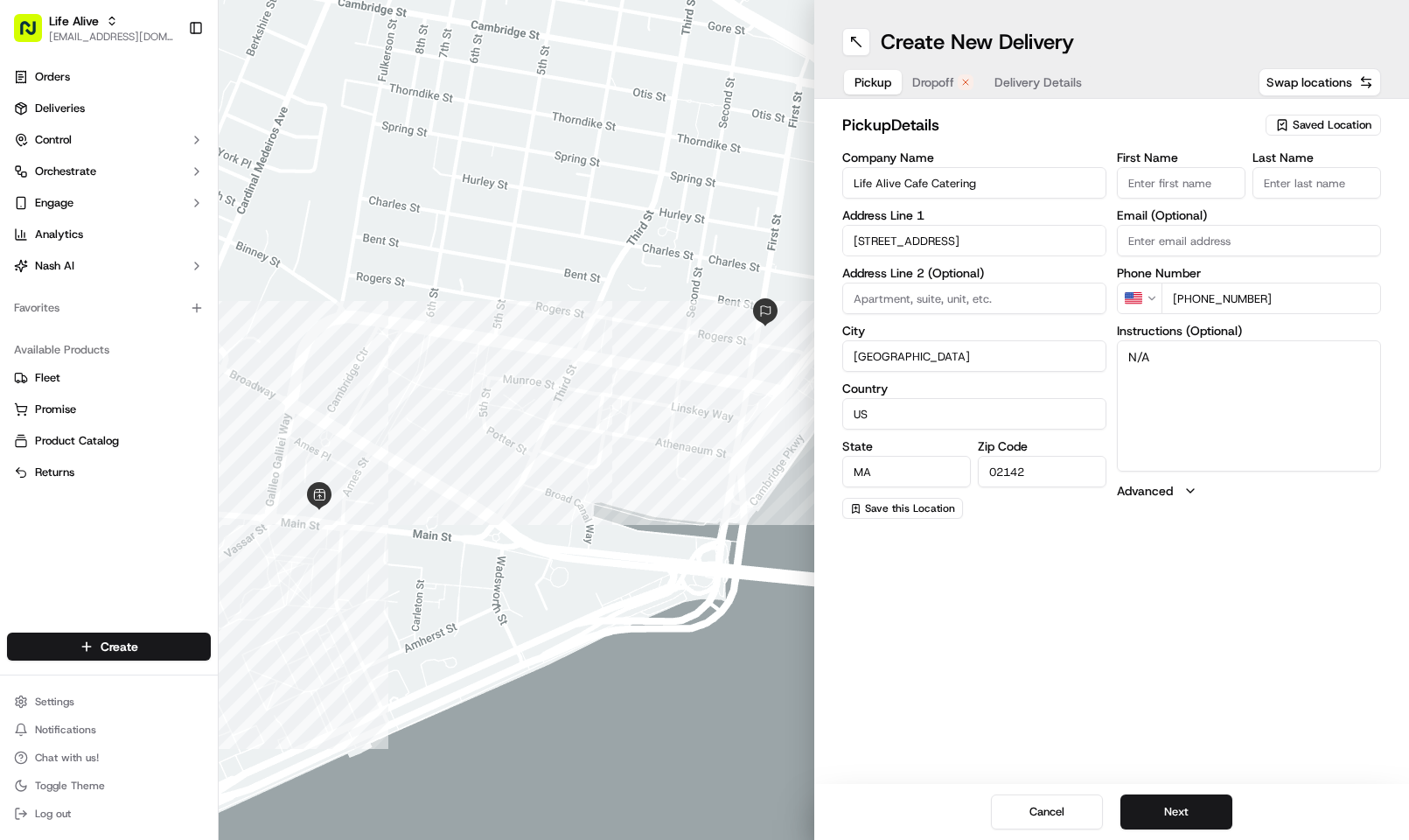
click at [924, 89] on span "Dropoff" at bounding box center [933, 82] width 42 height 18
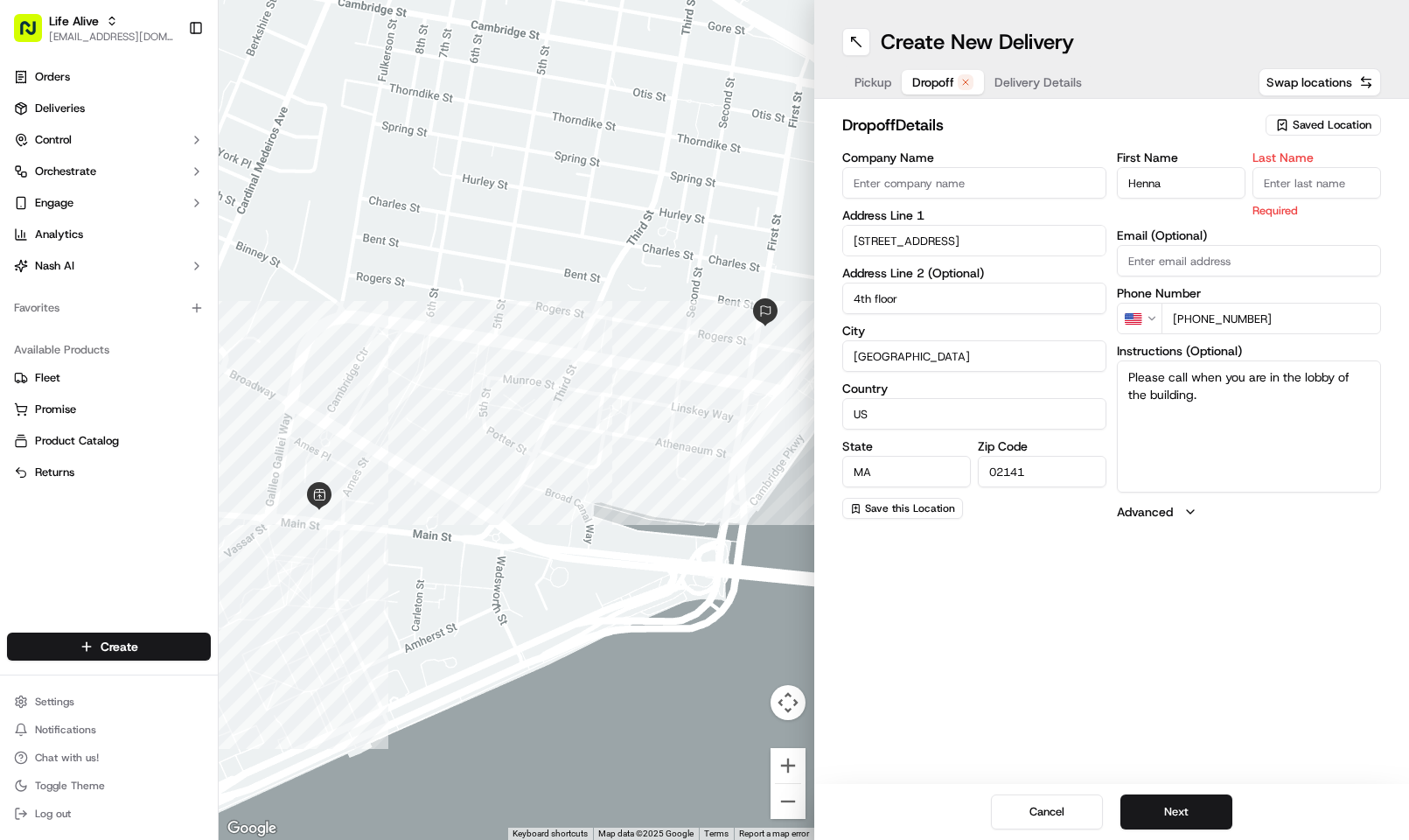
click at [1299, 191] on input "Last Name" at bounding box center [1316, 183] width 128 height 32
type input "h"
type input "Henna"
click at [1053, 143] on div "dropoff Details Saved Location" at bounding box center [1113, 128] width 540 height 32
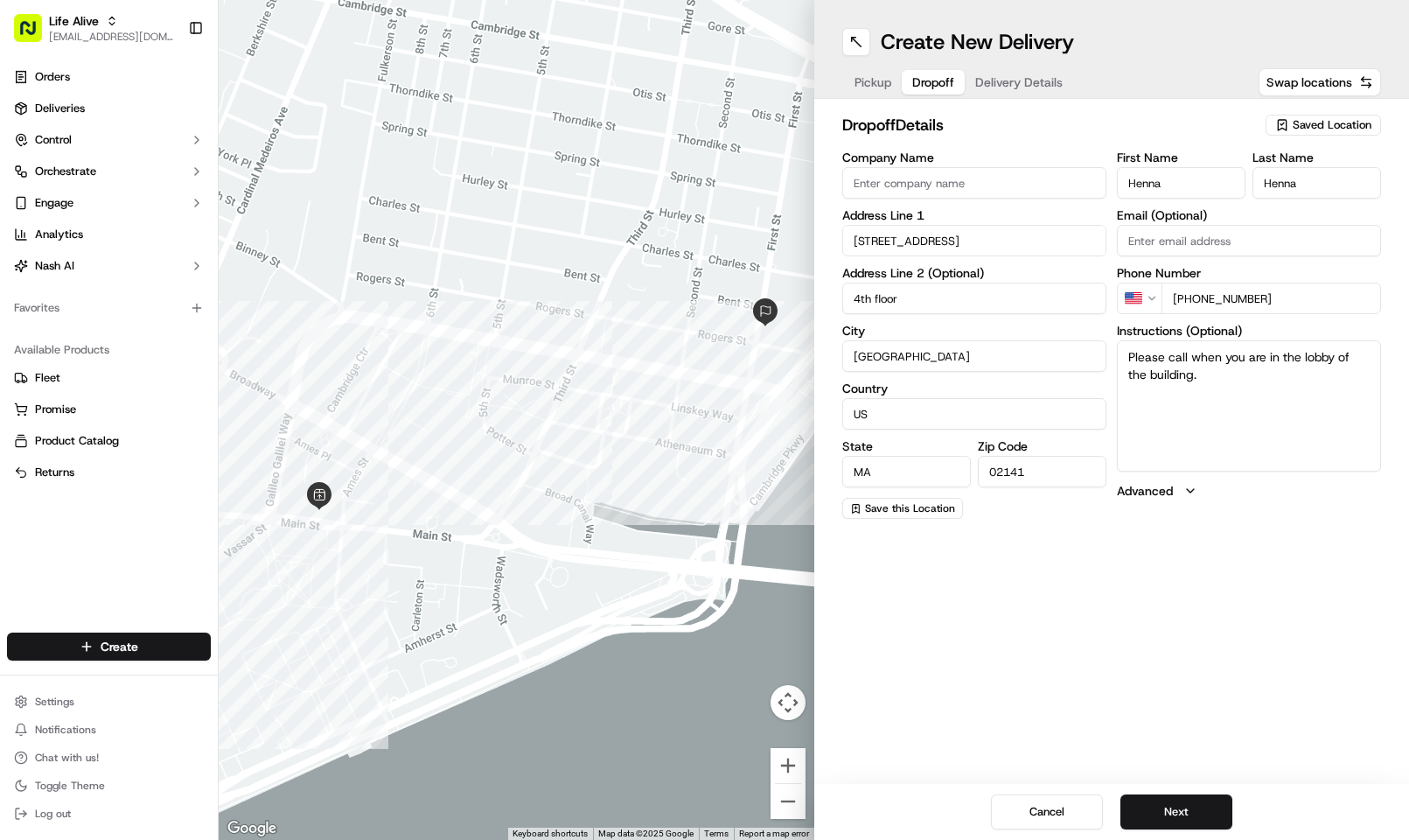
click at [1000, 77] on span "Delivery Details" at bounding box center [1019, 82] width 88 height 18
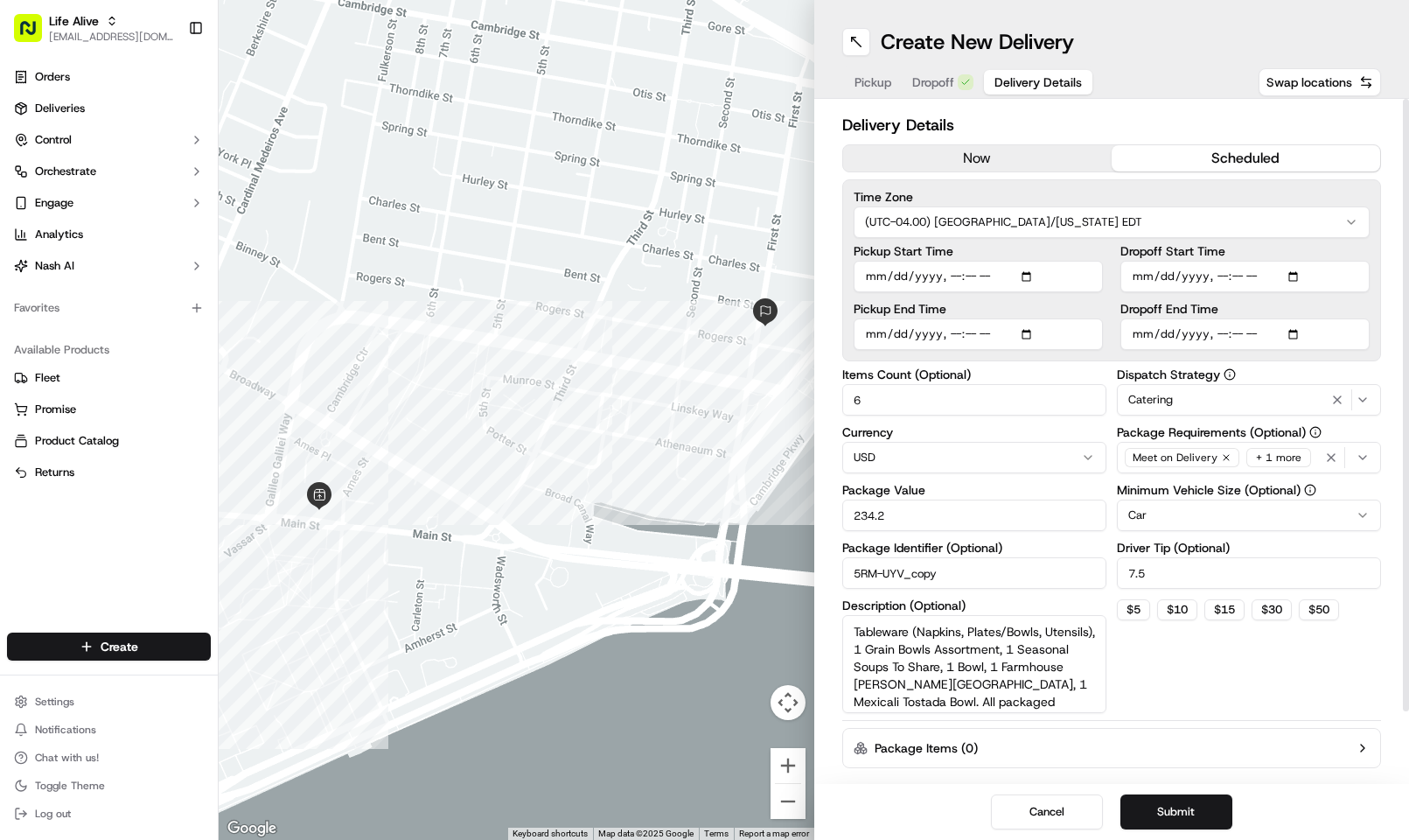
click at [1223, 462] on icon "button" at bounding box center [1226, 458] width 11 height 11
click at [1199, 804] on button "Submit" at bounding box center [1176, 812] width 112 height 35
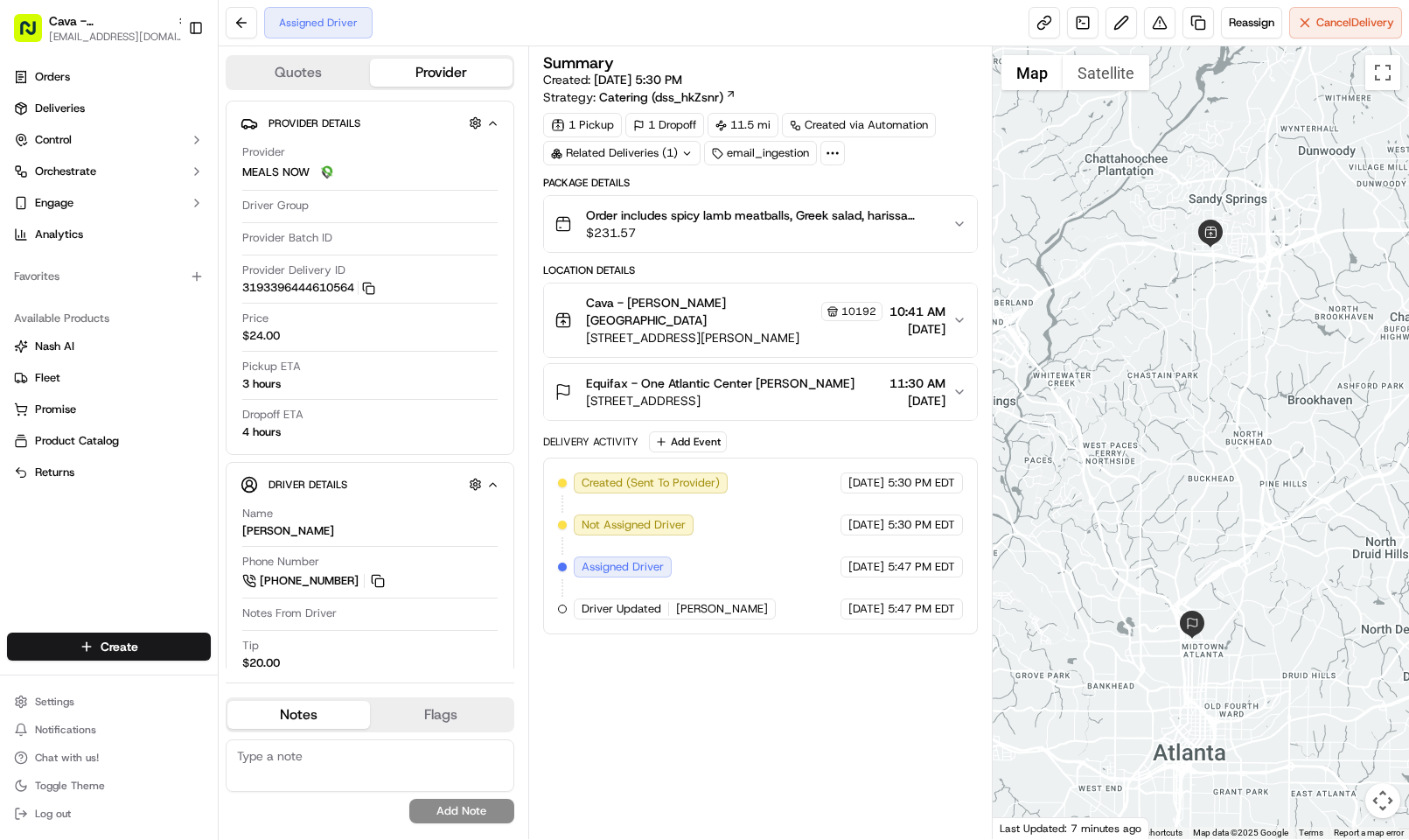
click at [803, 395] on span "[STREET_ADDRESS]" at bounding box center [720, 401] width 268 height 18
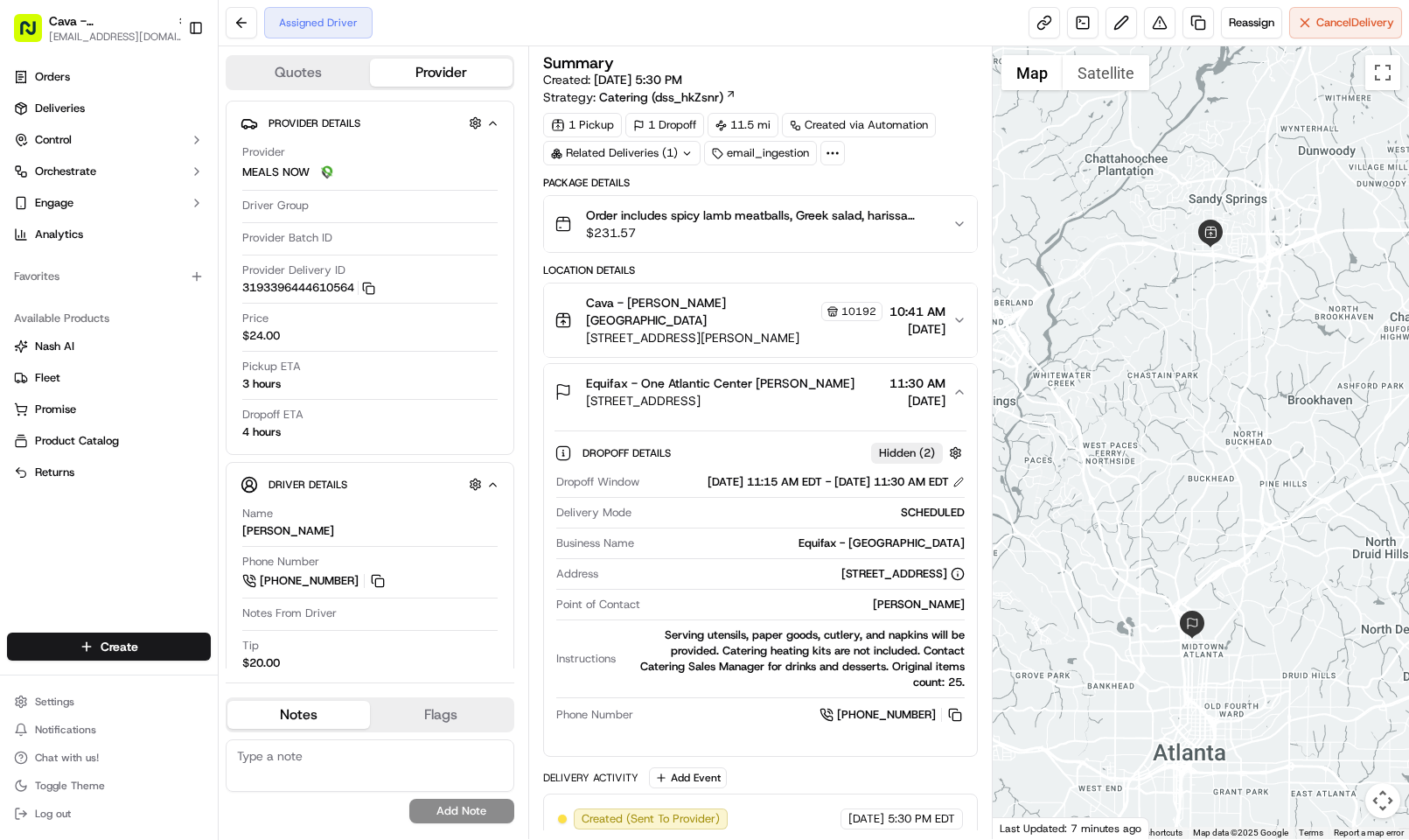
drag, startPoint x: 863, startPoint y: 370, endPoint x: 581, endPoint y: 379, distance: 282.1
click at [581, 379] on div "Equifax - One Atlantic Center [PERSON_NAME] [STREET_ADDRESS] 11:30 AM [DATE]" at bounding box center [753, 392] width 398 height 35
copy span "Equifax - One Atlantic Center [PERSON_NAME]"
click at [789, 374] on span "Equifax - One Atlantic Center [PERSON_NAME]" at bounding box center [720, 383] width 268 height 18
click at [814, 374] on span "Equifax - One Atlantic Center [PERSON_NAME]" at bounding box center [720, 383] width 268 height 18
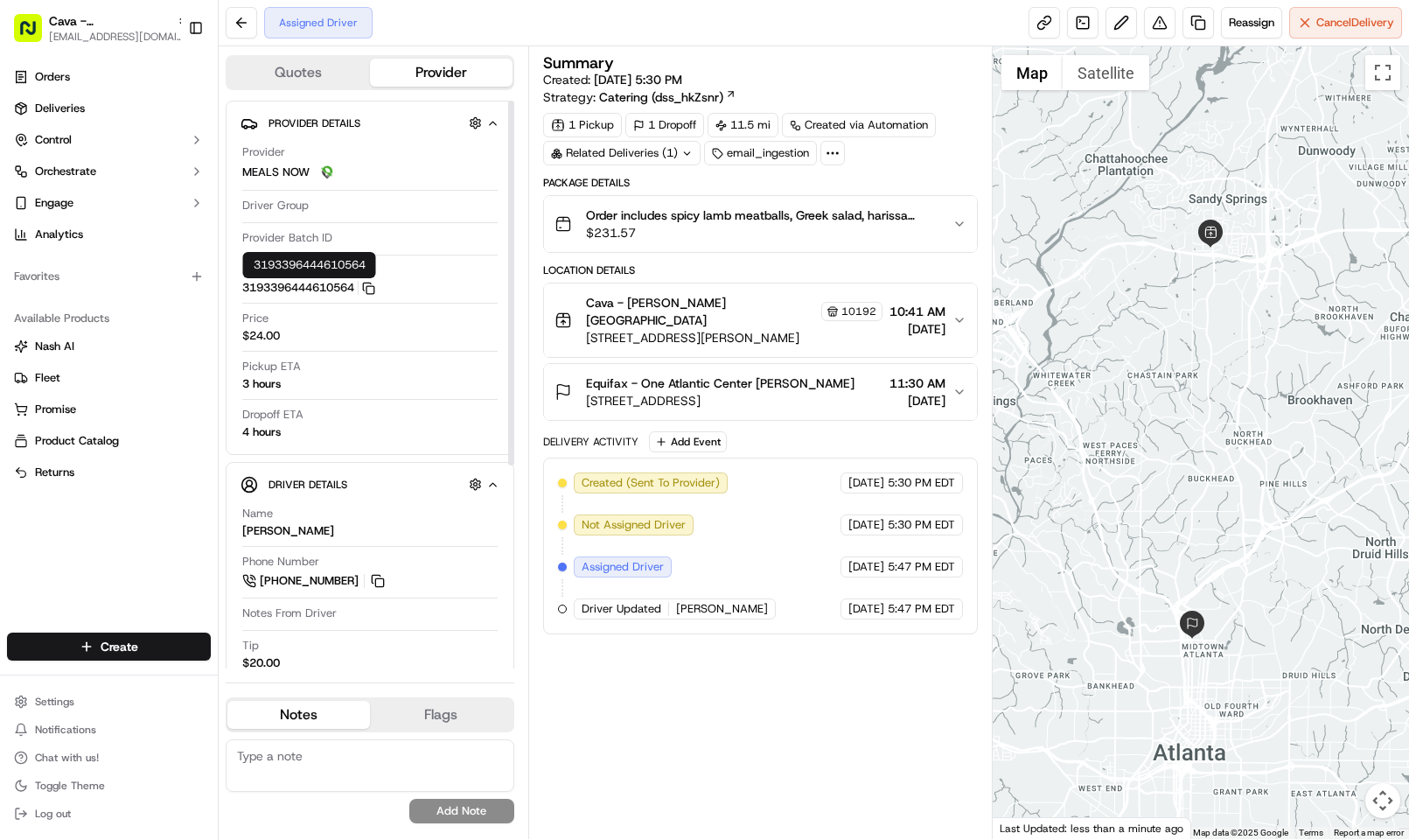
click at [367, 281] on button "3193396444610564 Copy 3193396444610564" at bounding box center [309, 288] width 133 height 16
click at [371, 284] on icon "button" at bounding box center [366, 286] width 8 height 8
click at [842, 313] on span "10192" at bounding box center [859, 312] width 35 height 14
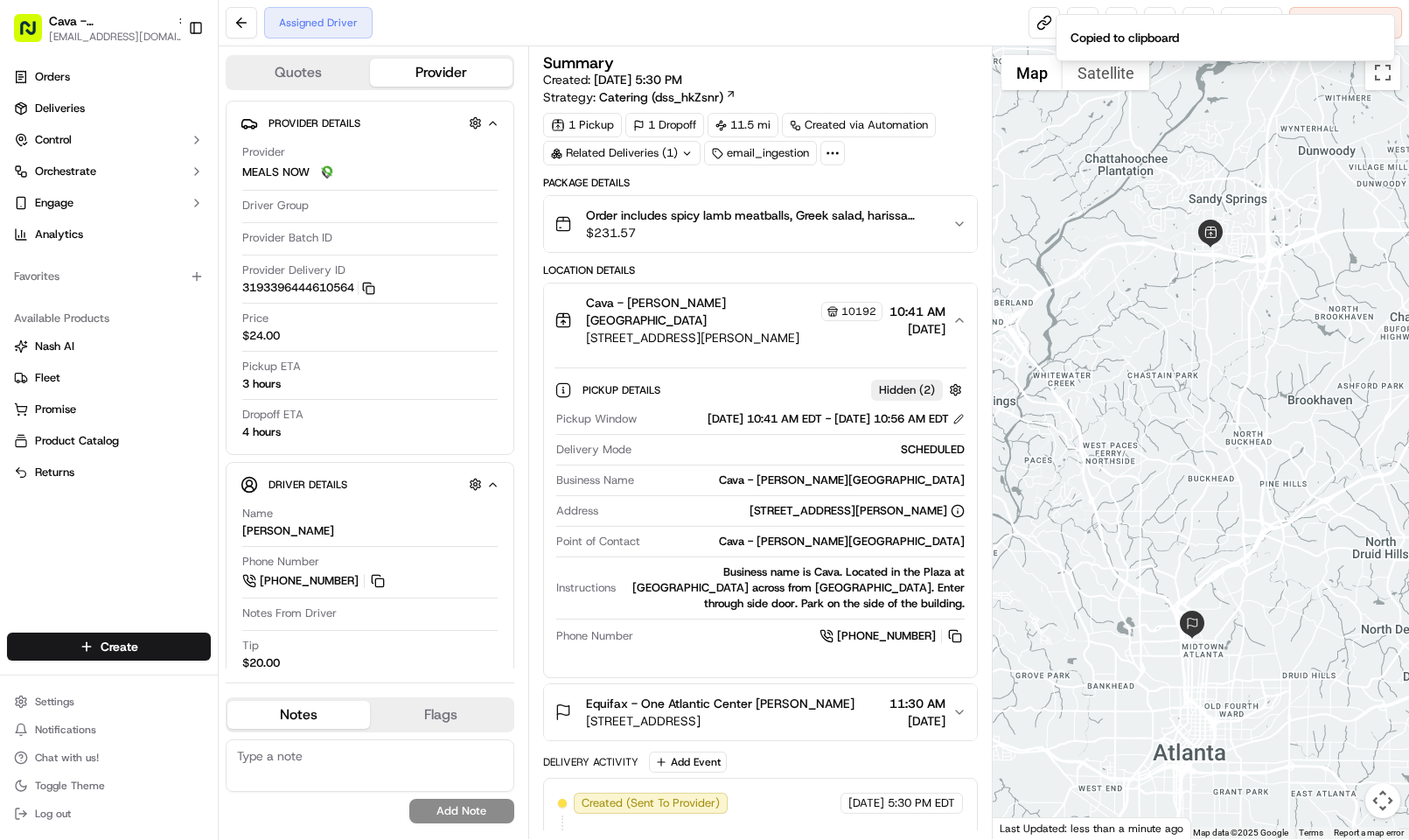
click at [741, 329] on span "[STREET_ADDRESS][PERSON_NAME]" at bounding box center [734, 338] width 296 height 18
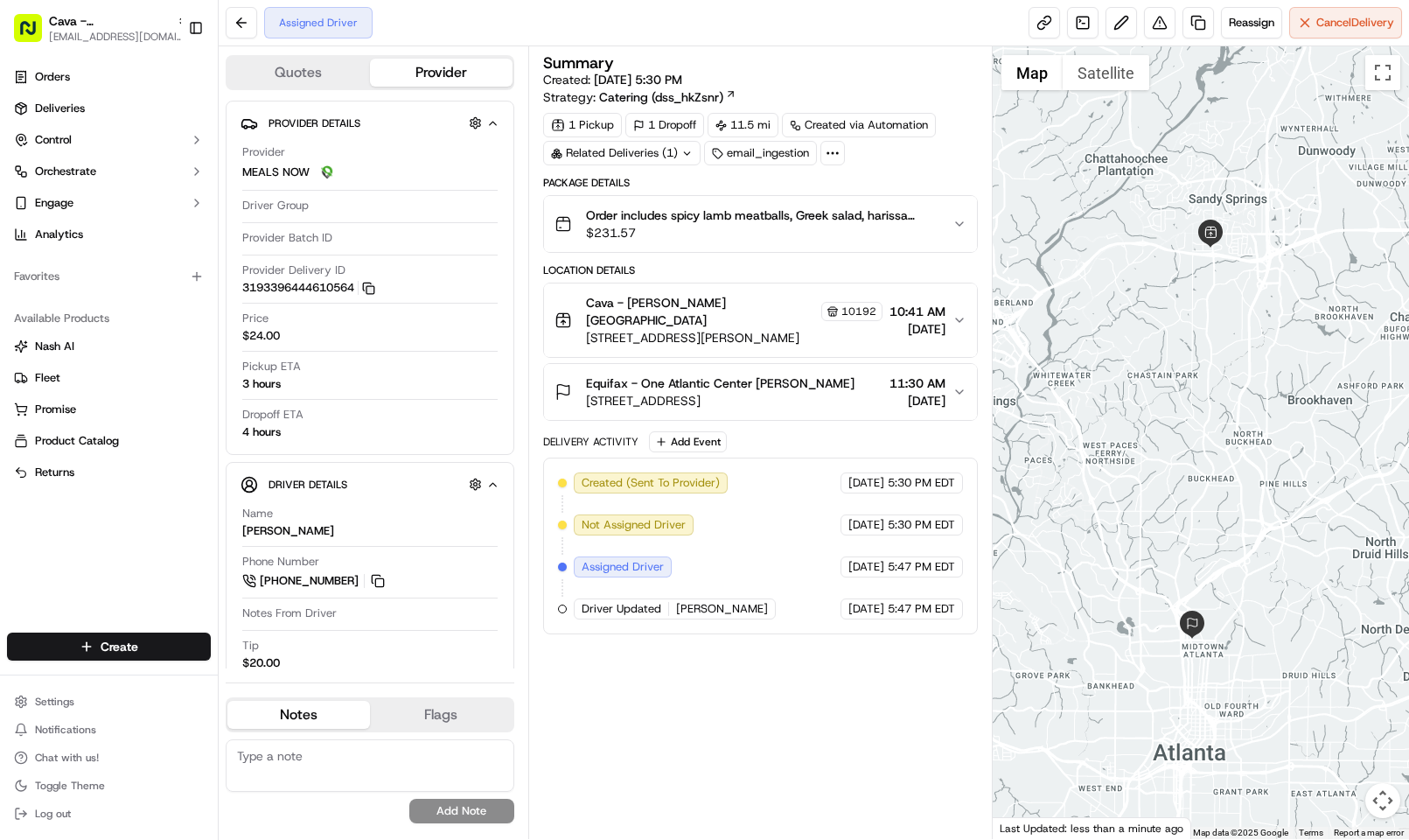
click at [686, 364] on button "Equifax - One Atlantic Center [PERSON_NAME] [STREET_ADDRESS] 11:30 AM [DATE]" at bounding box center [760, 391] width 433 height 56
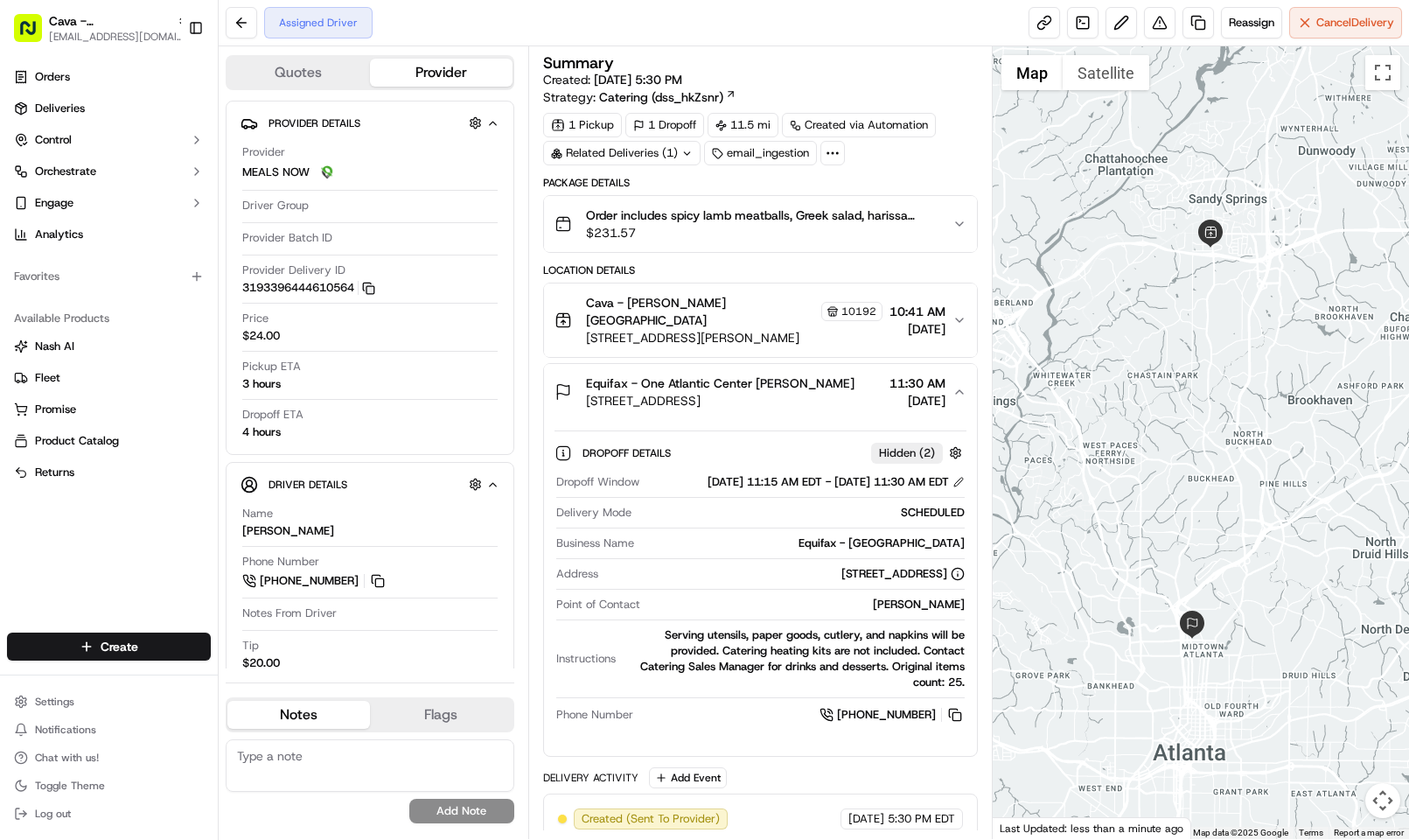
drag, startPoint x: 852, startPoint y: 371, endPoint x: 577, endPoint y: 370, distance: 275.0
click at [577, 374] on div "Equifax - One Atlantic Center [PERSON_NAME] [STREET_ADDRESS]" at bounding box center [704, 392] width 300 height 35
copy span "Equifax - One Atlantic Center [PERSON_NAME]"
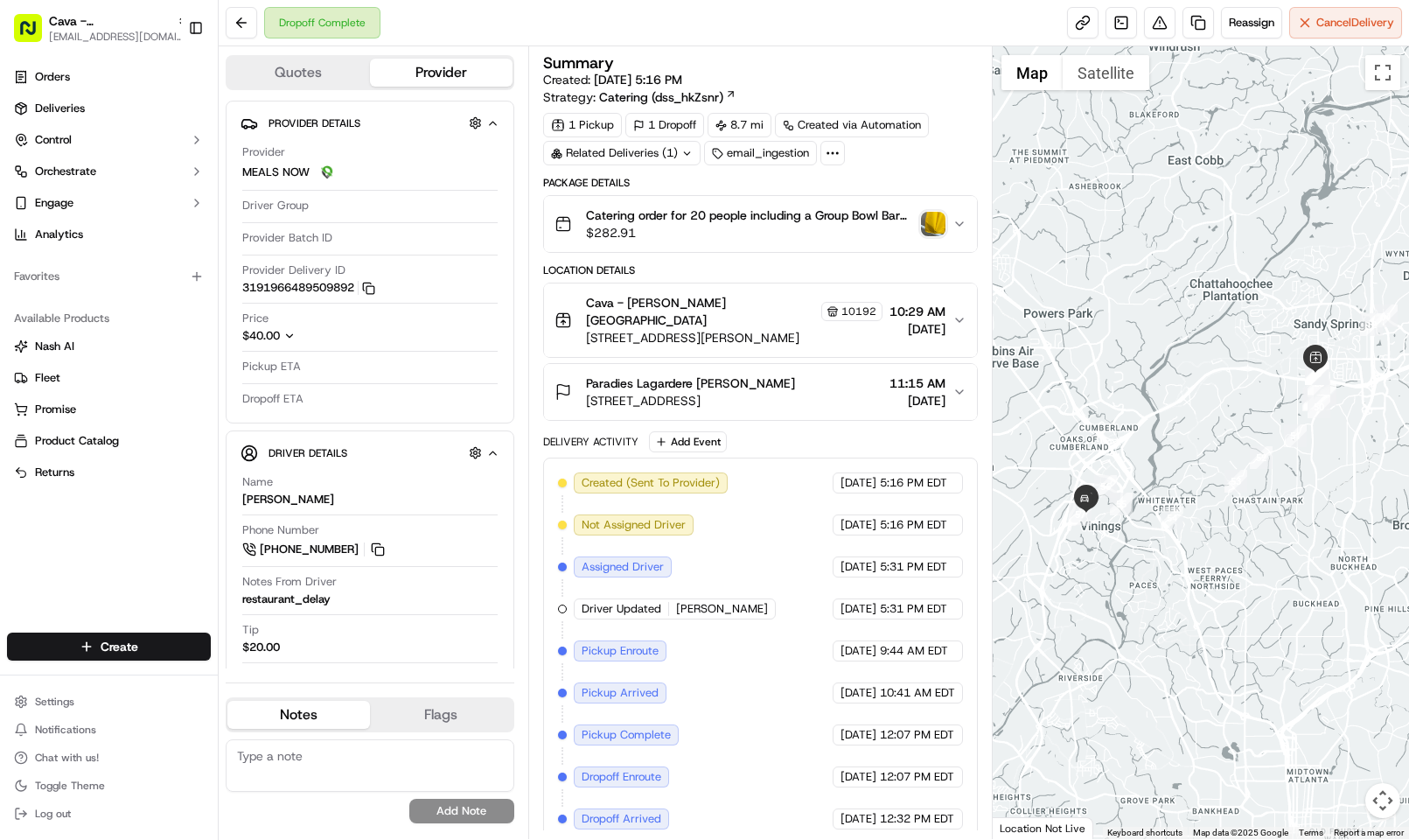
click at [853, 392] on div "Paradies Lagardere Debbie Murphy 2849 Overlook Pkwy, Atlanta, GA 30339, USA 11:…" at bounding box center [753, 392] width 398 height 35
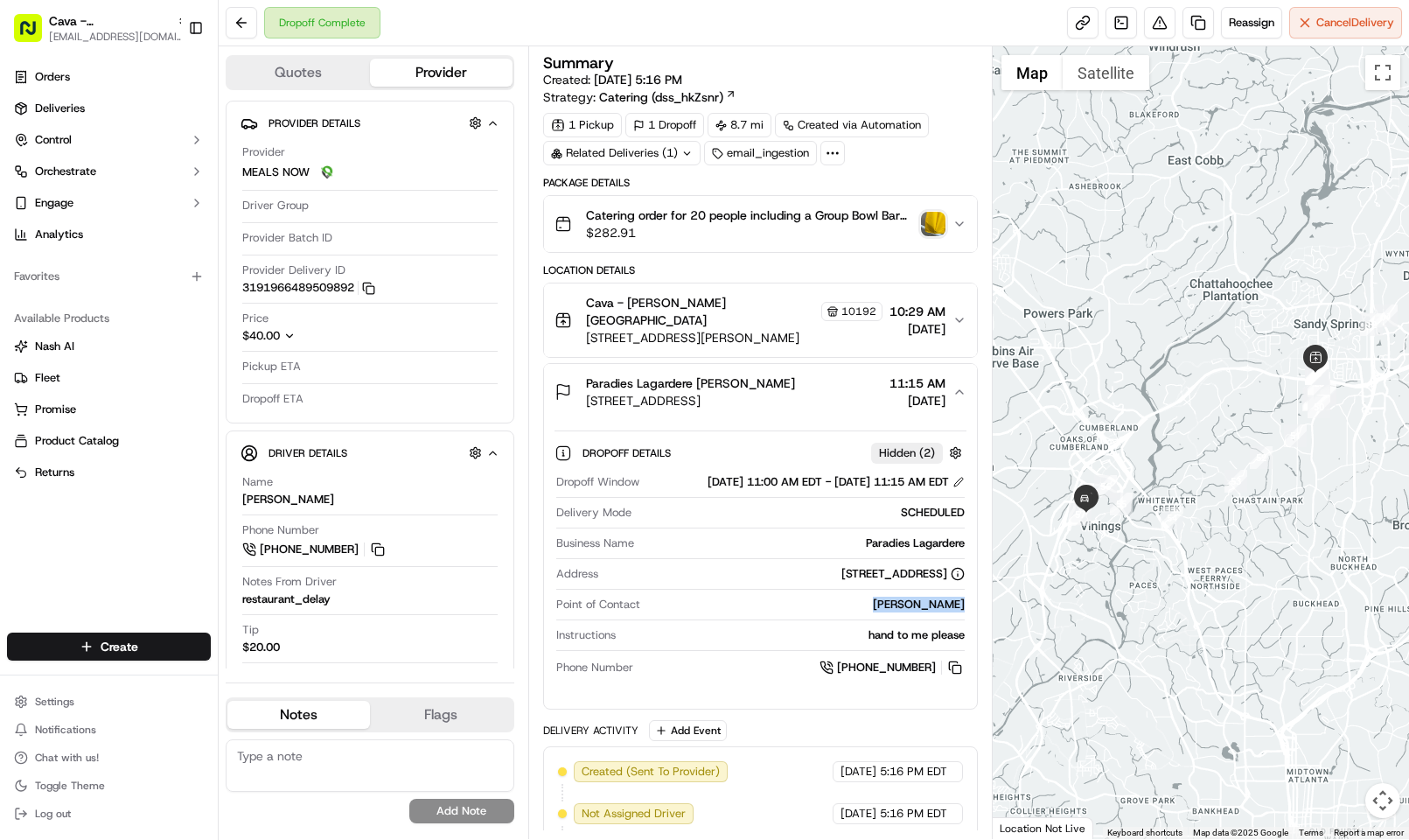
drag, startPoint x: 869, startPoint y: 615, endPoint x: 969, endPoint y: 607, distance: 100.3
click at [969, 607] on div "Dropoff Details Hidden ( 2 ) Dropoff Window 09/17/2025 11:00 AM EDT - 09/17/202…" at bounding box center [760, 557] width 433 height 274
copy div "Debbie Murphy"
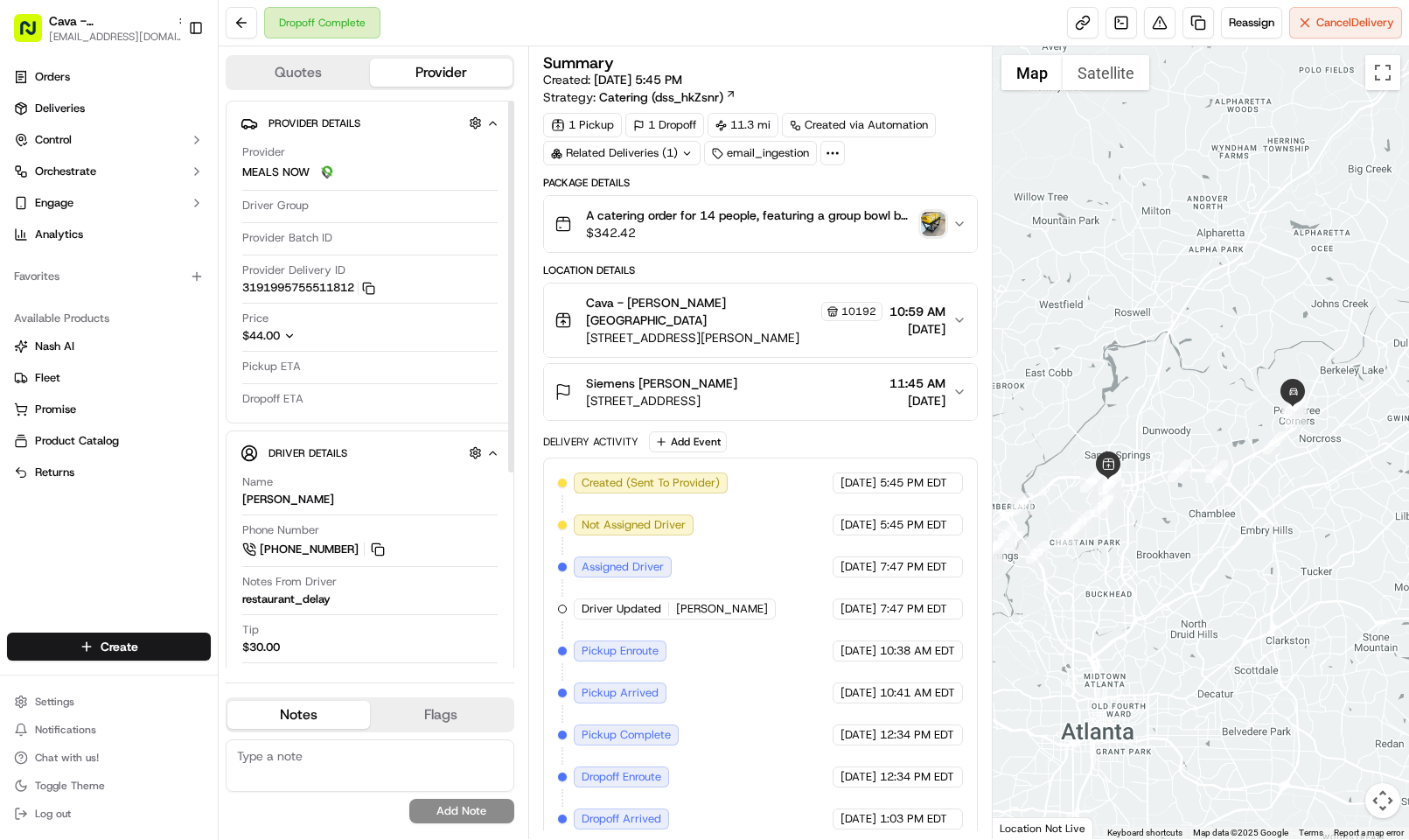
drag, startPoint x: 341, startPoint y: 494, endPoint x: 242, endPoint y: 504, distance: 99.5
click at [243, 504] on div "Name [PERSON_NAME]" at bounding box center [370, 491] width 256 height 34
copy div "[PERSON_NAME]"
click at [722, 32] on div "Dropoff Complete Reassign Cancel Delivery" at bounding box center [813, 23] width 1190 height 46
click at [735, 392] on span "3617 Parkway Ln, Peachtree Corners, GA 30092, USA" at bounding box center [661, 401] width 151 height 18
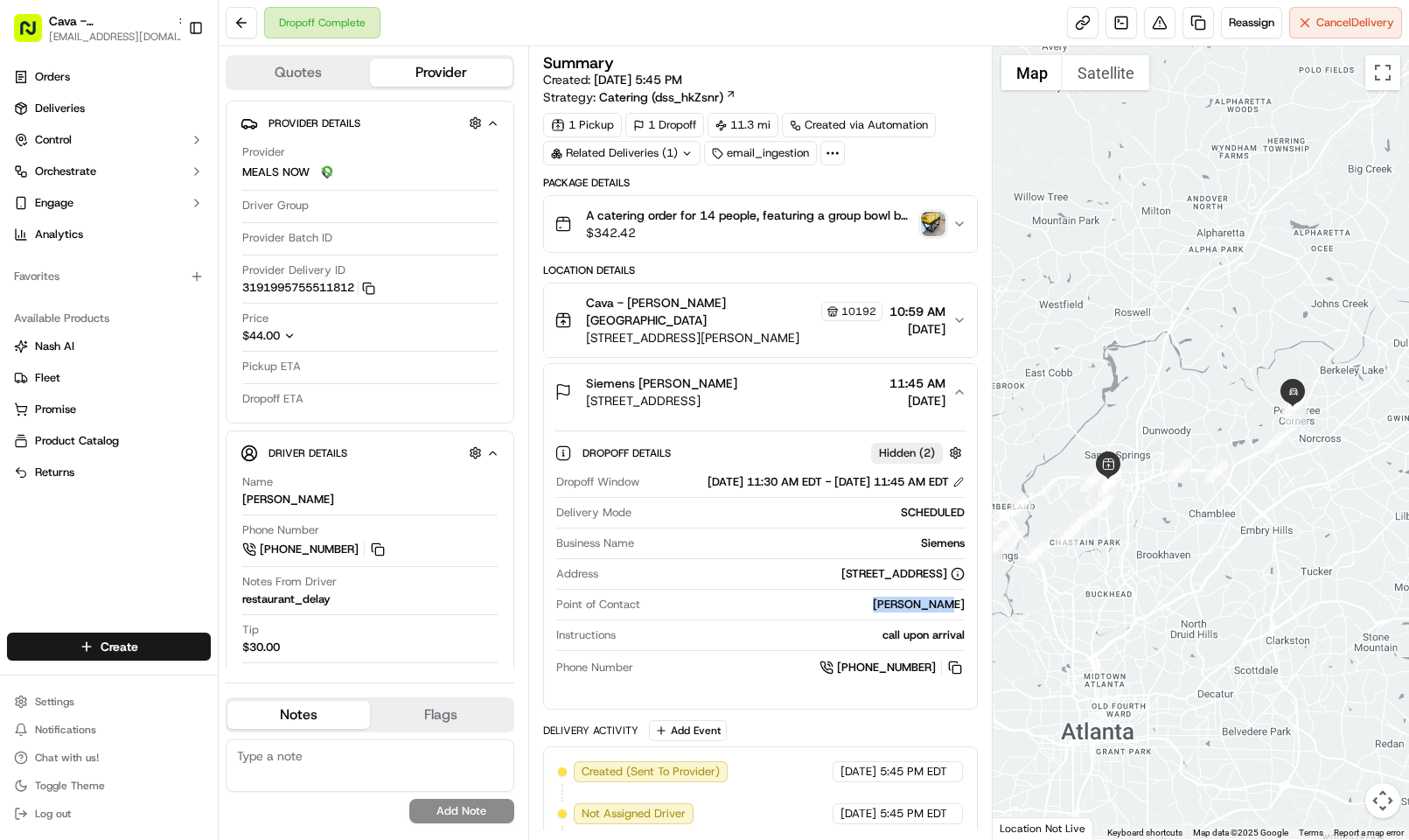
drag, startPoint x: 888, startPoint y: 614, endPoint x: 968, endPoint y: 613, distance: 80.0
click at [938, 559] on div "Dropoff Details Hidden ( 2 ) Dropoff Window 09/17/2025 11:30 AM EDT - 09/17/202…" at bounding box center [760, 557] width 433 height 274
copy div "Paula Quirk"
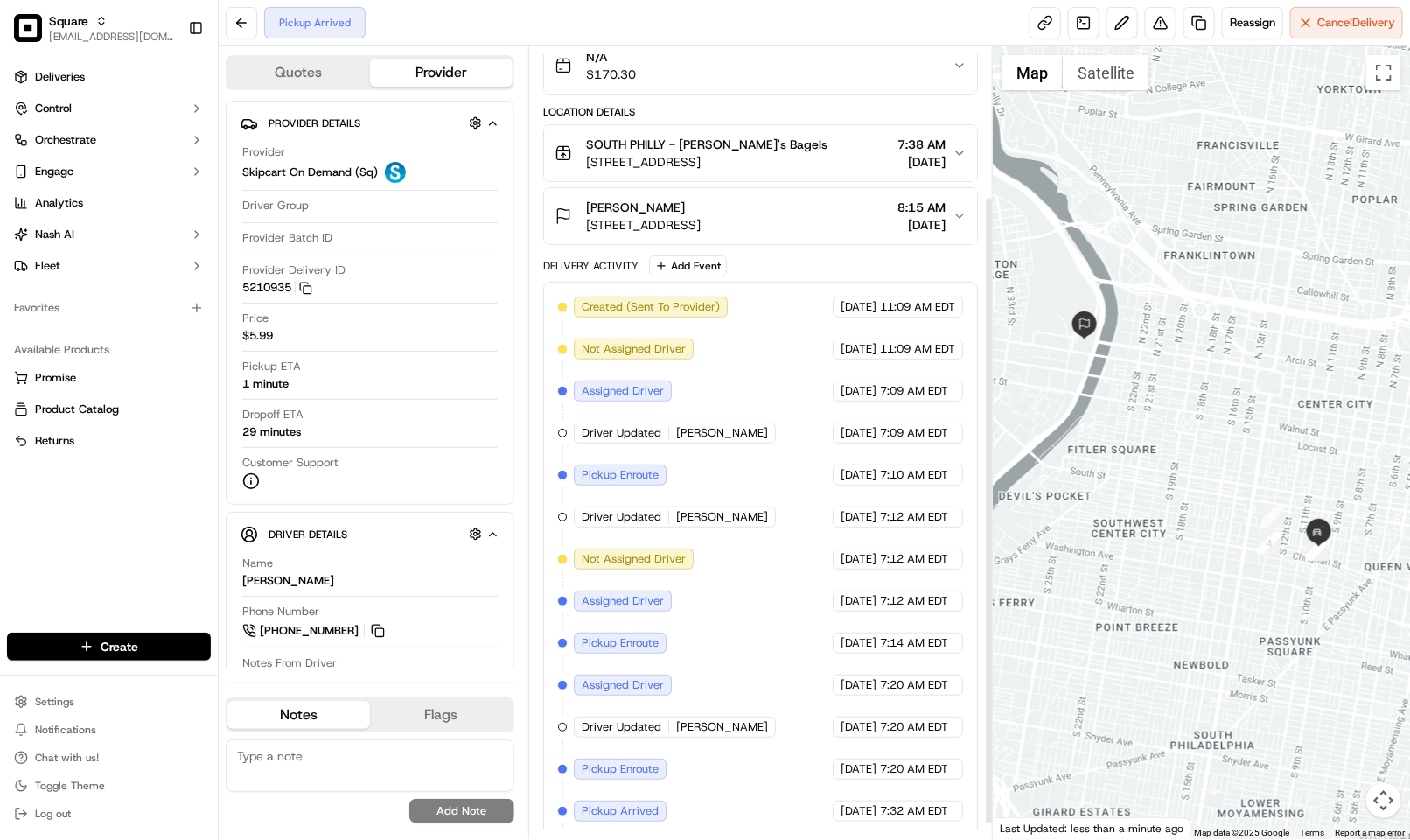
scroll to position [205, 0]
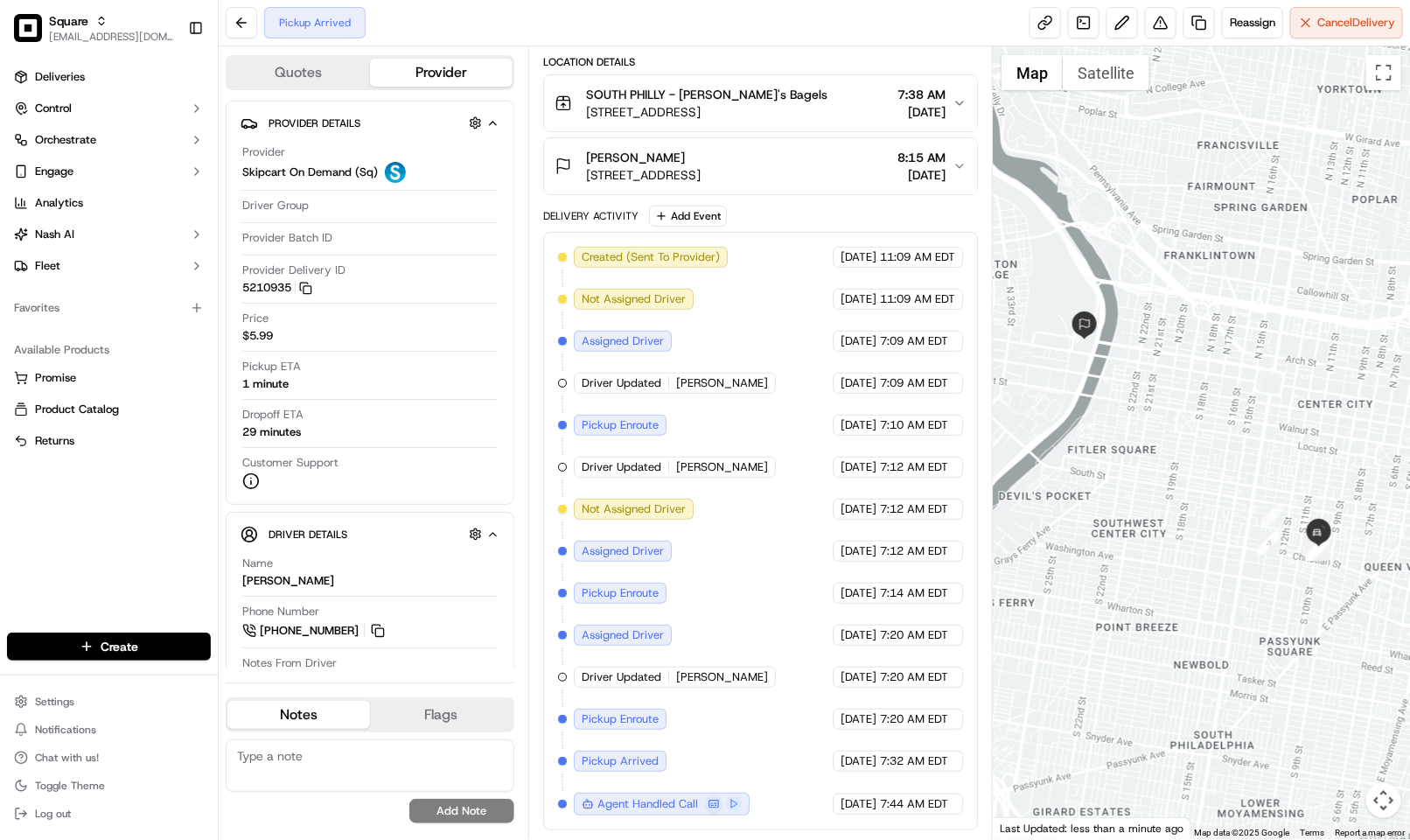
click at [759, 604] on div "Created (Sent To Provider) Skipcart On Demand (Sq) [DATE] 11:09 AM EDT Not Assi…" at bounding box center [759, 531] width 405 height 568
click at [753, 596] on div "Created (Sent To Provider) Skipcart On Demand (Sq) [DATE] 11:09 AM EDT Not Assi…" at bounding box center [759, 531] width 405 height 568
click at [759, 250] on div "Created (Sent To Provider) Skipcart On Demand (Sq) [DATE] 11:09 AM EDT Not Assi…" at bounding box center [759, 531] width 405 height 568
click at [365, 749] on textarea at bounding box center [370, 765] width 289 height 52
paste textarea "Caller Information: Reason for Call: Resolution:"
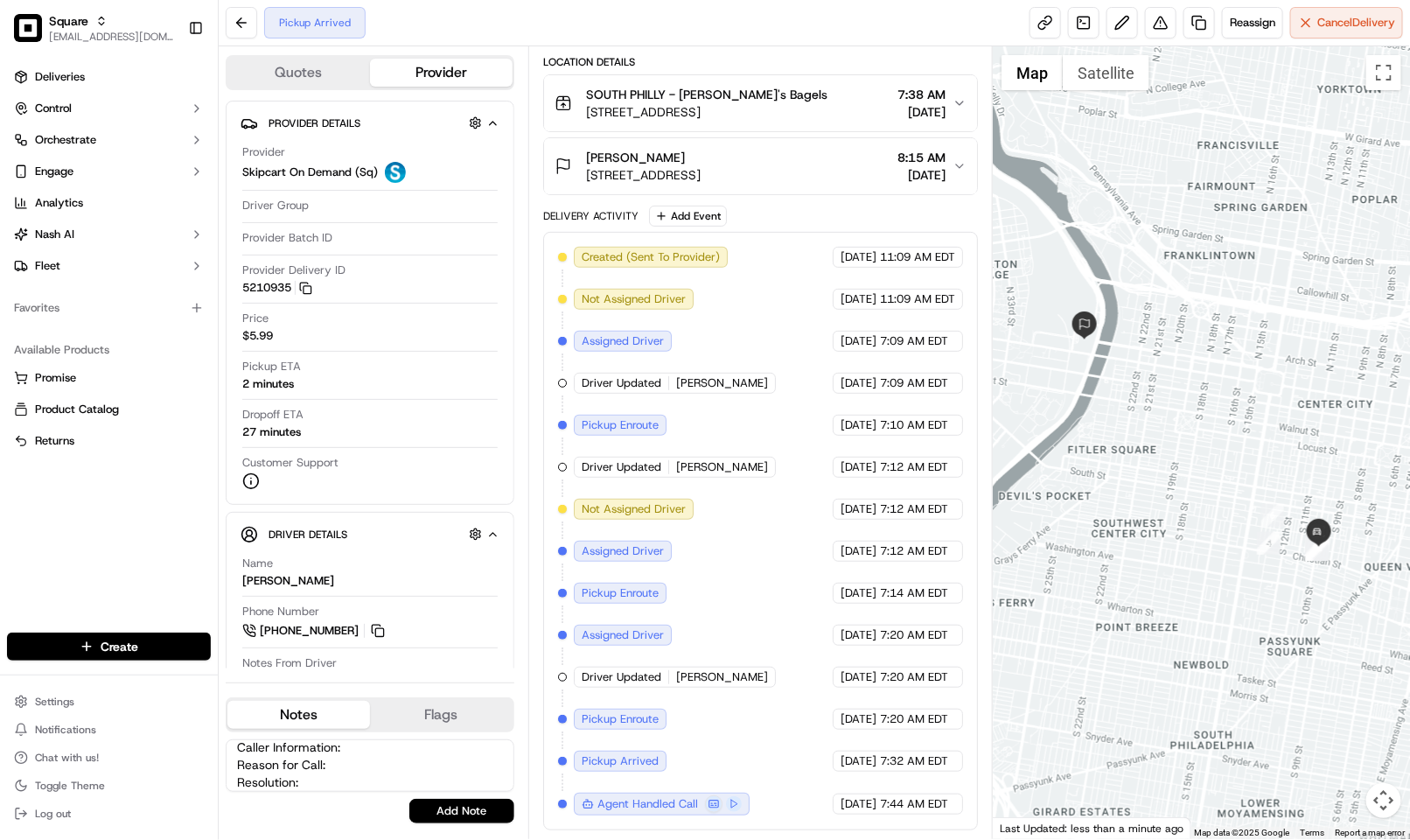
click at [389, 748] on textarea "Caller Information: Reason for Call: Resolution:" at bounding box center [370, 765] width 289 height 52
click at [327, 784] on textarea "Caller Information: Merchant Reason for Call: Mentioned that they have 2 driver…" at bounding box center [370, 765] width 289 height 52
type textarea "Caller Information: Merchant Reason for Call: Mentioned that they have 2 driver…"
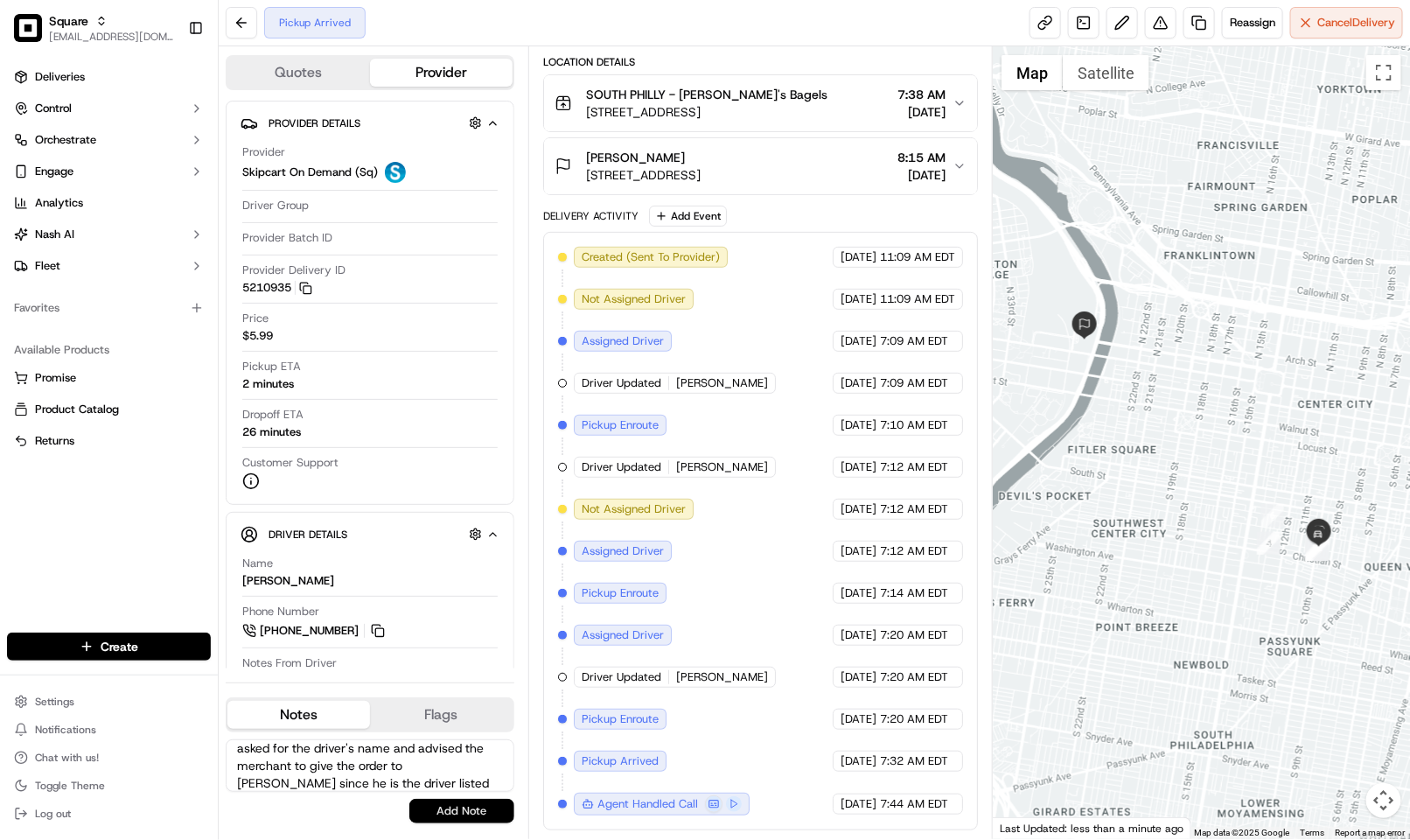
click at [452, 806] on button "Add Note" at bounding box center [461, 811] width 105 height 25
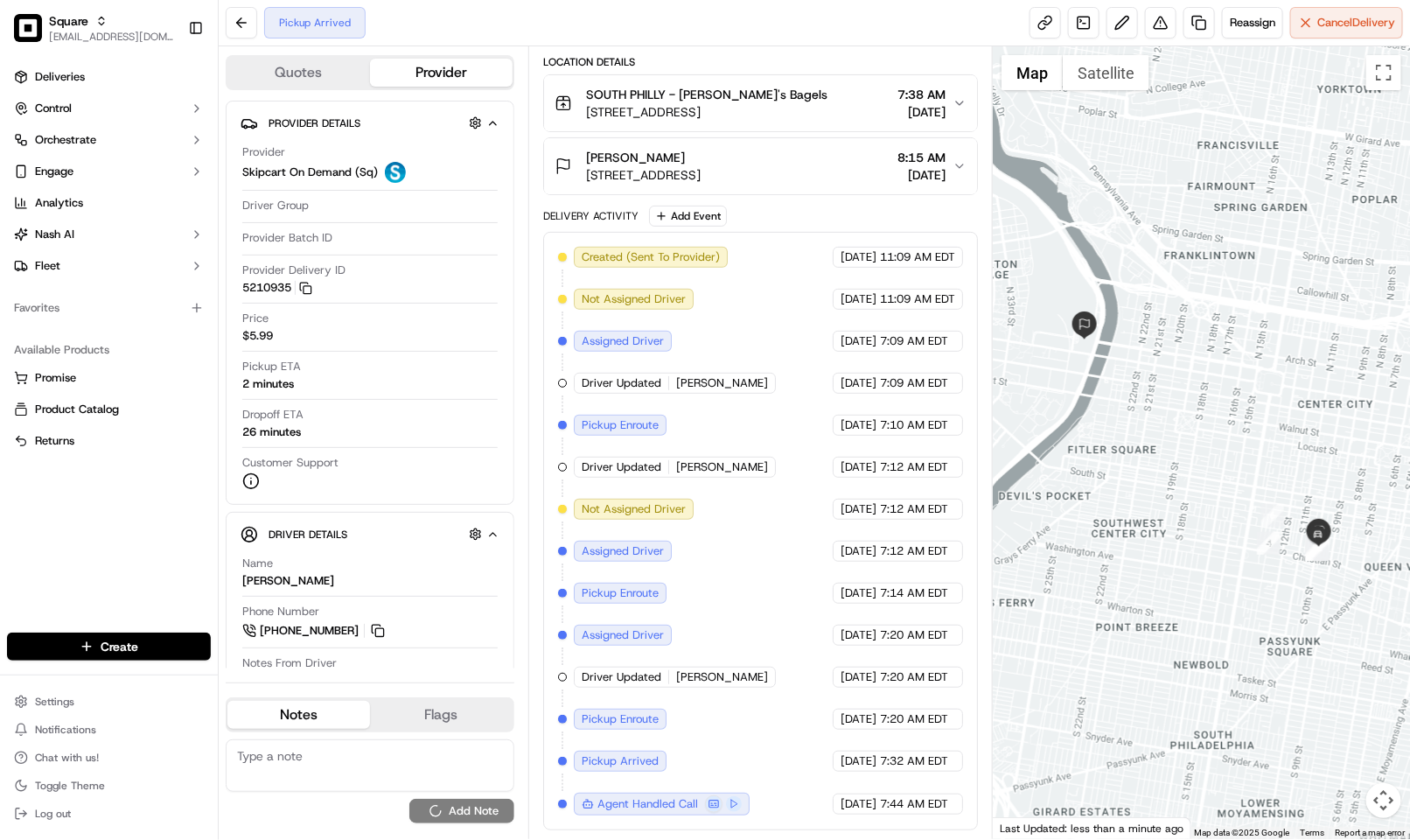
scroll to position [0, 0]
